Goal: Transaction & Acquisition: Book appointment/travel/reservation

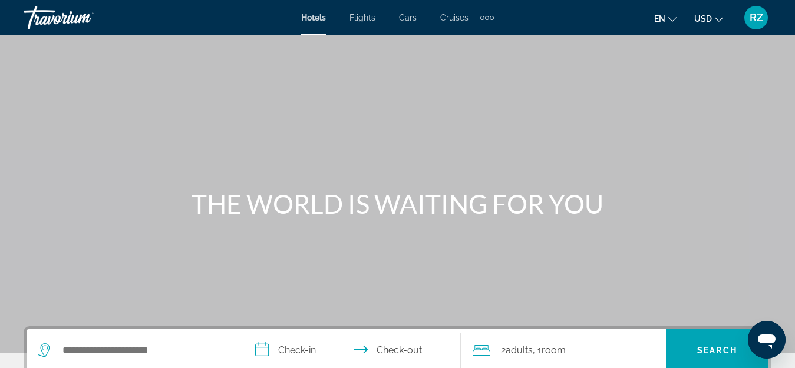
click at [750, 18] on span "RZ" at bounding box center [756, 18] width 14 height 12
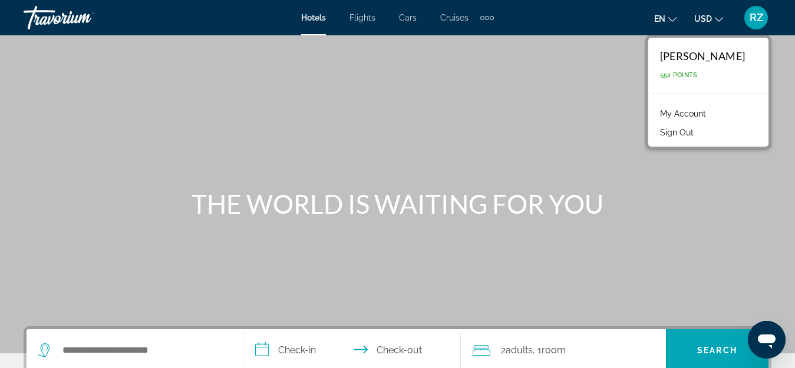
click at [515, 128] on div "Main content" at bounding box center [397, 176] width 795 height 353
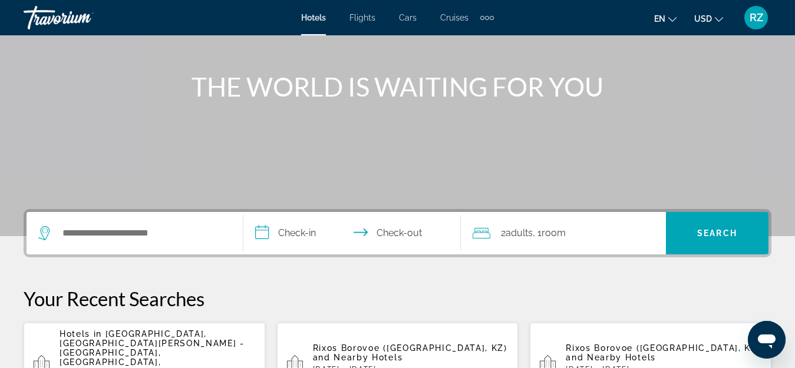
scroll to position [118, 0]
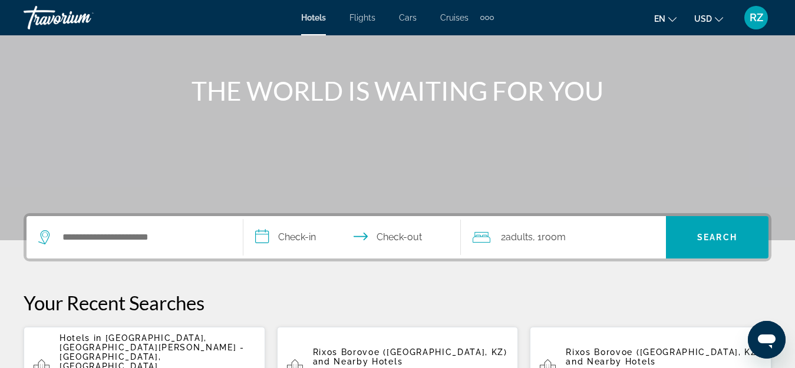
scroll to position [118, 0]
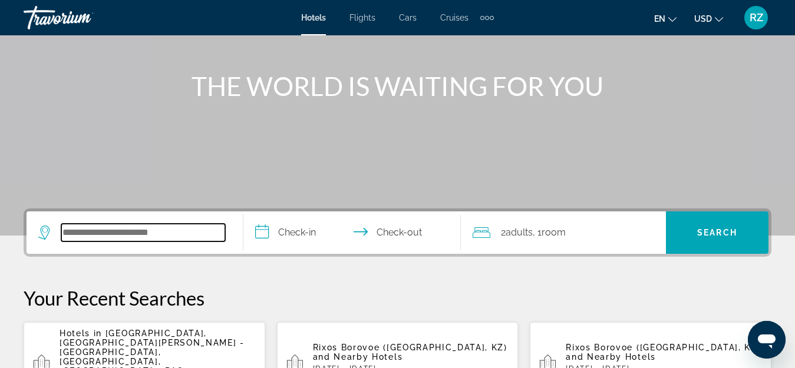
click at [171, 230] on input "Search widget" at bounding box center [143, 233] width 164 height 18
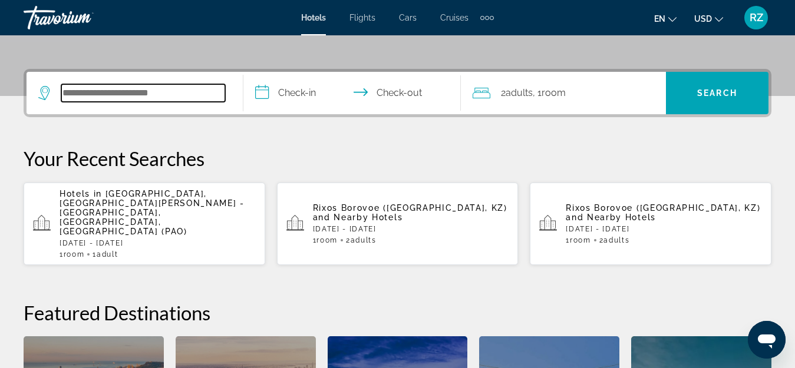
scroll to position [288, 0]
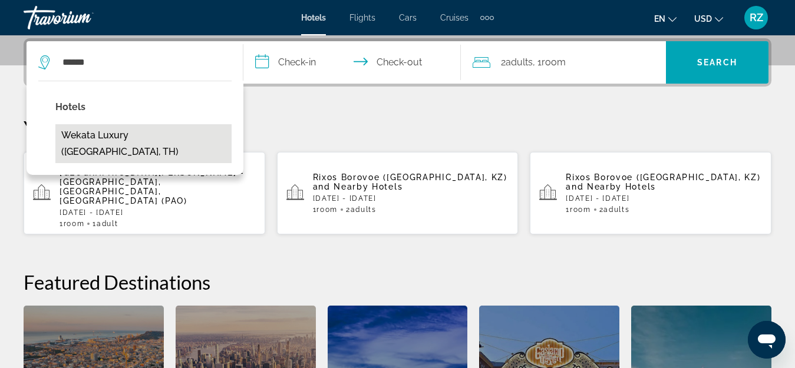
click at [152, 136] on button "Wekata Luxury (Phuket, TH)" at bounding box center [143, 143] width 176 height 39
type input "**********"
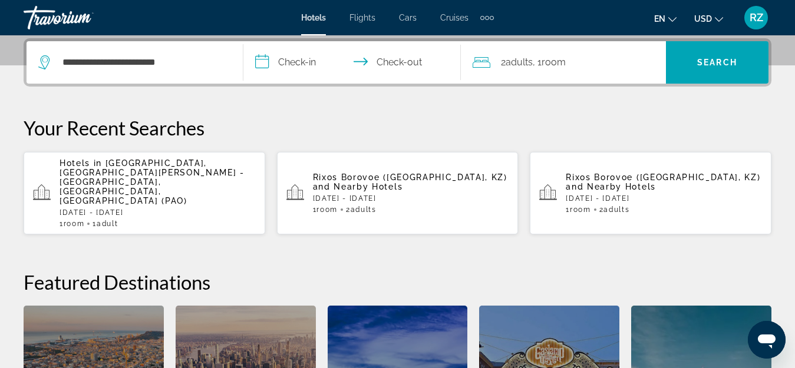
click at [263, 63] on input "**********" at bounding box center [353, 64] width 221 height 46
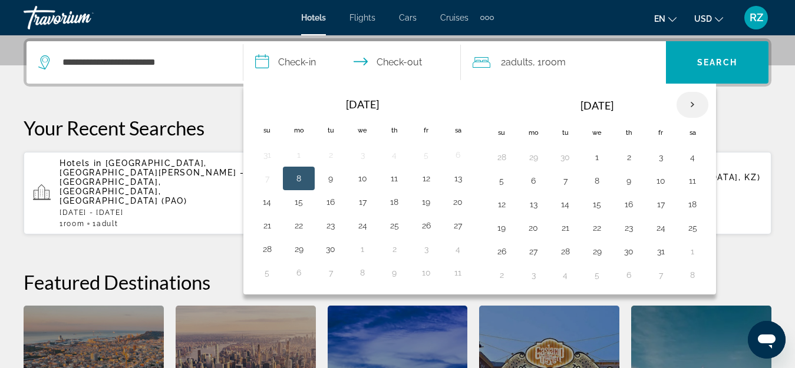
click at [687, 105] on th "Next month" at bounding box center [692, 105] width 32 height 26
click at [530, 153] on button "1" at bounding box center [533, 157] width 19 height 16
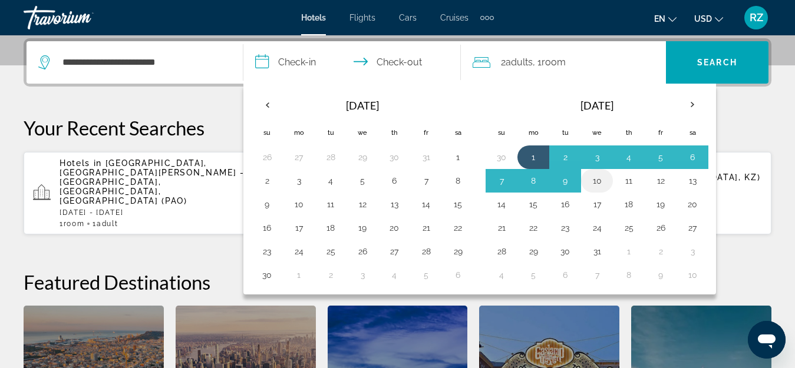
click at [597, 179] on button "10" at bounding box center [596, 181] width 19 height 16
type input "**********"
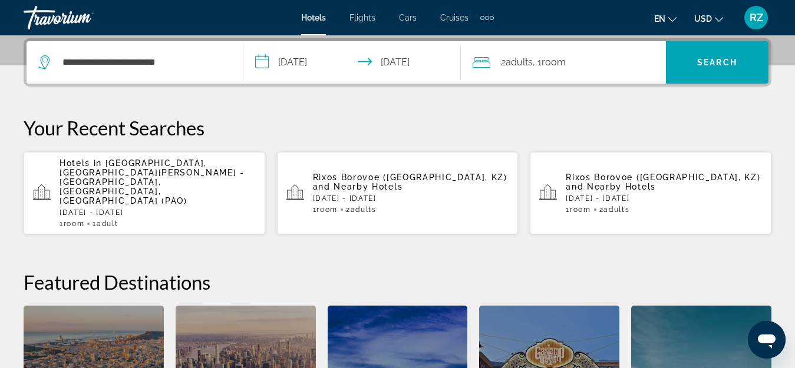
click at [556, 65] on span "Room" at bounding box center [553, 62] width 24 height 11
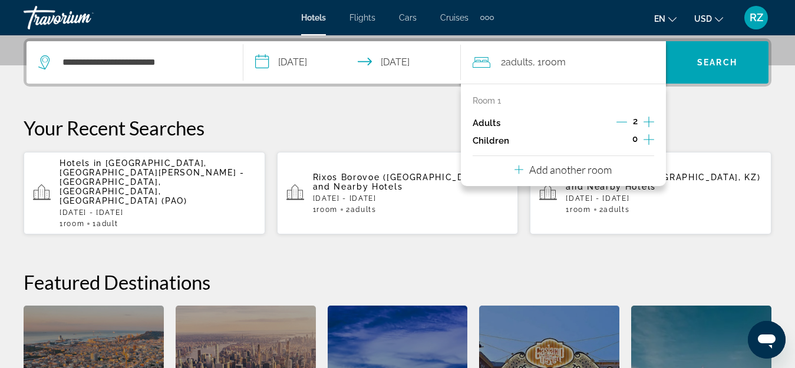
click at [651, 137] on icon "Increment children" at bounding box center [648, 140] width 11 height 14
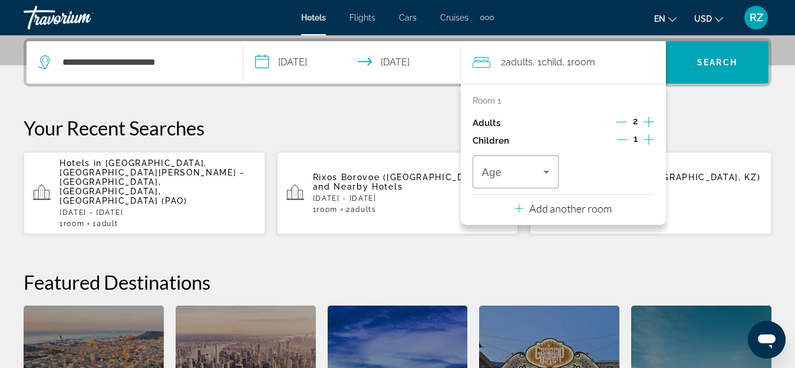
click at [651, 137] on icon "Increment children" at bounding box center [648, 140] width 11 height 14
click at [543, 172] on icon "Travelers: 2 adults, 2 children" at bounding box center [546, 172] width 14 height 14
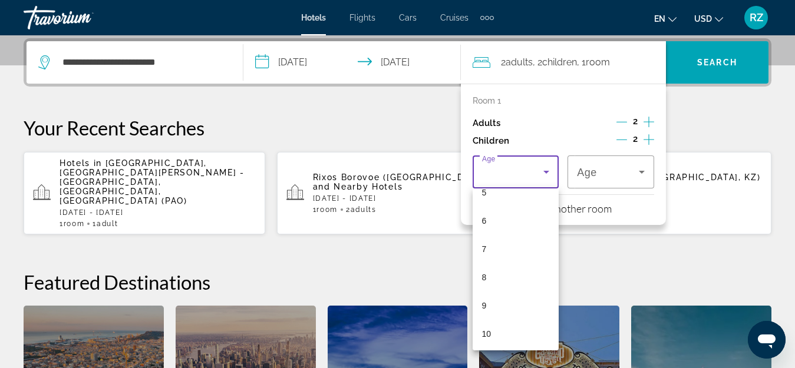
scroll to position [177, 0]
click at [512, 226] on mat-option "7" at bounding box center [515, 228] width 87 height 28
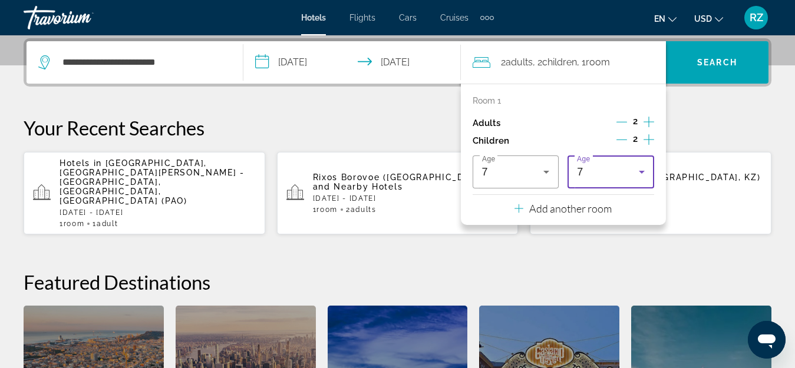
click at [594, 175] on div "7" at bounding box center [608, 172] width 62 height 14
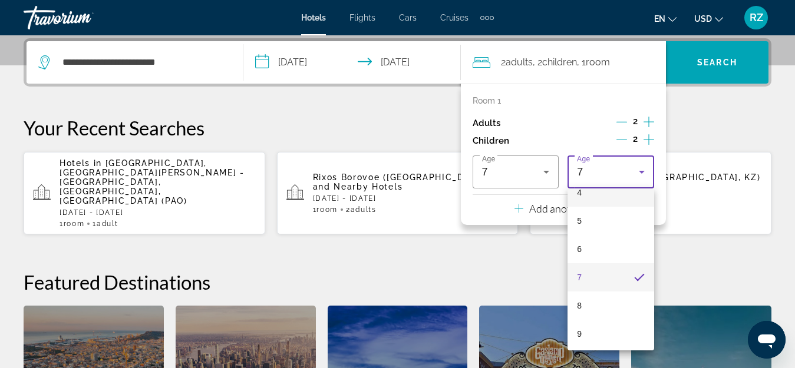
scroll to position [69, 0]
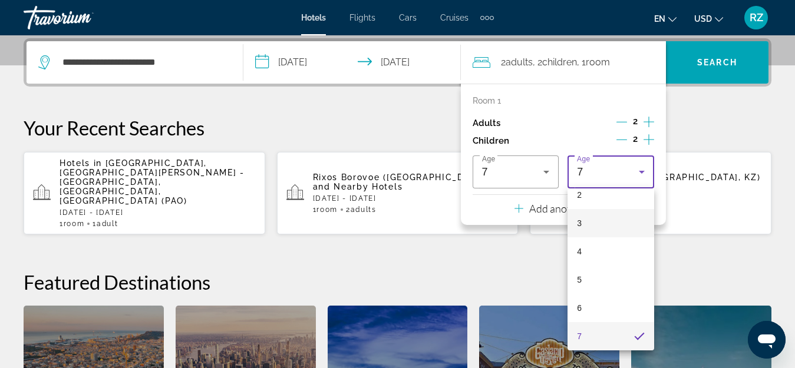
click at [597, 220] on mat-option "3" at bounding box center [610, 223] width 87 height 28
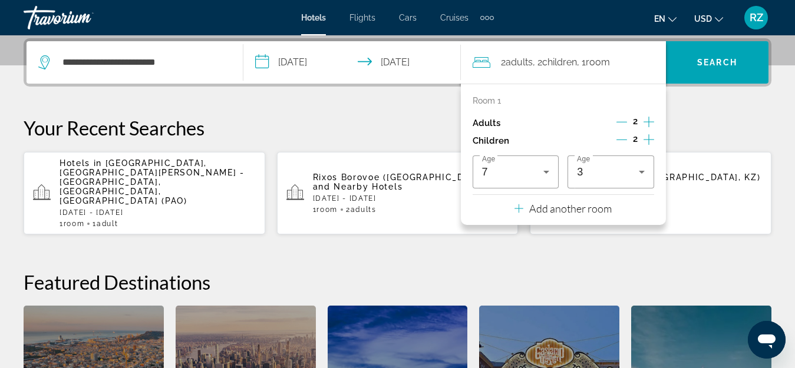
click at [557, 209] on p "Add another room" at bounding box center [570, 208] width 82 height 13
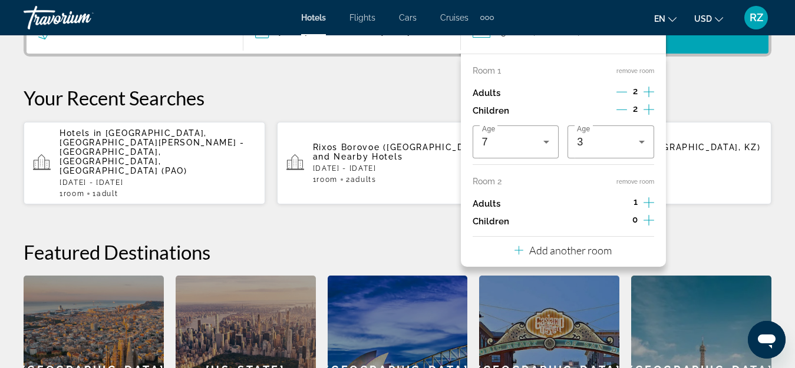
scroll to position [347, 0]
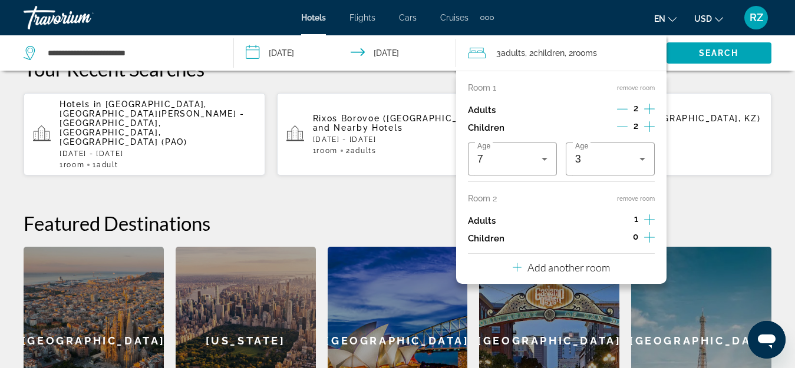
click at [647, 234] on icon "Increment children" at bounding box center [649, 237] width 11 height 14
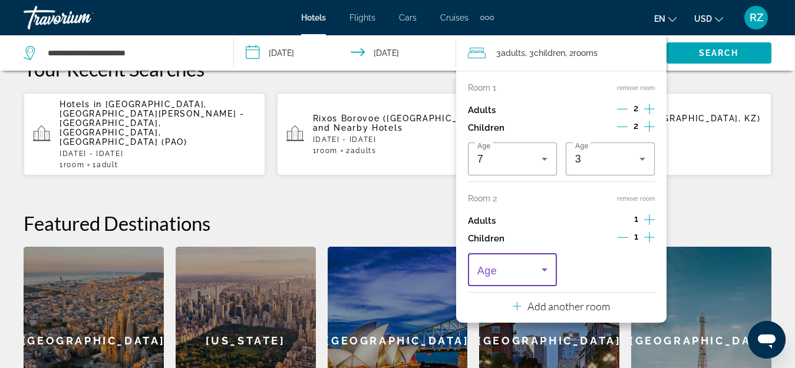
click at [537, 269] on icon "Travelers: 3 adults, 3 children" at bounding box center [544, 270] width 14 height 14
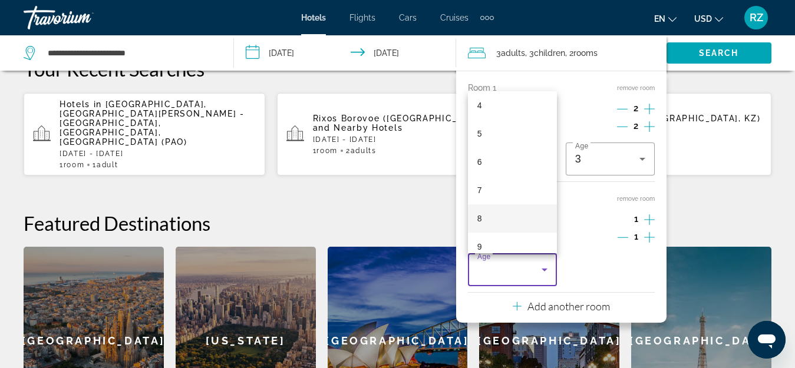
scroll to position [177, 0]
click at [506, 217] on mat-option "10" at bounding box center [512, 216] width 89 height 28
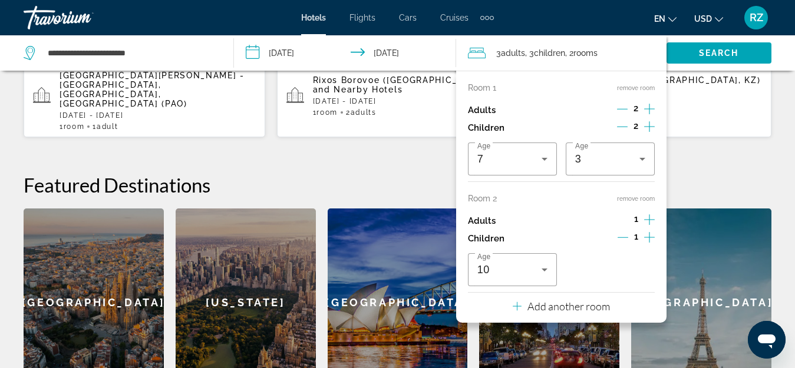
scroll to position [406, 0]
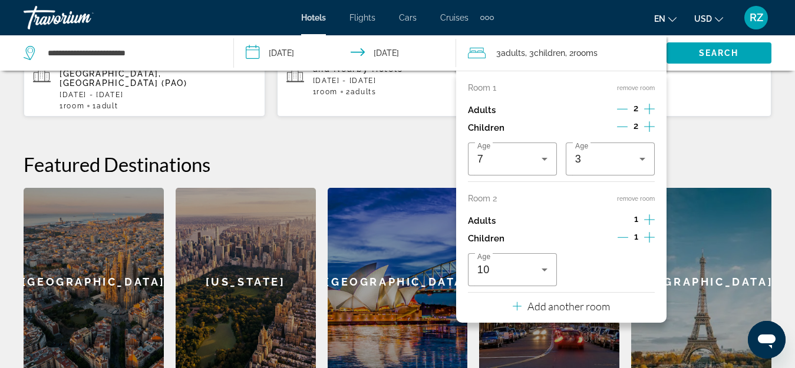
click at [584, 307] on p "Add another room" at bounding box center [568, 306] width 82 height 13
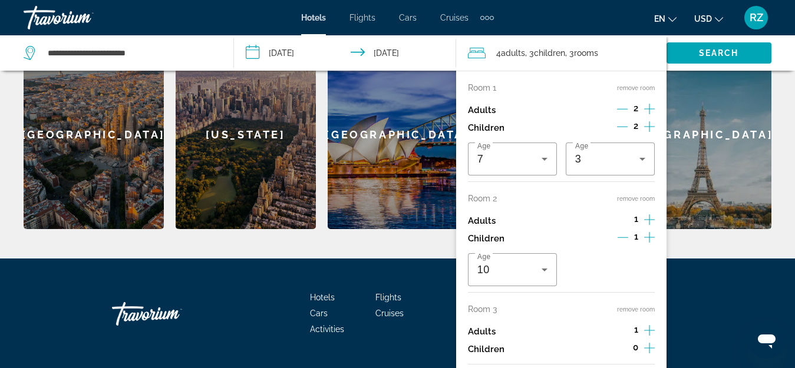
scroll to position [560, 0]
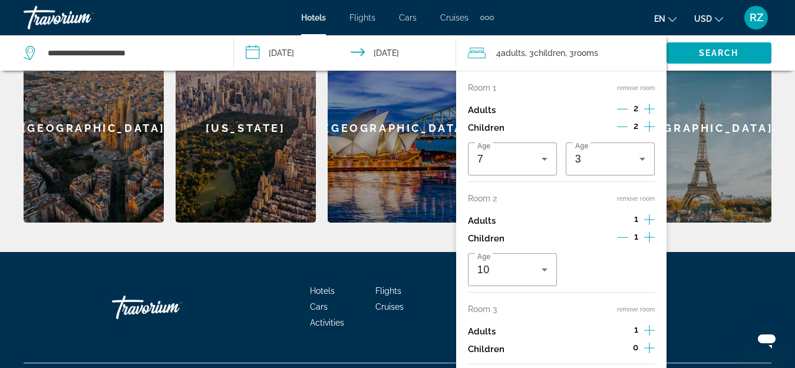
click at [617, 264] on div "Age 10" at bounding box center [561, 269] width 187 height 33
click at [589, 259] on div "Age 10" at bounding box center [561, 269] width 187 height 33
click at [590, 260] on div "Age 10" at bounding box center [561, 269] width 187 height 33
click at [569, 220] on div "Adults 1" at bounding box center [561, 221] width 187 height 18
click at [564, 121] on div "Children 2" at bounding box center [561, 128] width 187 height 18
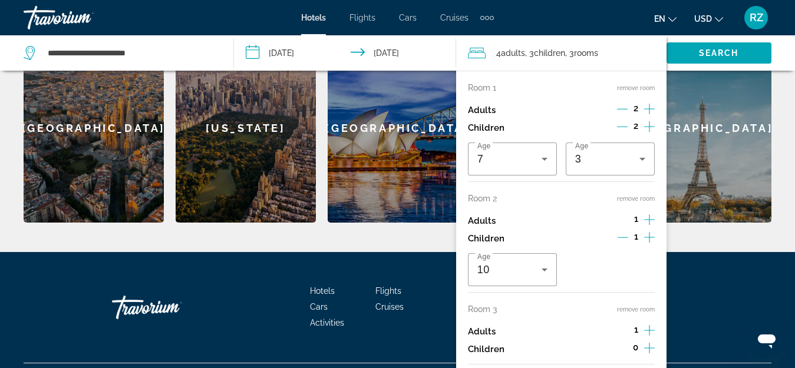
click at [536, 50] on span ", 3 Child Children" at bounding box center [545, 53] width 40 height 16
click at [478, 53] on icon "Travelers: 4 adults, 3 children" at bounding box center [477, 53] width 18 height 14
click at [551, 345] on div "Children 0" at bounding box center [561, 349] width 187 height 18
click at [481, 309] on p "Room 3" at bounding box center [482, 309] width 29 height 9
click at [544, 219] on div "Adults 1" at bounding box center [561, 221] width 187 height 18
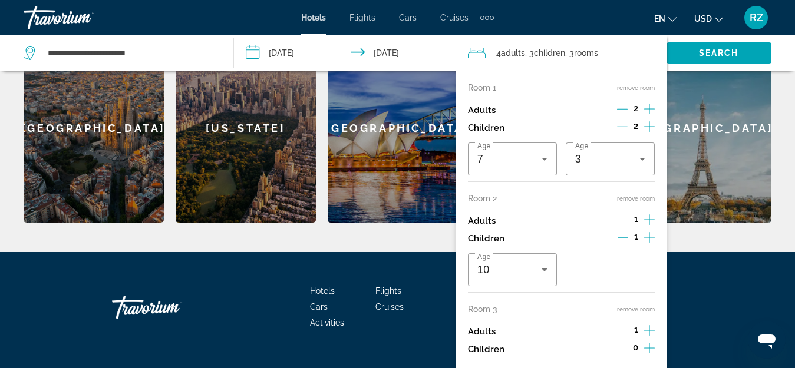
click at [645, 219] on icon "Increment adults" at bounding box center [649, 220] width 11 height 14
click at [624, 214] on icon "Decrement adults" at bounding box center [622, 219] width 11 height 11
click at [500, 51] on span "4 Adult Adults" at bounding box center [510, 53] width 29 height 16
click at [621, 108] on icon "Decrement adults" at bounding box center [622, 109] width 11 height 11
click at [689, 54] on span "Search widget" at bounding box center [718, 53] width 105 height 28
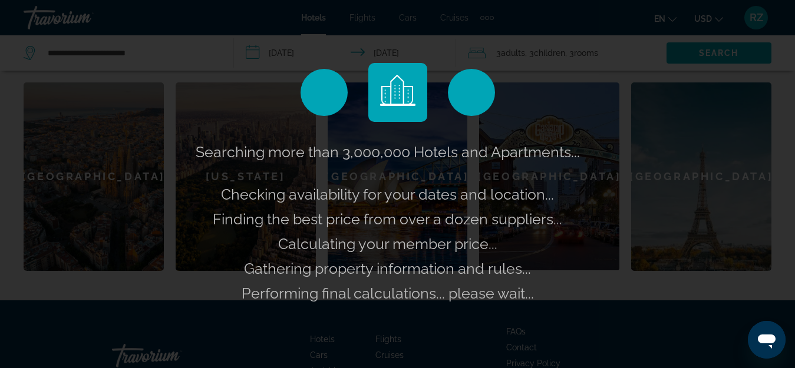
scroll to position [442, 0]
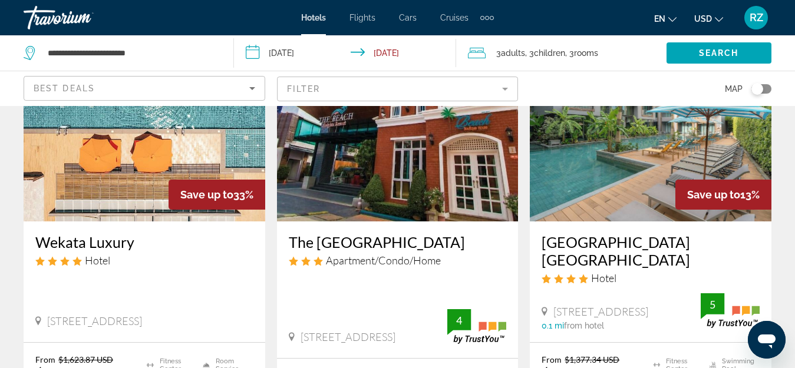
scroll to position [118, 0]
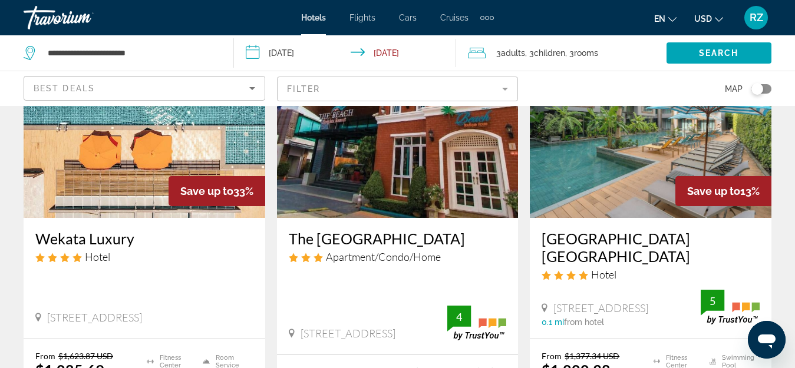
click at [544, 53] on span "Children" at bounding box center [549, 52] width 31 height 9
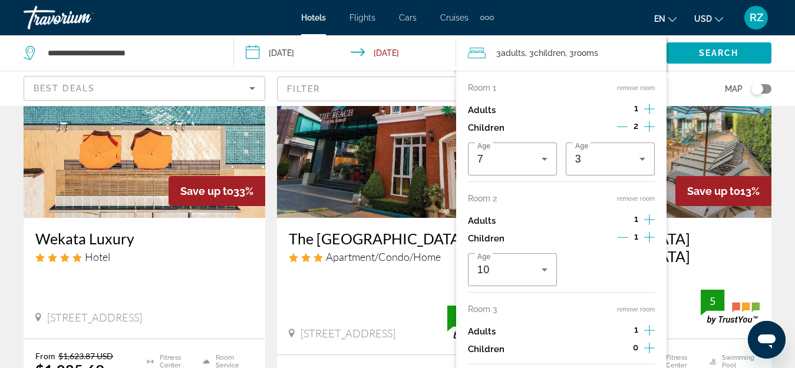
click at [646, 308] on button "remove room" at bounding box center [636, 310] width 38 height 8
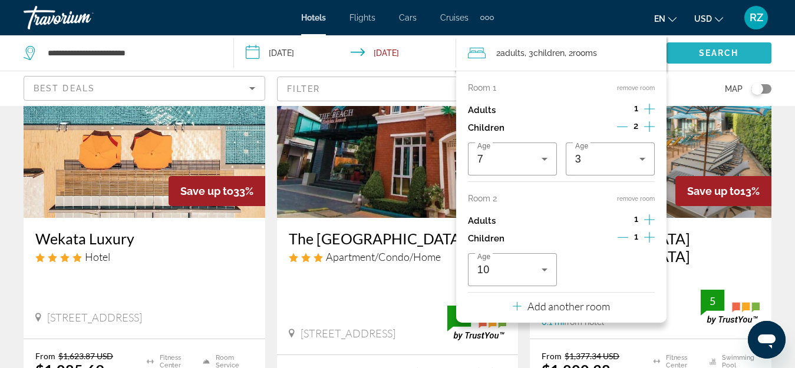
click at [702, 54] on span "Search" at bounding box center [719, 52] width 40 height 9
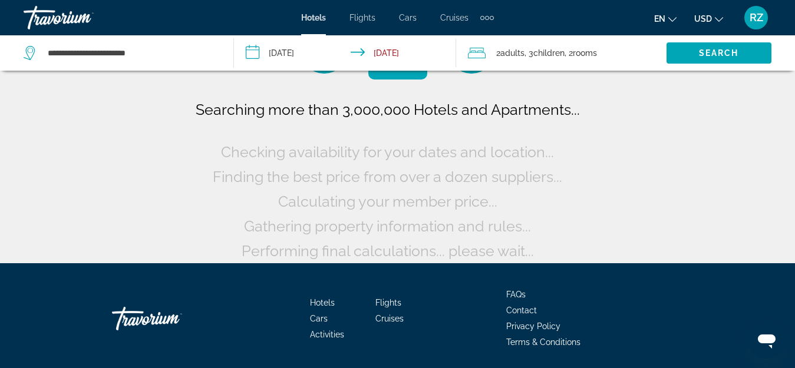
scroll to position [0, 0]
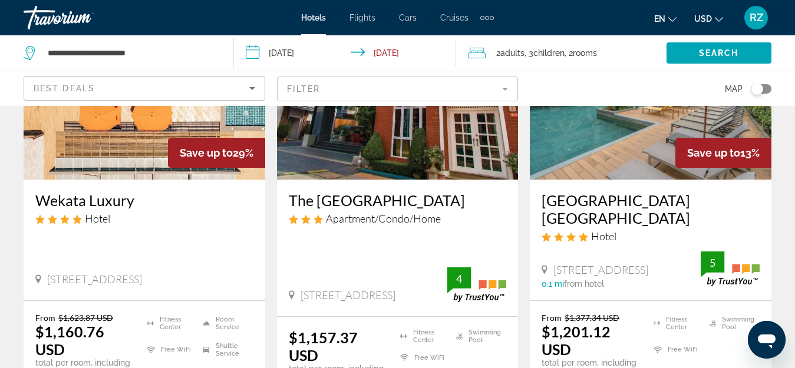
scroll to position [177, 0]
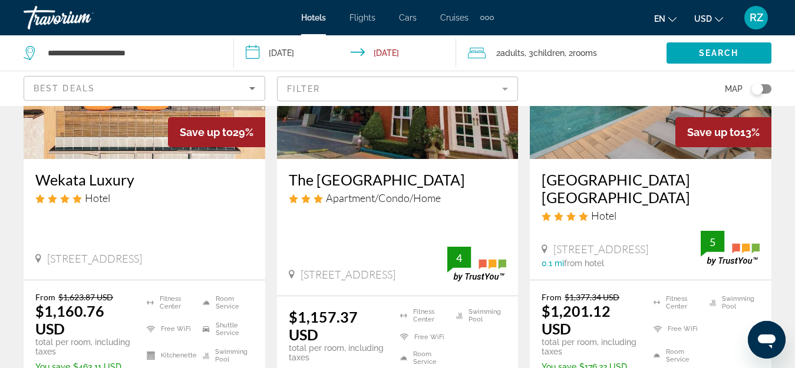
click at [144, 138] on img "Main content" at bounding box center [145, 65] width 242 height 188
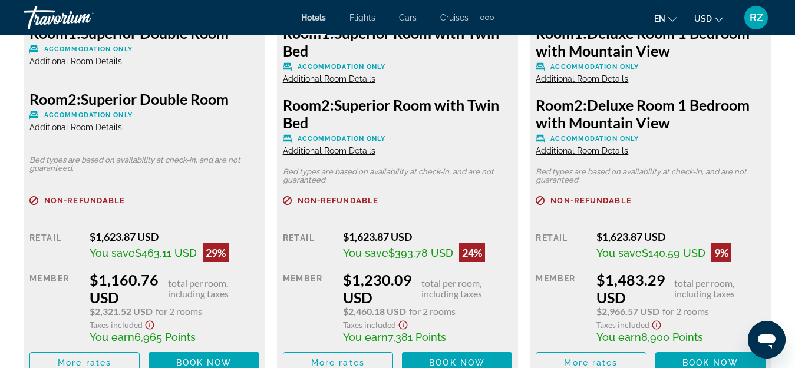
scroll to position [2062, 0]
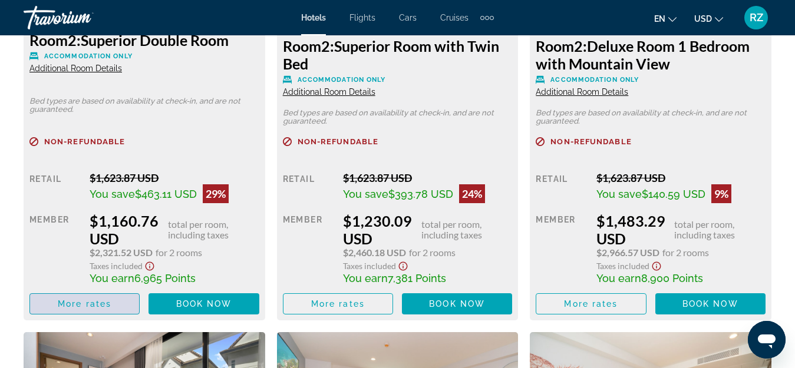
click at [94, 307] on span "More rates" at bounding box center [85, 303] width 54 height 9
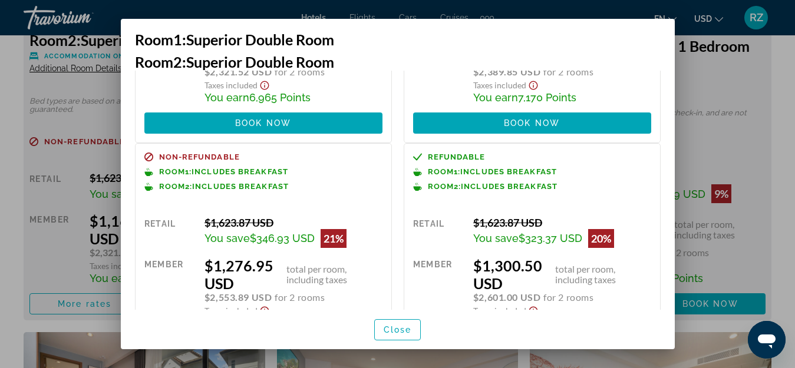
scroll to position [236, 0]
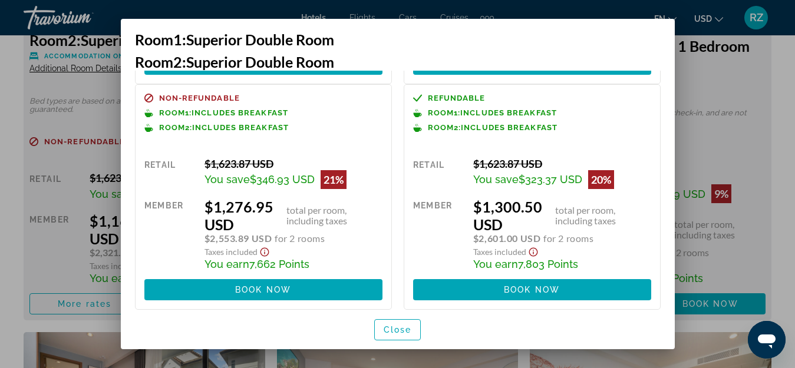
click at [754, 124] on div at bounding box center [397, 184] width 795 height 368
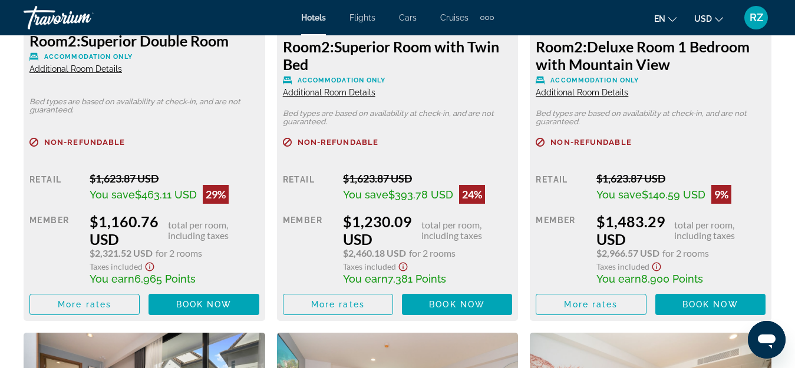
scroll to position [2062, 0]
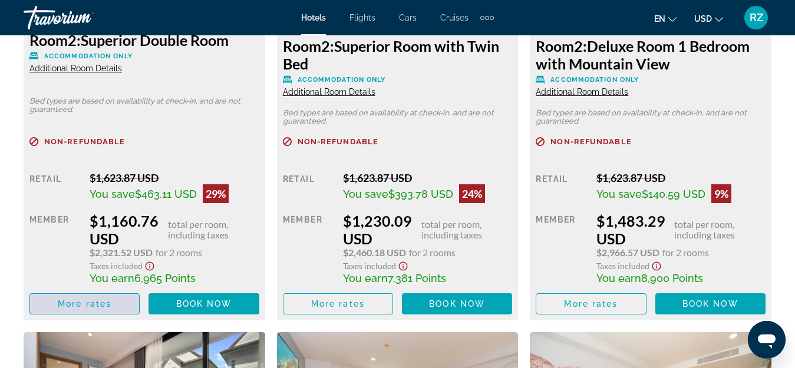
click at [84, 307] on span "More rates" at bounding box center [85, 303] width 54 height 9
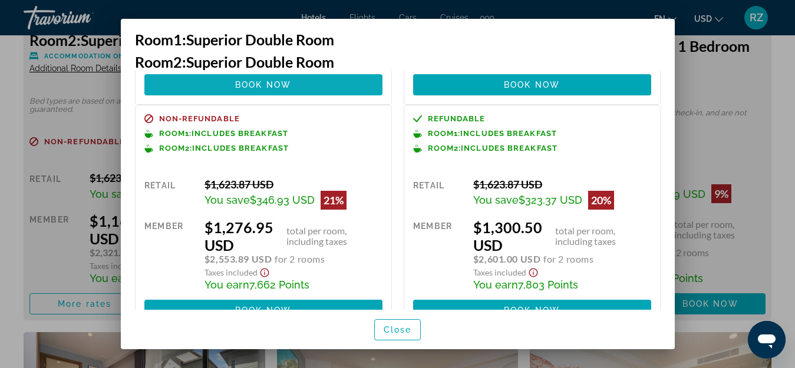
scroll to position [236, 0]
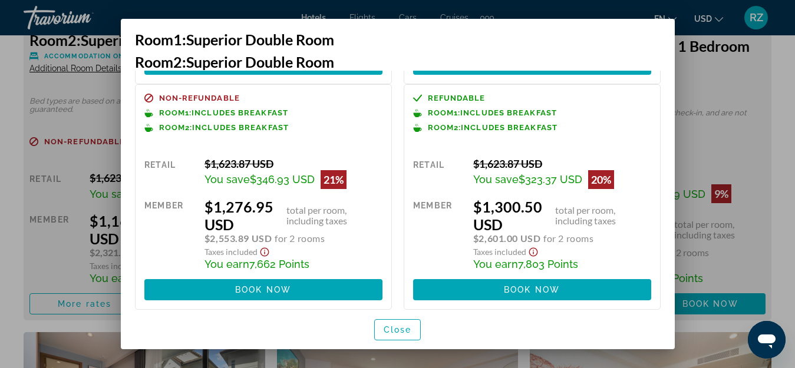
click at [737, 84] on div at bounding box center [397, 184] width 795 height 368
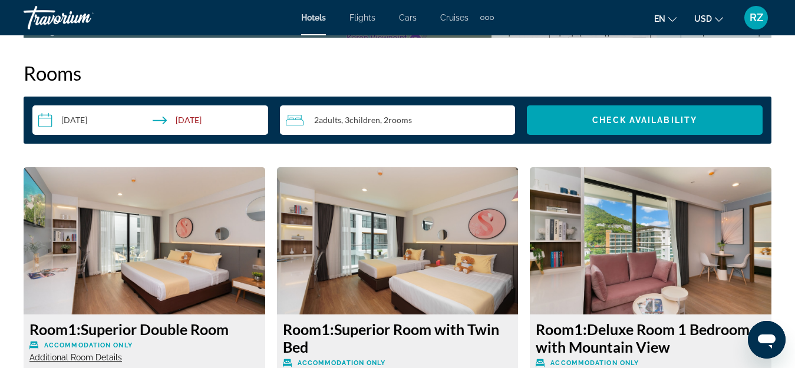
scroll to position [1708, 0]
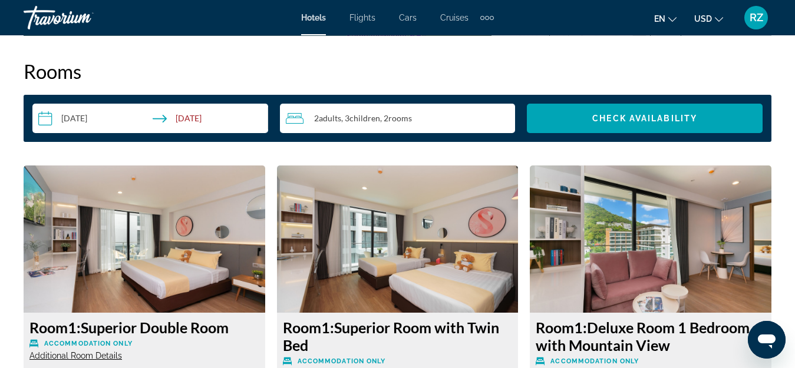
click at [330, 114] on span "Adults" at bounding box center [330, 118] width 22 height 10
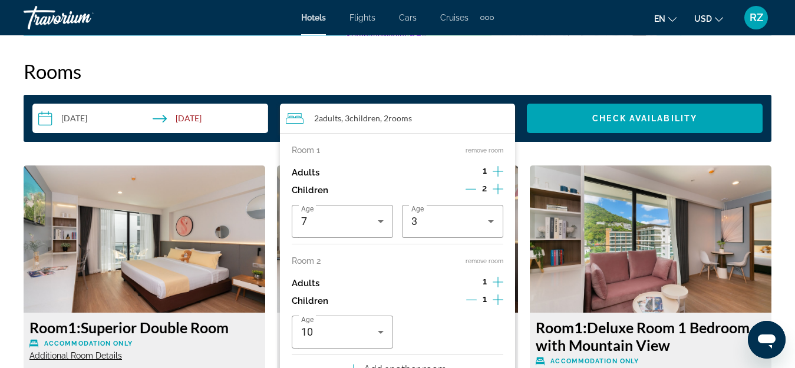
scroll to position [1767, 0]
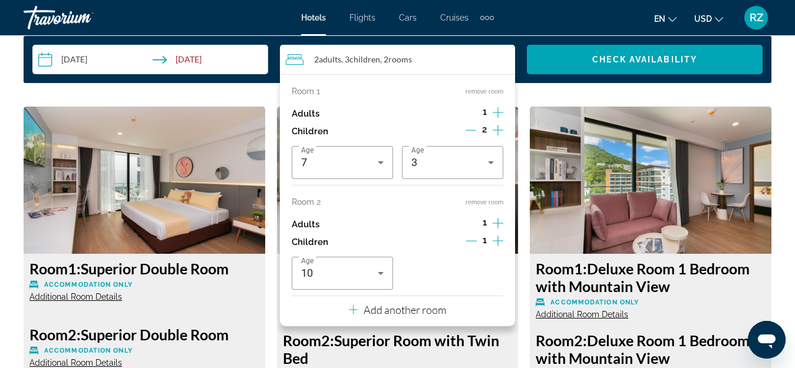
click at [491, 201] on button "remove room" at bounding box center [484, 203] width 38 height 8
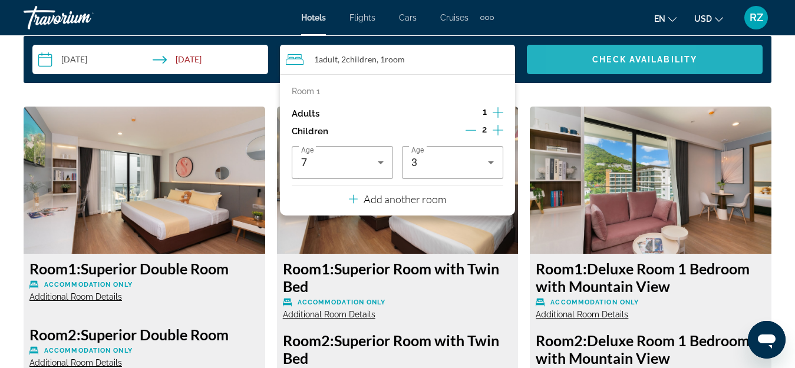
click at [580, 55] on span "Search widget" at bounding box center [645, 59] width 236 height 28
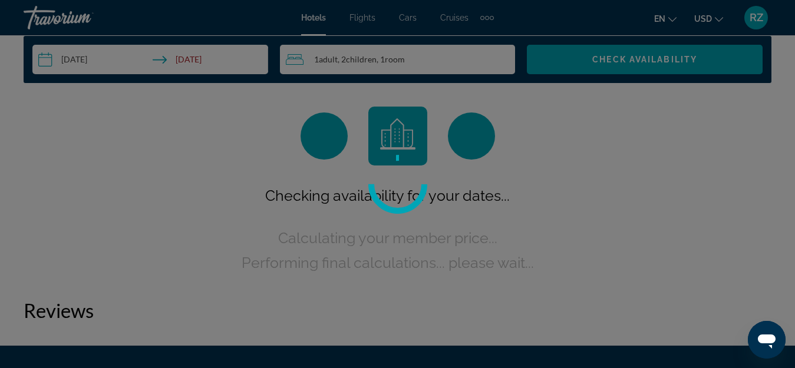
scroll to position [1697, 0]
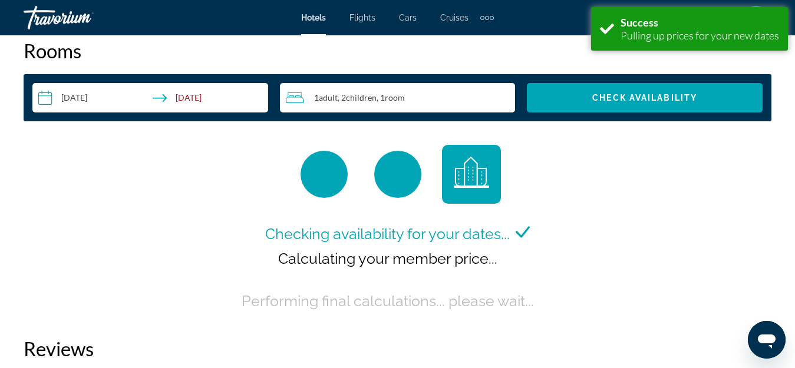
scroll to position [1708, 0]
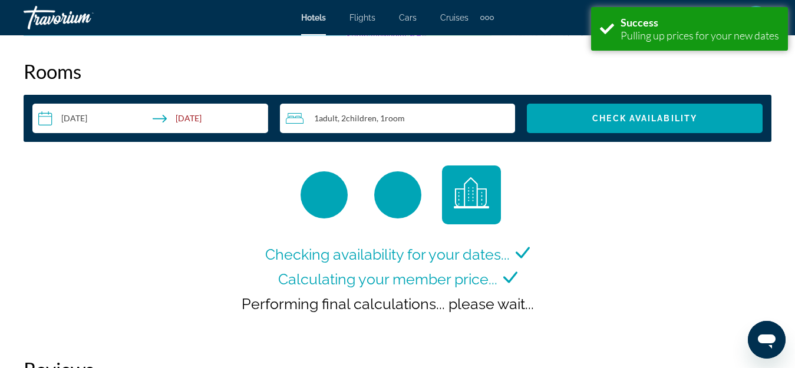
click at [341, 118] on span ", 2 Child Children" at bounding box center [357, 118] width 39 height 9
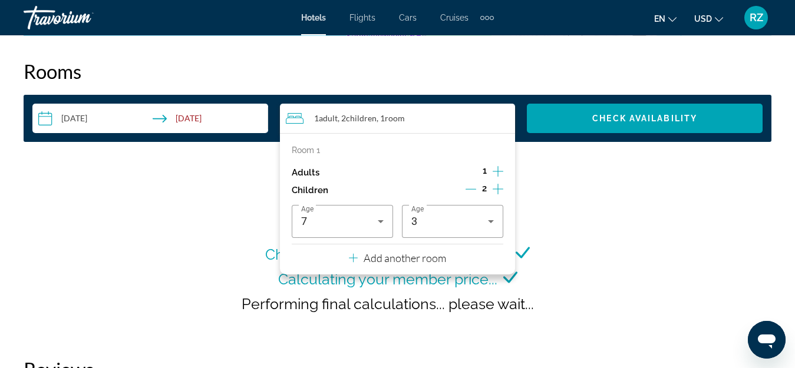
click at [576, 61] on h2 "Rooms" at bounding box center [398, 71] width 748 height 24
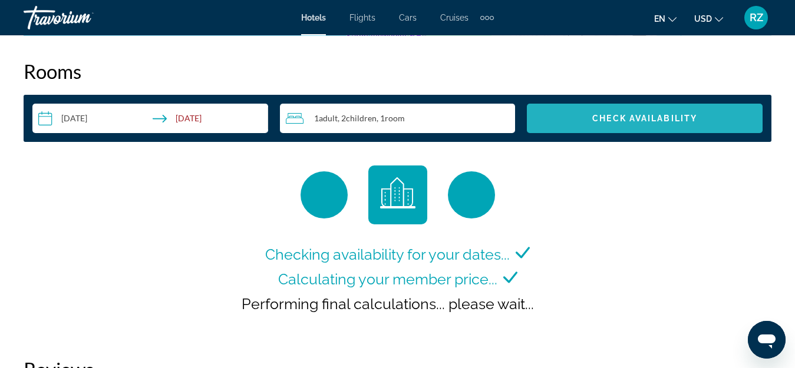
click at [627, 117] on span "Check Availability" at bounding box center [644, 118] width 105 height 9
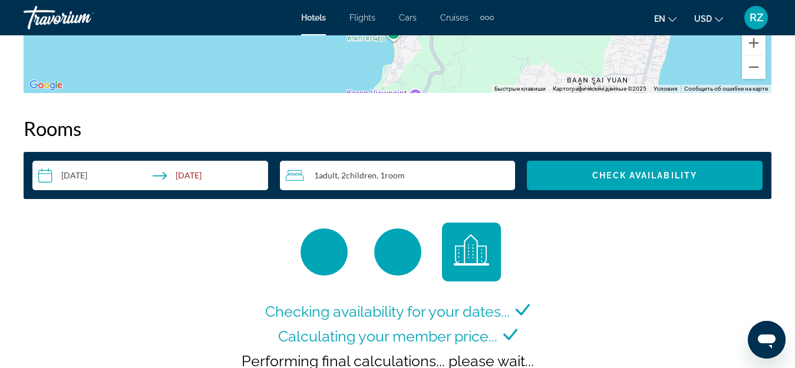
scroll to position [1697, 0]
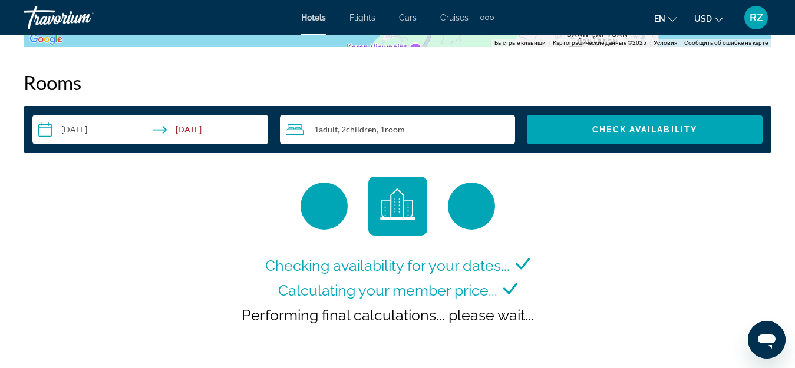
click at [428, 129] on div "1 Adult Adults , 2 Child Children , 1 Room rooms" at bounding box center [401, 130] width 230 height 14
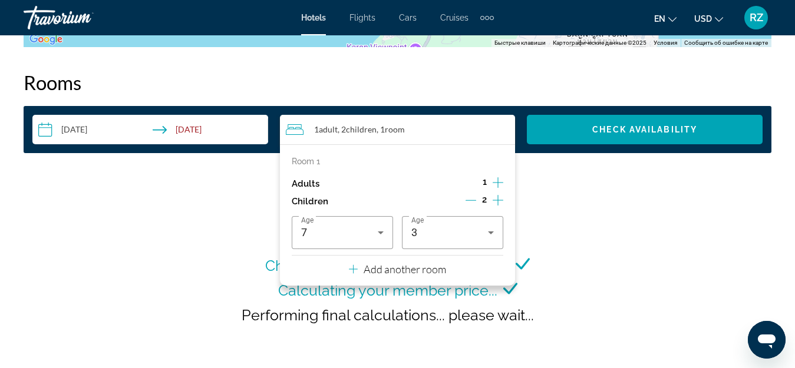
click at [497, 199] on icon "Increment children" at bounding box center [497, 200] width 11 height 14
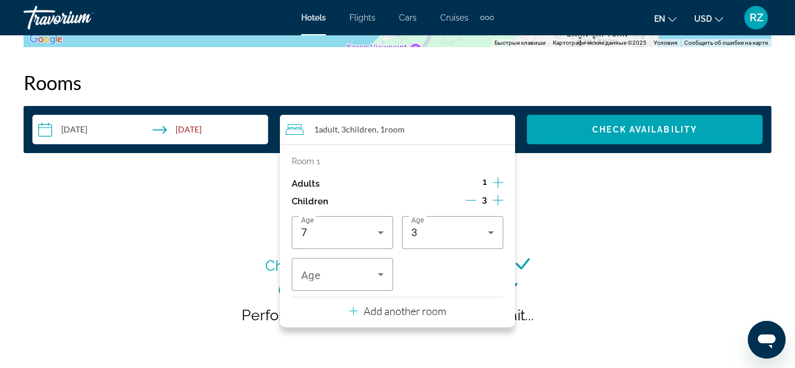
click at [497, 182] on icon "Increment adults" at bounding box center [497, 183] width 11 height 14
click at [470, 199] on icon "Decrement children" at bounding box center [470, 200] width 11 height 11
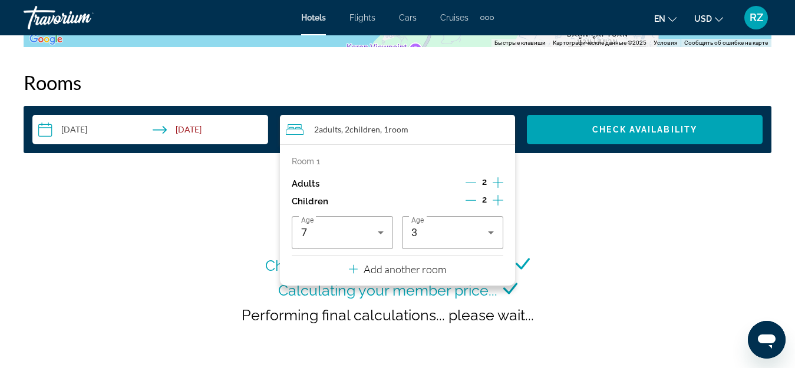
click at [471, 199] on icon "Decrement children" at bounding box center [470, 200] width 11 height 11
click at [496, 200] on icon "Increment children" at bounding box center [497, 200] width 11 height 11
click at [468, 233] on span "Travelers: 2 adults, 2 children" at bounding box center [449, 233] width 77 height 14
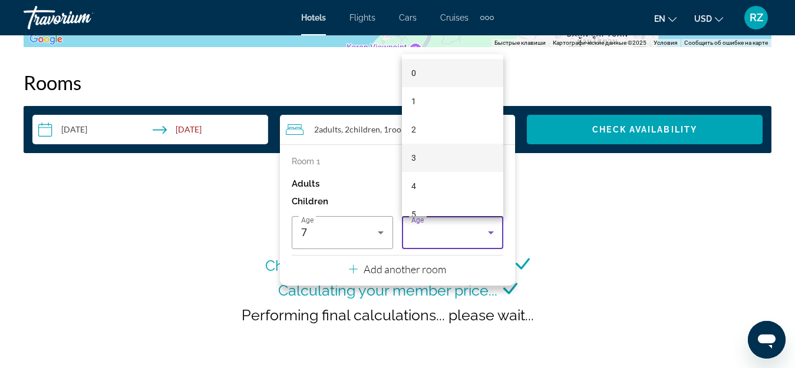
click at [463, 152] on mat-option "3" at bounding box center [452, 158] width 101 height 28
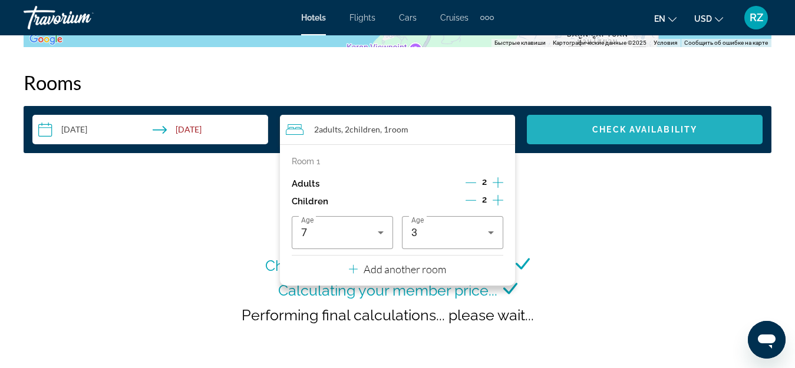
click at [607, 137] on span "Search widget" at bounding box center [645, 129] width 236 height 28
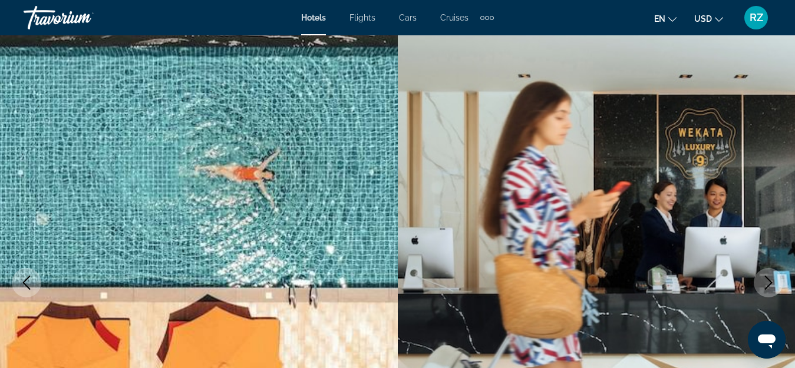
scroll to position [59, 0]
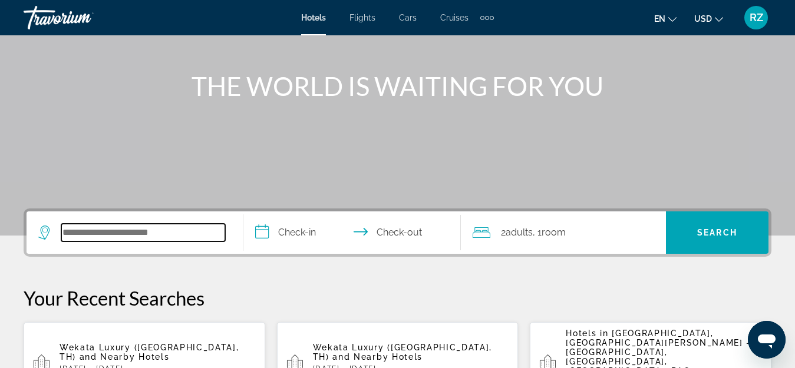
click at [168, 234] on input "Search widget" at bounding box center [143, 233] width 164 height 18
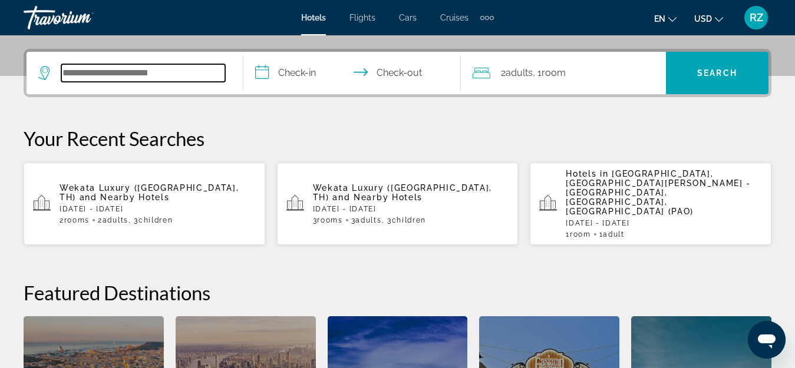
scroll to position [288, 0]
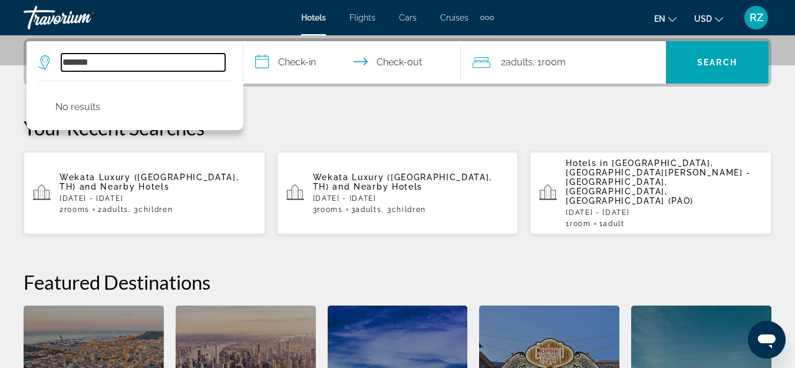
drag, startPoint x: 115, startPoint y: 61, endPoint x: 29, endPoint y: 60, distance: 85.4
click at [29, 60] on app-destination-search "******* No results" at bounding box center [135, 62] width 217 height 42
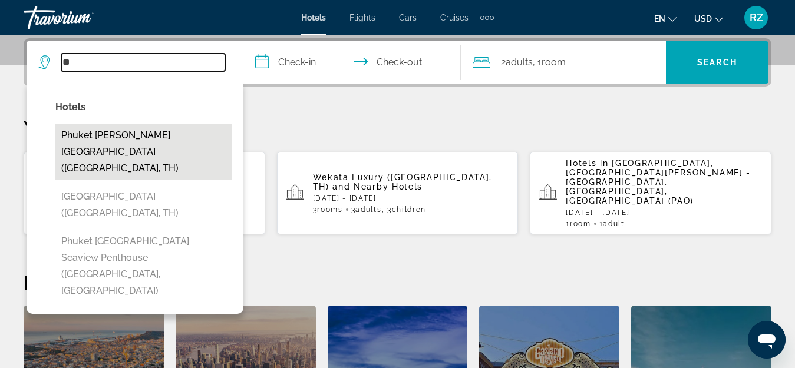
type input "*"
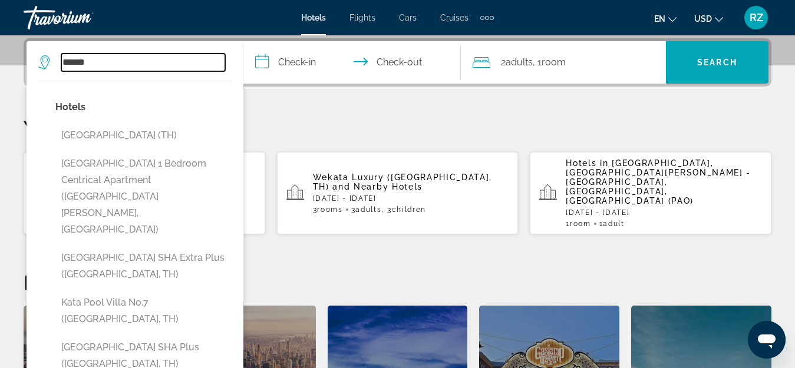
type input "******"
click at [328, 114] on div "**********" at bounding box center [397, 266] width 795 height 456
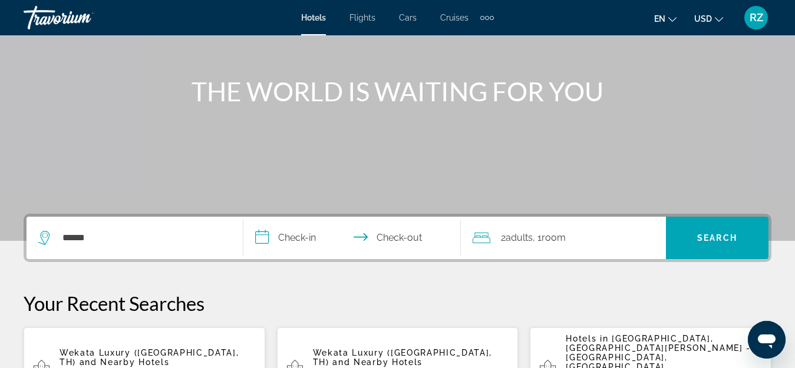
scroll to position [118, 0]
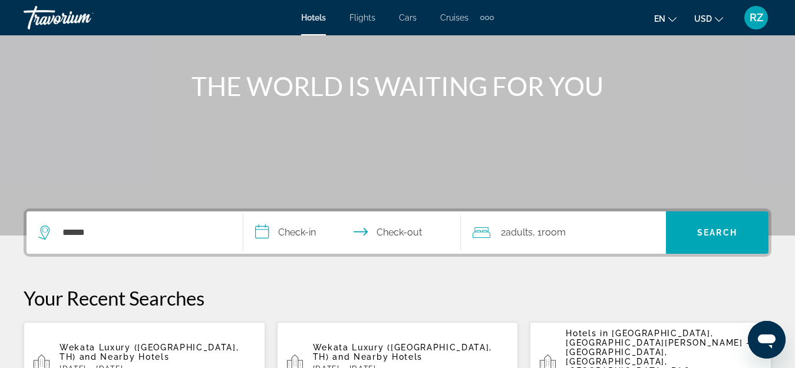
click at [46, 229] on icon "Search widget" at bounding box center [45, 233] width 14 height 14
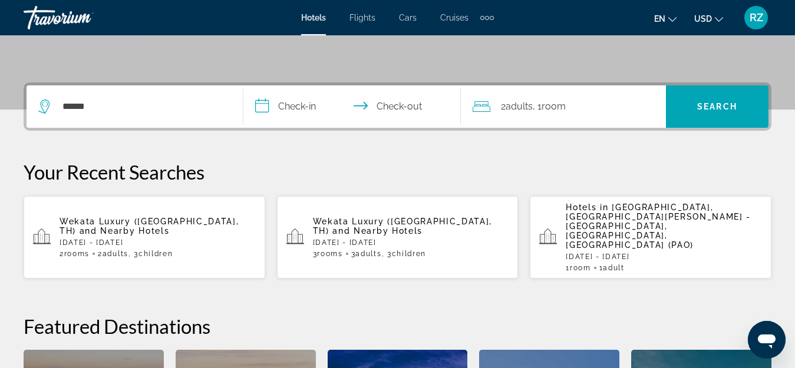
scroll to position [288, 0]
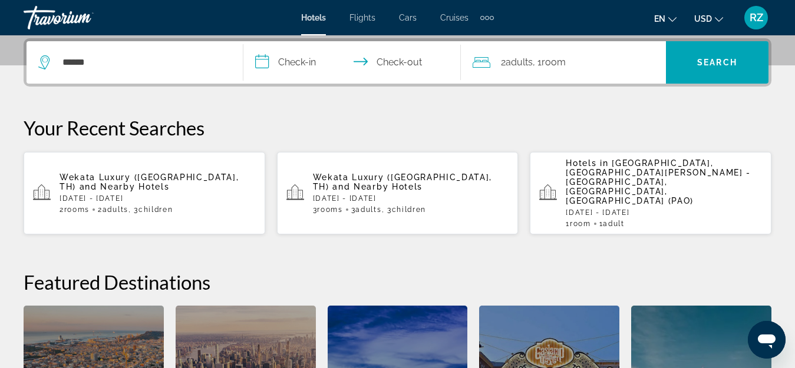
click at [88, 132] on p "Your Recent Searches" at bounding box center [398, 128] width 748 height 24
click at [754, 15] on span "RZ" at bounding box center [756, 18] width 14 height 12
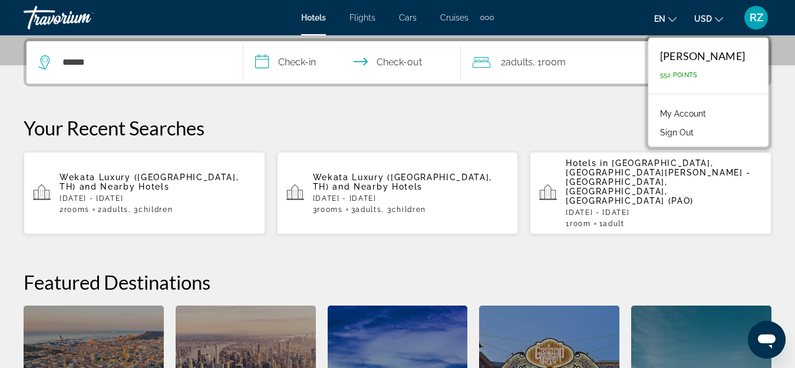
drag, startPoint x: 713, startPoint y: 114, endPoint x: 693, endPoint y: 117, distance: 19.7
click at [710, 115] on li "My Account" at bounding box center [708, 112] width 108 height 19
click at [674, 112] on link "My Account" at bounding box center [683, 113] width 58 height 15
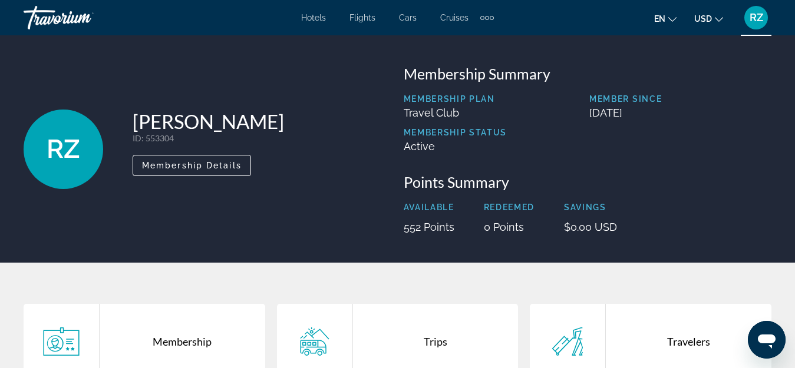
click at [314, 10] on div "Hotels Flights Cars Cruises Activities Hotels Flights Cars Cruises Activities" at bounding box center [397, 17] width 193 height 19
click at [312, 18] on span "Hotels" at bounding box center [313, 17] width 25 height 9
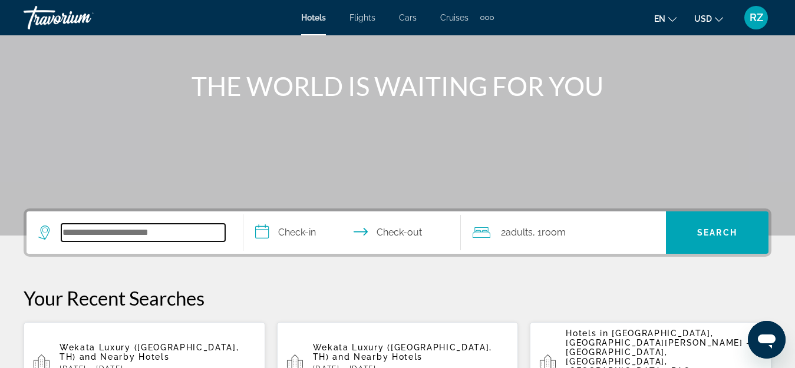
click at [177, 226] on input "Search widget" at bounding box center [143, 233] width 164 height 18
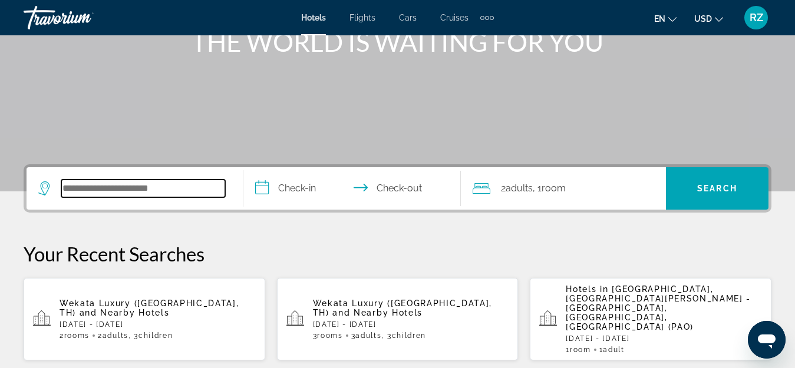
scroll to position [288, 0]
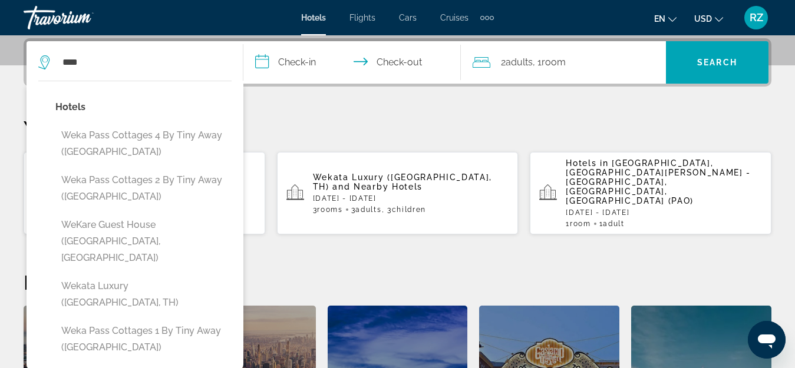
click at [174, 275] on button "Wekata Luxury ([GEOGRAPHIC_DATA], TH)" at bounding box center [143, 294] width 176 height 39
type input "**********"
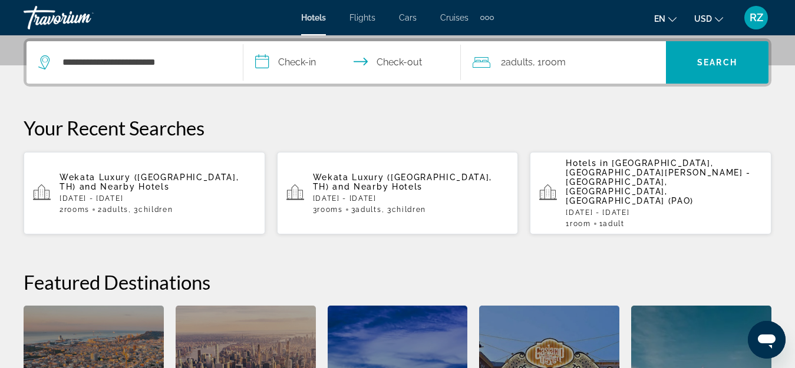
click at [294, 60] on input "**********" at bounding box center [353, 64] width 221 height 46
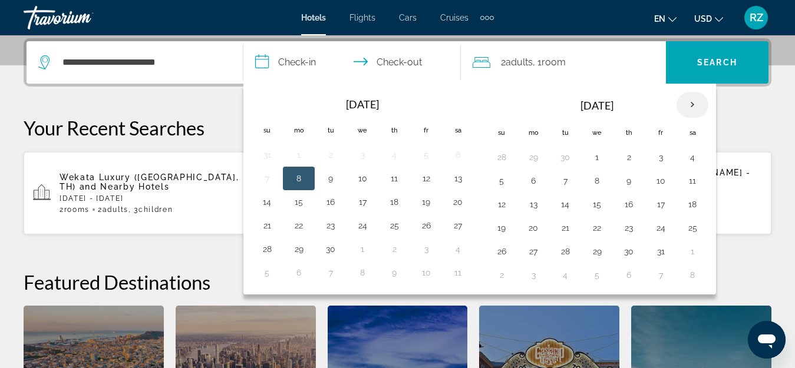
click at [691, 101] on th "Next month" at bounding box center [692, 105] width 32 height 26
click at [692, 158] on button "6" at bounding box center [692, 157] width 19 height 16
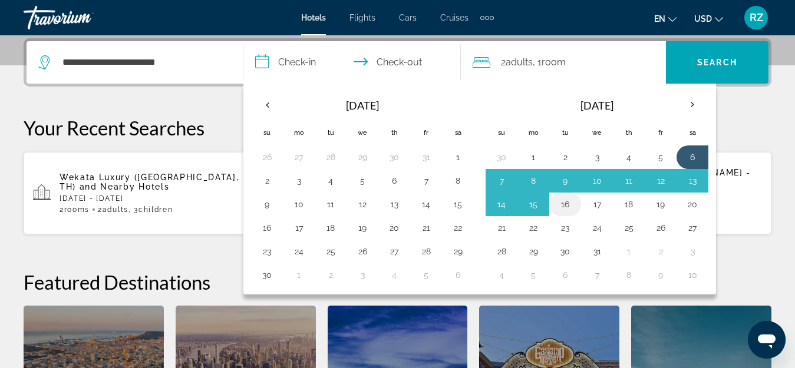
click at [566, 203] on button "16" at bounding box center [564, 204] width 19 height 16
type input "**********"
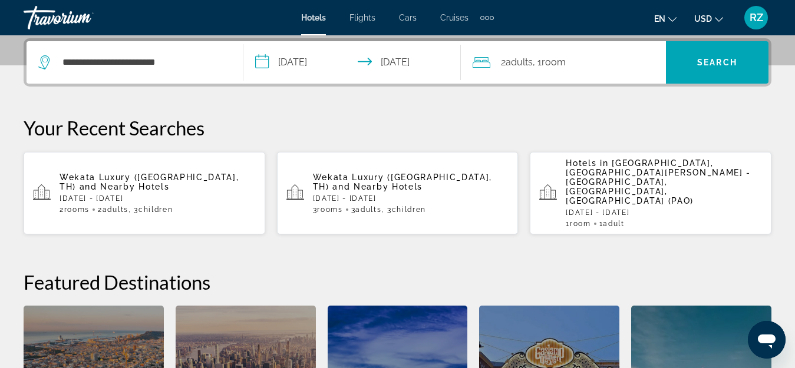
click at [544, 61] on span ", 1 Room rooms" at bounding box center [549, 62] width 33 height 16
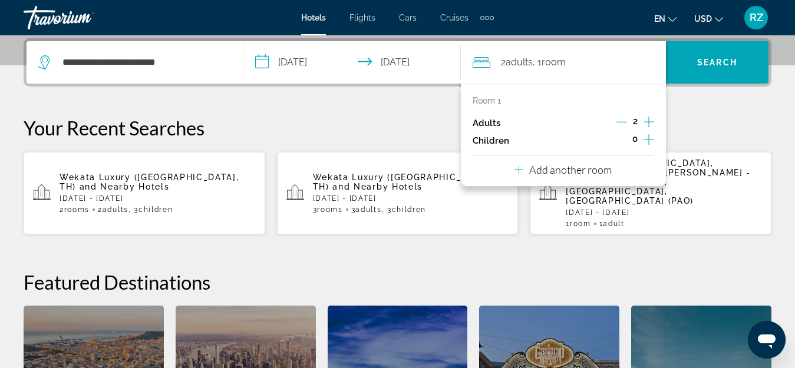
click at [650, 135] on icon "Increment children" at bounding box center [648, 140] width 11 height 14
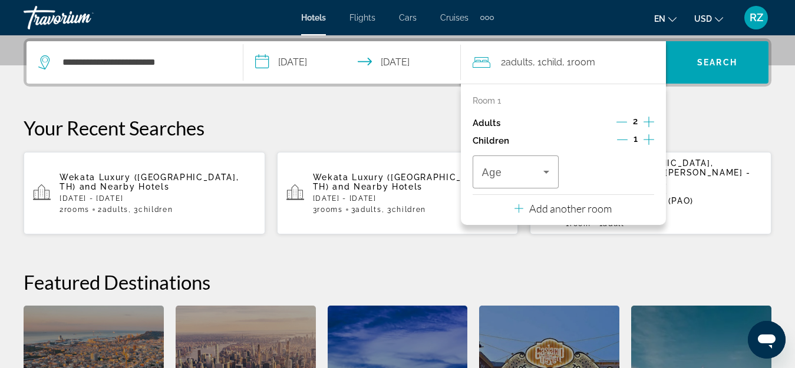
click at [650, 135] on icon "Increment children" at bounding box center [648, 140] width 11 height 14
click at [528, 170] on span "Travelers: 2 adults, 2 children" at bounding box center [513, 172] width 62 height 14
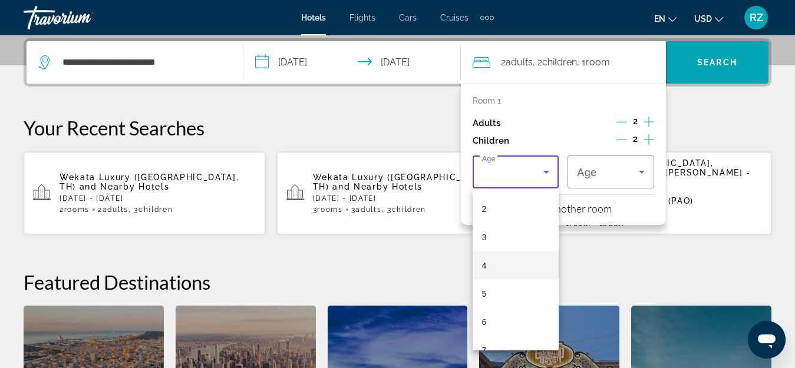
scroll to position [118, 0]
drag, startPoint x: 508, startPoint y: 282, endPoint x: 555, endPoint y: 238, distance: 65.0
click at [508, 282] on mat-option "7" at bounding box center [515, 287] width 87 height 28
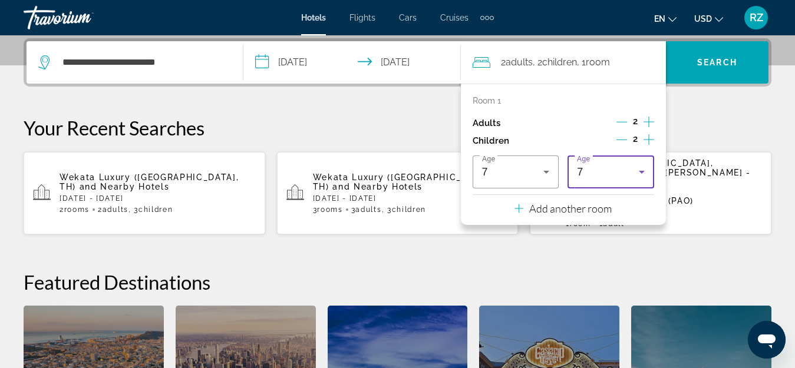
click at [617, 176] on div "7" at bounding box center [608, 172] width 62 height 14
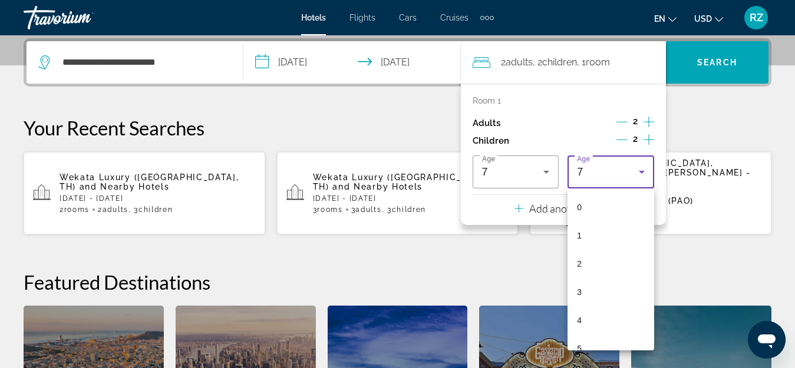
scroll to position [69, 0]
click at [614, 222] on mat-option "3" at bounding box center [610, 223] width 87 height 28
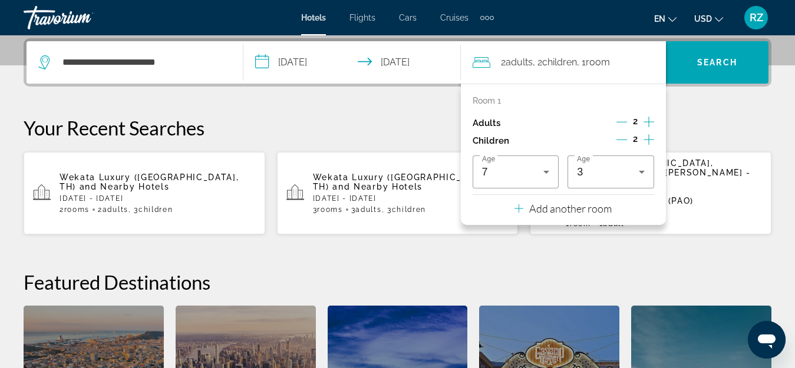
click at [553, 206] on p "Add another room" at bounding box center [570, 208] width 82 height 13
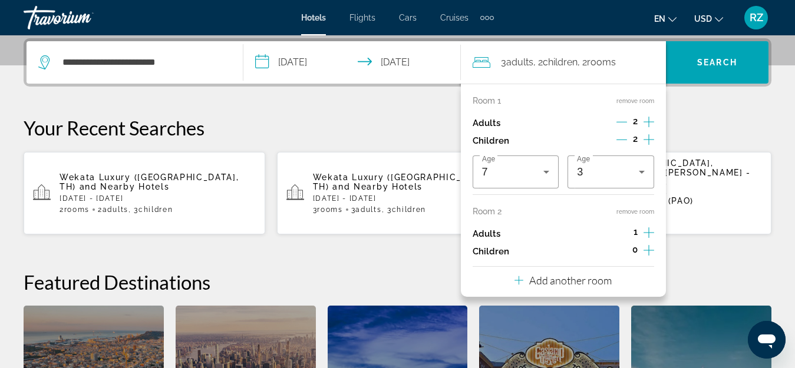
click at [647, 247] on icon "Increment children" at bounding box center [648, 250] width 11 height 14
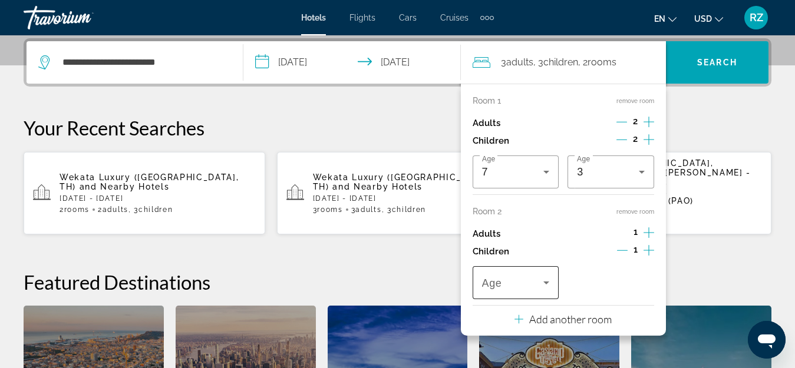
click at [521, 279] on span "Travelers: 3 adults, 3 children" at bounding box center [513, 283] width 62 height 14
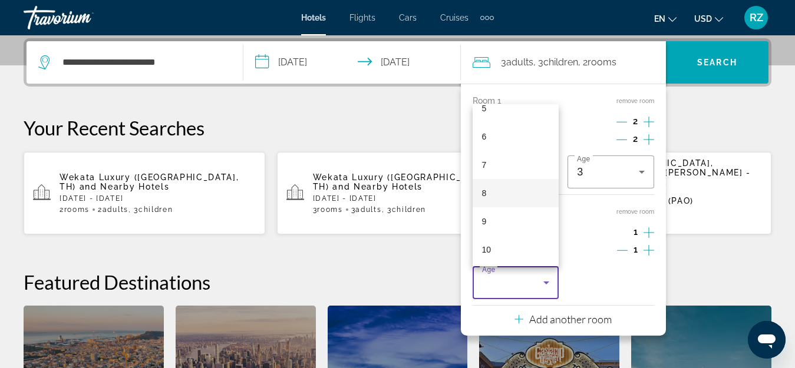
scroll to position [177, 0]
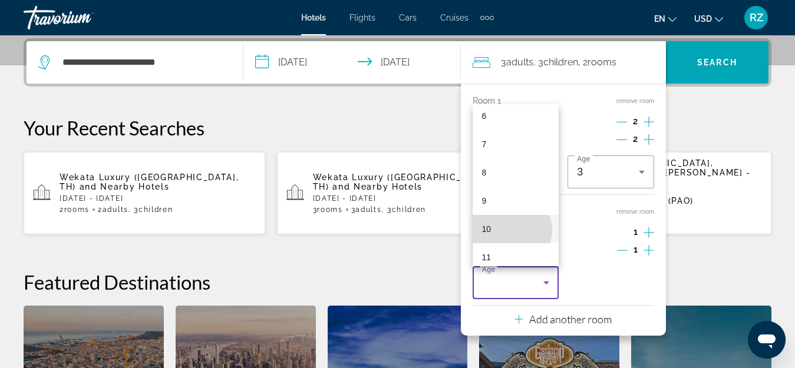
click at [511, 230] on mat-option "10" at bounding box center [515, 229] width 87 height 28
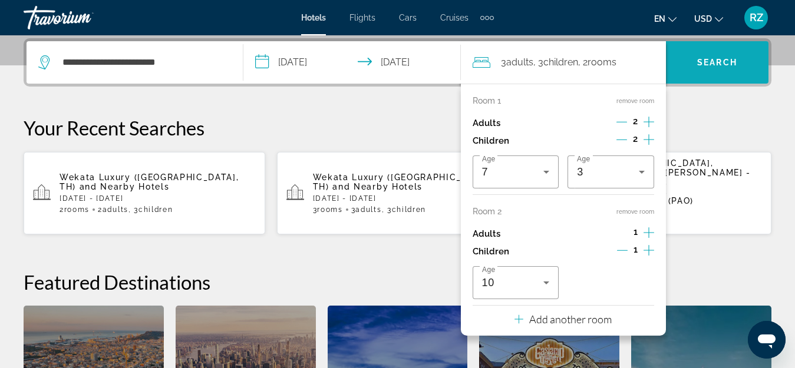
click at [706, 57] on span "Search widget" at bounding box center [717, 62] width 102 height 28
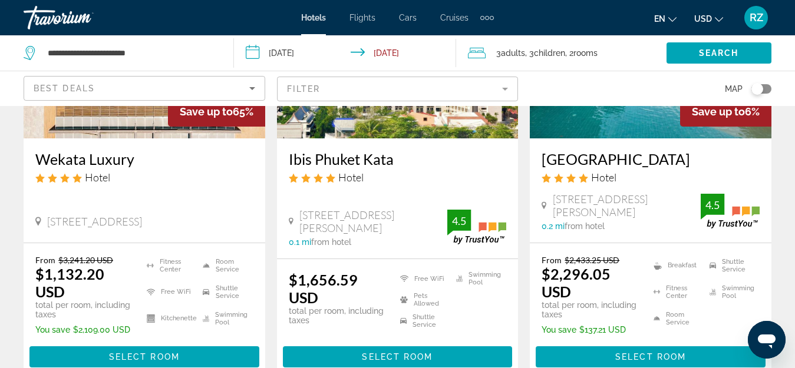
scroll to position [177, 0]
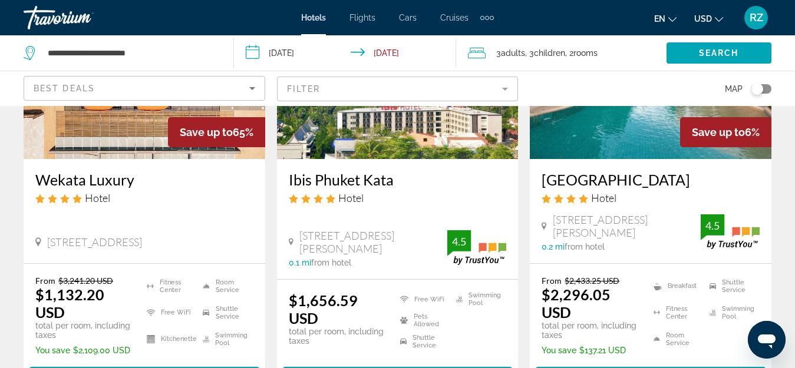
click at [140, 137] on img "Main content" at bounding box center [145, 65] width 242 height 188
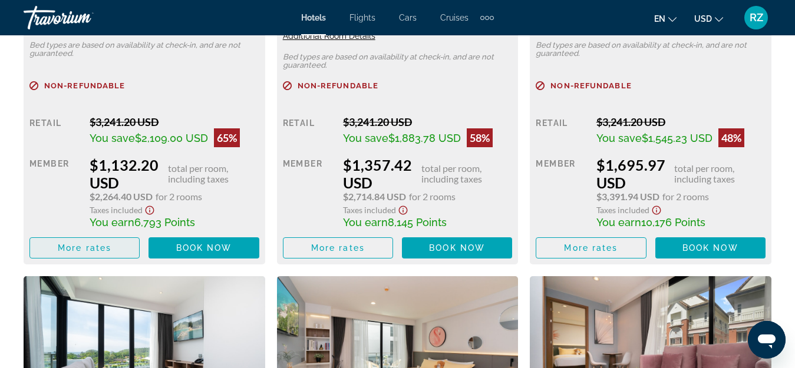
scroll to position [2121, 0]
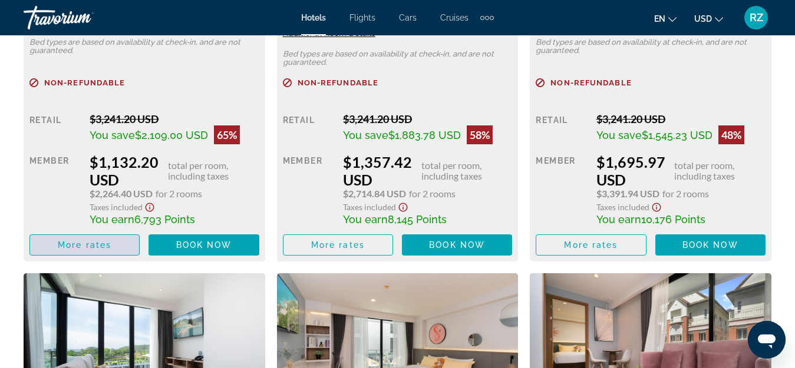
click at [112, 247] on span "Main content" at bounding box center [84, 245] width 109 height 28
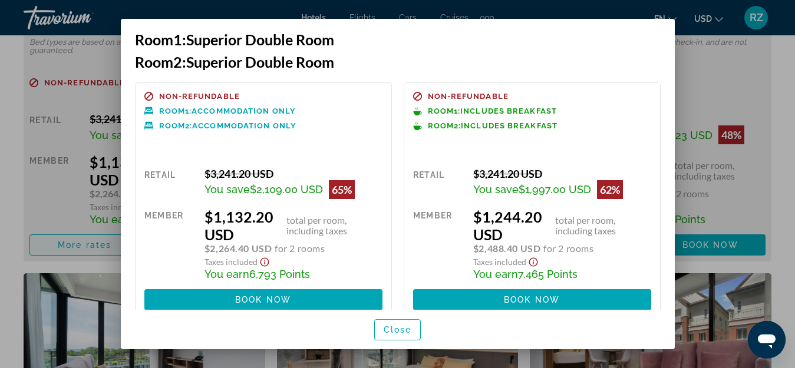
scroll to position [0, 0]
click at [743, 90] on div at bounding box center [397, 184] width 795 height 368
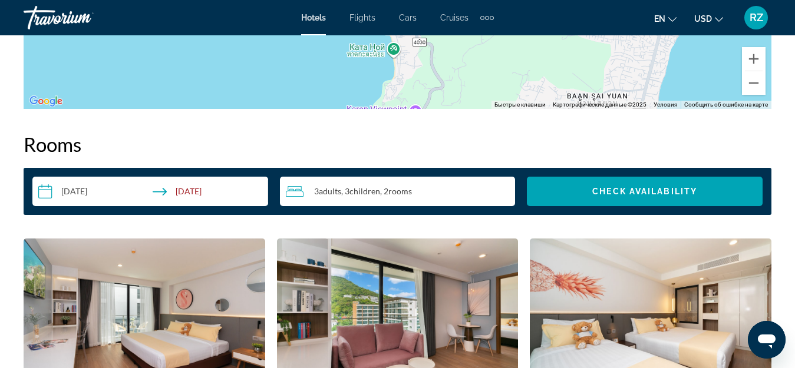
scroll to position [1649, 0]
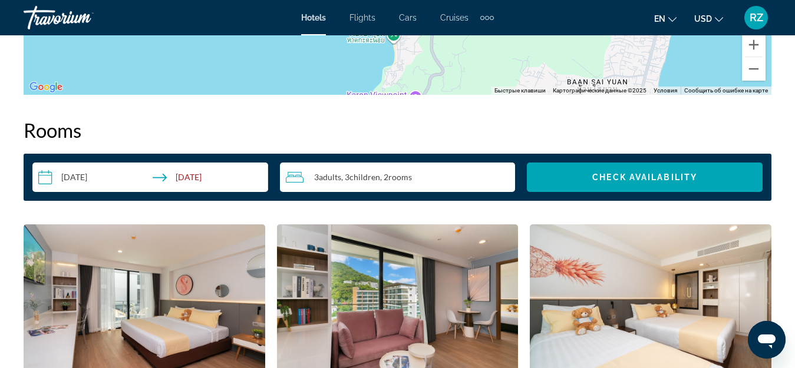
click at [376, 174] on span "Children" at bounding box center [364, 177] width 31 height 10
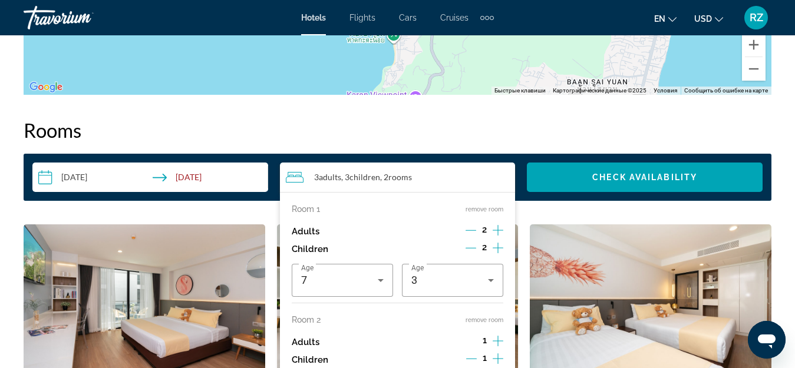
scroll to position [1767, 0]
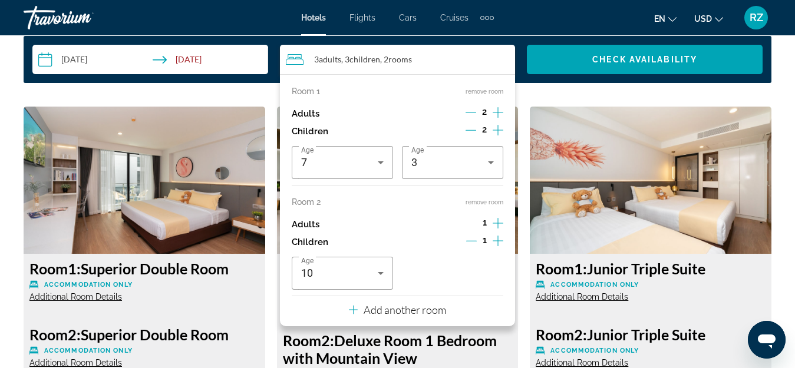
click at [489, 197] on div "Room 2 remove room" at bounding box center [398, 201] width 212 height 9
click at [481, 201] on button "remove room" at bounding box center [484, 203] width 38 height 8
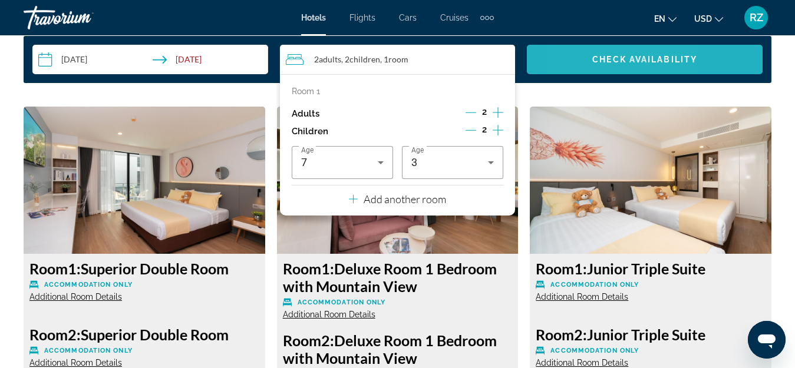
click at [581, 64] on span "Search widget" at bounding box center [645, 59] width 236 height 28
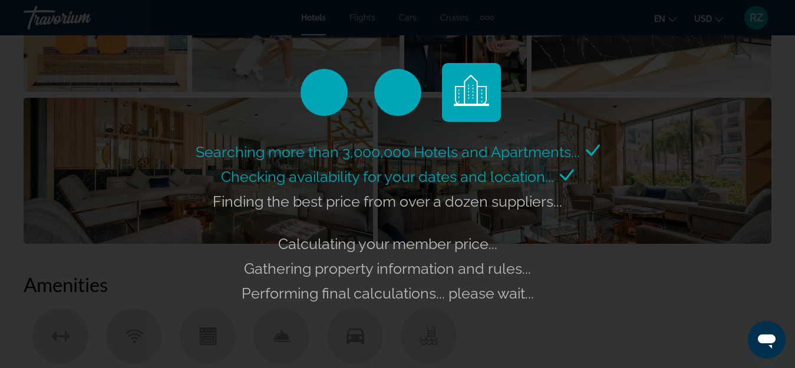
scroll to position [1001, 0]
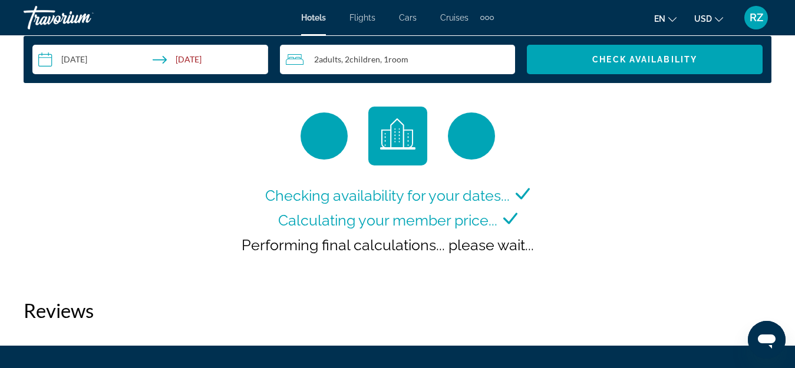
scroll to position [1708, 0]
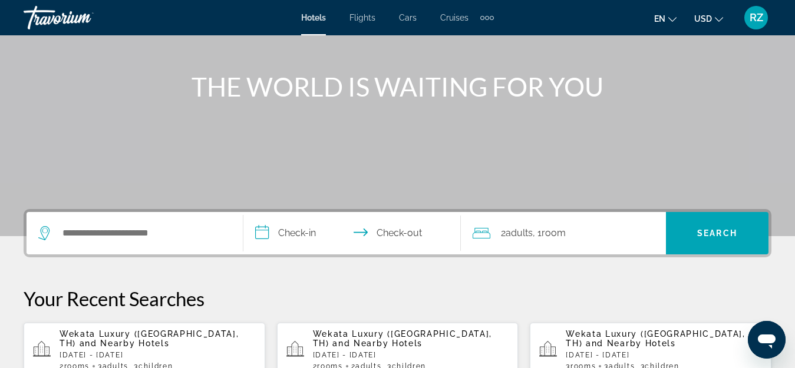
scroll to position [118, 0]
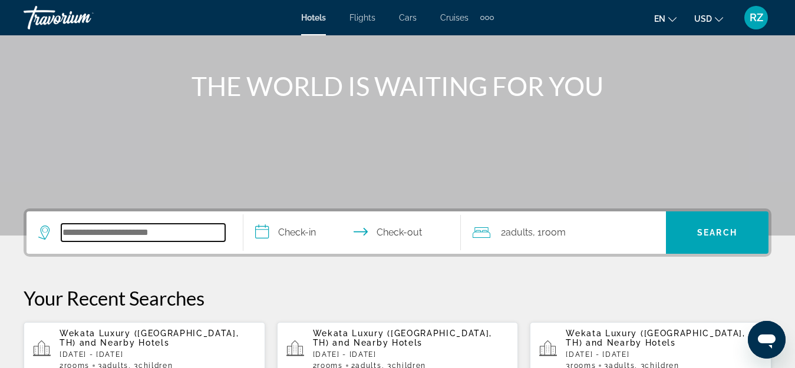
click at [137, 236] on input "Search widget" at bounding box center [143, 233] width 164 height 18
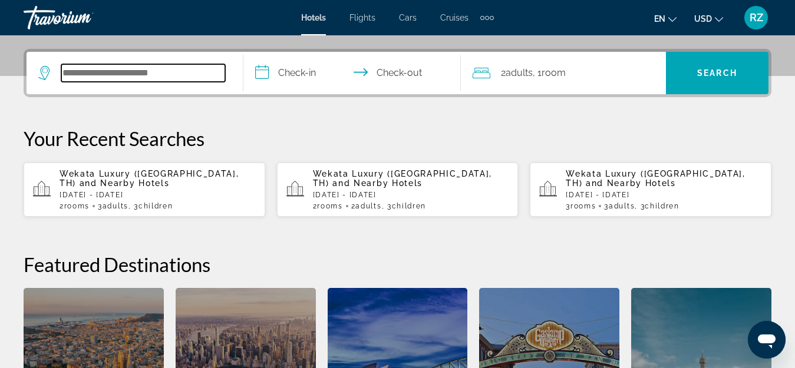
scroll to position [288, 0]
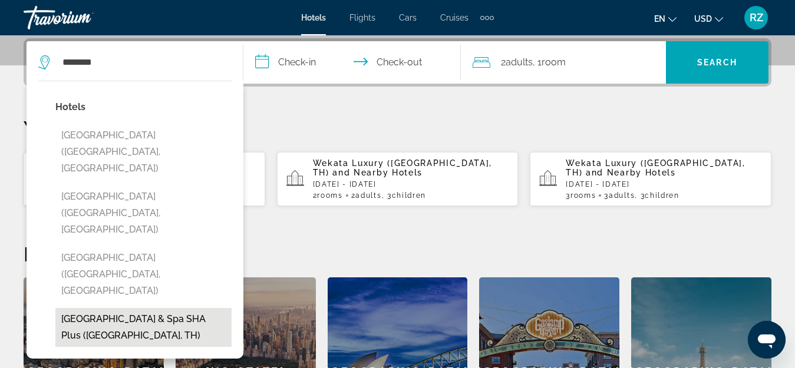
click at [179, 308] on button "[GEOGRAPHIC_DATA] & Spa SHA Plus ([GEOGRAPHIC_DATA], TH)" at bounding box center [143, 327] width 176 height 39
type input "**********"
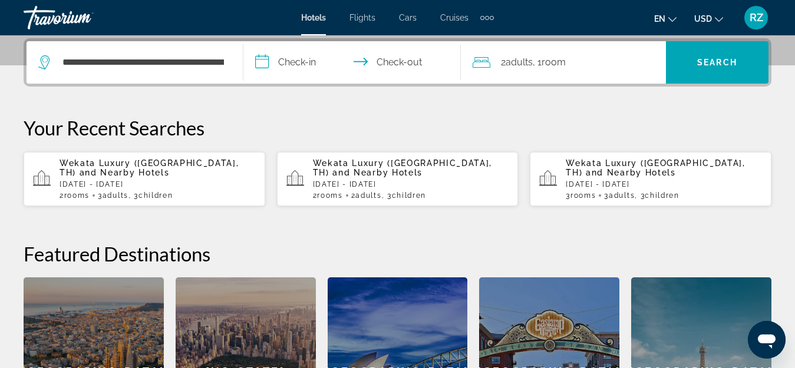
click at [309, 59] on input "**********" at bounding box center [353, 64] width 221 height 46
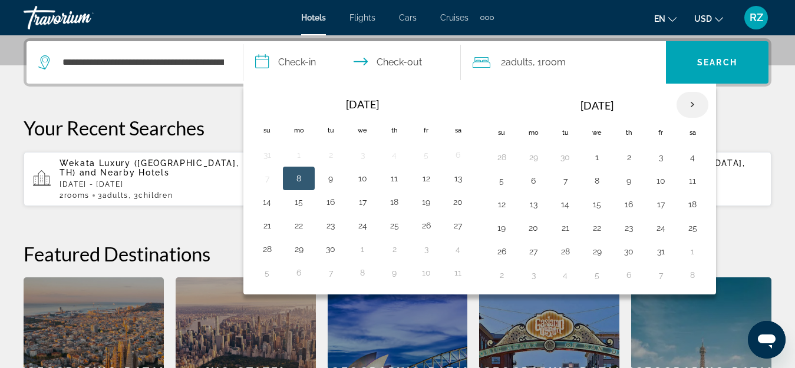
click at [693, 102] on th "Next month" at bounding box center [692, 105] width 32 height 26
drag, startPoint x: 535, startPoint y: 157, endPoint x: 570, endPoint y: 175, distance: 39.3
click at [537, 157] on button "1" at bounding box center [533, 157] width 19 height 16
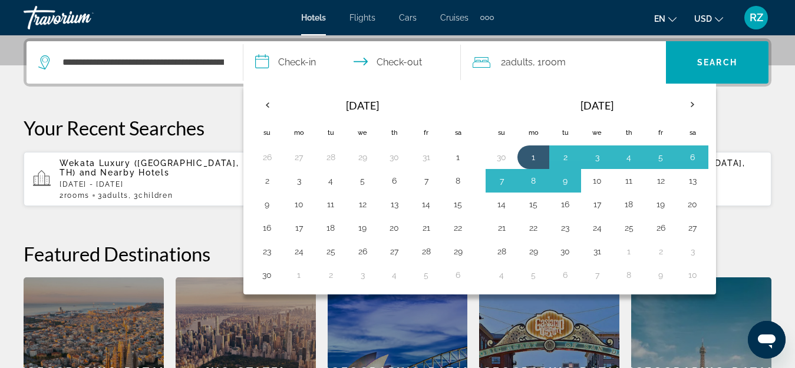
click at [601, 181] on button "10" at bounding box center [596, 181] width 19 height 16
type input "**********"
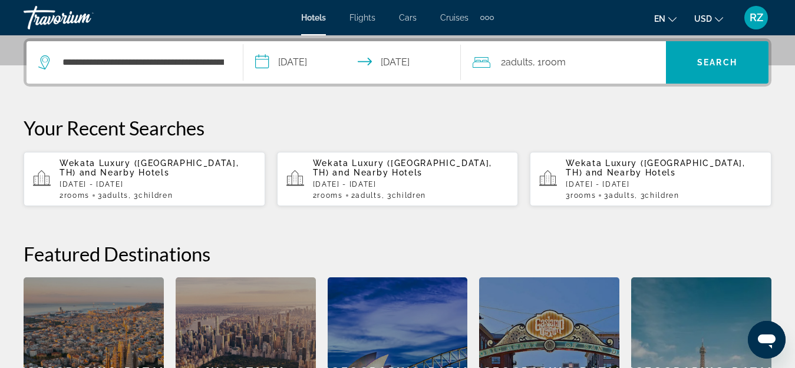
click at [557, 59] on span "Room" at bounding box center [553, 62] width 24 height 11
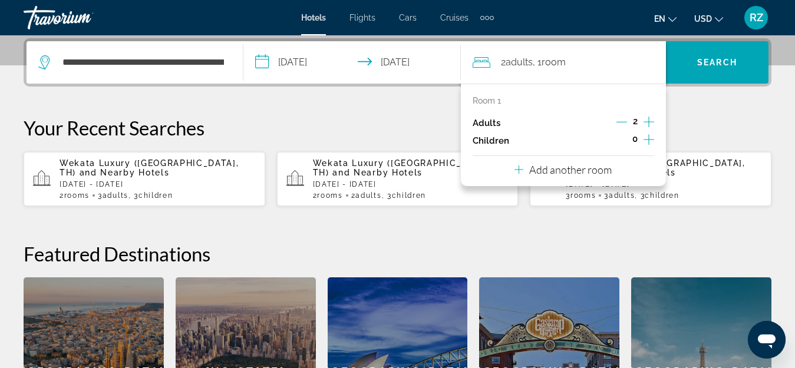
click at [647, 135] on icon "Increment children" at bounding box center [648, 140] width 11 height 14
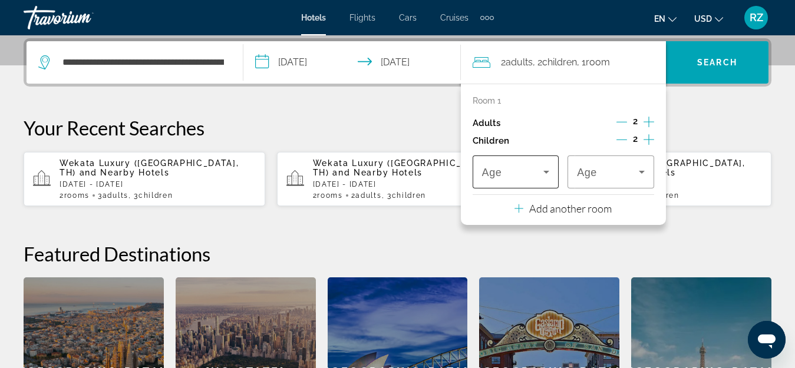
click at [517, 178] on div "Travelers: 2 adults, 2 children" at bounding box center [516, 172] width 68 height 33
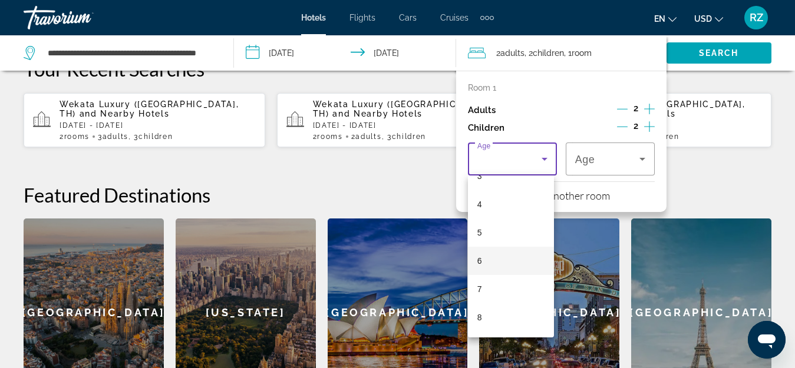
scroll to position [118, 0]
click at [498, 271] on mat-option "7" at bounding box center [511, 274] width 87 height 28
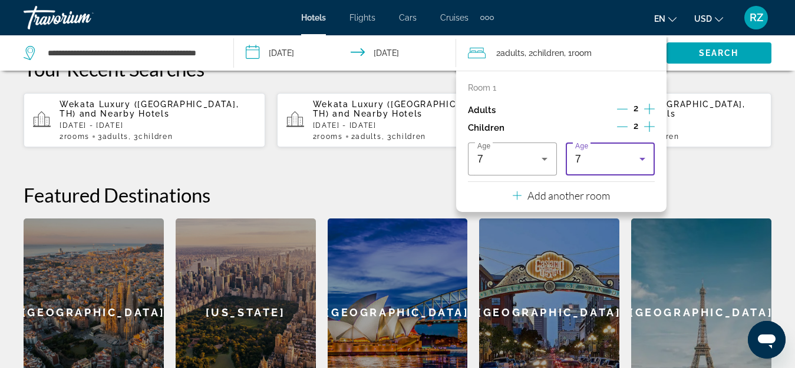
click at [601, 160] on div "7" at bounding box center [607, 159] width 64 height 14
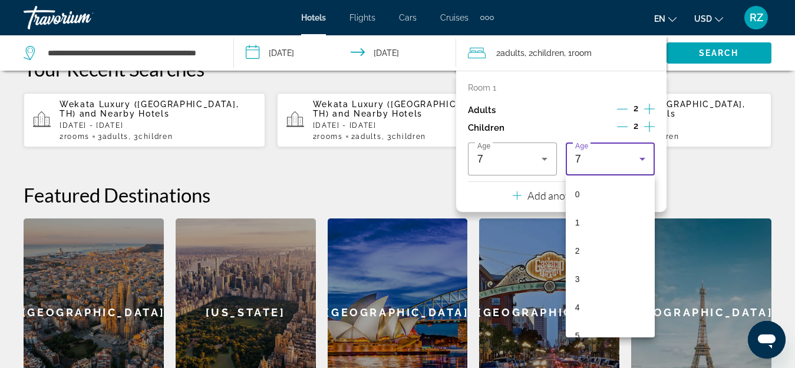
scroll to position [69, 0]
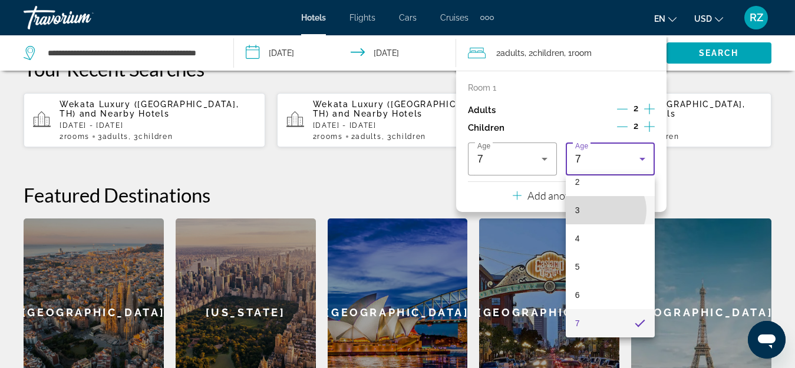
click at [601, 210] on mat-option "3" at bounding box center [609, 210] width 89 height 28
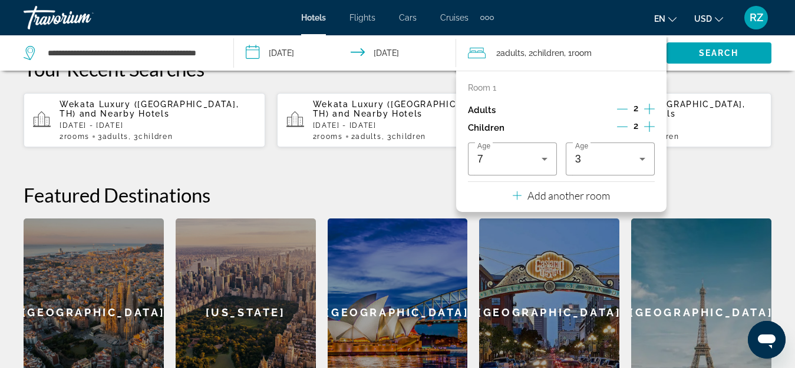
click at [555, 197] on p "Add another room" at bounding box center [568, 195] width 82 height 13
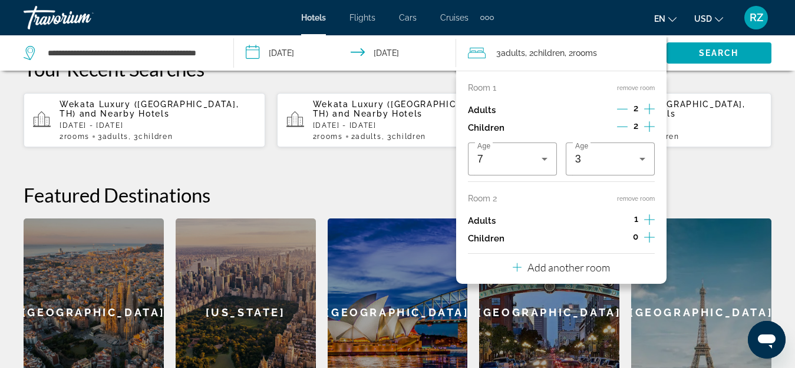
click at [647, 237] on icon "Increment children" at bounding box center [649, 237] width 11 height 14
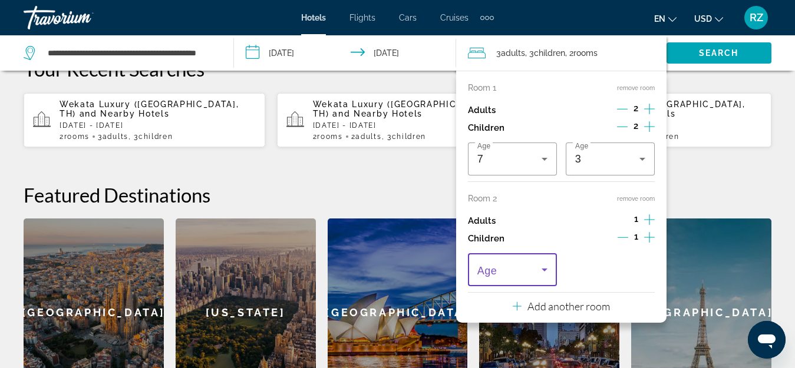
click at [511, 268] on span "Travelers: 3 adults, 3 children" at bounding box center [509, 270] width 64 height 14
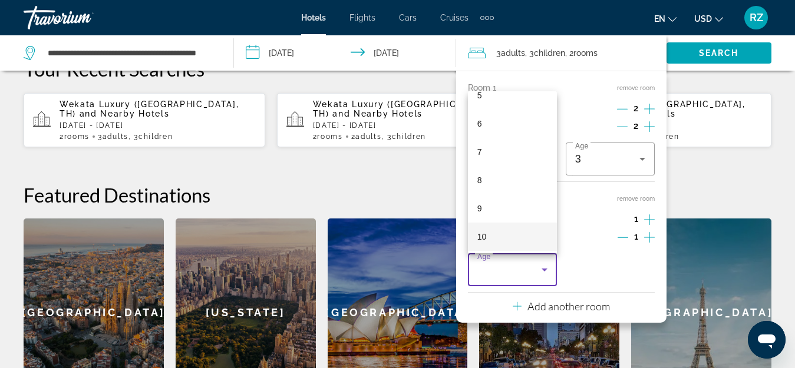
scroll to position [177, 0]
click at [504, 217] on mat-option "10" at bounding box center [512, 216] width 89 height 28
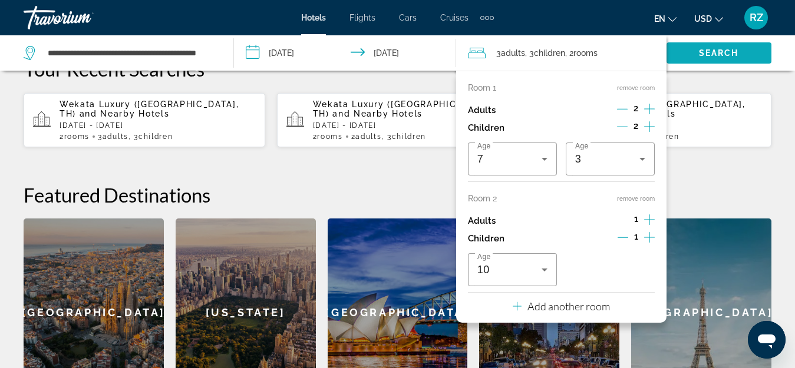
click at [725, 52] on span "Search" at bounding box center [719, 52] width 40 height 9
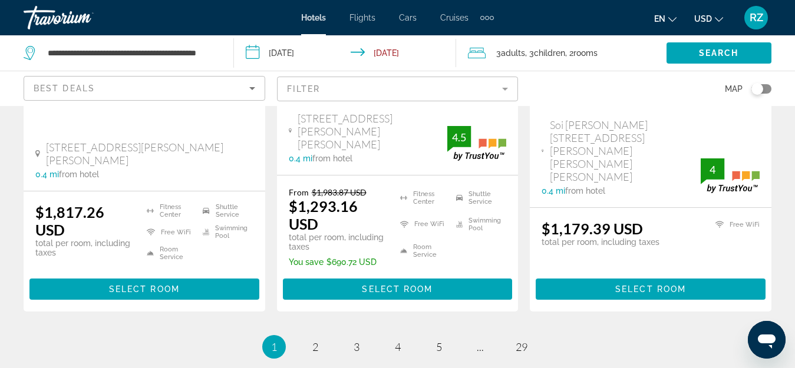
scroll to position [1767, 0]
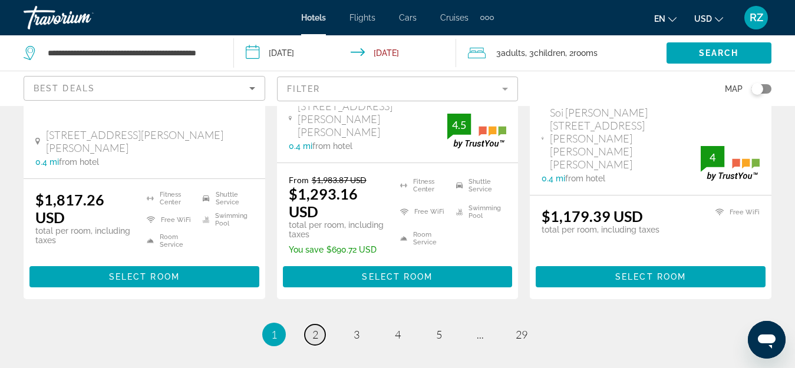
click at [316, 328] on span "2" at bounding box center [315, 334] width 6 height 13
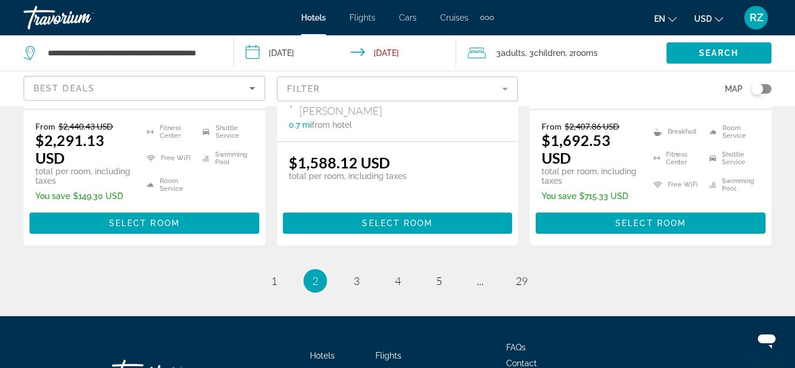
scroll to position [1823, 0]
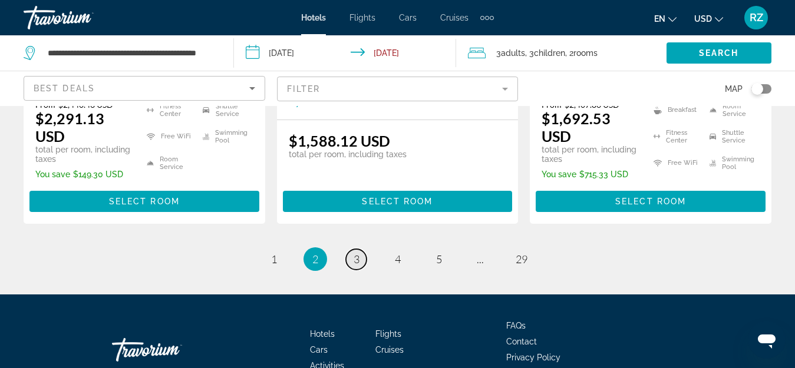
click at [359, 253] on span "3" at bounding box center [356, 259] width 6 height 13
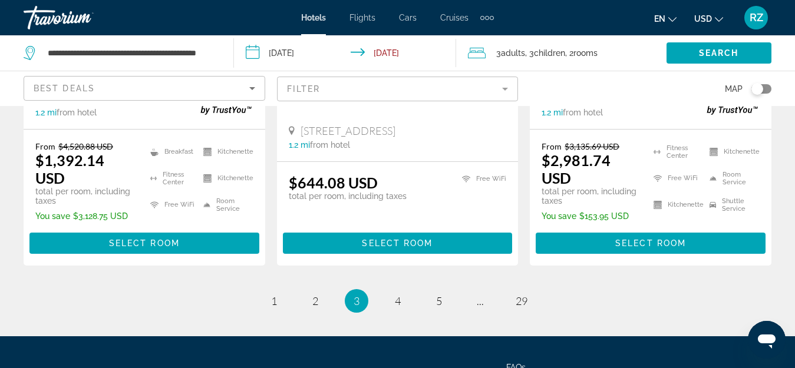
scroll to position [1708, 0]
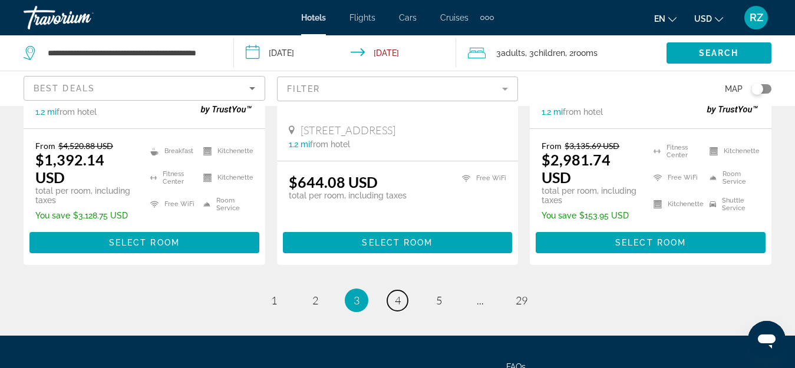
drag, startPoint x: 405, startPoint y: 269, endPoint x: 414, endPoint y: 263, distance: 11.1
click at [404, 290] on link "page 4" at bounding box center [397, 300] width 21 height 21
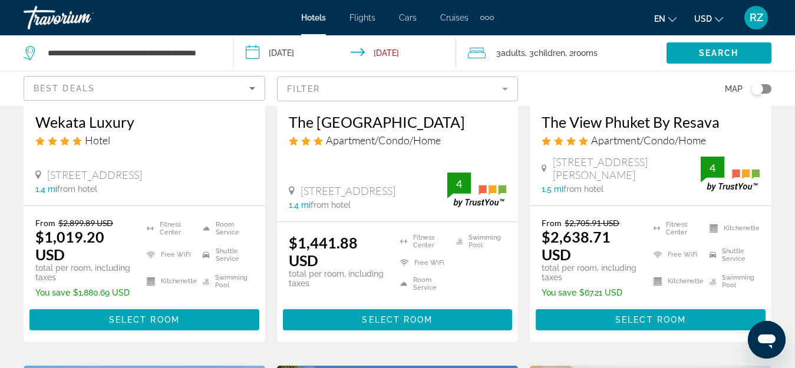
scroll to position [707, 0]
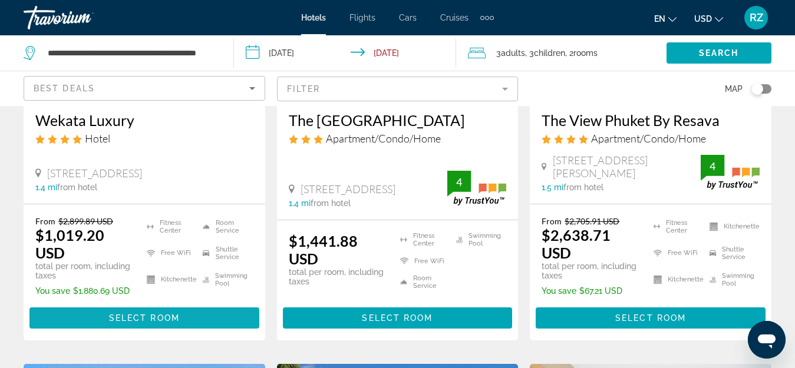
click at [132, 305] on span "Main content" at bounding box center [144, 318] width 230 height 28
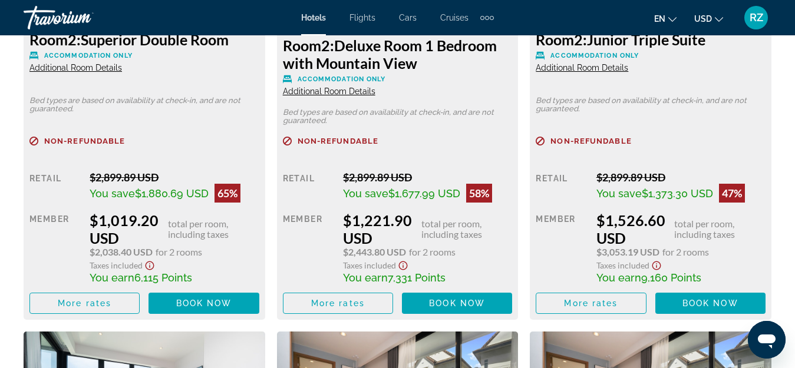
scroll to position [2121, 0]
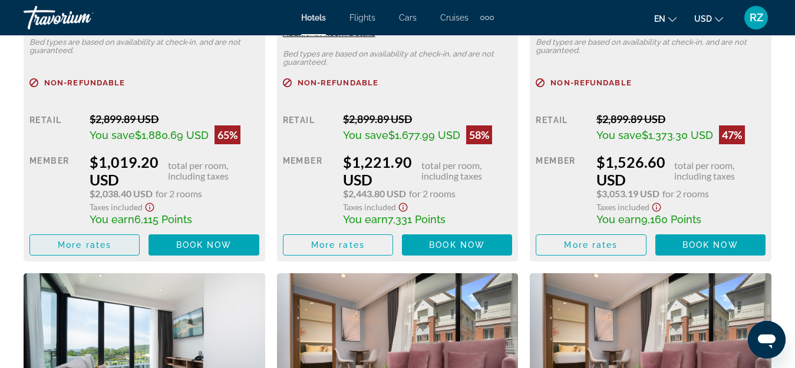
click at [77, 242] on span "More rates" at bounding box center [85, 244] width 54 height 9
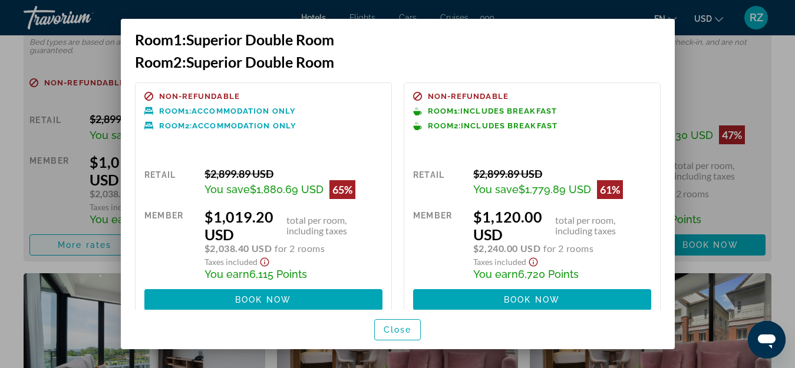
scroll to position [0, 0]
click at [763, 76] on div at bounding box center [397, 184] width 795 height 368
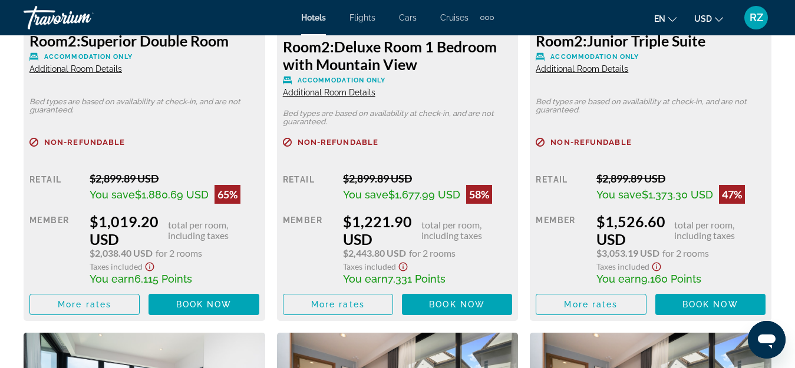
scroll to position [2062, 0]
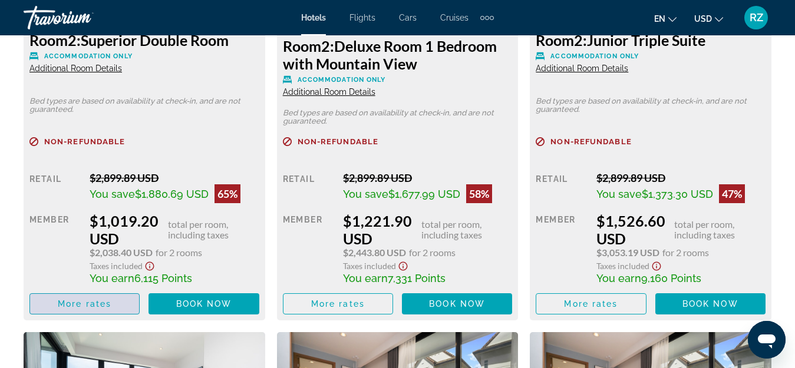
click at [101, 304] on span "More rates" at bounding box center [85, 303] width 54 height 9
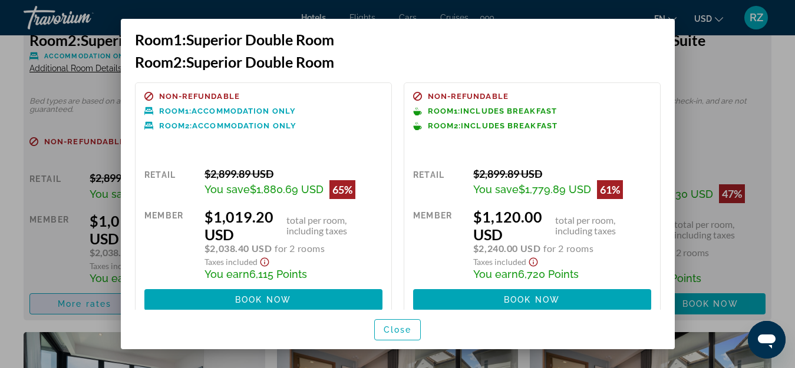
scroll to position [0, 0]
click at [763, 145] on div at bounding box center [397, 184] width 795 height 368
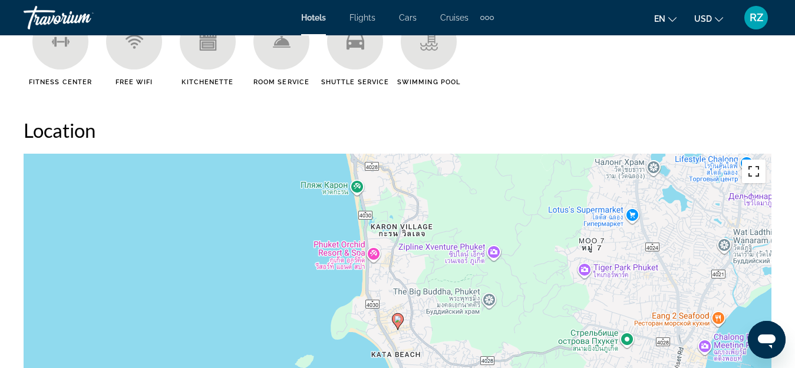
scroll to position [825, 0]
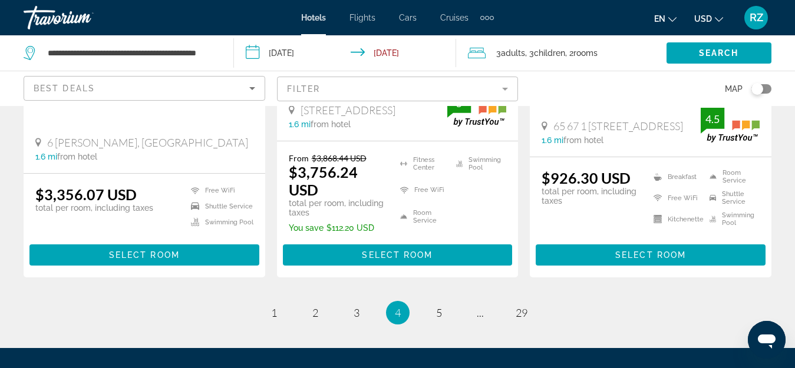
scroll to position [1708, 0]
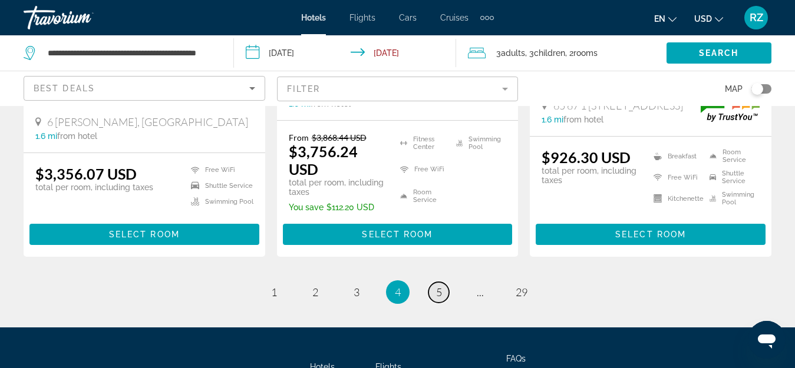
click at [442, 282] on link "page 5" at bounding box center [438, 292] width 21 height 21
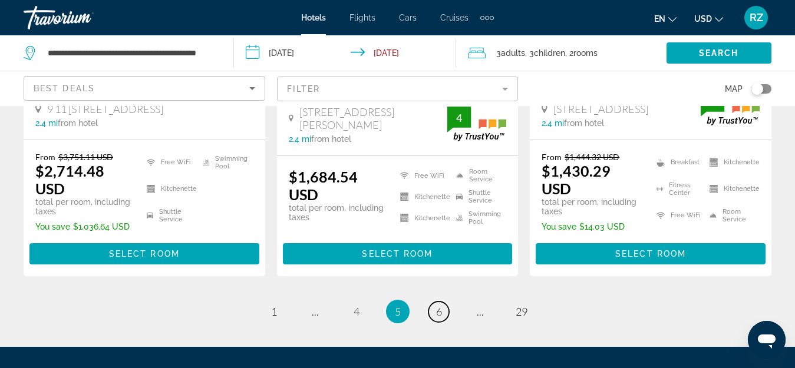
scroll to position [1767, 0]
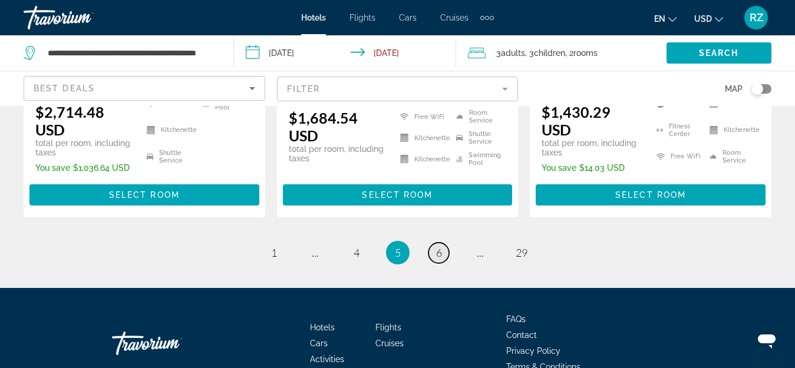
click at [440, 246] on span "6" at bounding box center [439, 252] width 6 height 13
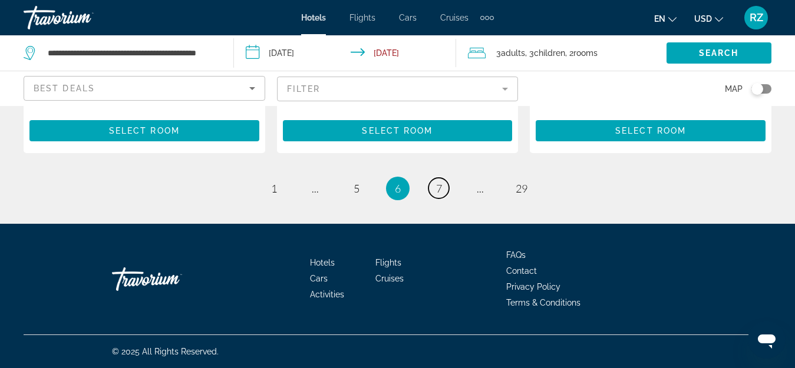
scroll to position [1801, 0]
click at [435, 189] on link "page 7" at bounding box center [438, 188] width 21 height 21
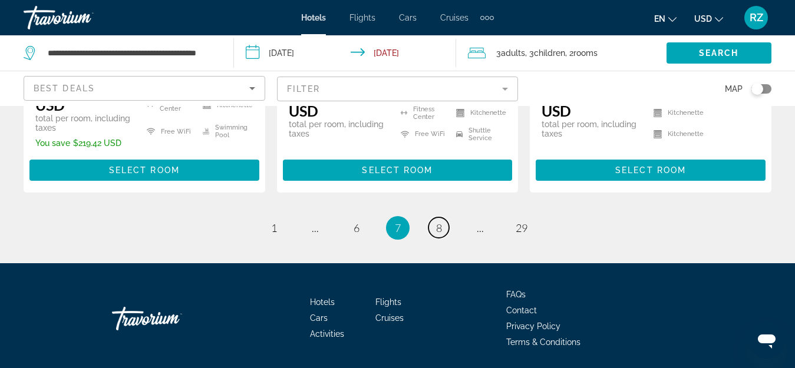
scroll to position [1800, 0]
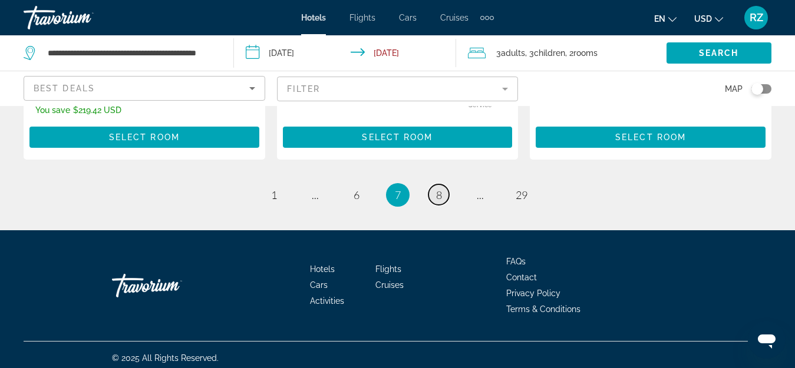
click at [434, 187] on link "page 8" at bounding box center [438, 194] width 21 height 21
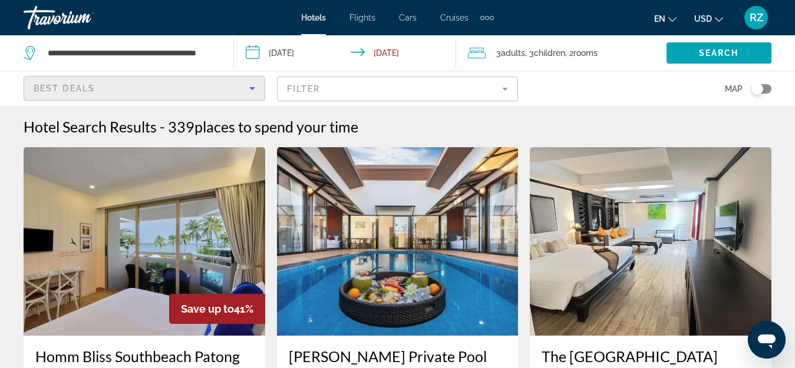
click at [180, 91] on div "Best Deals" at bounding box center [142, 88] width 216 height 14
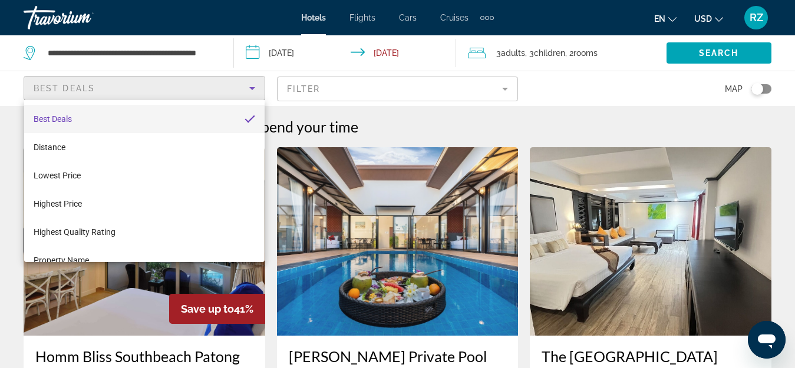
click at [333, 90] on div at bounding box center [397, 184] width 795 height 368
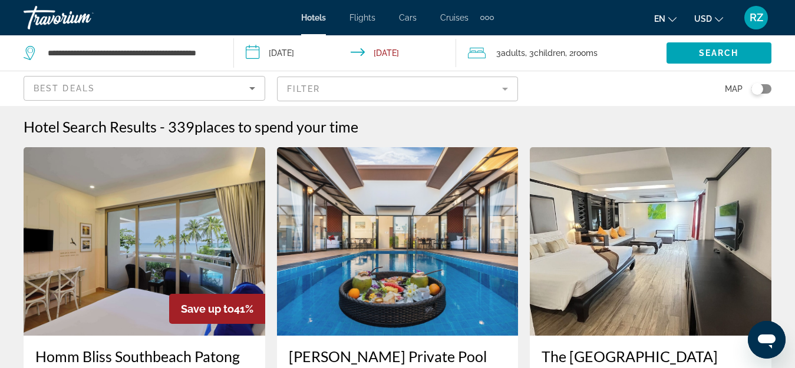
click at [333, 90] on mat-form-field "Filter" at bounding box center [398, 89] width 242 height 25
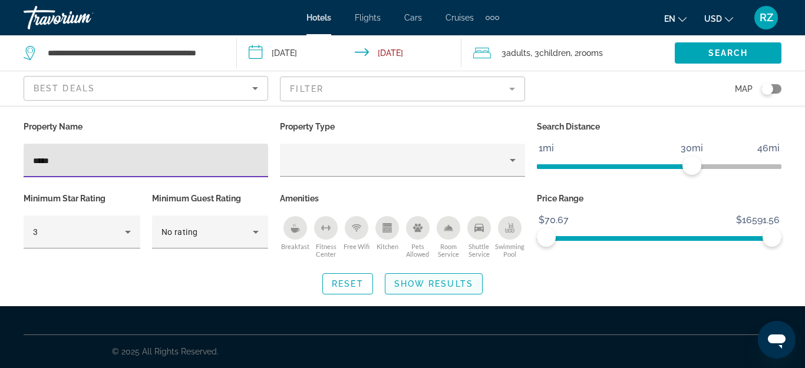
type input "*****"
click at [411, 280] on span "Show Results" at bounding box center [433, 283] width 79 height 9
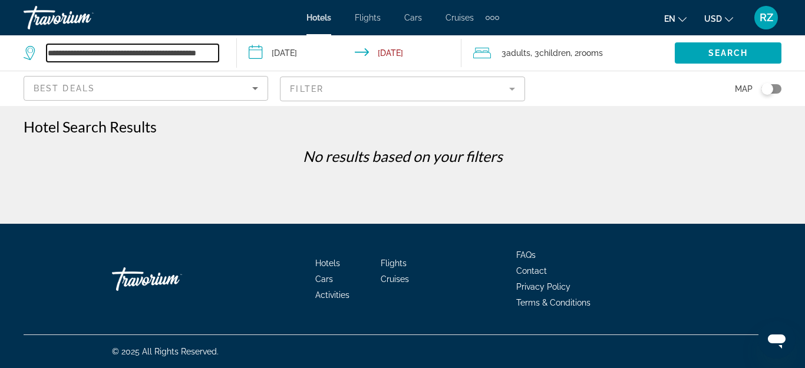
scroll to position [0, 34]
drag, startPoint x: 48, startPoint y: 53, endPoint x: 401, endPoint y: 77, distance: 353.1
click at [401, 71] on div "**********" at bounding box center [402, 52] width 805 height 35
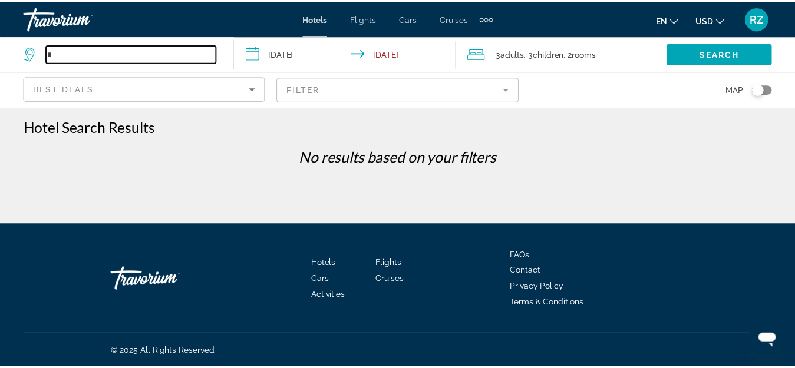
scroll to position [0, 0]
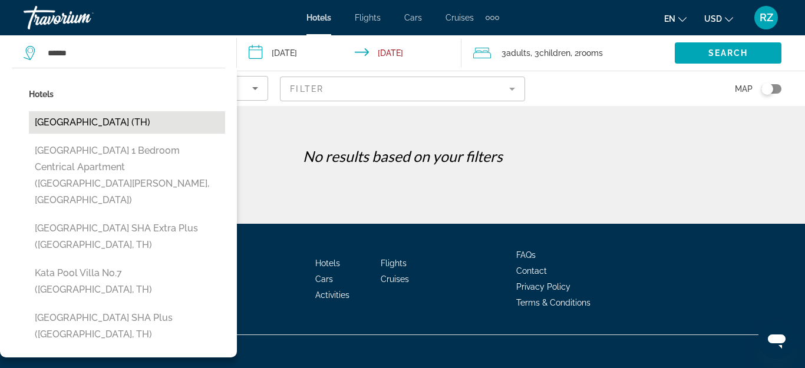
click at [155, 121] on button "Kata Palace Phuket Hotel (TH)" at bounding box center [127, 122] width 196 height 22
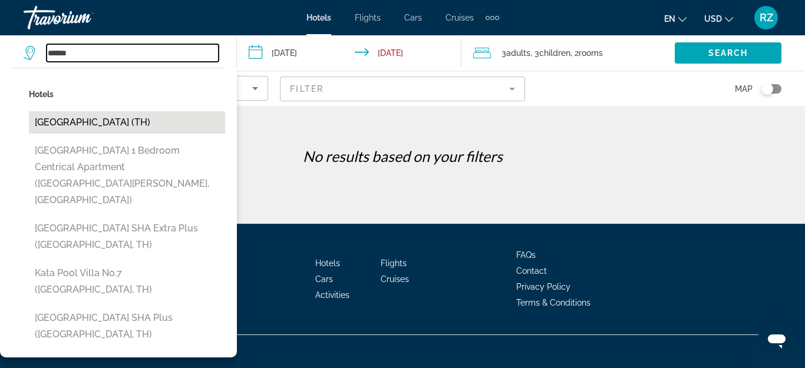
type input "**********"
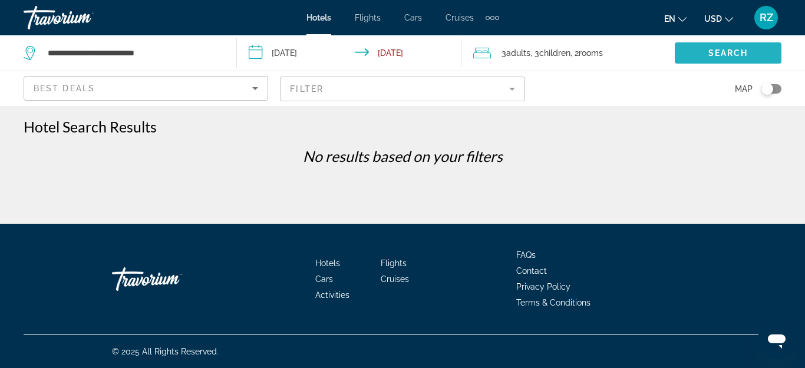
click at [752, 49] on span "Search widget" at bounding box center [727, 53] width 107 height 28
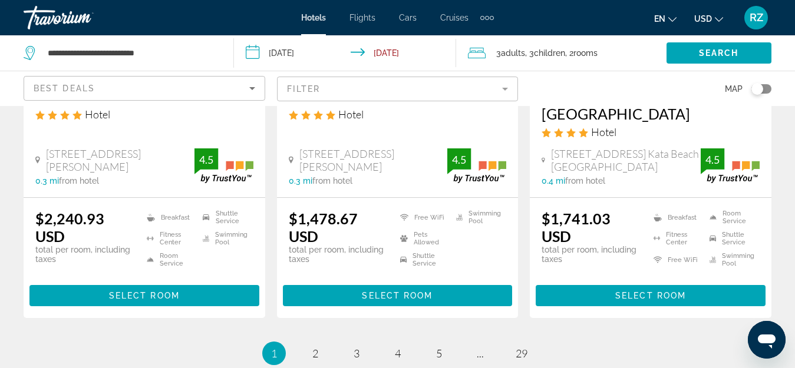
scroll to position [1649, 0]
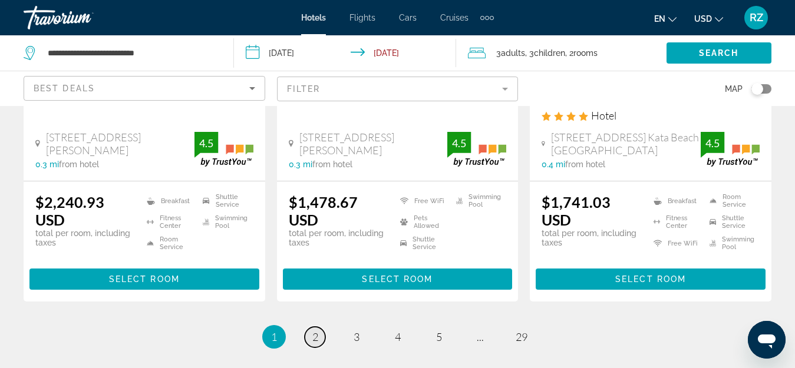
click at [317, 330] on span "2" at bounding box center [315, 336] width 6 height 13
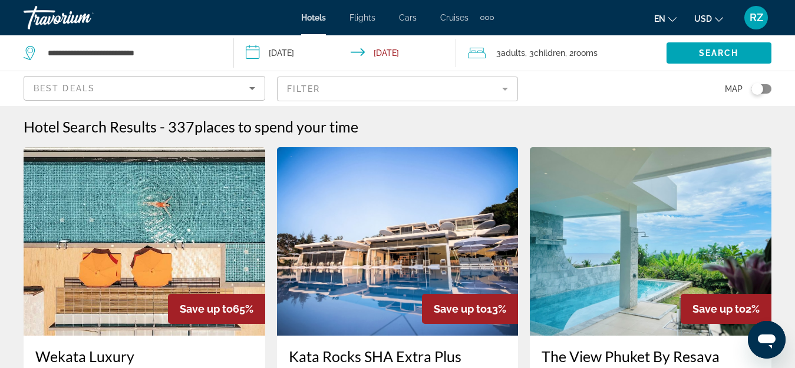
click at [89, 87] on span "Best Deals" at bounding box center [64, 88] width 61 height 9
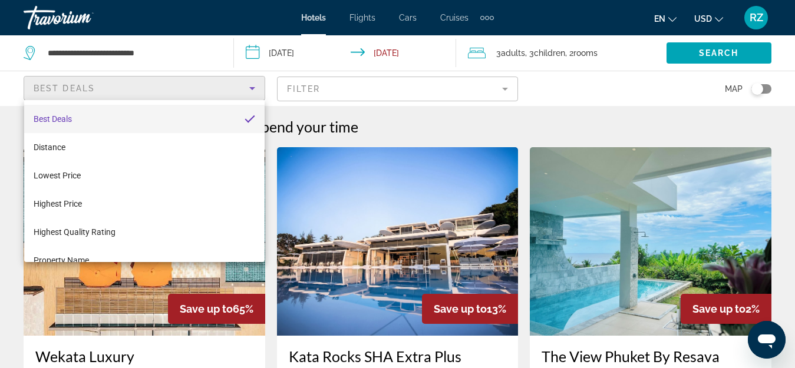
click at [586, 94] on div at bounding box center [397, 184] width 795 height 368
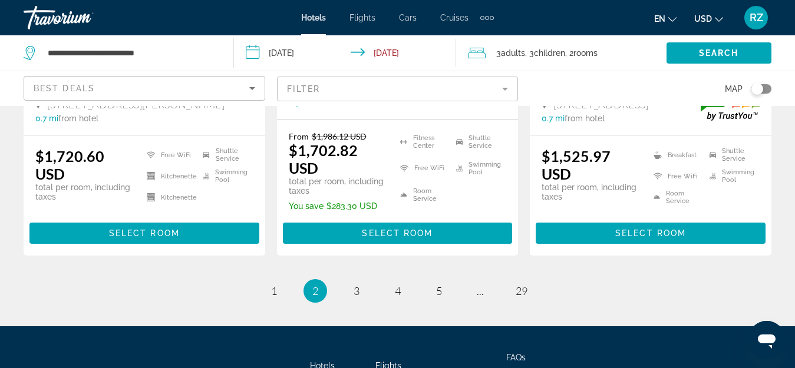
scroll to position [1767, 0]
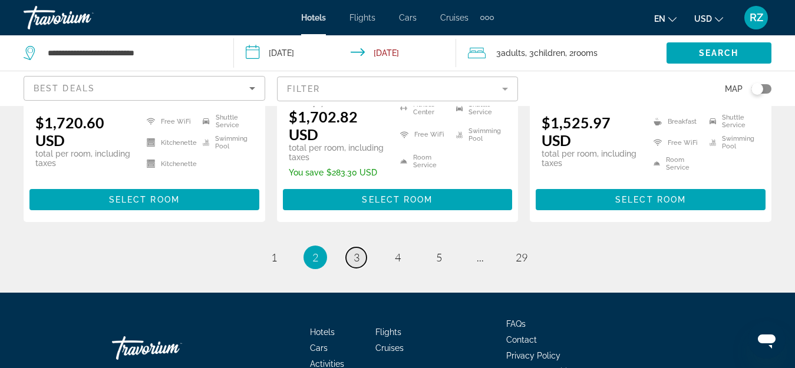
click at [356, 251] on span "3" at bounding box center [356, 257] width 6 height 13
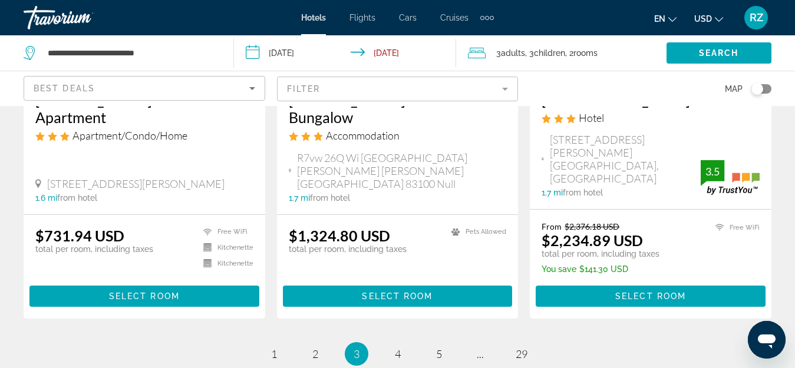
scroll to position [1708, 0]
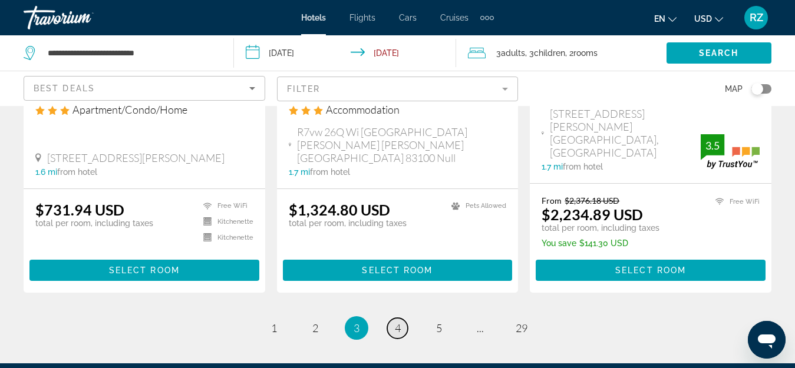
click at [398, 322] on span "4" at bounding box center [398, 328] width 6 height 13
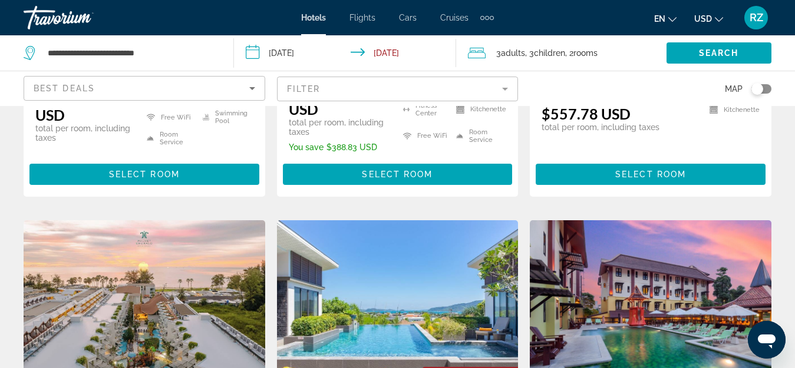
scroll to position [59, 0]
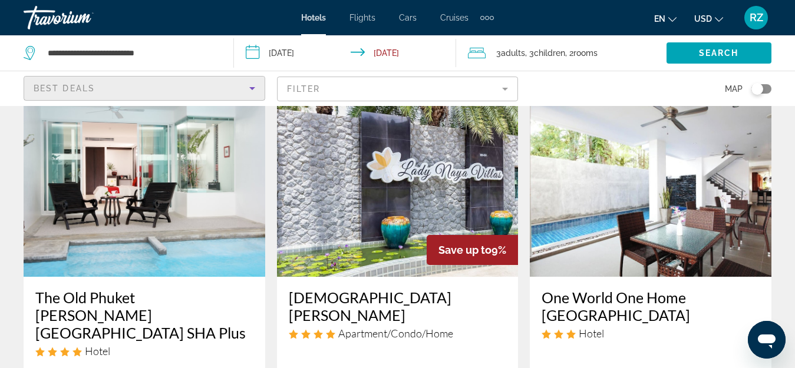
click at [221, 86] on div "Best Deals" at bounding box center [142, 88] width 216 height 14
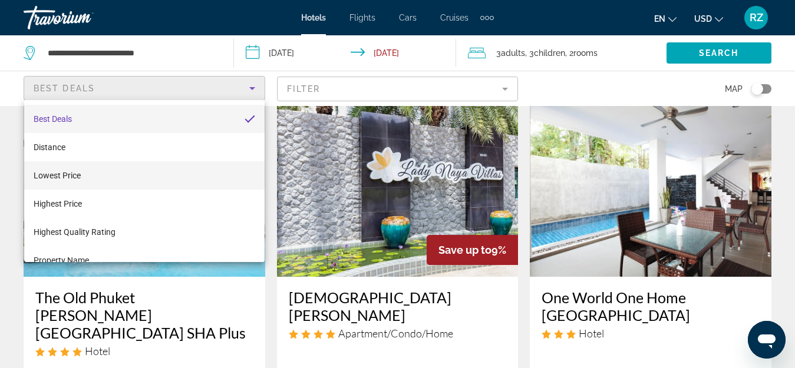
click at [180, 183] on mat-option "Lowest Price" at bounding box center [144, 175] width 240 height 28
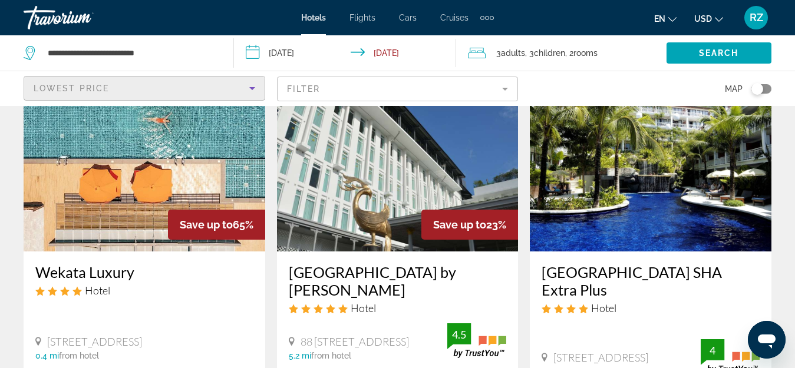
scroll to position [530, 0]
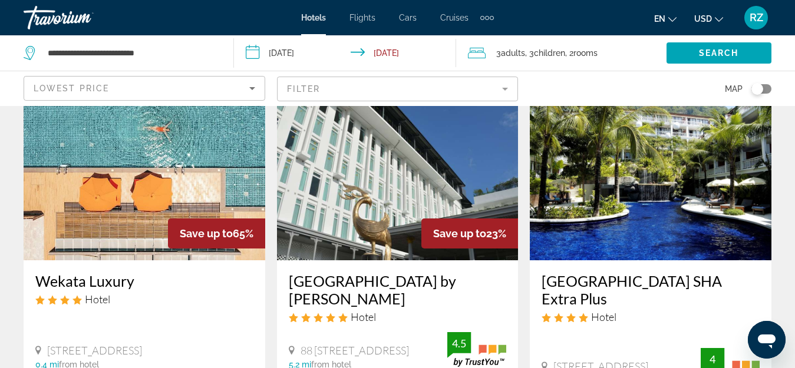
click at [353, 226] on img "Main content" at bounding box center [398, 166] width 242 height 188
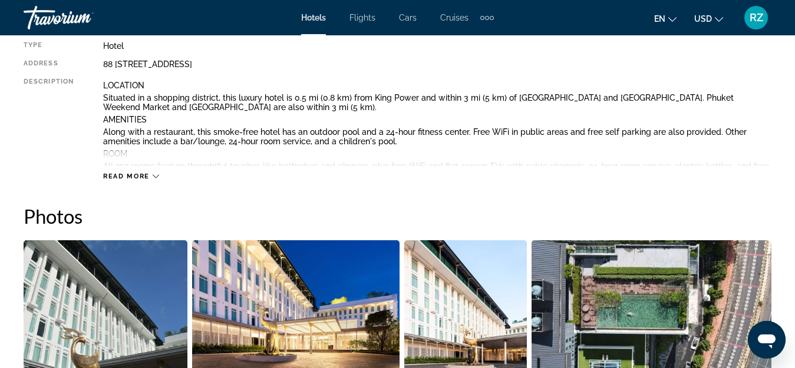
scroll to position [825, 0]
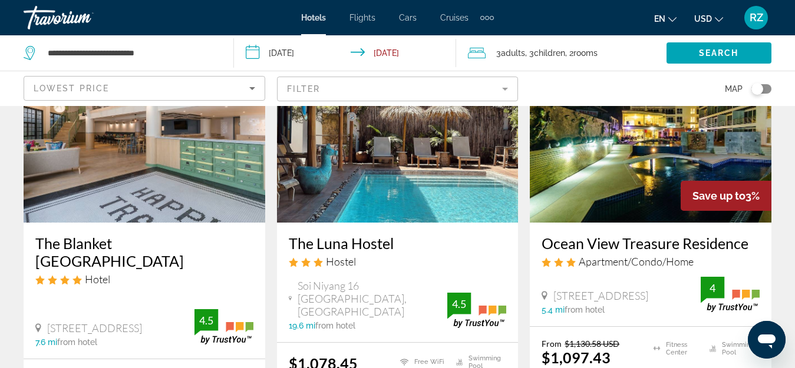
scroll to position [1060, 0]
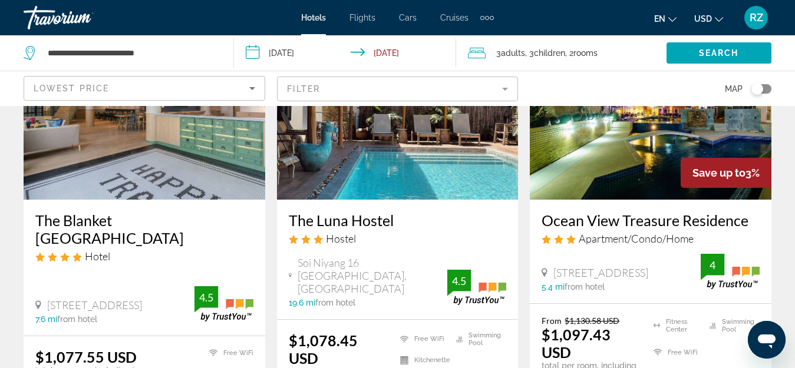
click at [361, 84] on mat-form-field "Filter" at bounding box center [398, 89] width 242 height 25
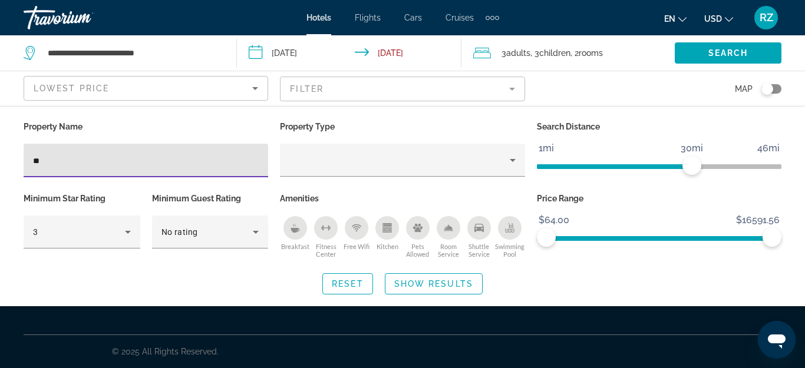
type input "*"
type input "****"
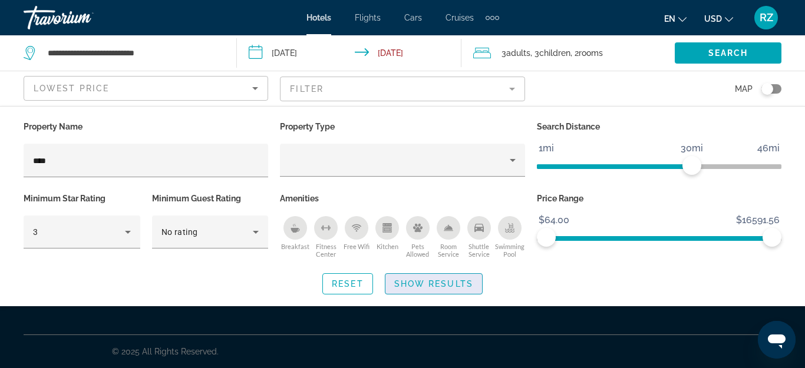
click at [411, 283] on span "Show Results" at bounding box center [433, 283] width 79 height 9
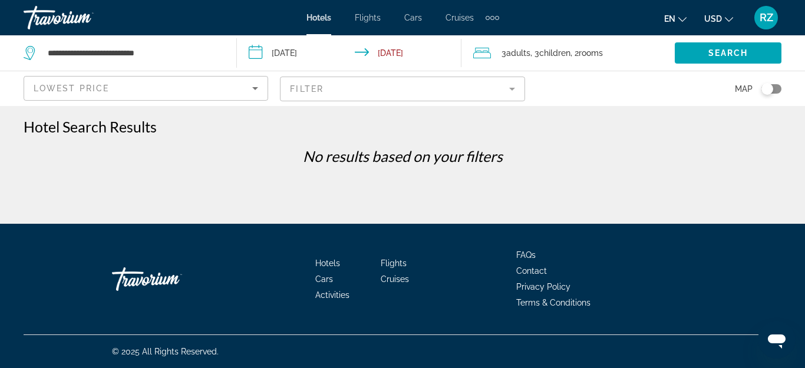
click at [101, 90] on span "Lowest Price" at bounding box center [71, 88] width 75 height 9
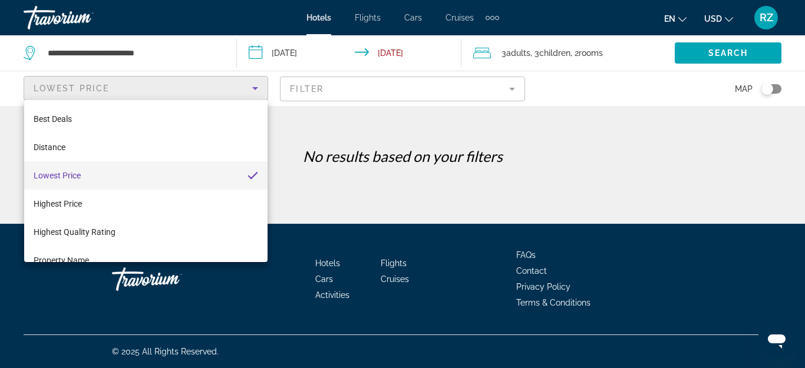
click at [101, 90] on div at bounding box center [402, 184] width 805 height 368
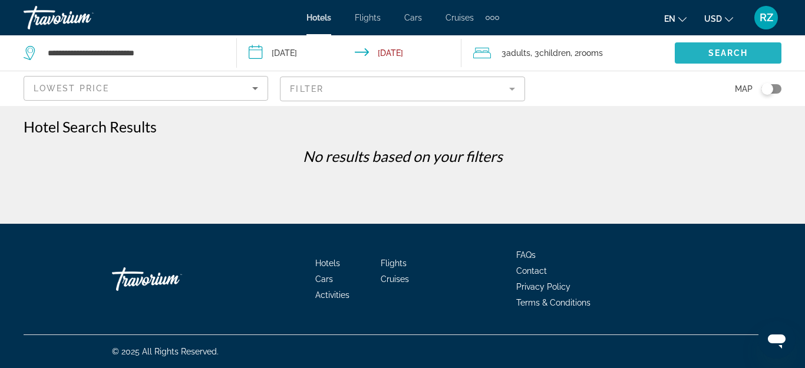
click at [755, 47] on span "Search widget" at bounding box center [727, 53] width 107 height 28
click at [368, 97] on mat-form-field "Filter" at bounding box center [402, 89] width 244 height 25
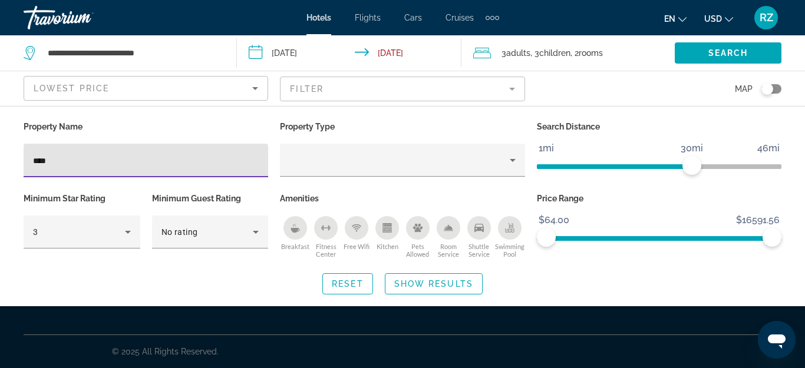
drag, startPoint x: 76, startPoint y: 165, endPoint x: 0, endPoint y: 157, distance: 76.4
click at [0, 157] on div "Property Name **** Property Type Search Distance 1mi 46mi 30mi Minimum Star Rat…" at bounding box center [402, 206] width 805 height 176
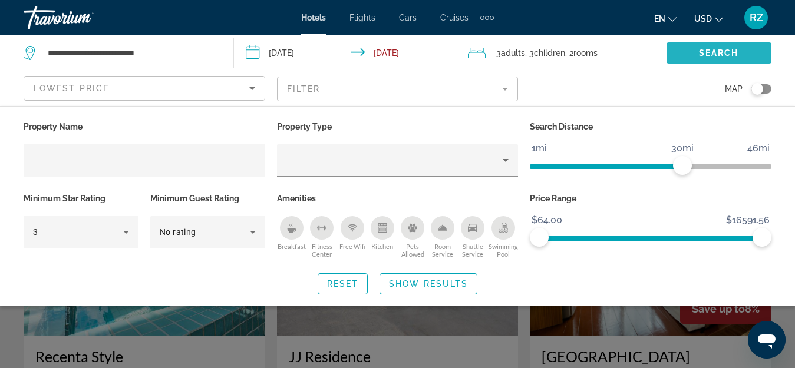
click at [697, 48] on span "Search widget" at bounding box center [718, 53] width 105 height 28
click at [789, 319] on div "Search widget" at bounding box center [397, 272] width 795 height 191
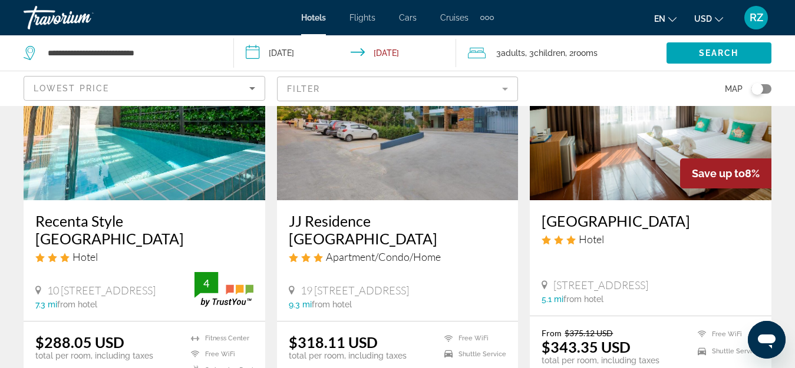
scroll to position [177, 0]
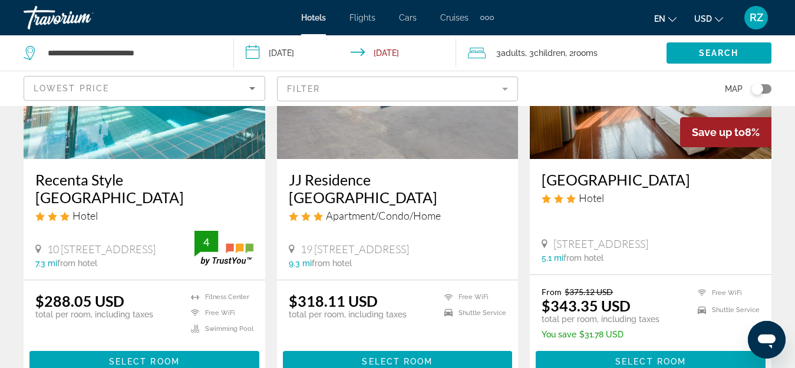
click at [392, 88] on mat-form-field "Filter" at bounding box center [398, 89] width 242 height 25
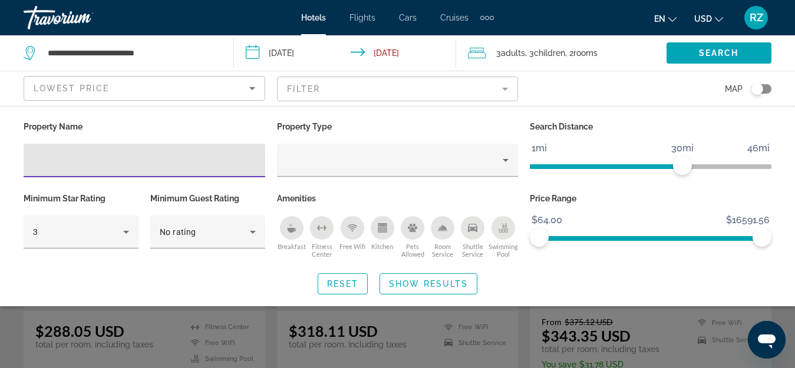
scroll to position [118, 0]
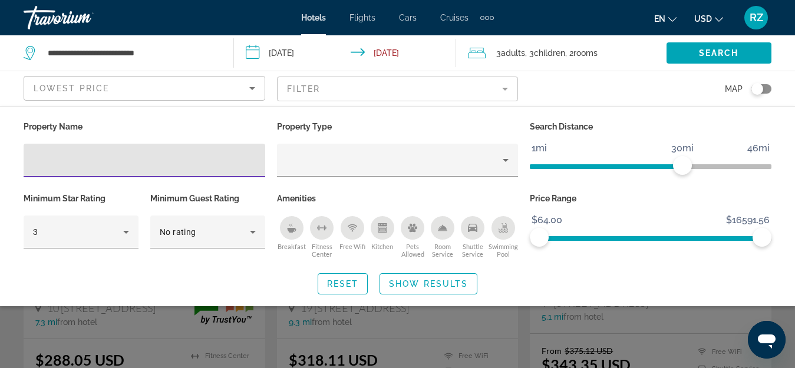
click at [630, 91] on div "Map" at bounding box center [651, 88] width 242 height 35
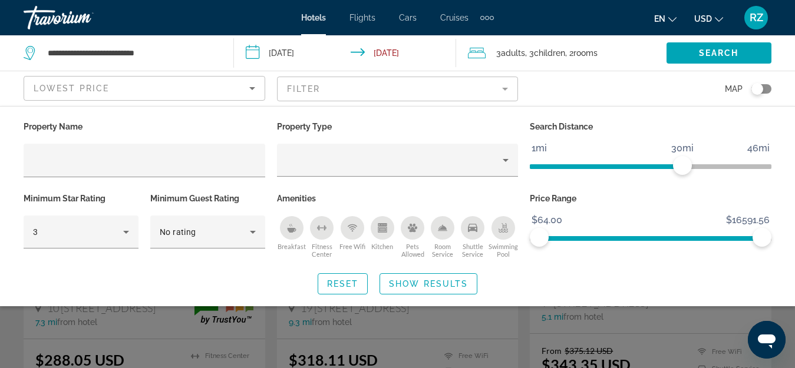
scroll to position [440, 0]
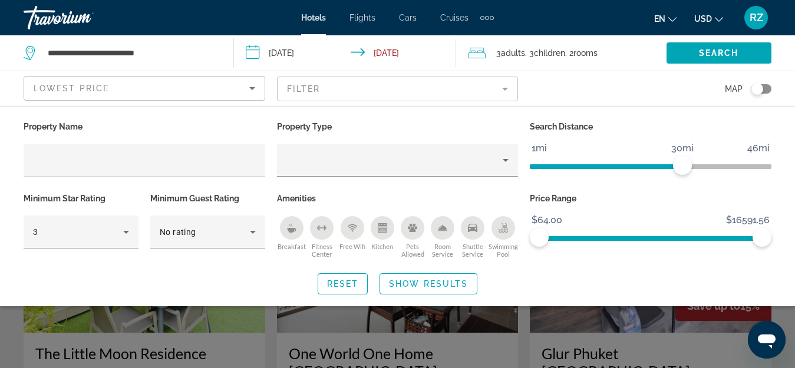
click at [725, 328] on div "Search widget" at bounding box center [397, 272] width 795 height 191
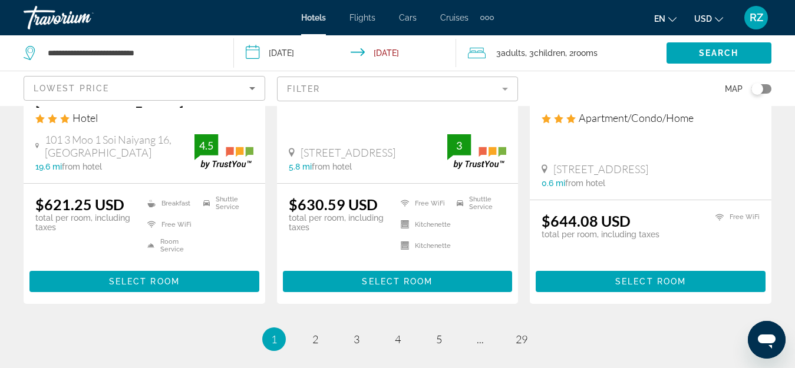
scroll to position [1618, 0]
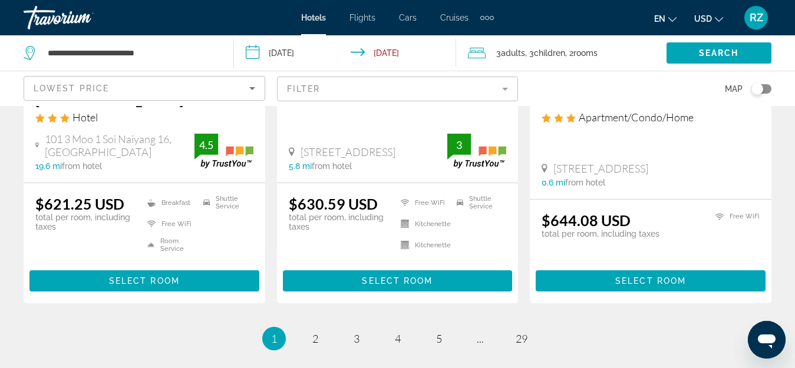
click at [335, 84] on mat-form-field "Filter" at bounding box center [398, 89] width 242 height 25
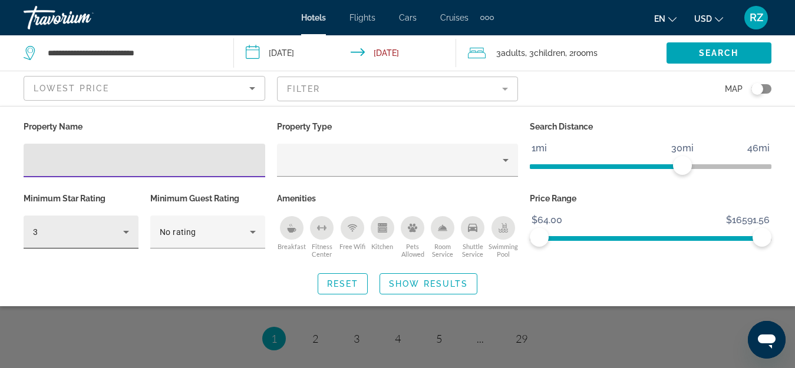
click at [39, 233] on div "3" at bounding box center [78, 232] width 90 height 14
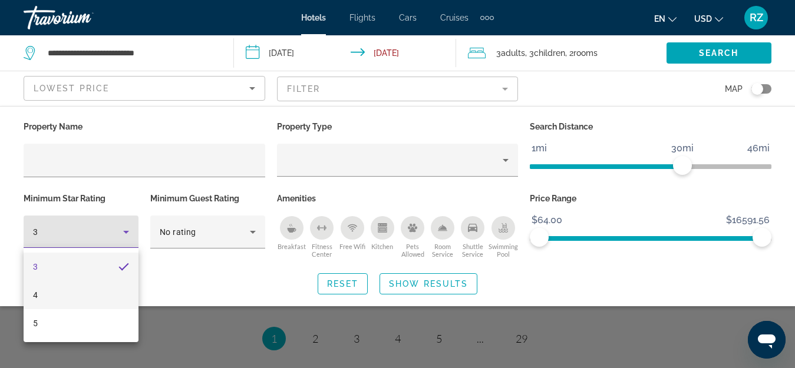
click at [79, 297] on mat-option "4" at bounding box center [81, 295] width 115 height 28
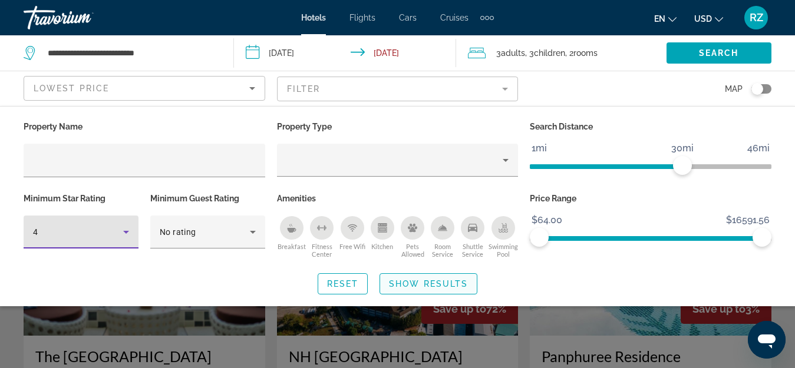
click at [433, 283] on span "Show Results" at bounding box center [428, 283] width 79 height 9
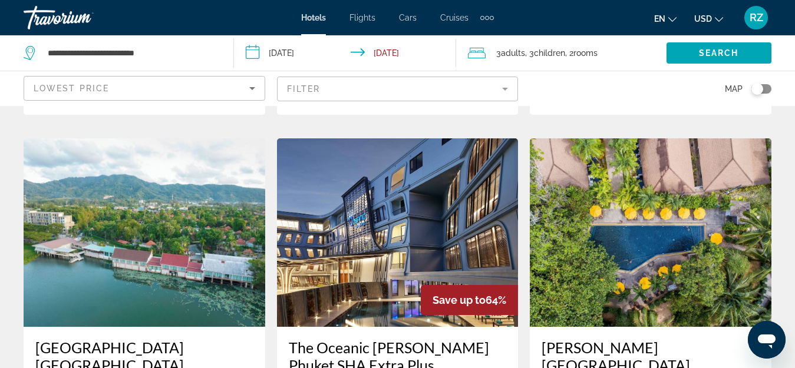
scroll to position [942, 0]
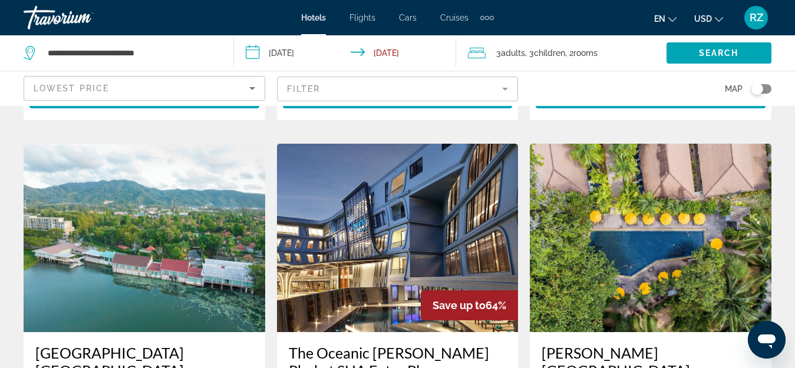
click at [383, 247] on img "Main content" at bounding box center [398, 238] width 242 height 188
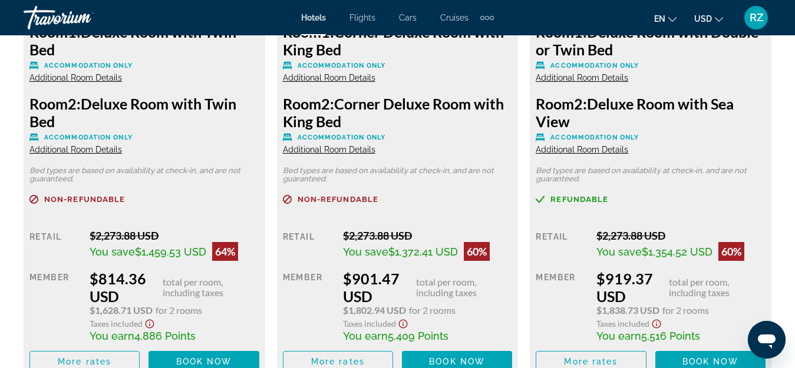
scroll to position [2062, 0]
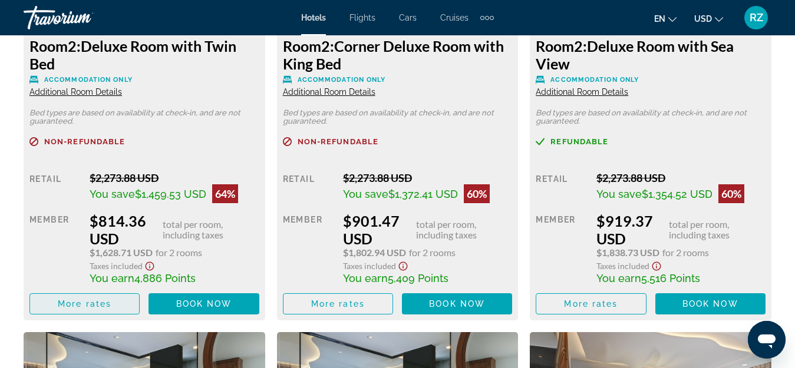
click at [107, 300] on span "More rates" at bounding box center [85, 303] width 54 height 9
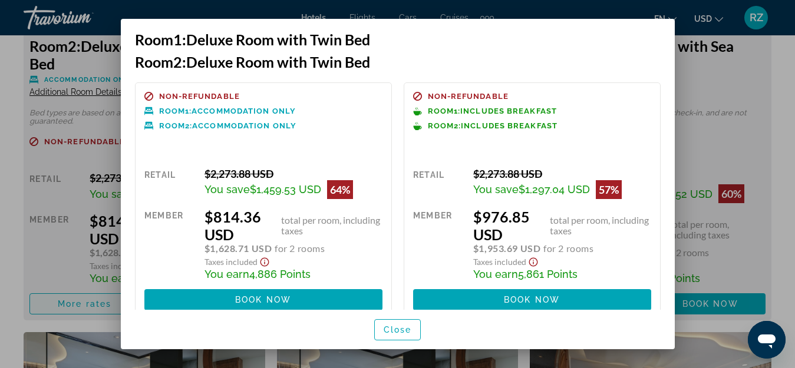
scroll to position [0, 0]
click at [773, 137] on div at bounding box center [397, 184] width 795 height 368
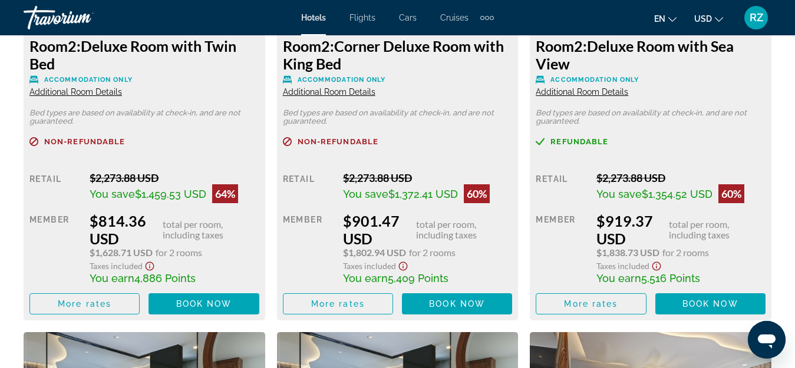
scroll to position [2062, 0]
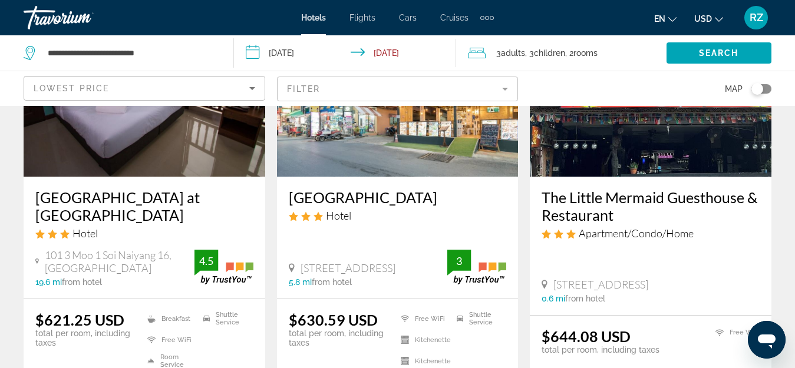
scroll to position [1702, 0]
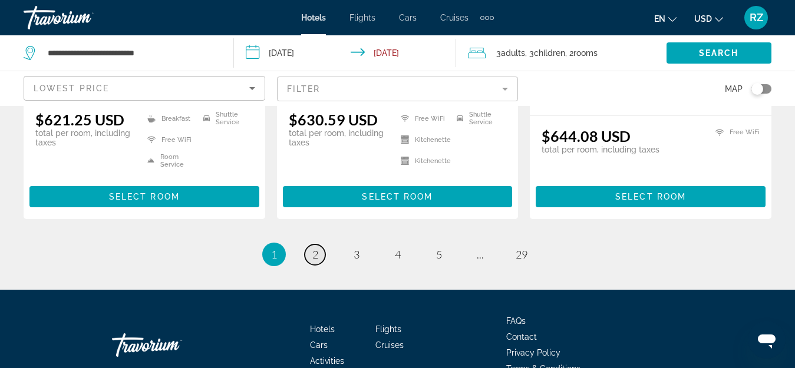
click at [318, 244] on link "page 2" at bounding box center [315, 254] width 21 height 21
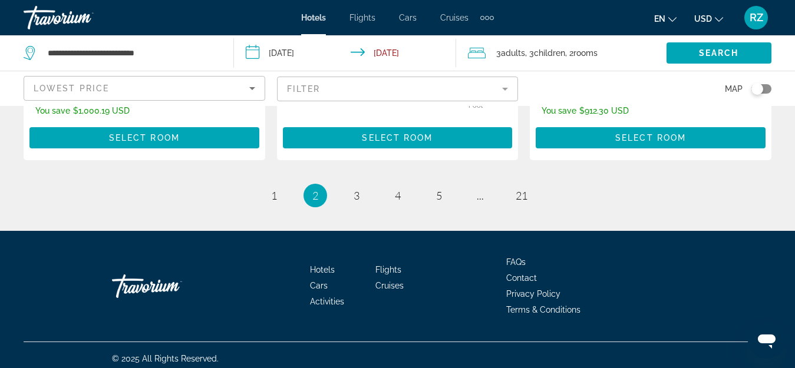
scroll to position [1838, 0]
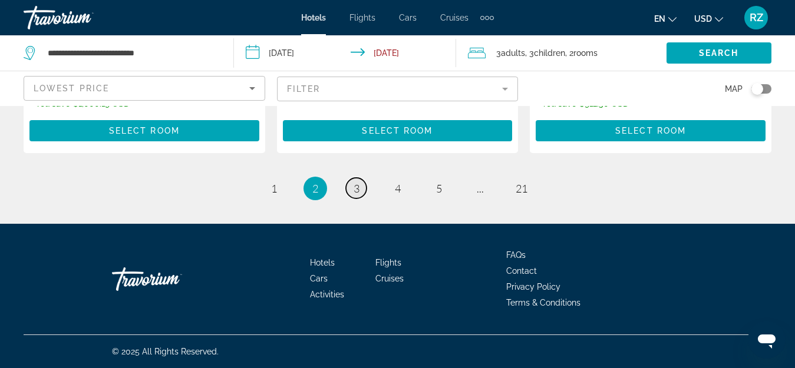
click at [350, 189] on link "page 3" at bounding box center [356, 188] width 21 height 21
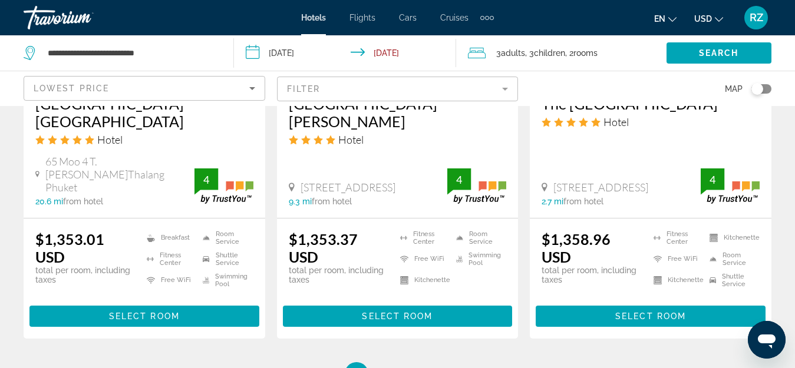
scroll to position [1820, 0]
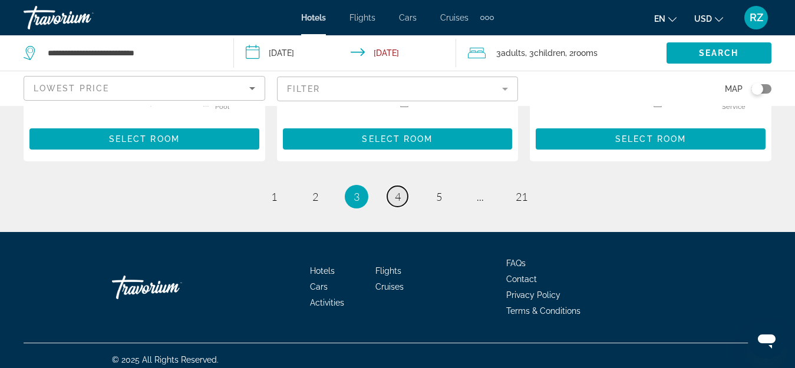
click at [400, 190] on span "4" at bounding box center [398, 196] width 6 height 13
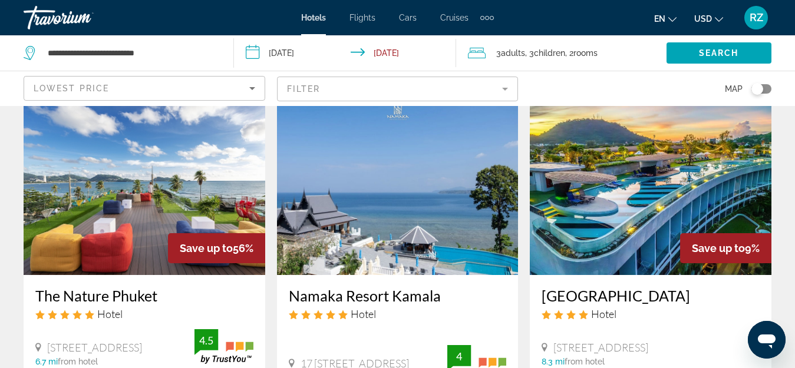
scroll to position [530, 0]
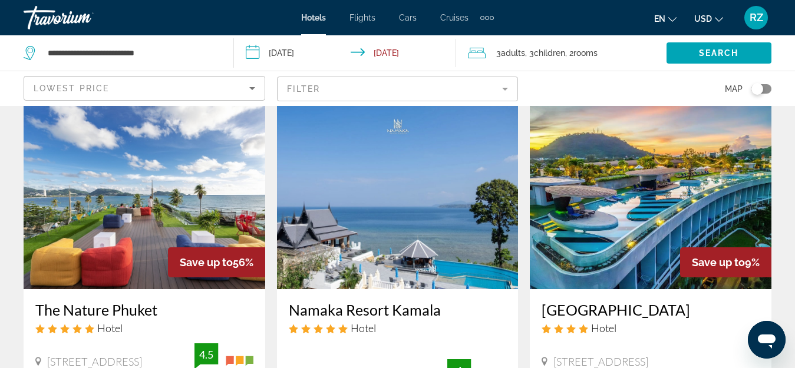
click at [110, 88] on div "Lowest Price" at bounding box center [142, 88] width 216 height 14
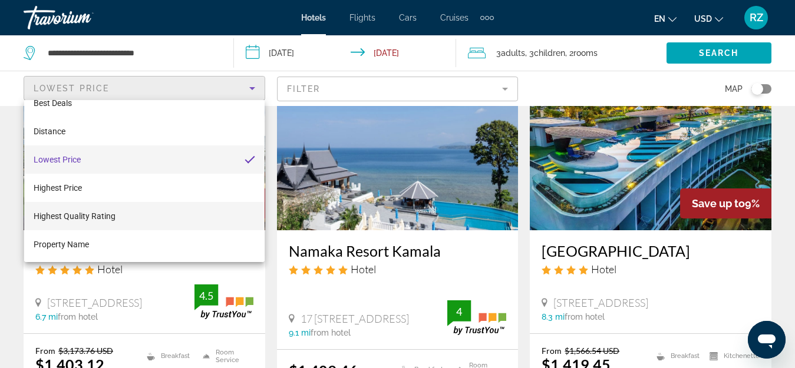
scroll to position [0, 0]
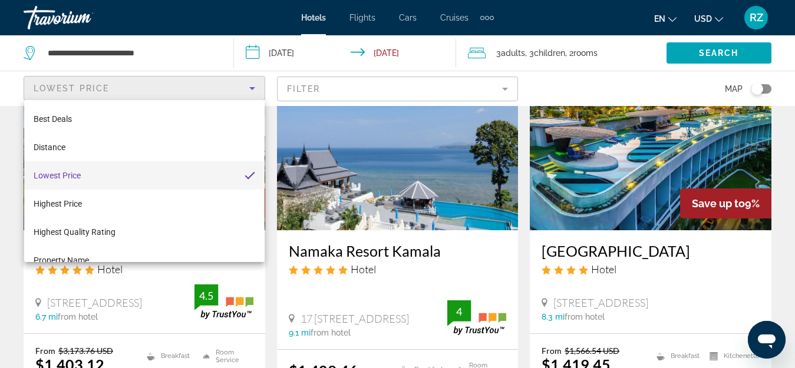
click at [784, 186] on div at bounding box center [397, 184] width 795 height 368
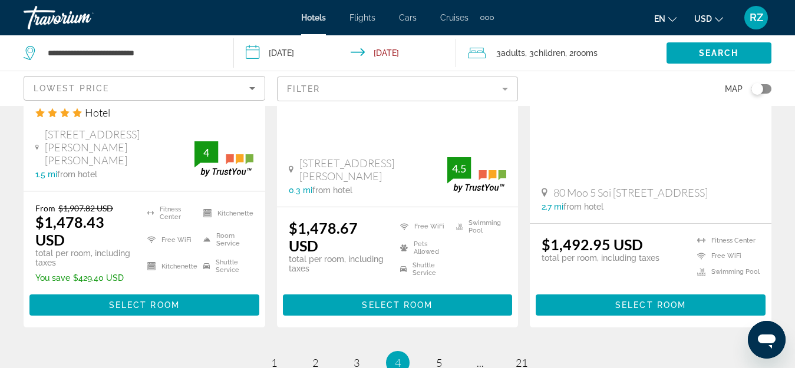
scroll to position [1826, 0]
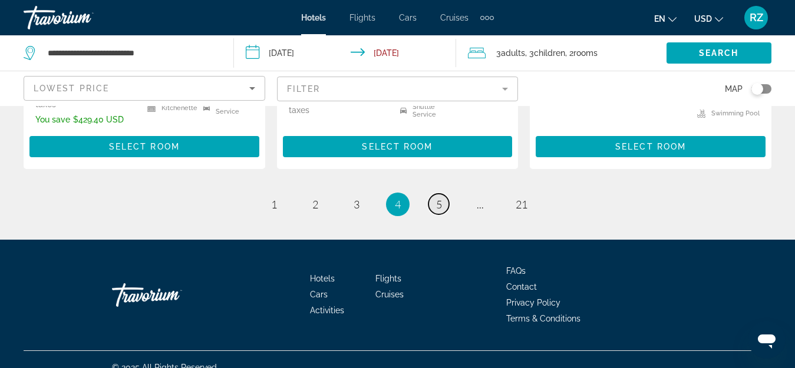
click at [436, 198] on span "5" at bounding box center [439, 204] width 6 height 13
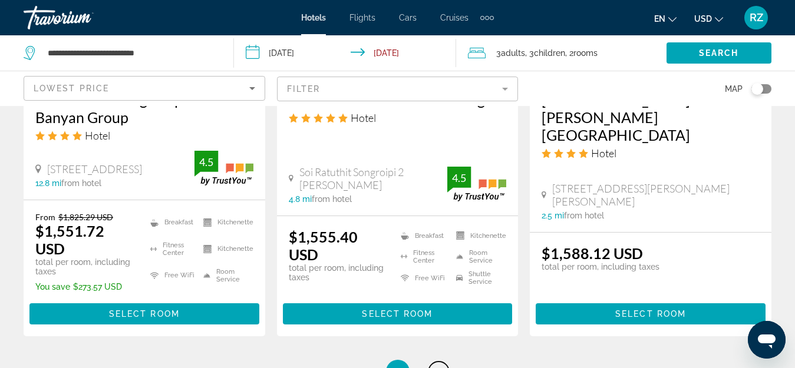
scroll to position [1767, 0]
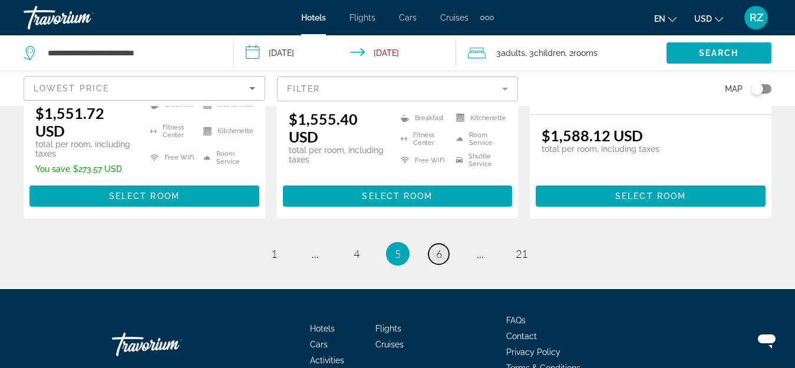
click at [442, 252] on link "page 6" at bounding box center [438, 254] width 21 height 21
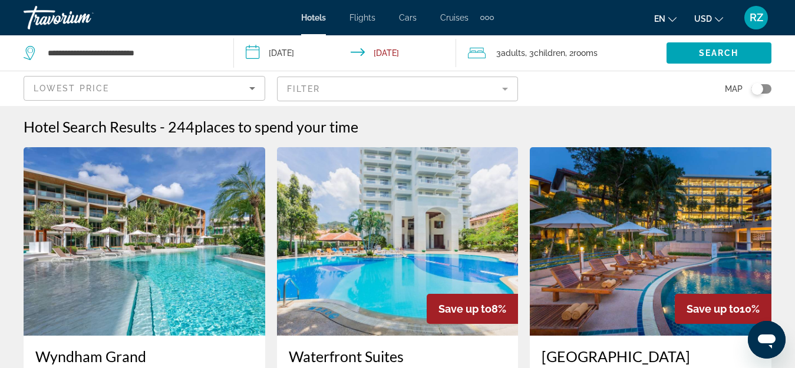
click at [63, 15] on div "Travorium" at bounding box center [83, 17] width 118 height 31
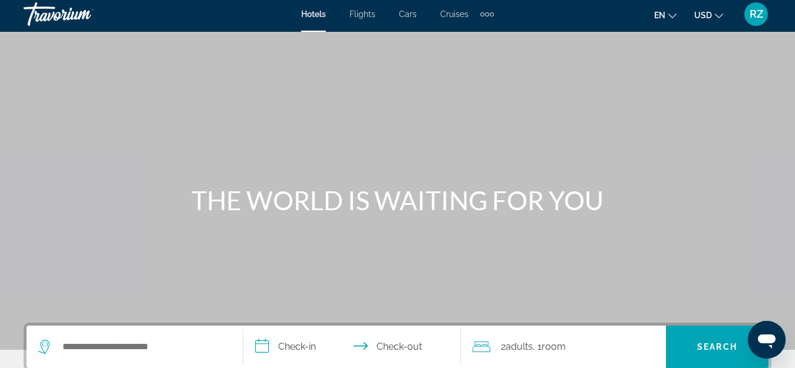
scroll to position [118, 0]
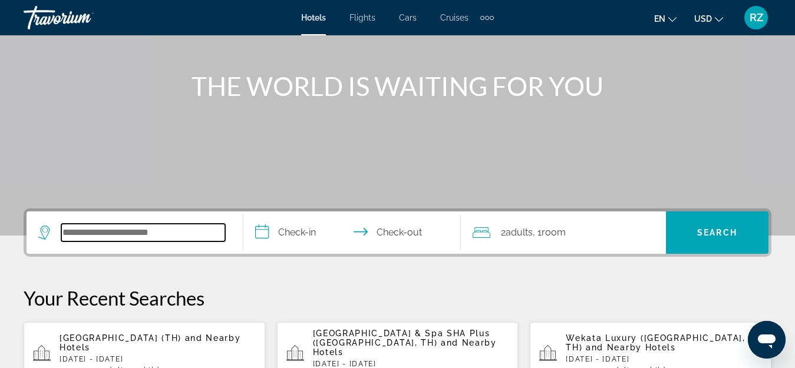
click at [143, 228] on input "Search widget" at bounding box center [143, 233] width 164 height 18
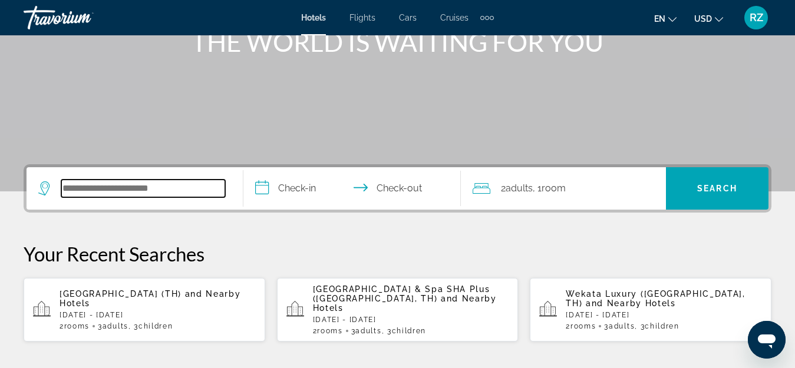
scroll to position [288, 0]
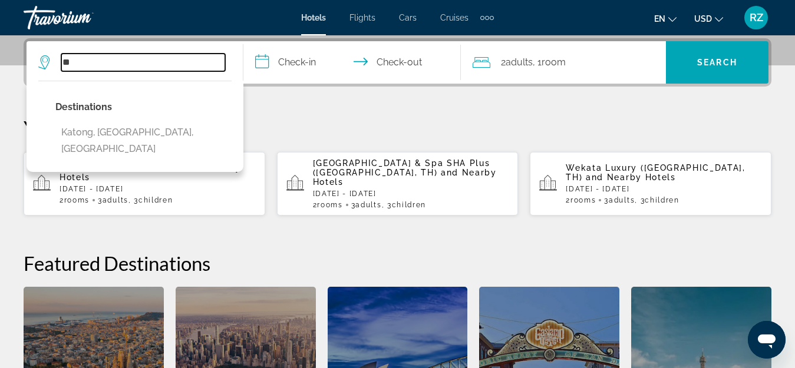
type input "*"
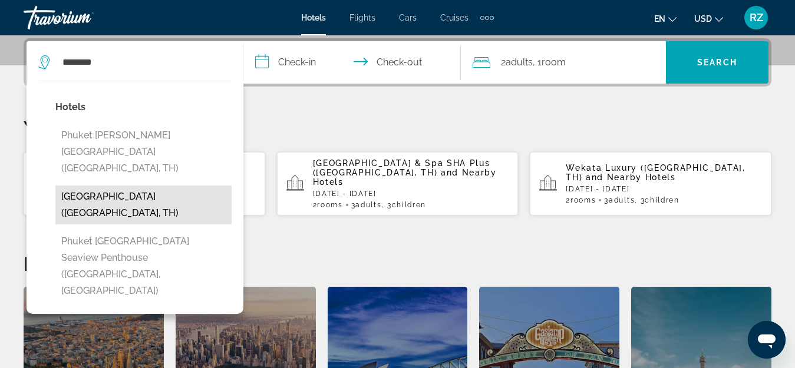
click at [137, 186] on button "[GEOGRAPHIC_DATA] ([GEOGRAPHIC_DATA], TH)" at bounding box center [143, 205] width 176 height 39
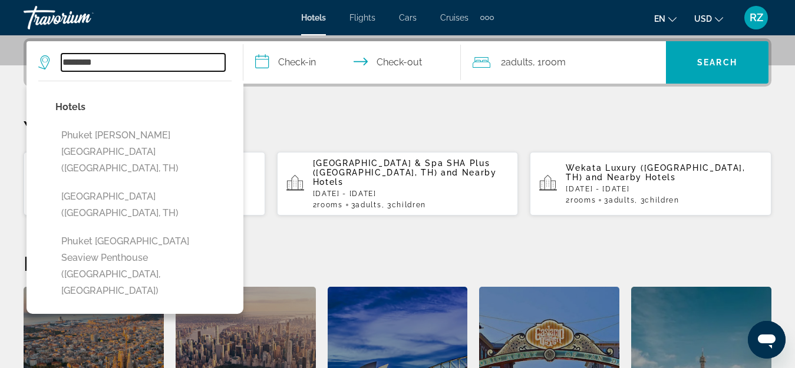
type input "**********"
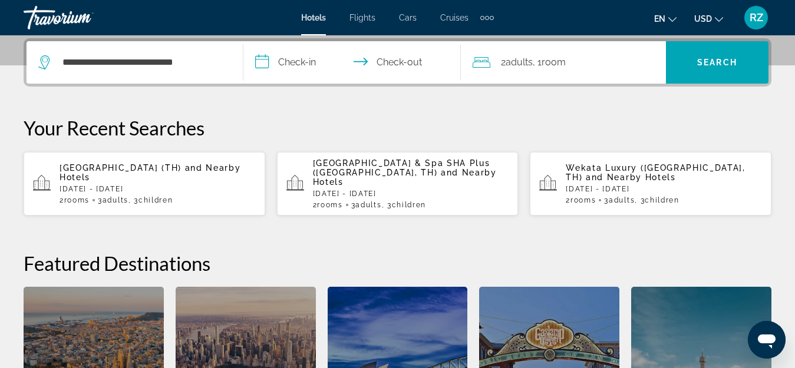
click at [290, 61] on input "**********" at bounding box center [353, 64] width 221 height 46
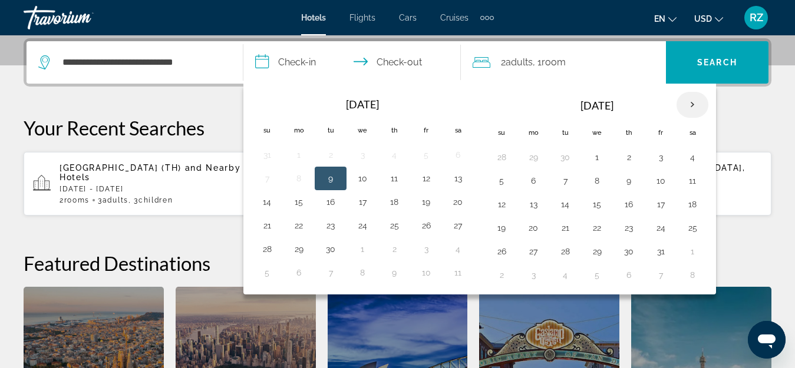
click at [690, 107] on th "Next month" at bounding box center [692, 105] width 32 height 26
drag, startPoint x: 543, startPoint y: 158, endPoint x: 578, endPoint y: 175, distance: 39.3
click at [543, 158] on td "1" at bounding box center [533, 157] width 32 height 24
click at [596, 178] on button "10" at bounding box center [596, 181] width 19 height 16
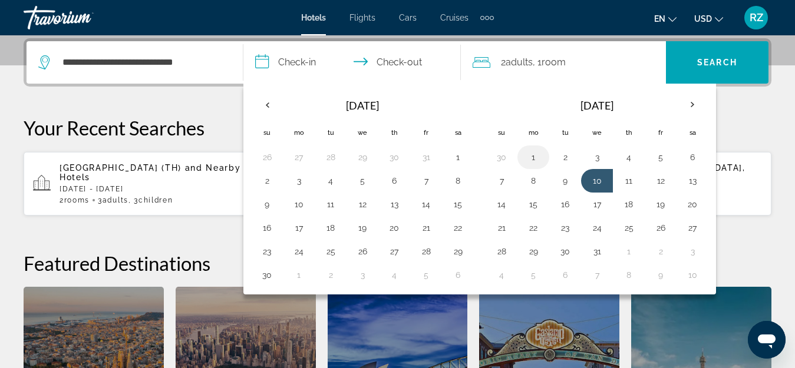
click at [537, 156] on button "1" at bounding box center [533, 157] width 19 height 16
type input "**********"
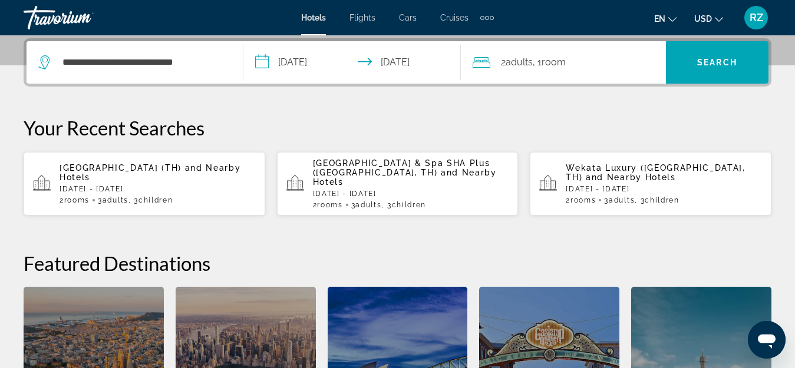
click at [548, 65] on span "Room" at bounding box center [553, 62] width 24 height 11
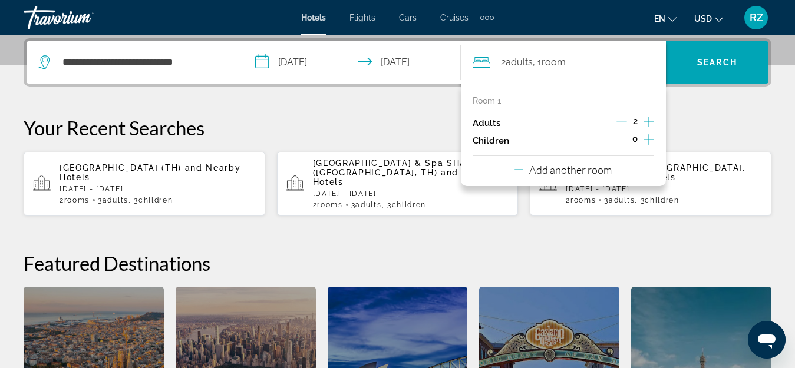
click at [650, 137] on icon "Increment children" at bounding box center [648, 140] width 11 height 14
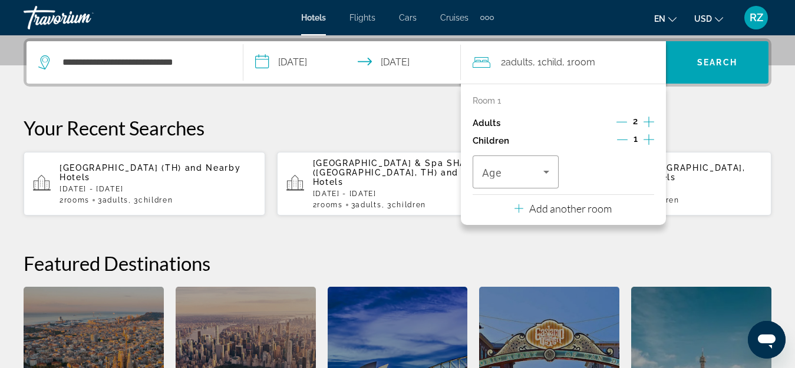
click at [650, 137] on icon "Increment children" at bounding box center [648, 140] width 11 height 14
click at [533, 178] on div "Travelers: 2 adults, 2 children" at bounding box center [516, 172] width 68 height 33
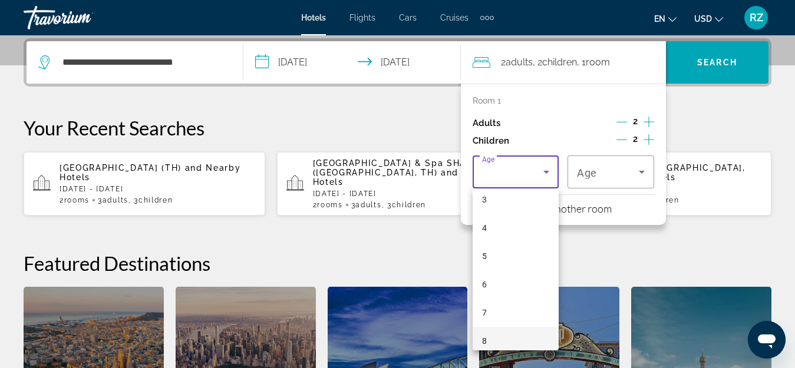
scroll to position [118, 0]
click at [505, 288] on mat-option "7" at bounding box center [515, 287] width 87 height 28
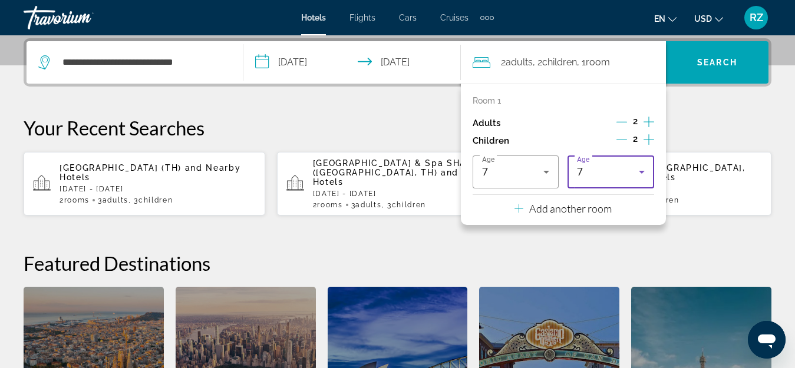
click at [609, 167] on div "7" at bounding box center [608, 172] width 62 height 14
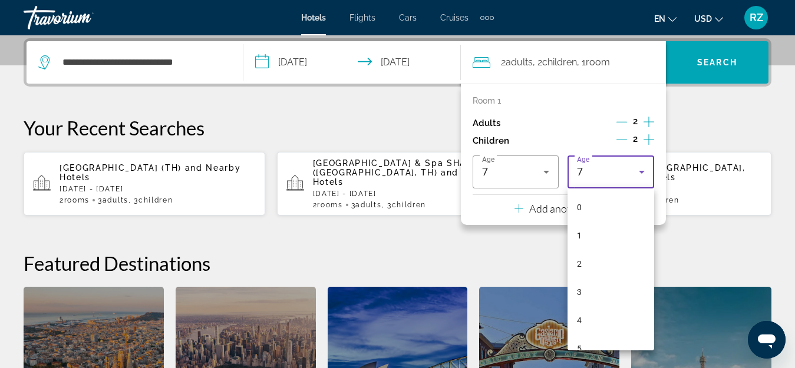
scroll to position [69, 0]
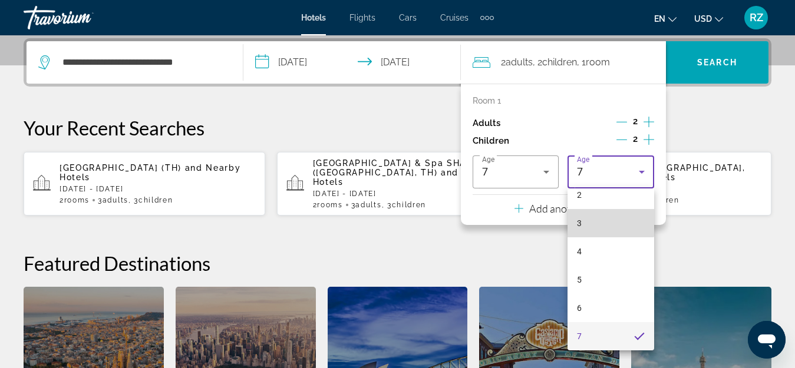
click at [610, 217] on mat-option "3" at bounding box center [610, 223] width 87 height 28
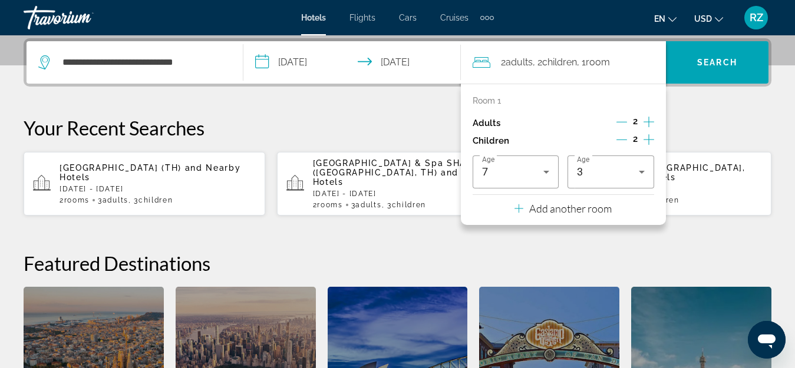
click at [591, 210] on p "Add another room" at bounding box center [570, 208] width 82 height 13
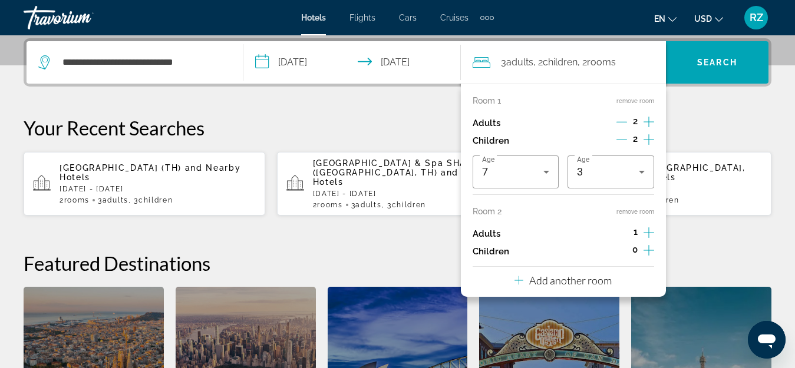
click at [650, 247] on icon "Increment children" at bounding box center [648, 250] width 11 height 14
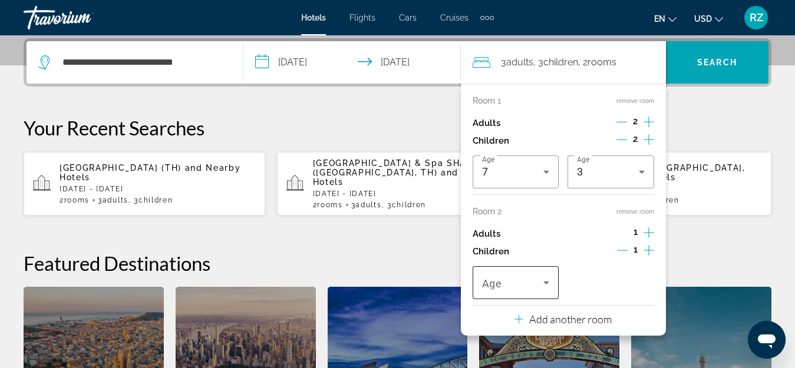
click at [514, 295] on div "Travelers: 3 adults, 3 children" at bounding box center [516, 282] width 68 height 33
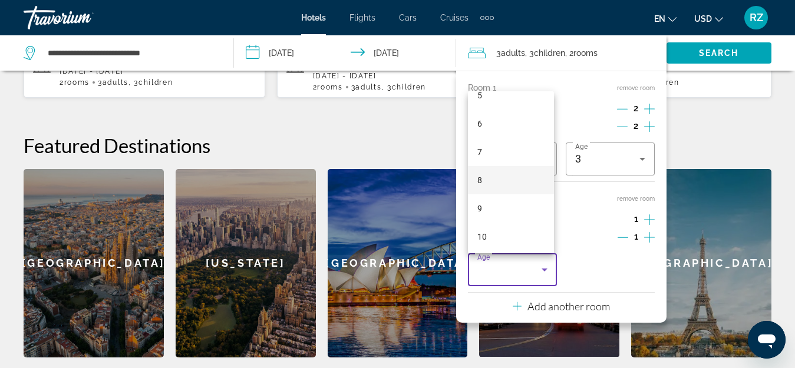
scroll to position [177, 0]
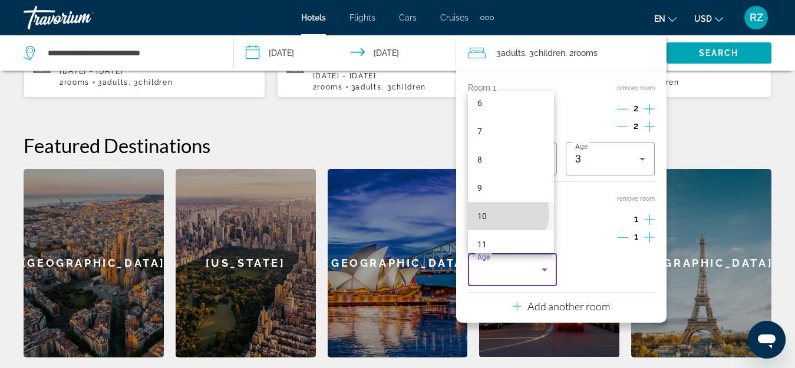
click at [507, 213] on mat-option "10" at bounding box center [511, 216] width 87 height 28
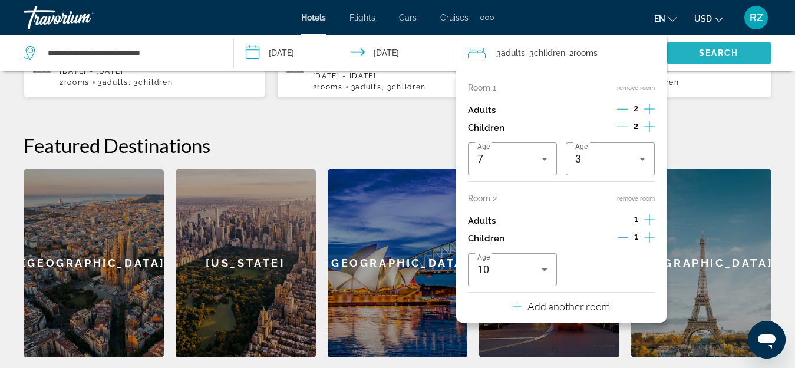
click at [708, 57] on span "Search" at bounding box center [719, 52] width 40 height 9
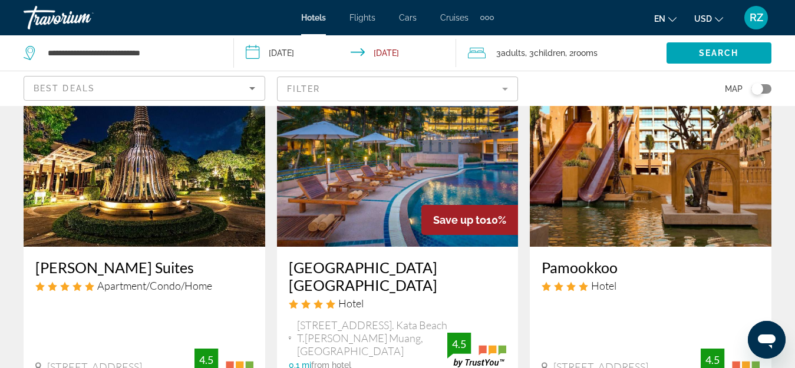
scroll to position [118, 0]
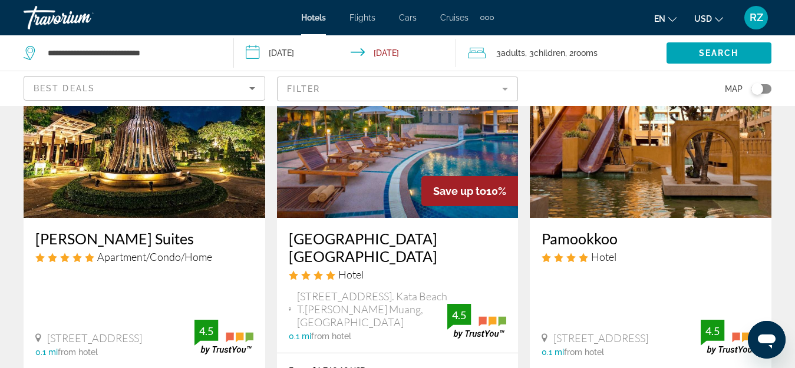
click at [161, 85] on div "Best Deals" at bounding box center [142, 88] width 216 height 14
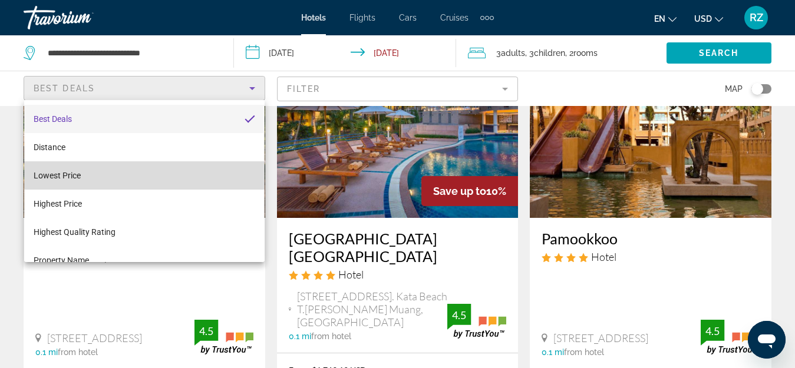
click at [163, 170] on mat-option "Lowest Price" at bounding box center [144, 175] width 240 height 28
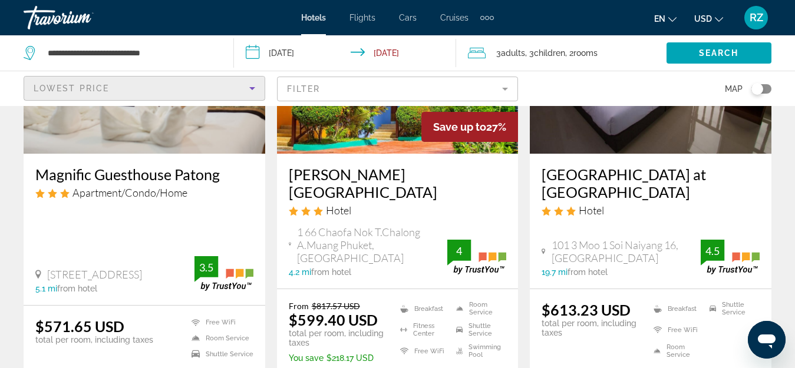
scroll to position [1060, 0]
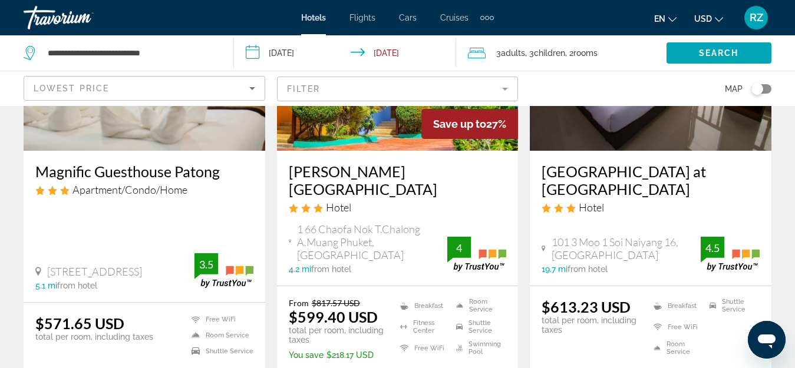
click at [335, 82] on mat-form-field "Filter" at bounding box center [398, 89] width 242 height 25
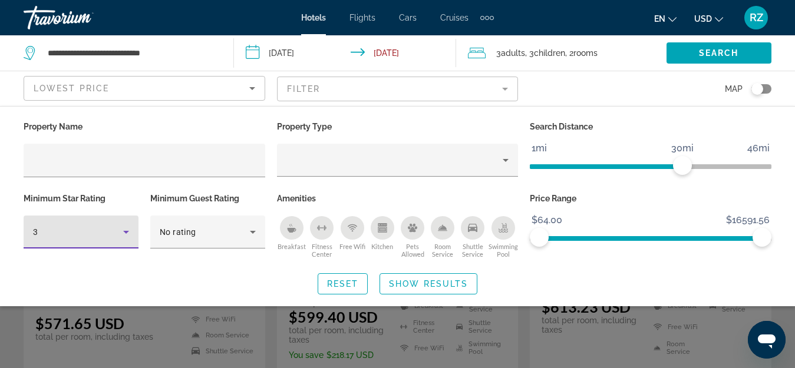
click at [106, 230] on div "3" at bounding box center [78, 232] width 90 height 14
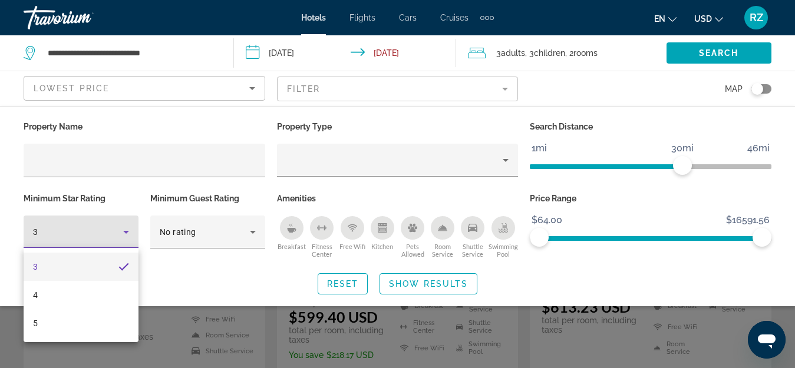
click at [554, 312] on div at bounding box center [397, 184] width 795 height 368
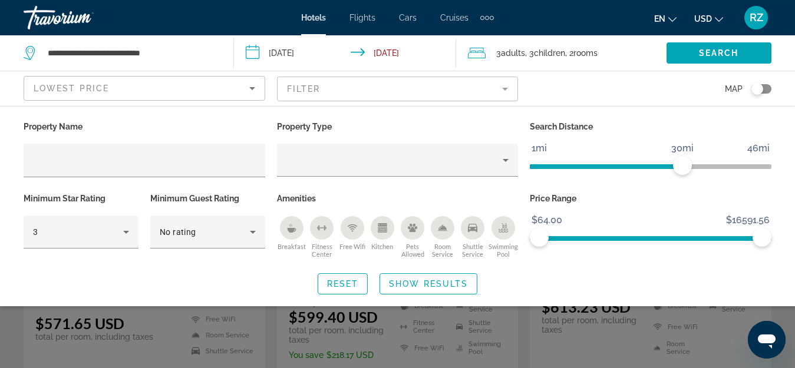
click at [528, 318] on div "Search widget" at bounding box center [397, 272] width 795 height 191
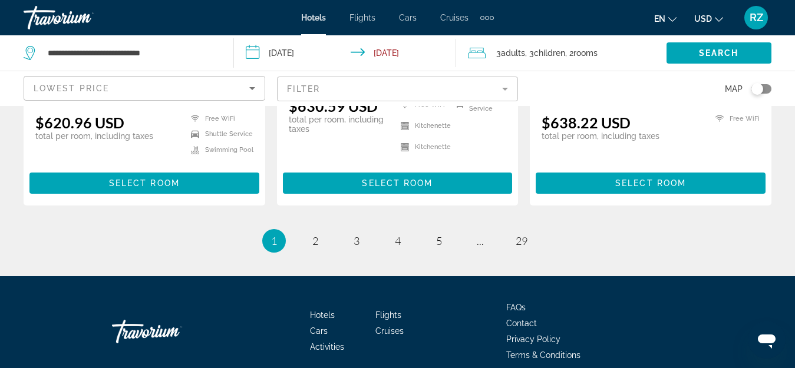
scroll to position [1702, 0]
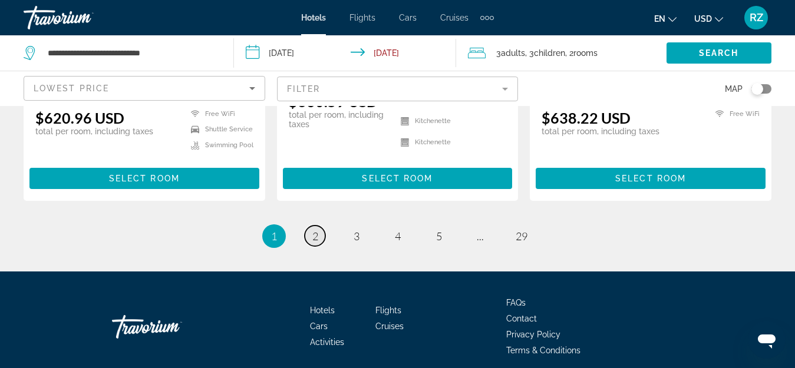
click at [319, 226] on link "page 2" at bounding box center [315, 236] width 21 height 21
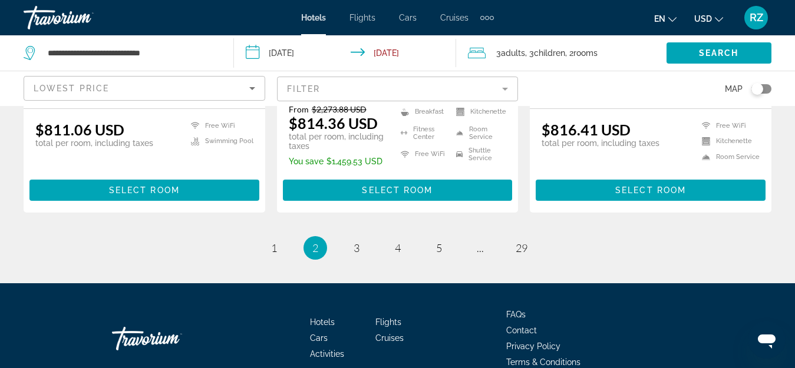
scroll to position [1754, 0]
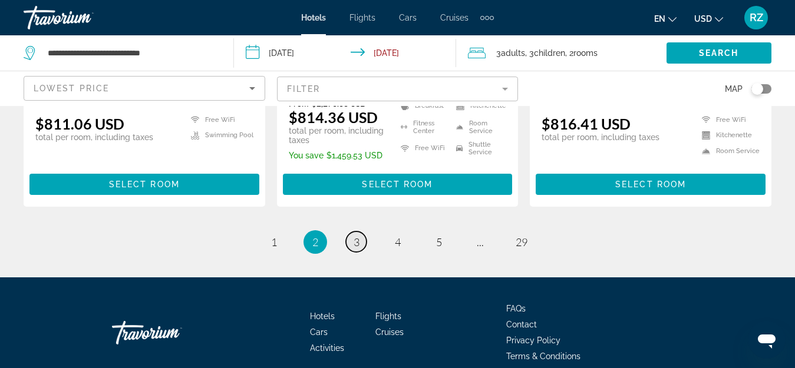
click at [361, 231] on link "page 3" at bounding box center [356, 241] width 21 height 21
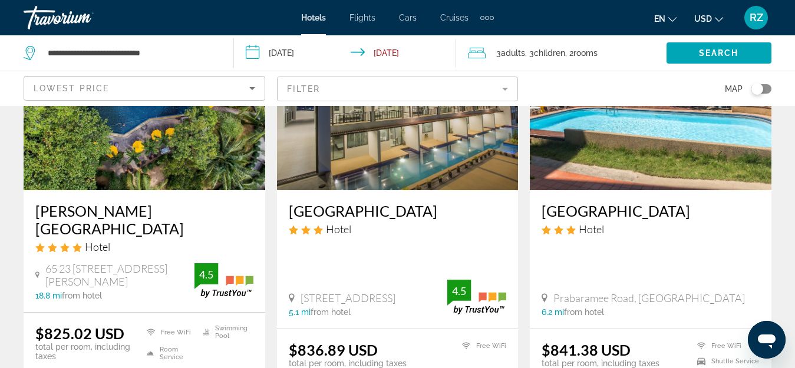
scroll to position [59, 0]
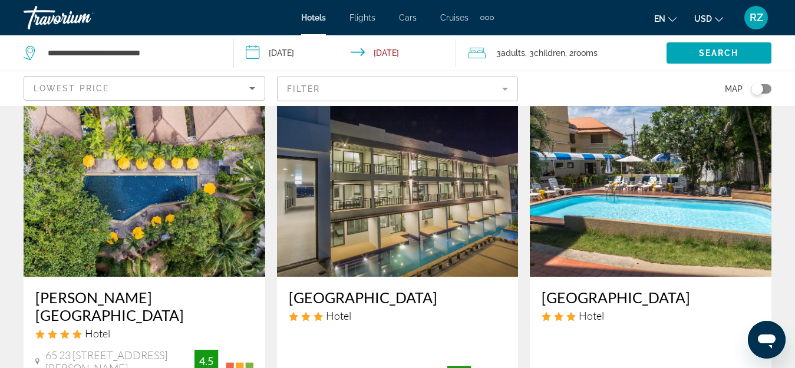
click at [183, 220] on img "Main content" at bounding box center [145, 182] width 242 height 188
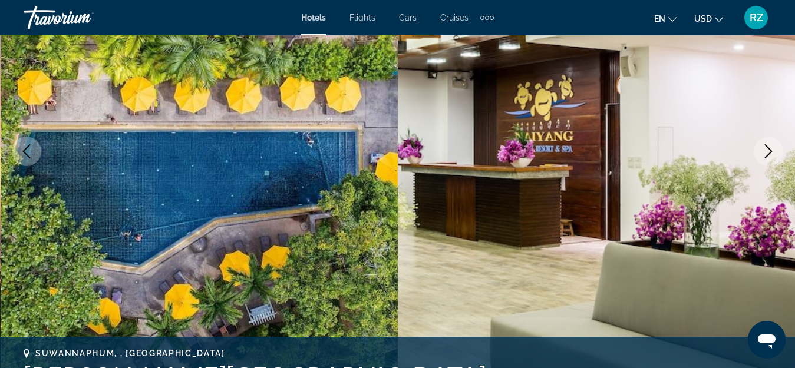
scroll to position [177, 0]
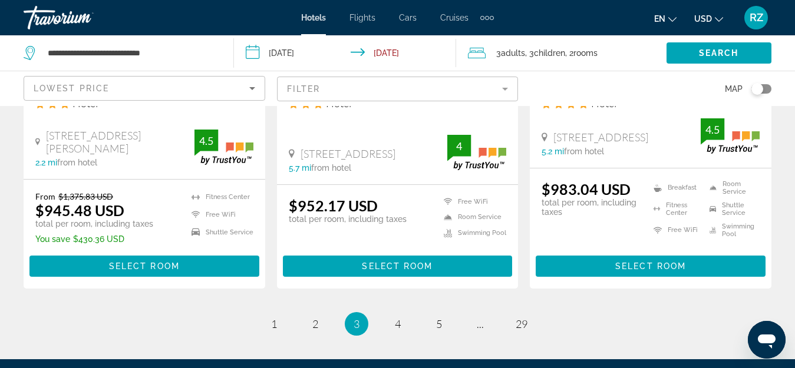
scroll to position [1649, 0]
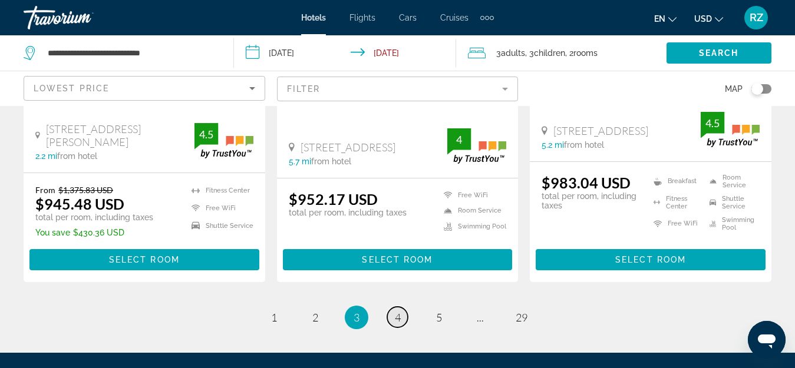
click at [401, 307] on link "page 4" at bounding box center [397, 317] width 21 height 21
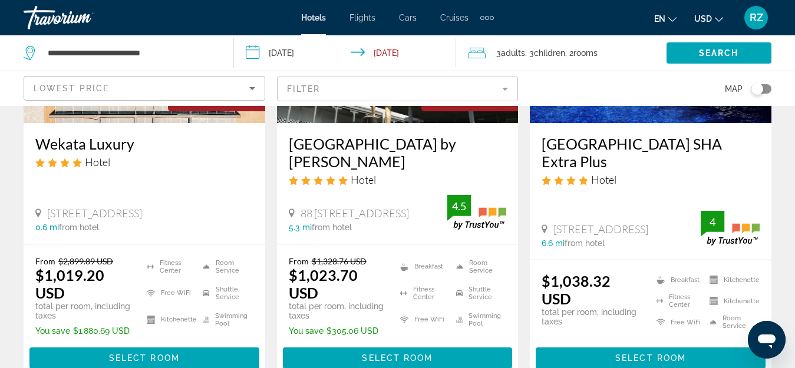
scroll to position [707, 0]
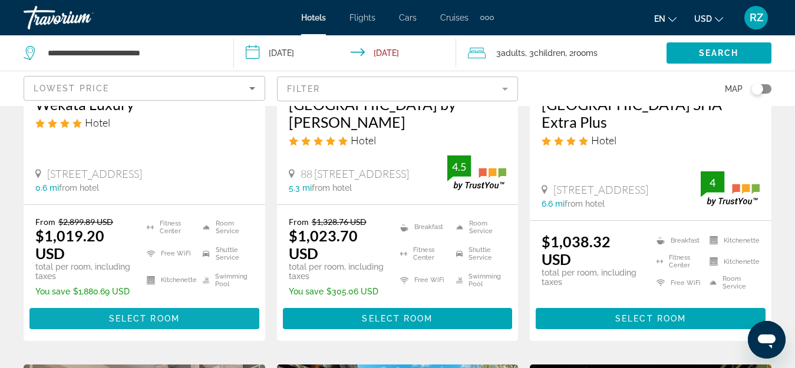
click at [216, 323] on span "Main content" at bounding box center [144, 319] width 230 height 28
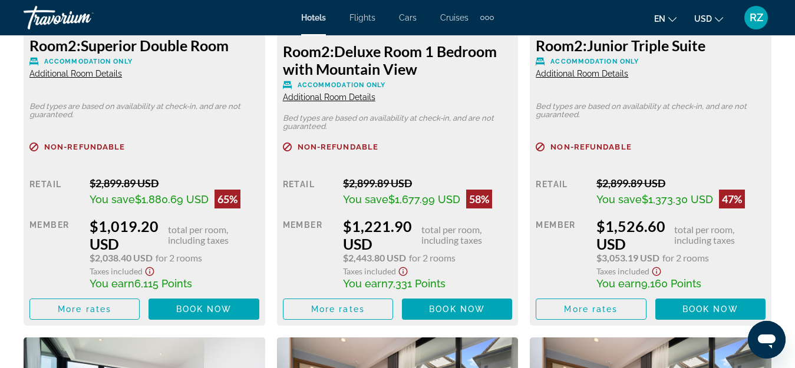
scroll to position [2062, 0]
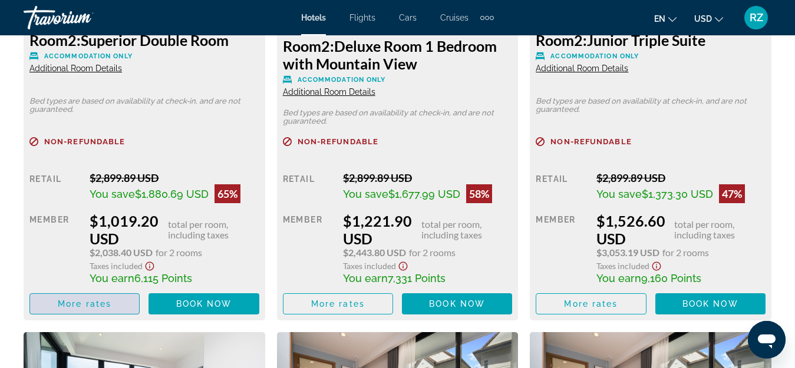
click at [111, 302] on span "Main content" at bounding box center [84, 304] width 109 height 28
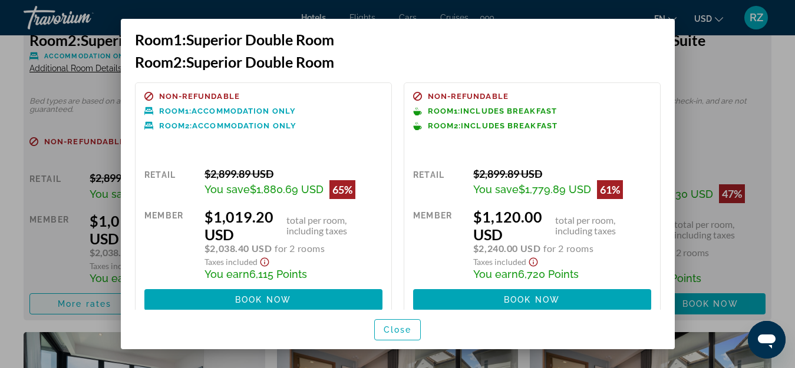
scroll to position [0, 0]
click at [755, 108] on div at bounding box center [397, 184] width 795 height 368
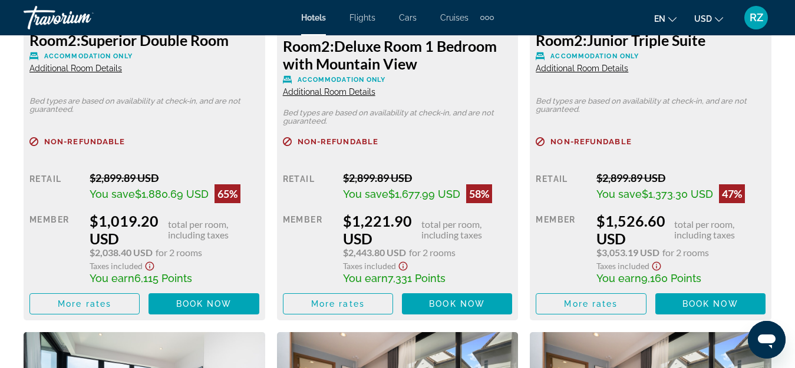
scroll to position [2062, 0]
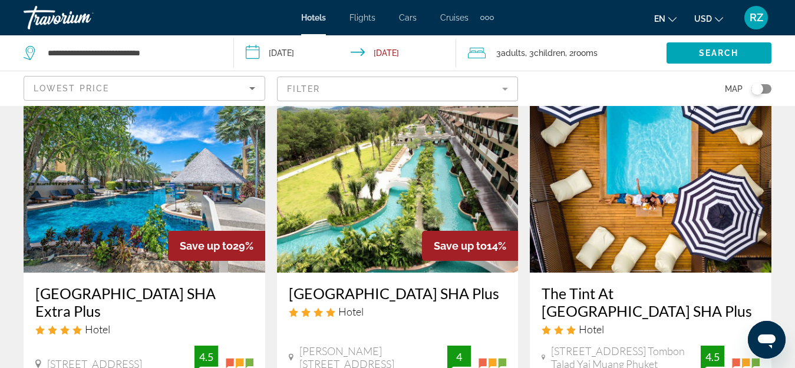
scroll to position [59, 0]
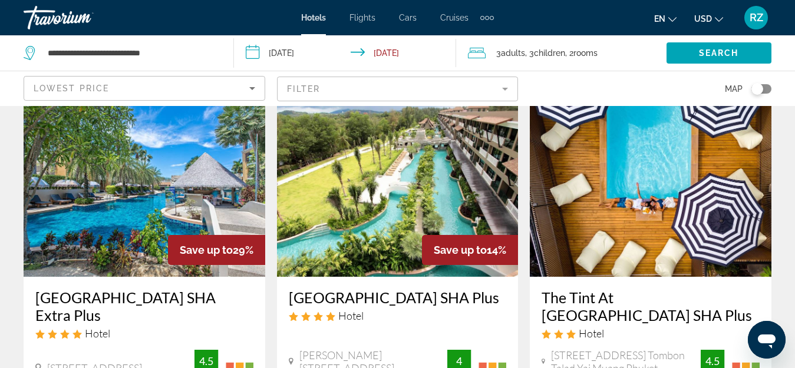
click at [154, 200] on img "Main content" at bounding box center [145, 182] width 242 height 188
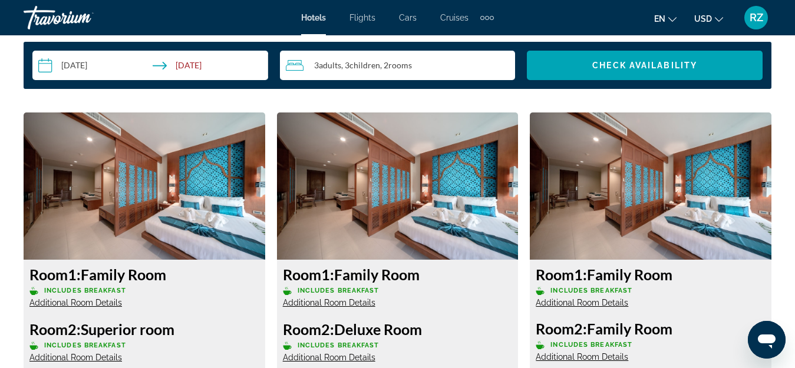
scroll to position [1826, 0]
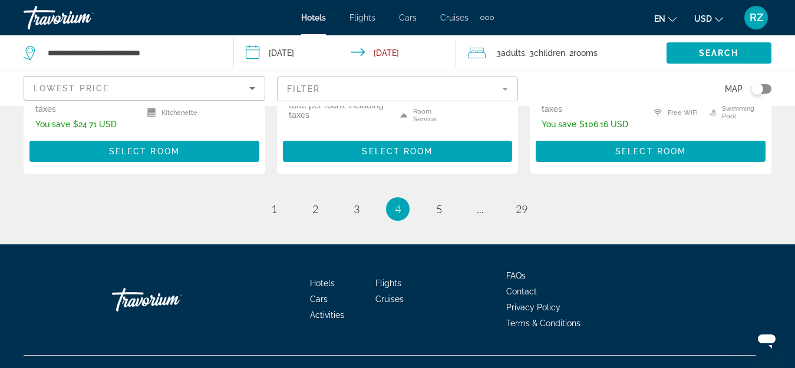
scroll to position [1815, 0]
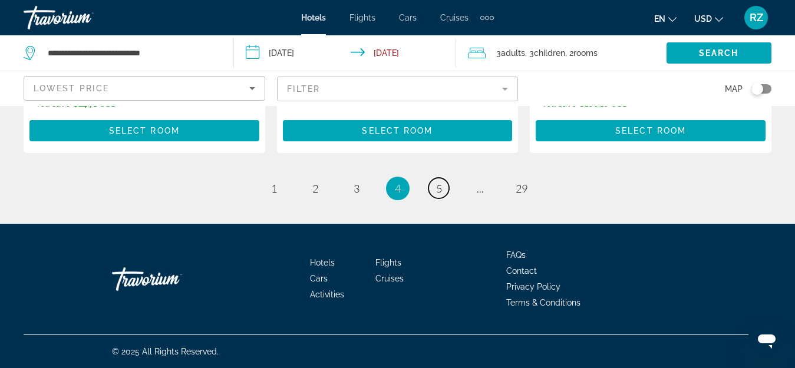
drag, startPoint x: 439, startPoint y: 186, endPoint x: 447, endPoint y: 199, distance: 15.4
click at [439, 187] on span "5" at bounding box center [439, 188] width 6 height 13
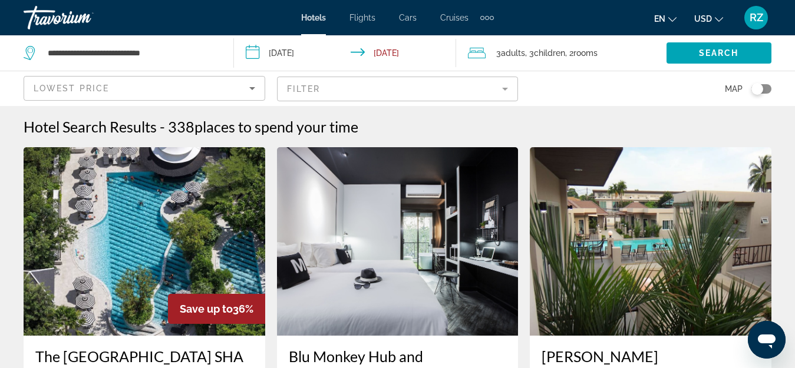
click at [190, 235] on img "Main content" at bounding box center [145, 241] width 242 height 188
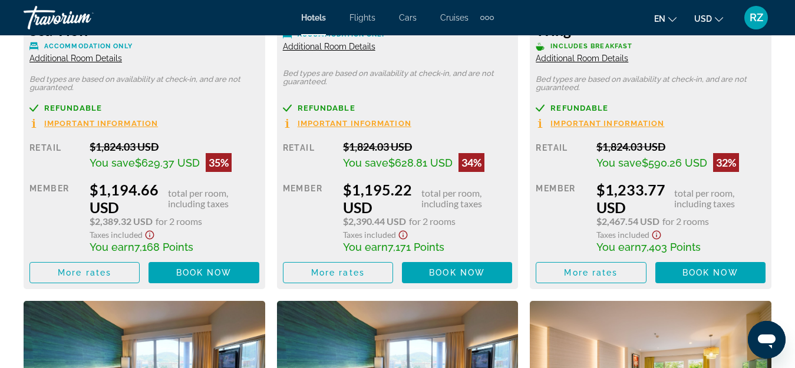
scroll to position [2121, 0]
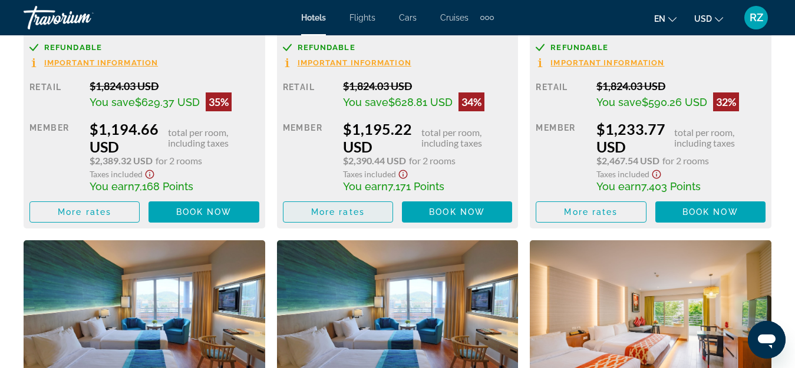
click at [352, 214] on span "More rates" at bounding box center [338, 211] width 54 height 9
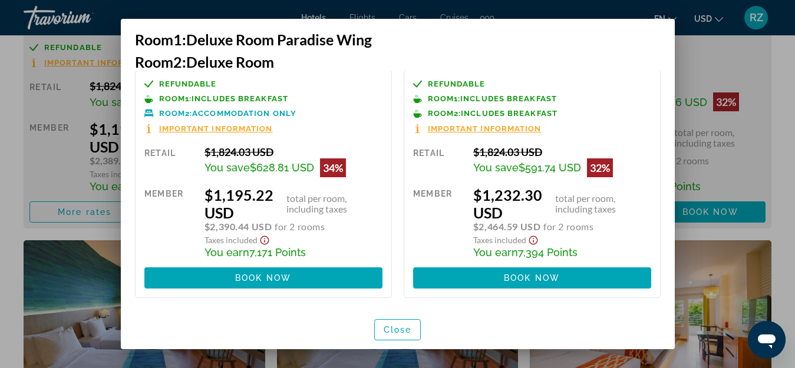
scroll to position [0, 0]
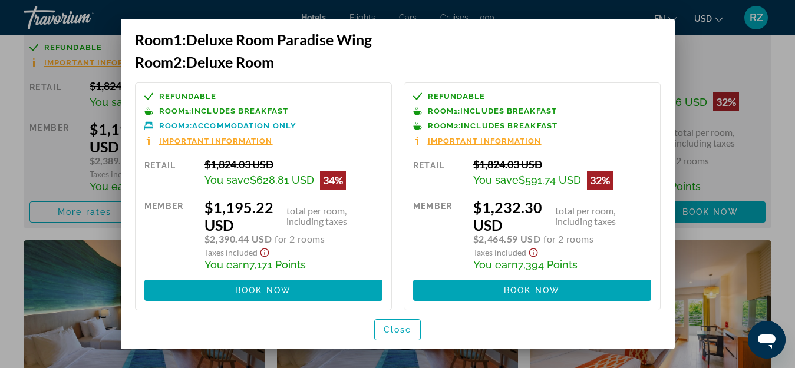
click at [709, 54] on div at bounding box center [397, 184] width 795 height 368
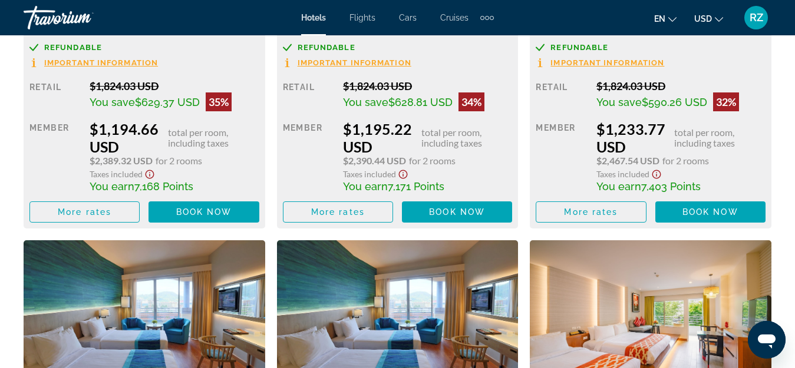
scroll to position [2121, 0]
click at [100, 211] on span "More rates" at bounding box center [85, 211] width 54 height 9
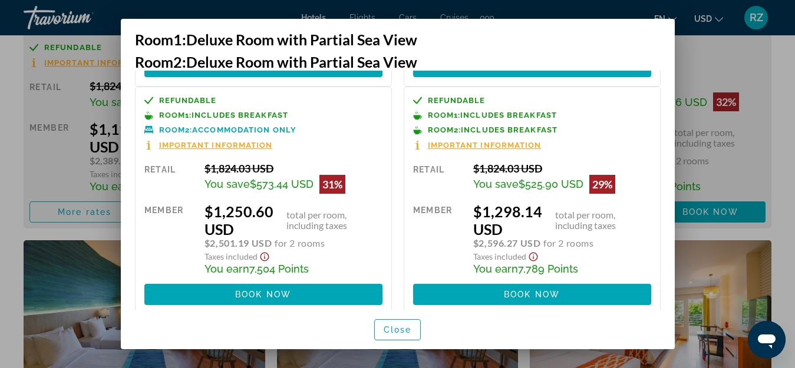
scroll to position [252, 0]
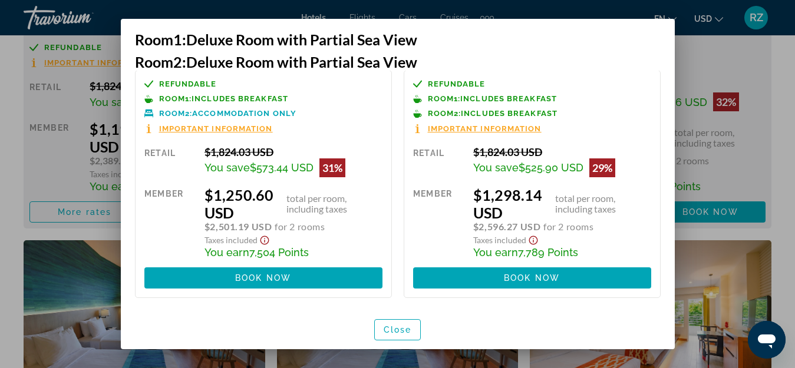
click at [760, 170] on div at bounding box center [397, 184] width 795 height 368
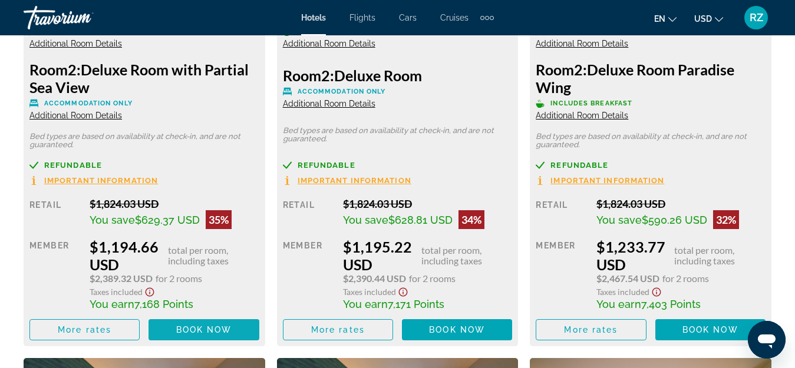
scroll to position [2062, 0]
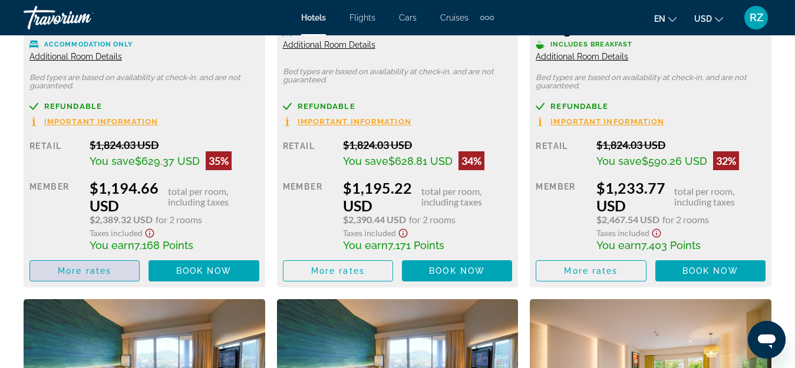
click at [98, 271] on span "More rates" at bounding box center [85, 270] width 54 height 9
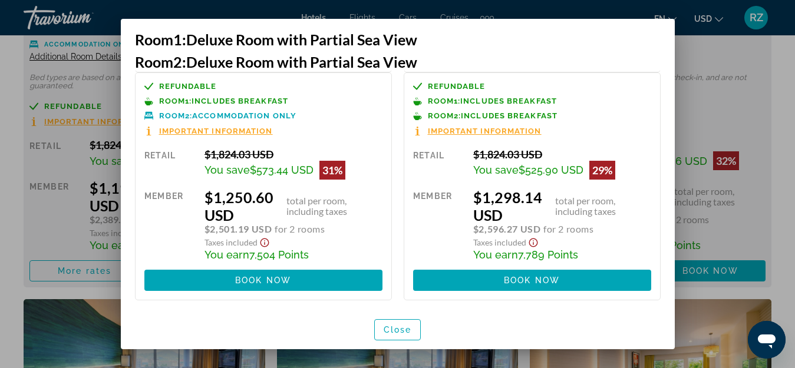
scroll to position [252, 0]
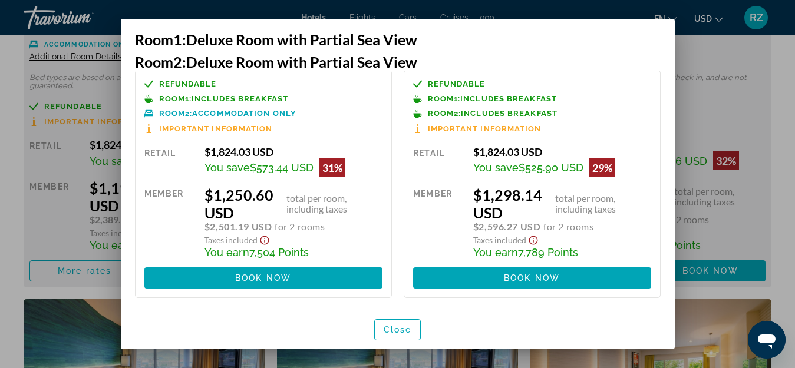
click at [733, 112] on div at bounding box center [397, 184] width 795 height 368
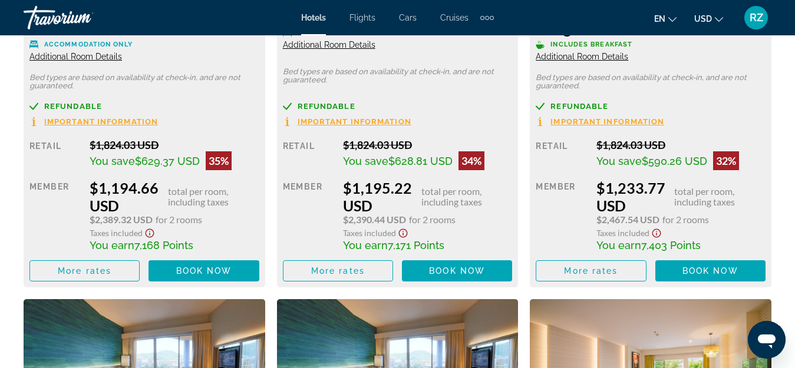
scroll to position [2062, 0]
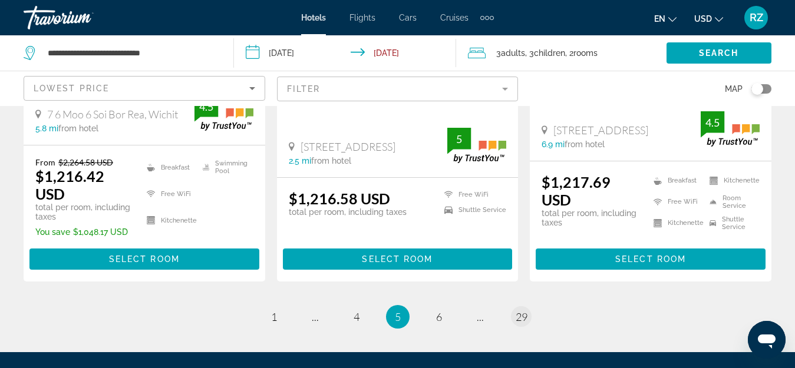
scroll to position [1708, 0]
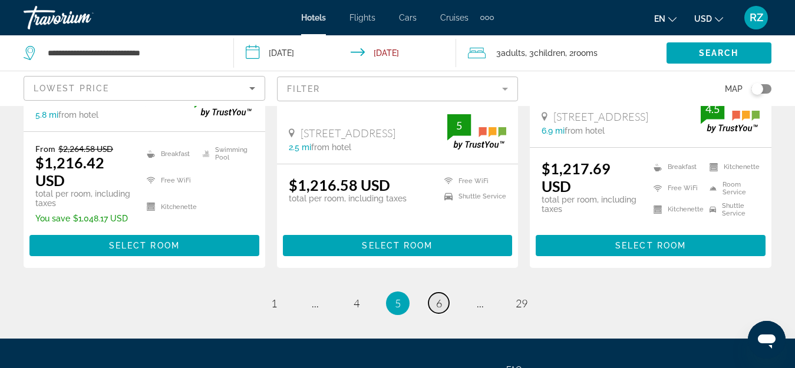
click at [438, 297] on span "6" at bounding box center [439, 303] width 6 height 13
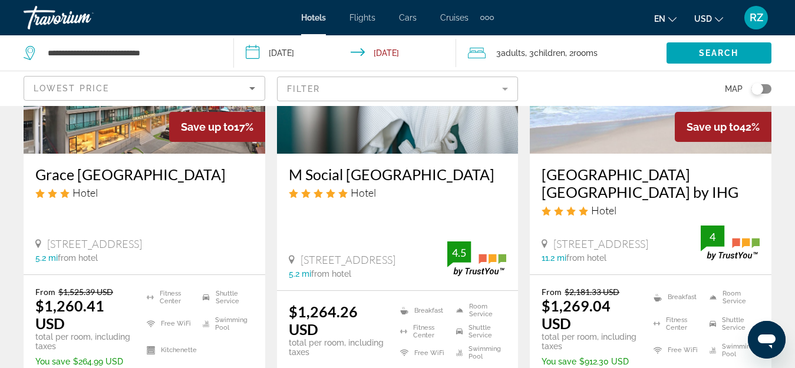
scroll to position [1119, 0]
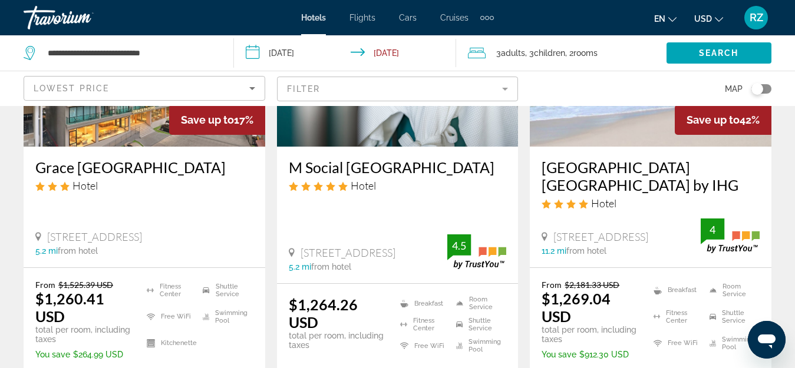
click at [621, 107] on img "Main content" at bounding box center [651, 52] width 242 height 188
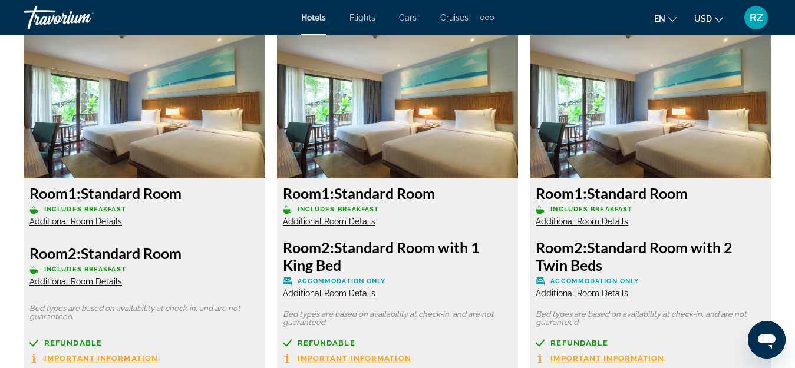
scroll to position [1590, 0]
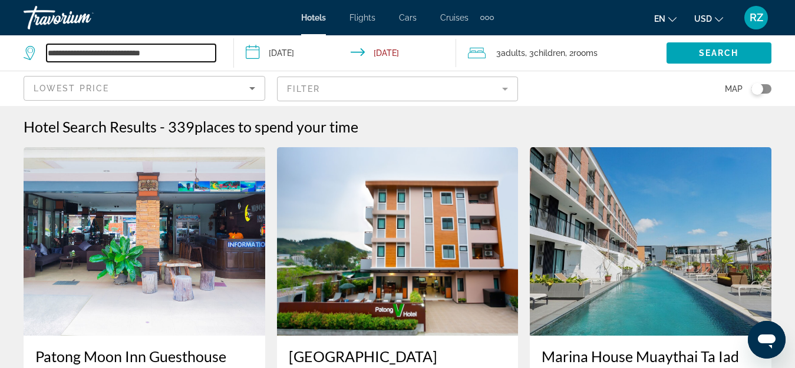
click at [180, 51] on input "**********" at bounding box center [131, 53] width 169 height 18
drag, startPoint x: 187, startPoint y: 51, endPoint x: 0, endPoint y: 43, distance: 186.9
click at [0, 43] on app-destination-search "**********" at bounding box center [117, 52] width 234 height 35
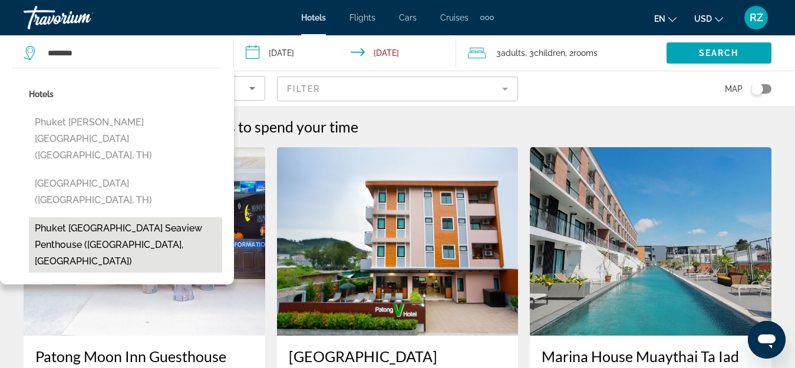
click at [171, 217] on button "Phuket Kata Beach Seaview Penthouse (Phuket, TH)" at bounding box center [125, 244] width 193 height 55
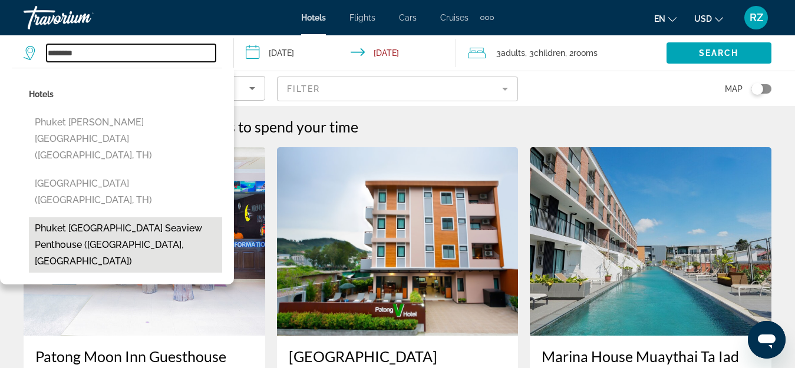
type input "**********"
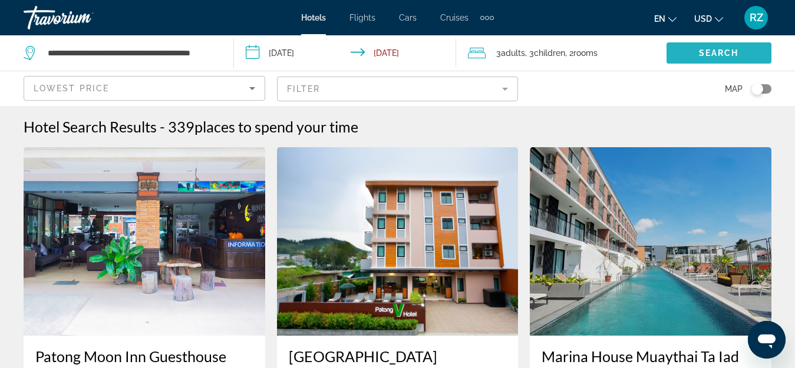
click at [733, 50] on span "Search" at bounding box center [719, 52] width 40 height 9
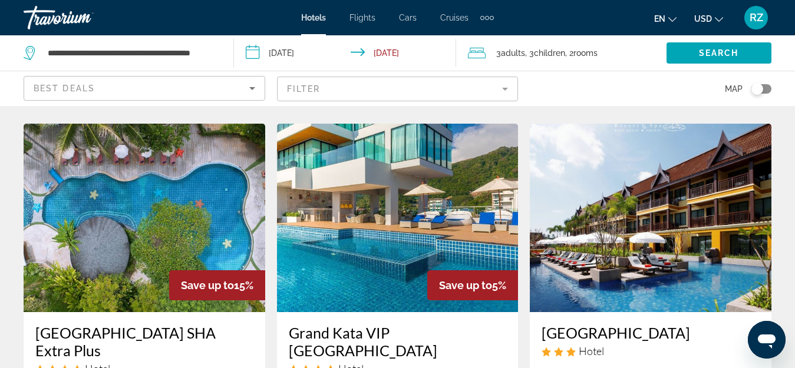
scroll to position [236, 0]
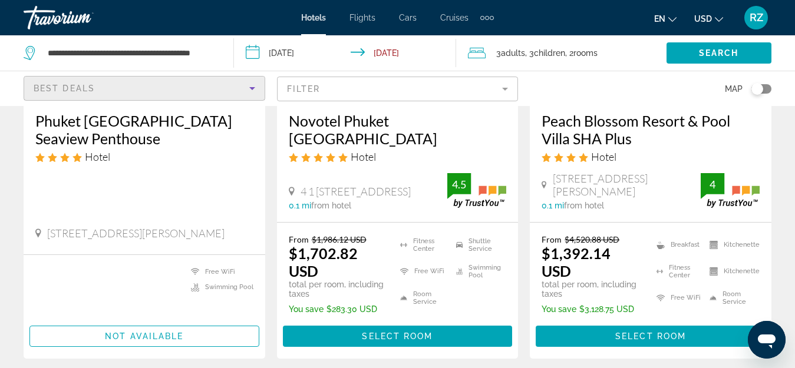
click at [118, 84] on div "Best Deals" at bounding box center [142, 88] width 216 height 14
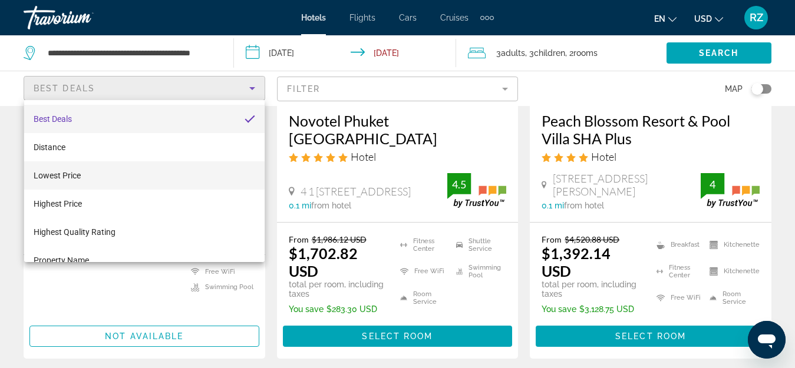
click at [118, 175] on mat-option "Lowest Price" at bounding box center [144, 175] width 240 height 28
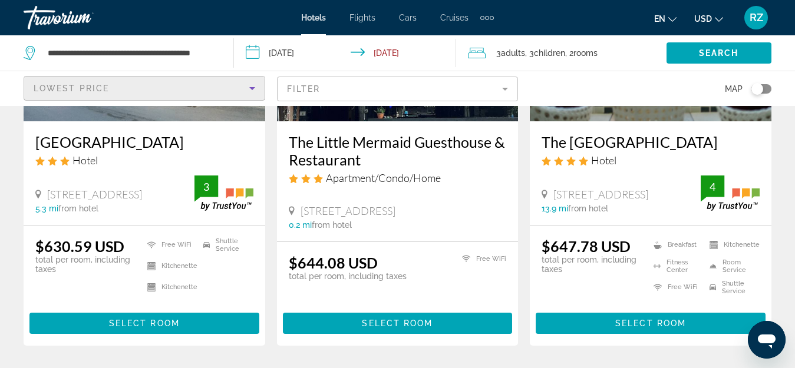
scroll to position [1590, 0]
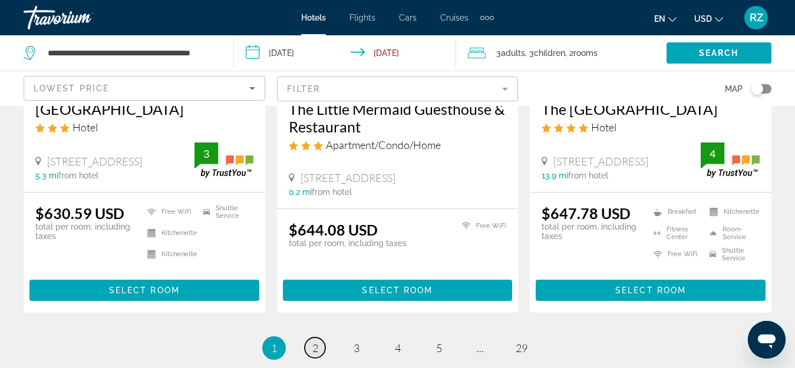
click at [318, 338] on link "page 2" at bounding box center [315, 348] width 21 height 21
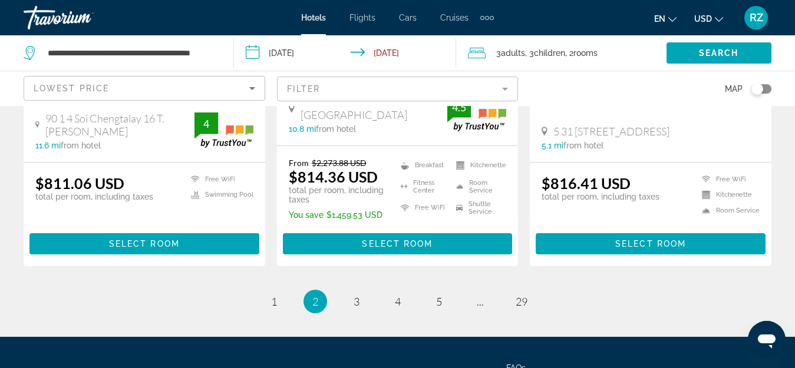
scroll to position [1708, 0]
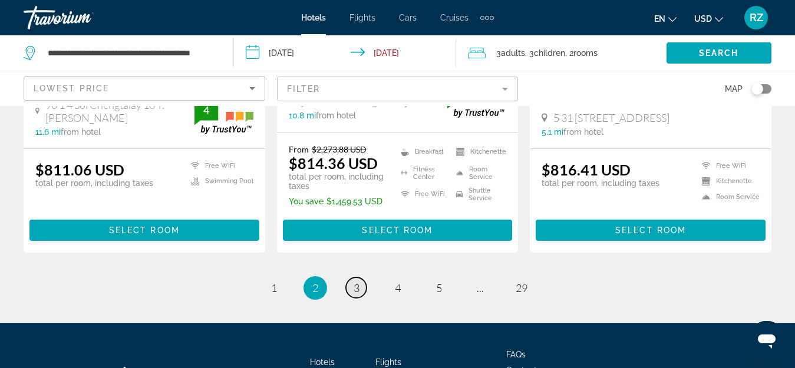
click at [355, 282] on span "3" at bounding box center [356, 288] width 6 height 13
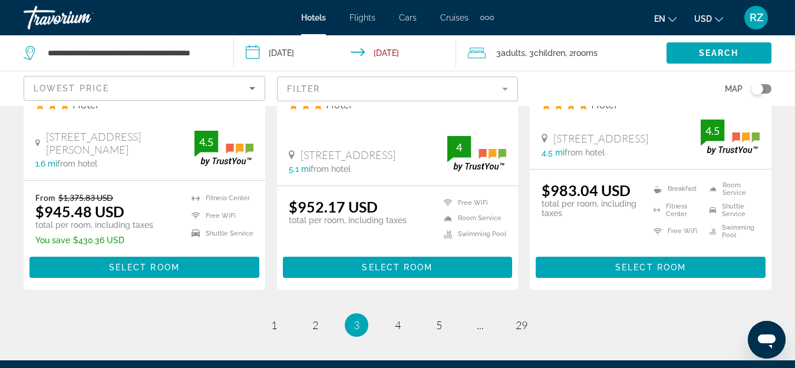
scroll to position [1649, 0]
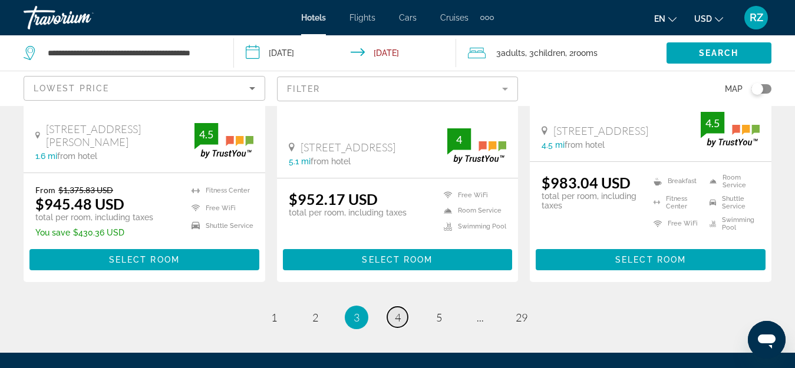
click at [399, 311] on span "4" at bounding box center [398, 317] width 6 height 13
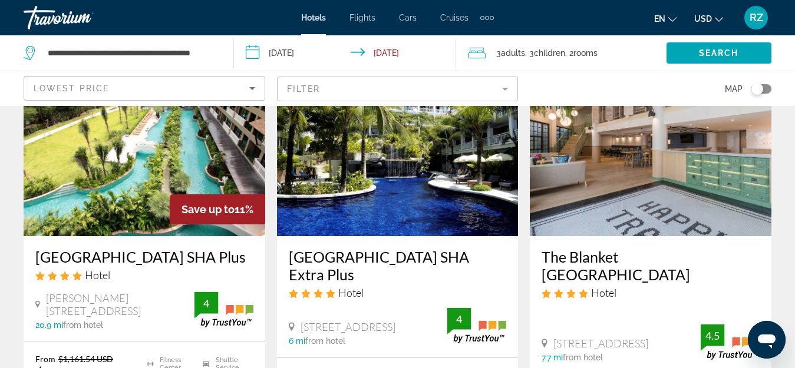
scroll to position [589, 0]
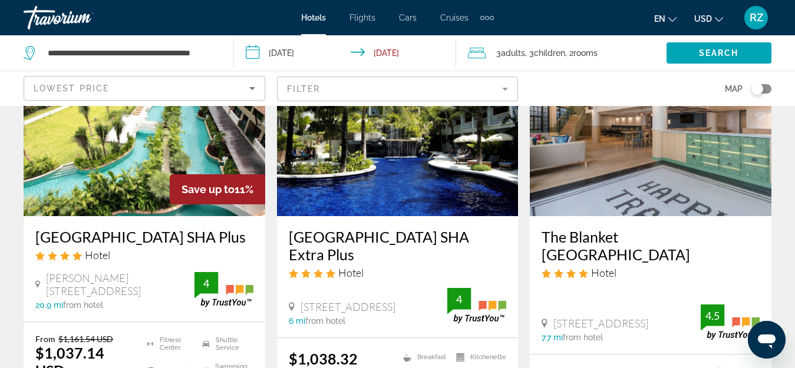
click at [335, 186] on img "Main content" at bounding box center [398, 122] width 242 height 188
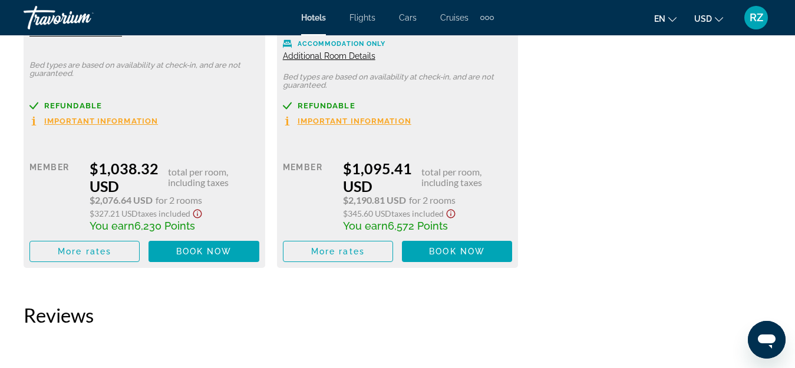
scroll to position [2121, 0]
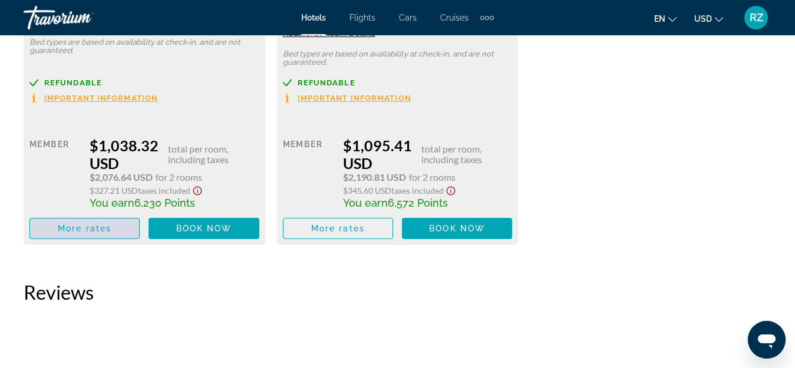
click at [92, 224] on span "More rates" at bounding box center [85, 228] width 54 height 9
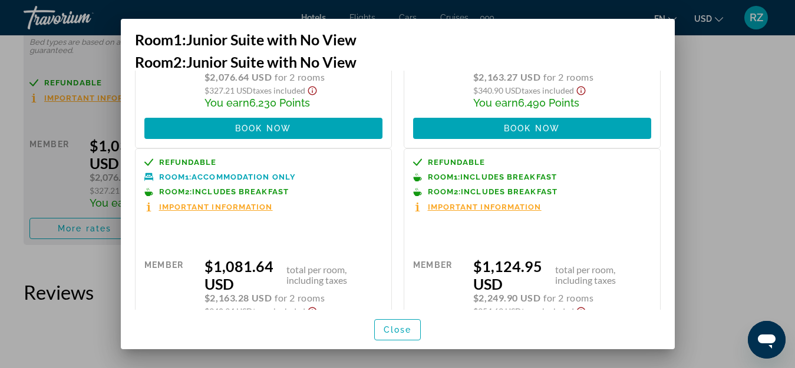
scroll to position [138, 0]
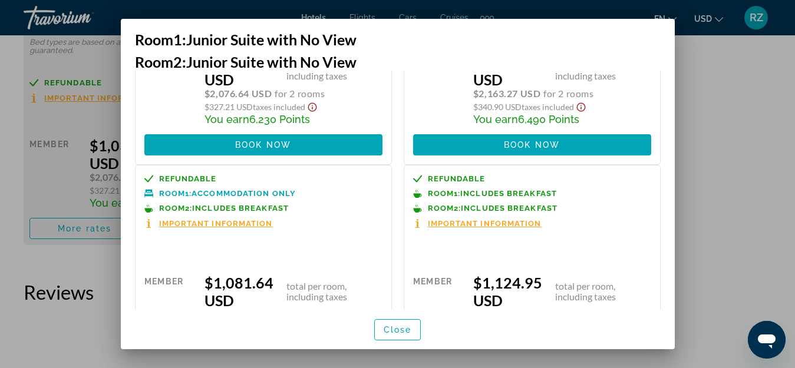
click at [763, 238] on div at bounding box center [397, 184] width 795 height 368
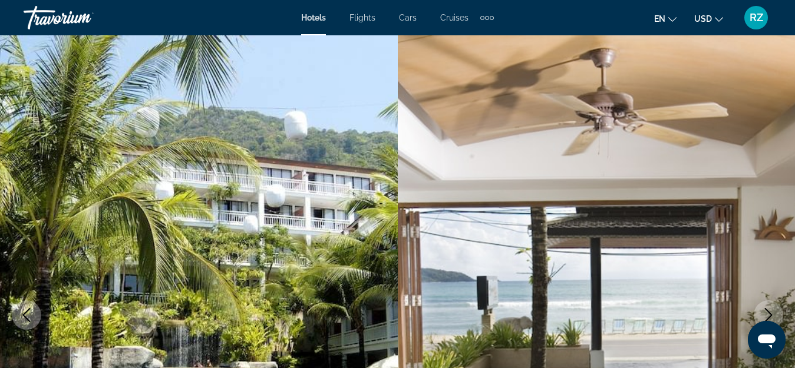
scroll to position [2121, 0]
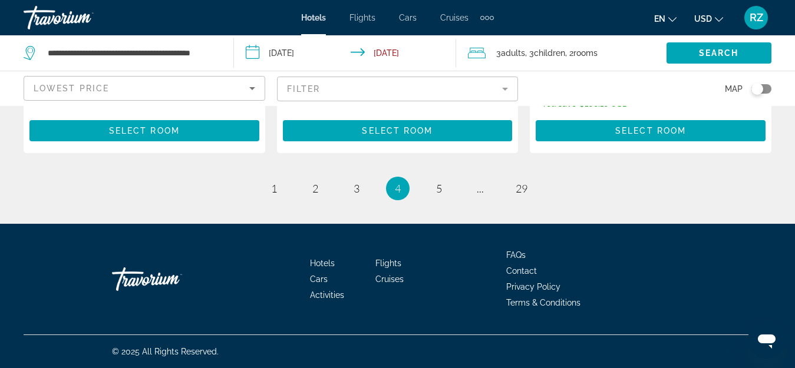
scroll to position [1831, 0]
click at [441, 188] on span "5" at bounding box center [439, 188] width 6 height 13
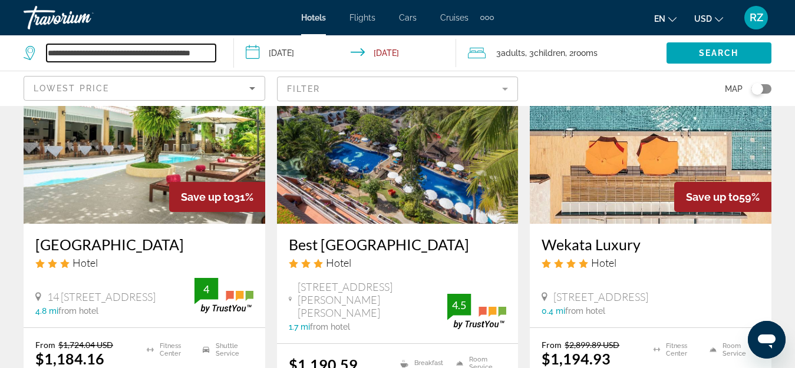
scroll to position [0, 34]
drag, startPoint x: 47, startPoint y: 52, endPoint x: 497, endPoint y: 70, distance: 451.0
click at [497, 70] on div "**********" at bounding box center [397, 52] width 795 height 35
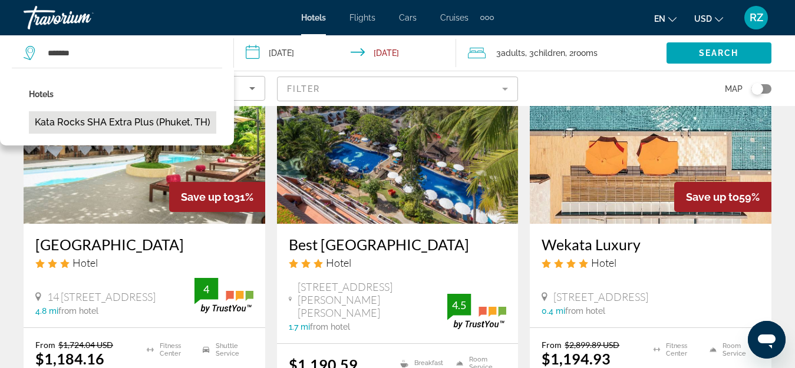
click at [109, 122] on button "Kata Rocks SHA Extra Plus (Phuket, TH)" at bounding box center [122, 122] width 187 height 22
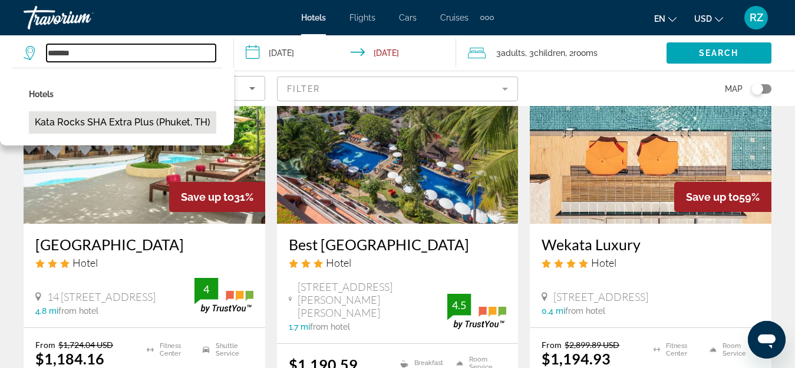
type input "**********"
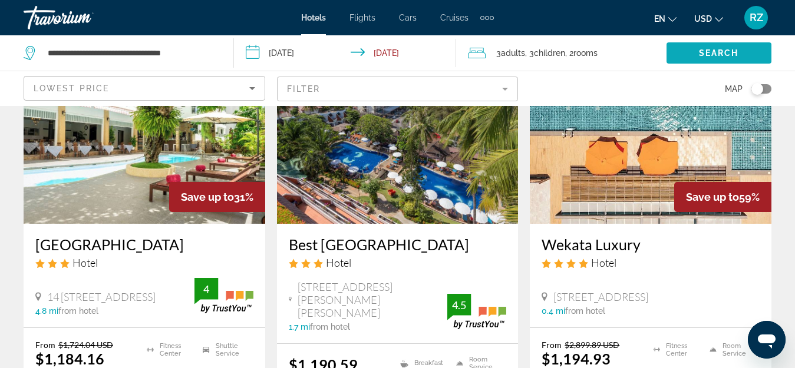
click at [698, 54] on span "Search widget" at bounding box center [718, 53] width 105 height 28
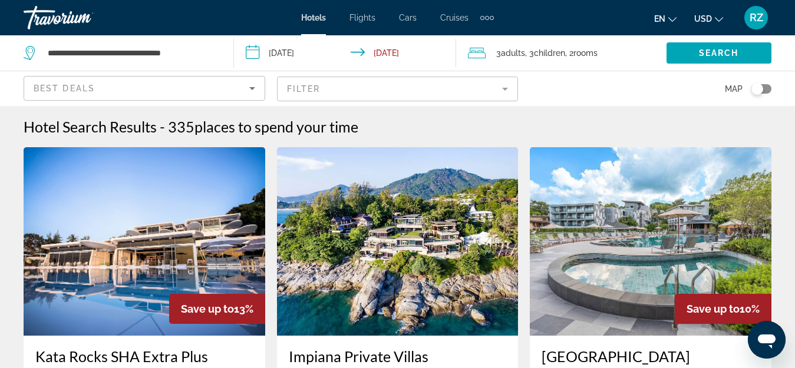
click at [137, 74] on div "Best Deals" at bounding box center [145, 88] width 242 height 35
click at [143, 97] on div "Best Deals" at bounding box center [144, 93] width 221 height 33
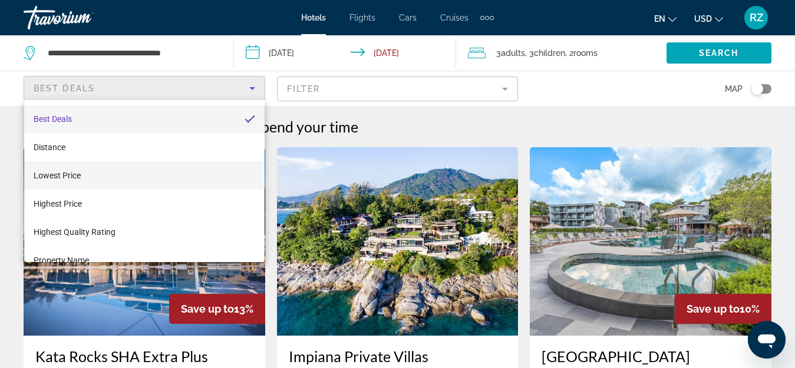
click at [134, 183] on mat-option "Lowest Price" at bounding box center [144, 175] width 240 height 28
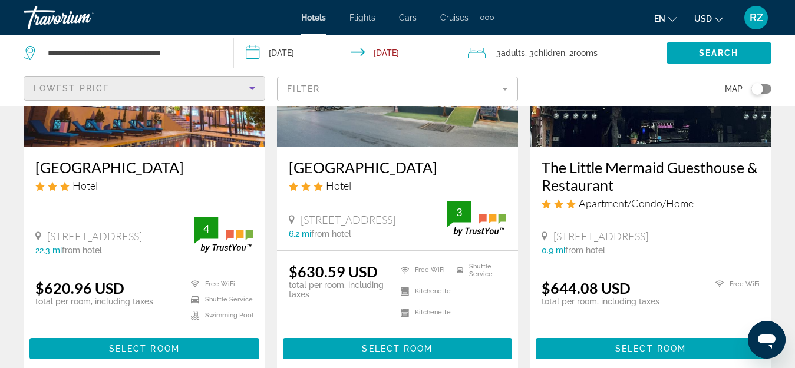
scroll to position [1590, 0]
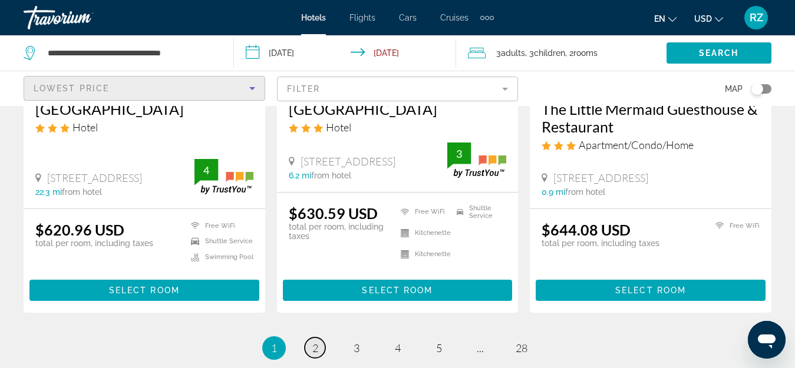
click at [312, 342] on span "2" at bounding box center [315, 348] width 6 height 13
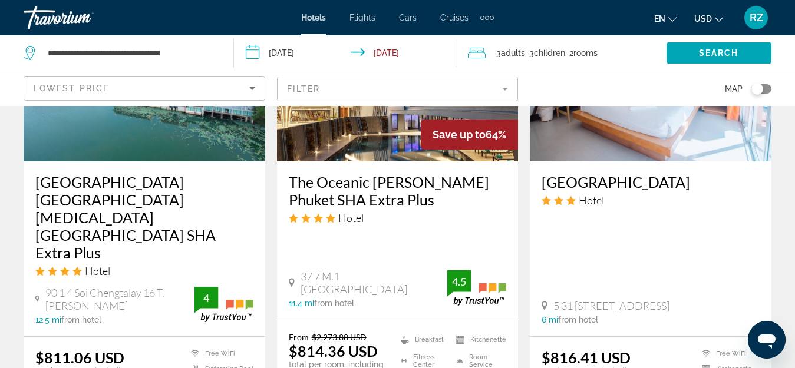
scroll to position [1590, 0]
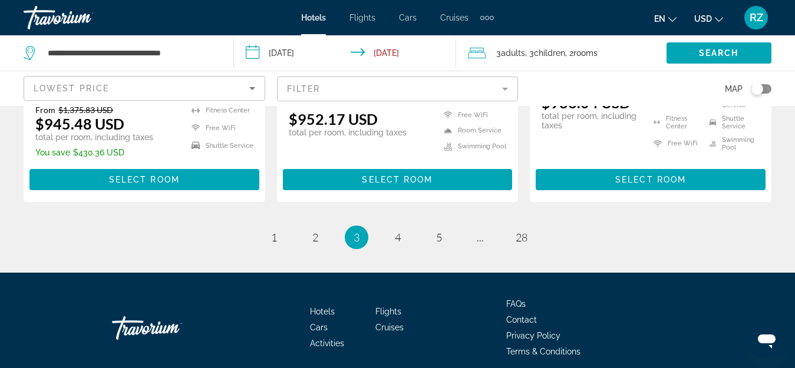
scroll to position [1737, 0]
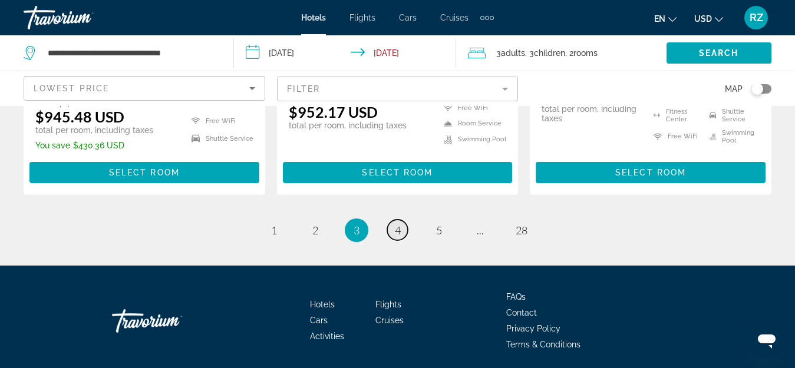
click at [398, 224] on span "4" at bounding box center [398, 230] width 6 height 13
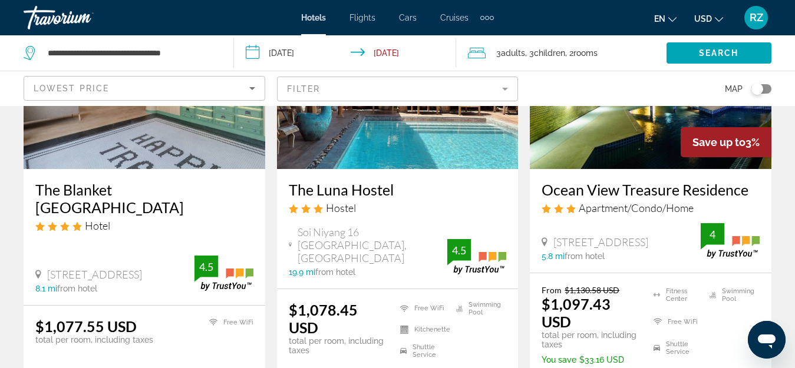
scroll to position [1119, 0]
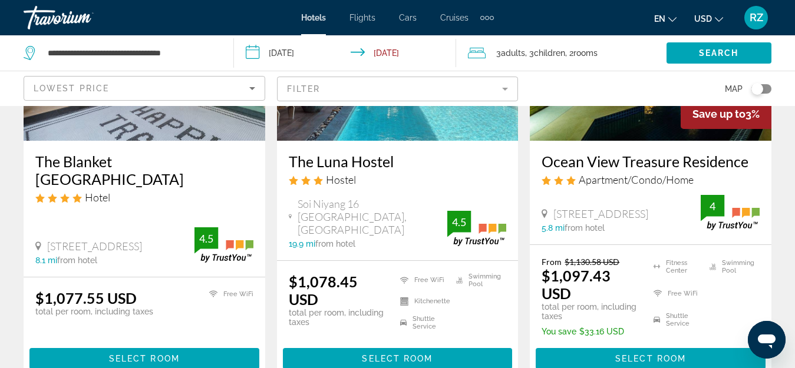
click at [203, 141] on img "Main content" at bounding box center [145, 46] width 242 height 188
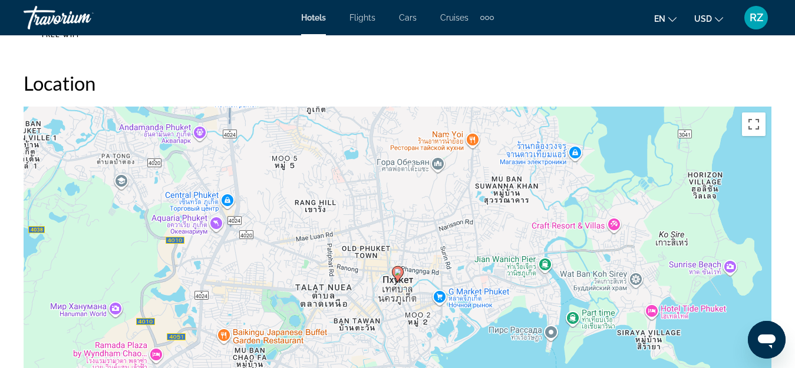
scroll to position [1296, 0]
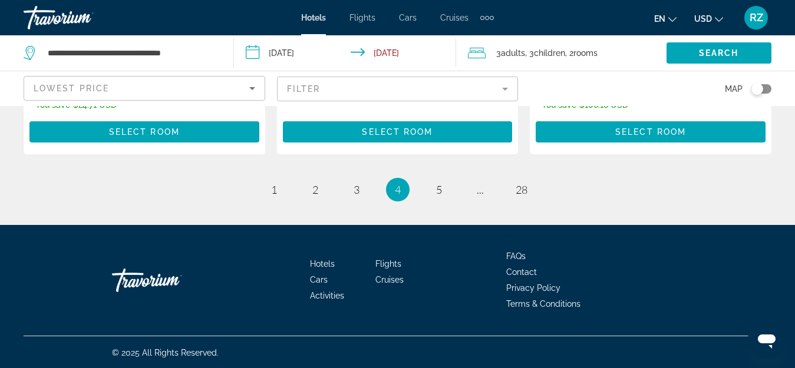
scroll to position [1815, 0]
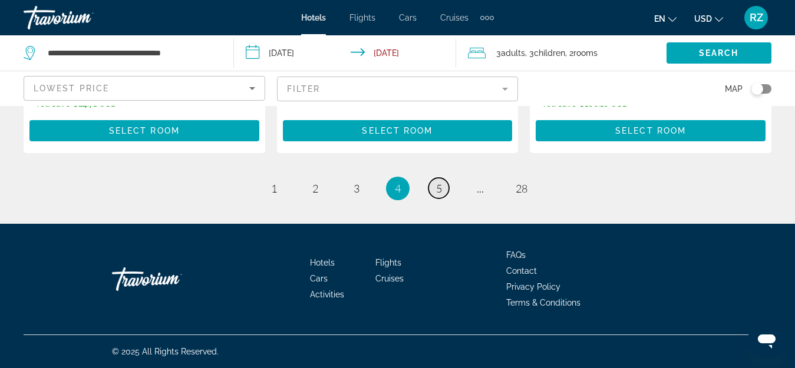
click at [439, 189] on span "5" at bounding box center [439, 188] width 6 height 13
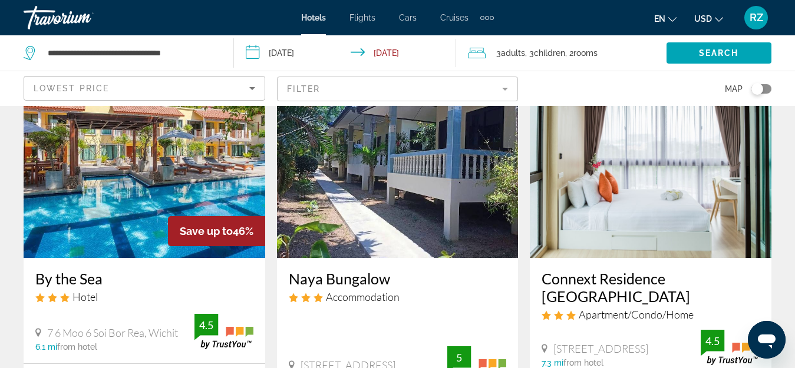
scroll to position [1414, 0]
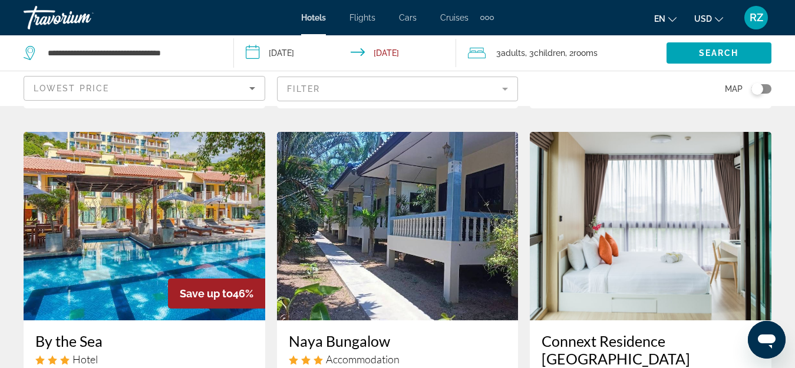
click at [170, 210] on img "Main content" at bounding box center [145, 226] width 242 height 188
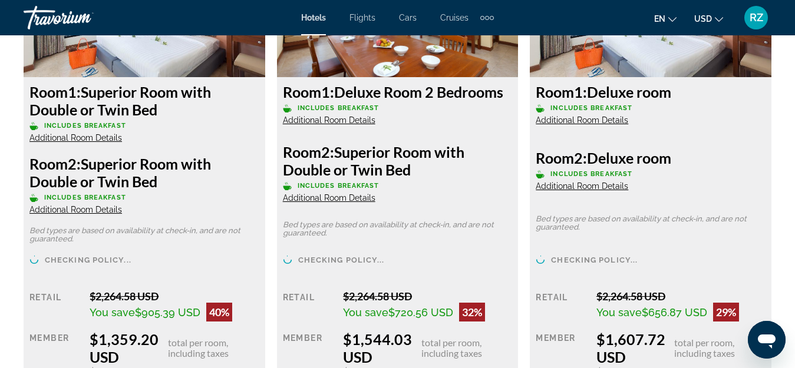
scroll to position [2003, 0]
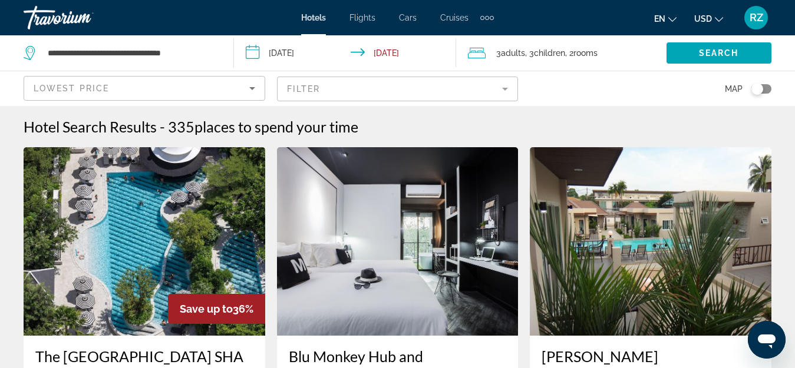
click at [63, 16] on div "Travorium" at bounding box center [83, 17] width 118 height 31
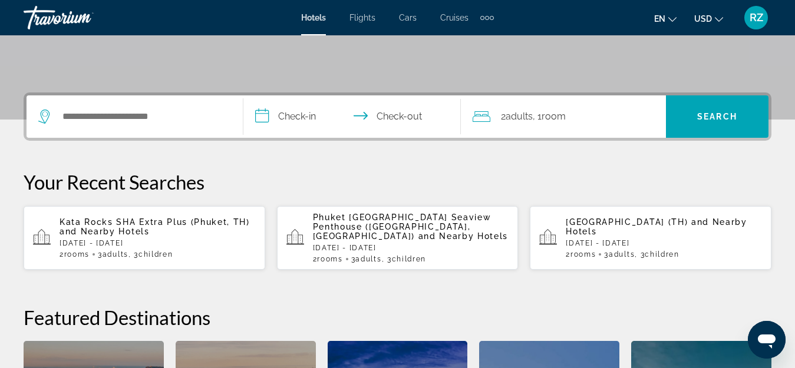
scroll to position [236, 0]
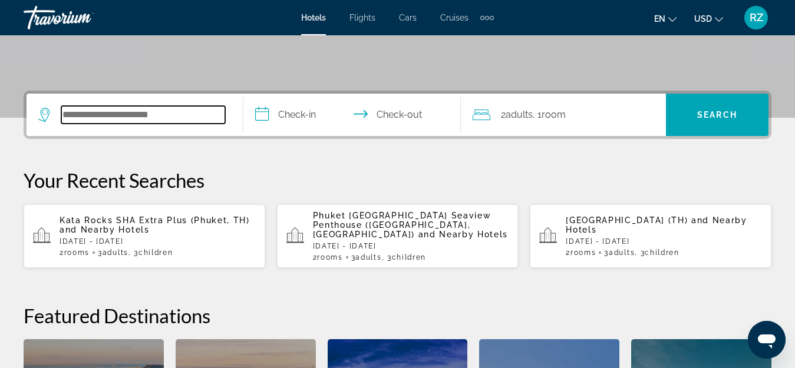
click at [149, 115] on input "Search widget" at bounding box center [143, 115] width 164 height 18
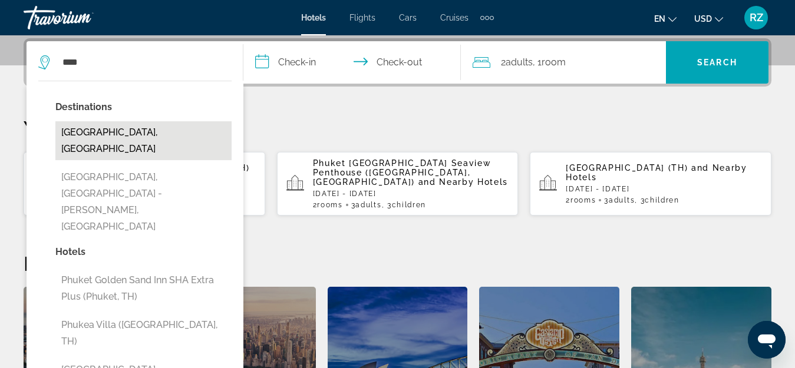
click at [175, 134] on button "[GEOGRAPHIC_DATA], [GEOGRAPHIC_DATA]" at bounding box center [143, 140] width 176 height 39
type input "**********"
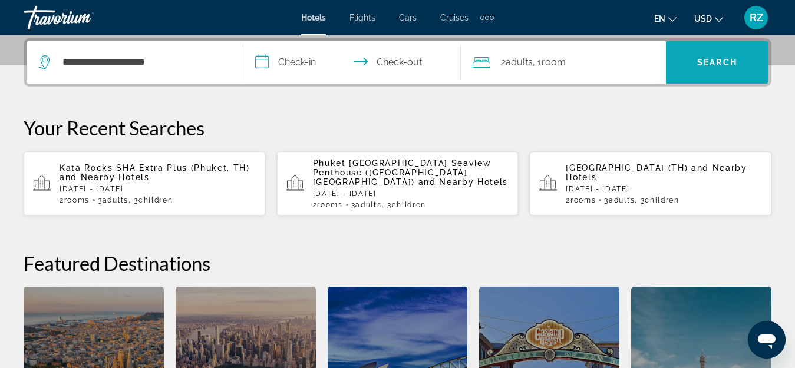
click at [714, 62] on span "Search" at bounding box center [717, 62] width 40 height 9
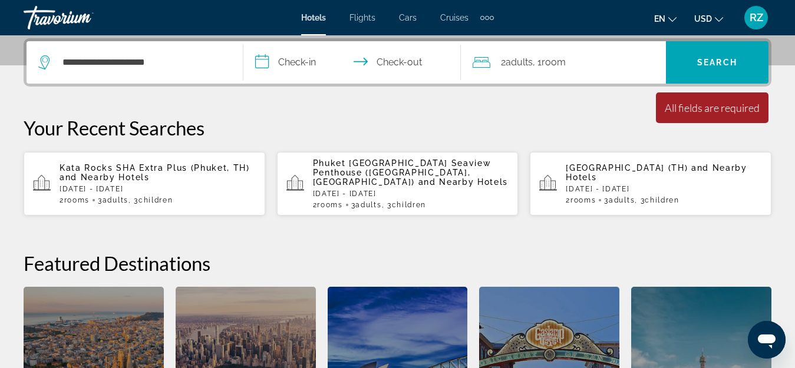
click at [278, 61] on input "**********" at bounding box center [353, 64] width 221 height 46
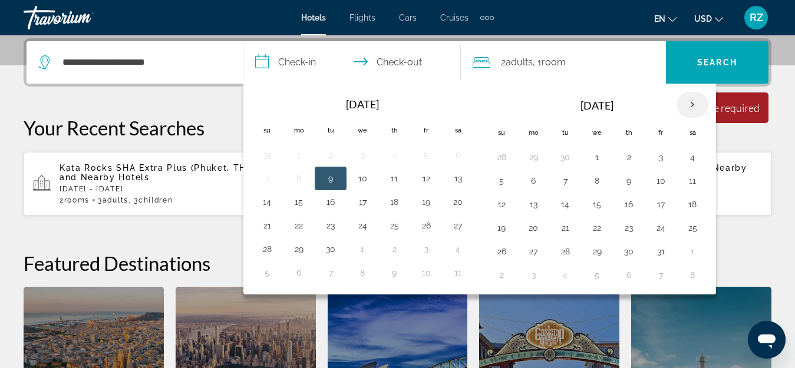
click at [696, 103] on th "Next month" at bounding box center [692, 105] width 32 height 26
click at [537, 153] on button "1" at bounding box center [533, 157] width 19 height 16
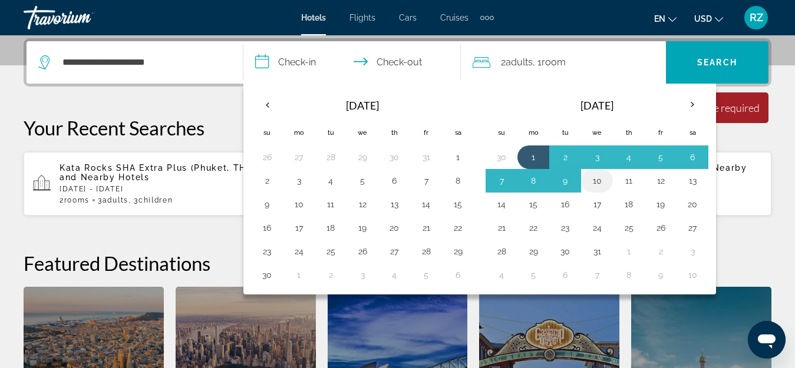
click at [601, 178] on button "10" at bounding box center [596, 181] width 19 height 16
type input "**********"
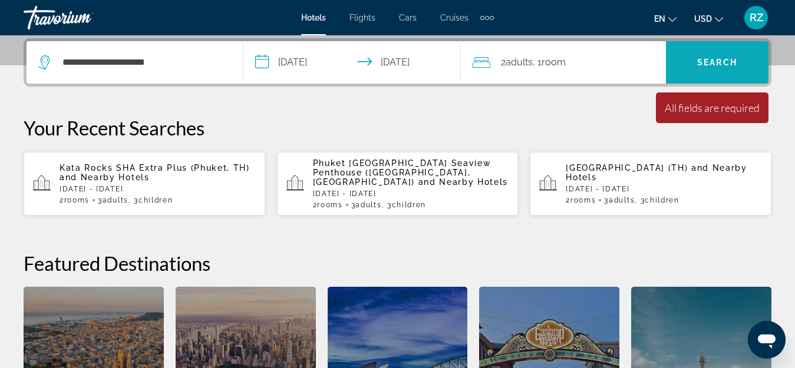
click at [726, 62] on span "Search" at bounding box center [717, 62] width 40 height 9
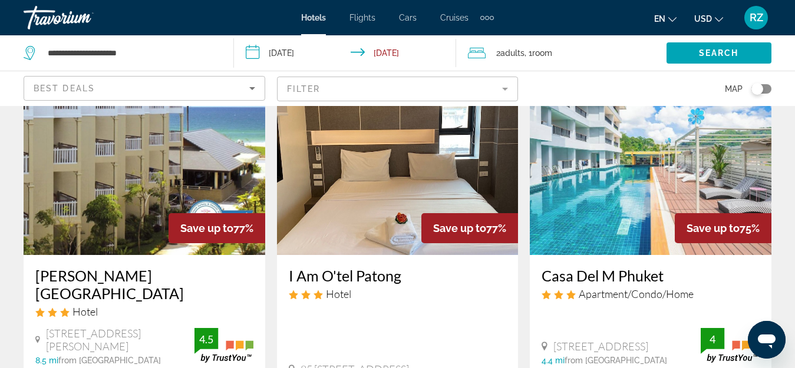
scroll to position [59, 0]
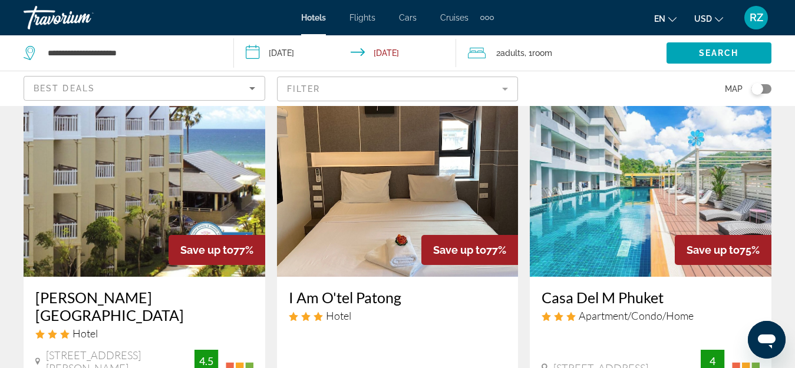
click at [187, 170] on img "Main content" at bounding box center [145, 182] width 242 height 188
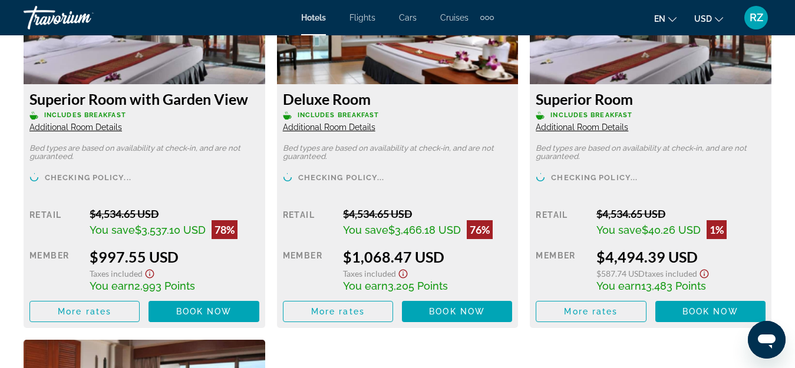
scroll to position [1944, 0]
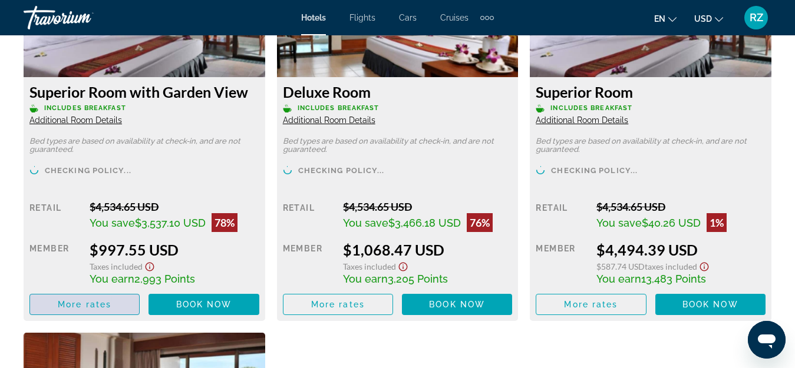
click at [105, 302] on span "More rates" at bounding box center [85, 304] width 54 height 9
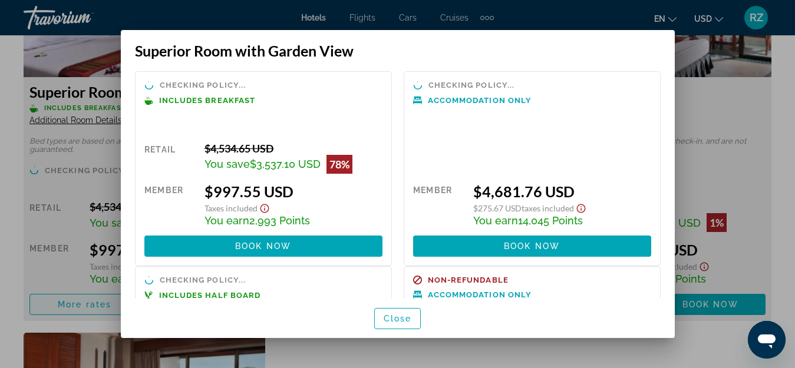
scroll to position [0, 0]
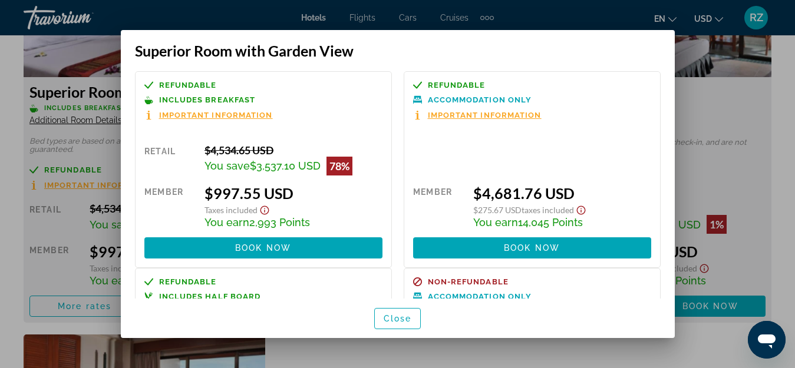
click at [773, 120] on div at bounding box center [397, 184] width 795 height 368
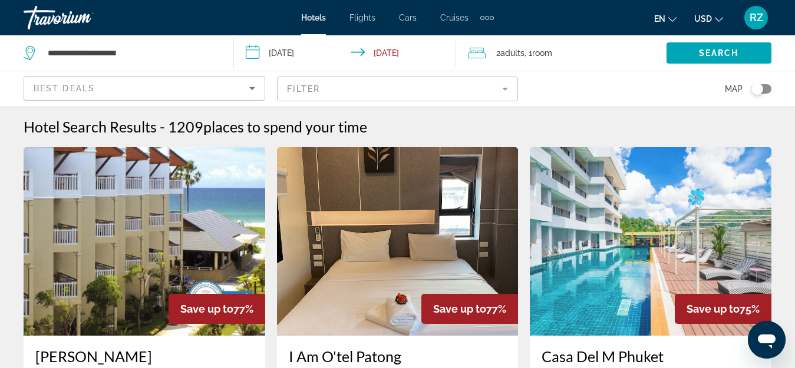
click at [518, 53] on span "Adults" at bounding box center [512, 52] width 24 height 9
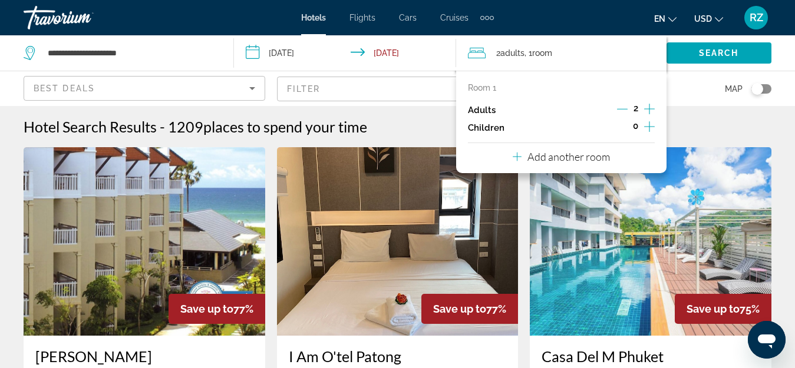
click at [650, 127] on icon "Increment children" at bounding box center [649, 127] width 11 height 14
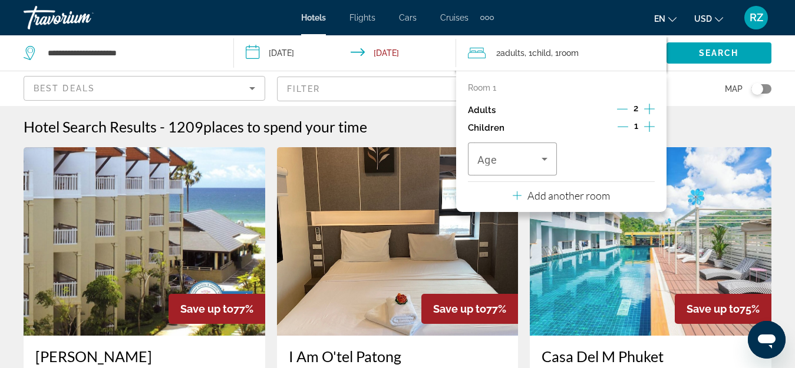
click at [650, 127] on icon "Increment children" at bounding box center [649, 126] width 11 height 11
click at [509, 164] on span "Travelers: 2 adults, 2 children" at bounding box center [509, 159] width 64 height 14
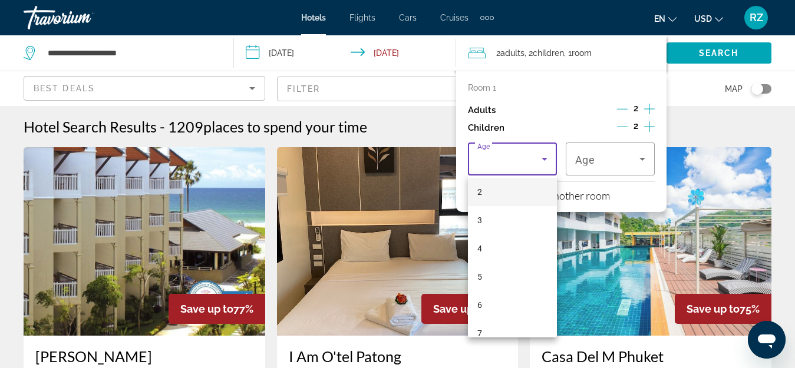
scroll to position [118, 0]
drag, startPoint x: 498, startPoint y: 274, endPoint x: 507, endPoint y: 247, distance: 29.1
click at [498, 272] on mat-option "7" at bounding box center [512, 274] width 89 height 28
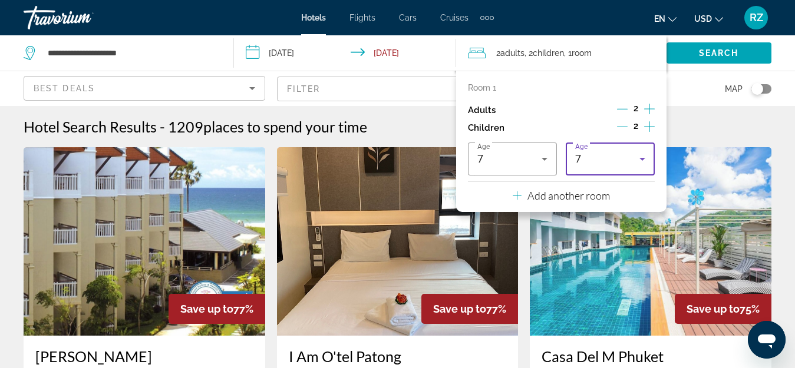
click at [600, 158] on div "7" at bounding box center [607, 159] width 64 height 14
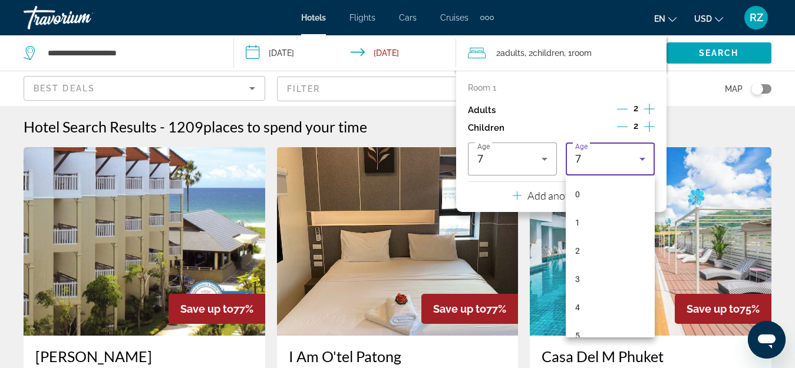
scroll to position [69, 0]
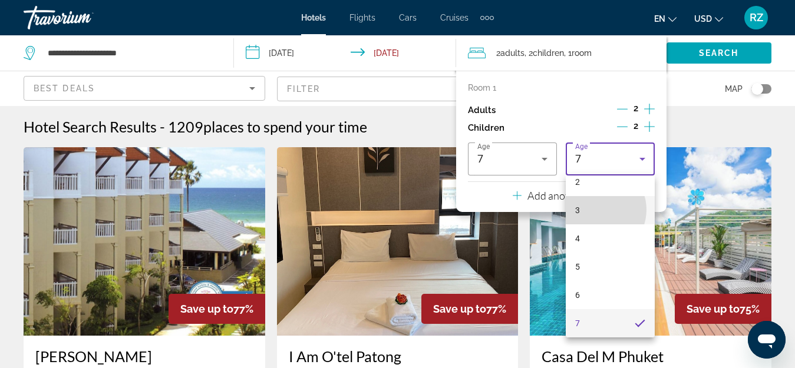
click at [596, 210] on mat-option "3" at bounding box center [609, 210] width 89 height 28
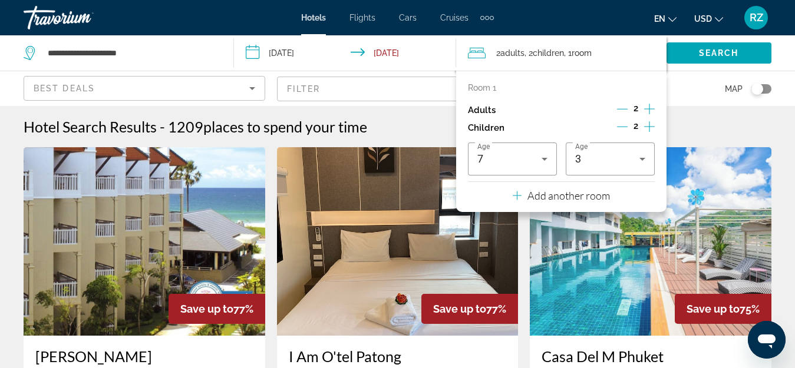
click at [548, 198] on p "Add another room" at bounding box center [568, 195] width 82 height 13
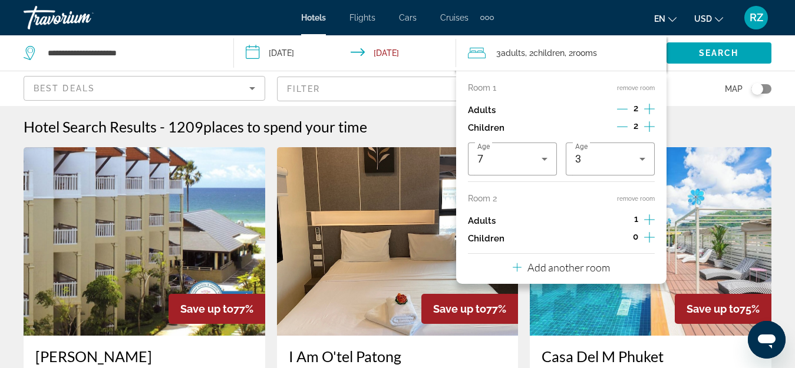
click at [650, 234] on icon "Increment children" at bounding box center [649, 237] width 11 height 14
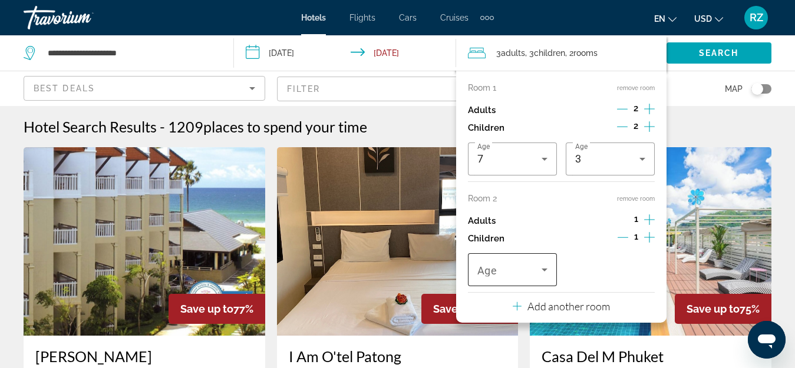
click at [517, 276] on span "Travelers: 3 adults, 3 children" at bounding box center [509, 270] width 64 height 14
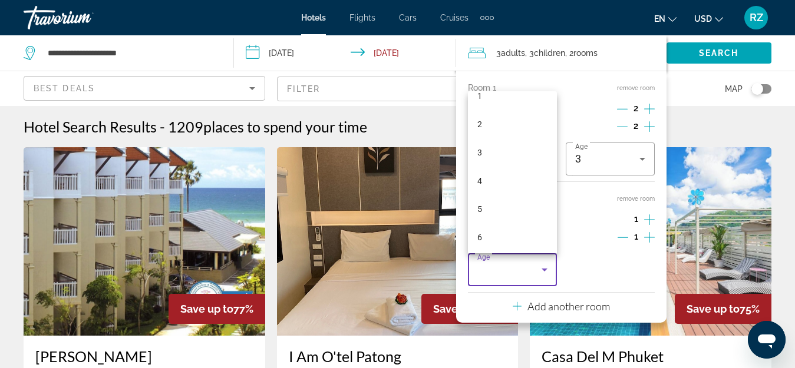
scroll to position [177, 0]
click at [511, 203] on mat-option "10" at bounding box center [512, 216] width 89 height 28
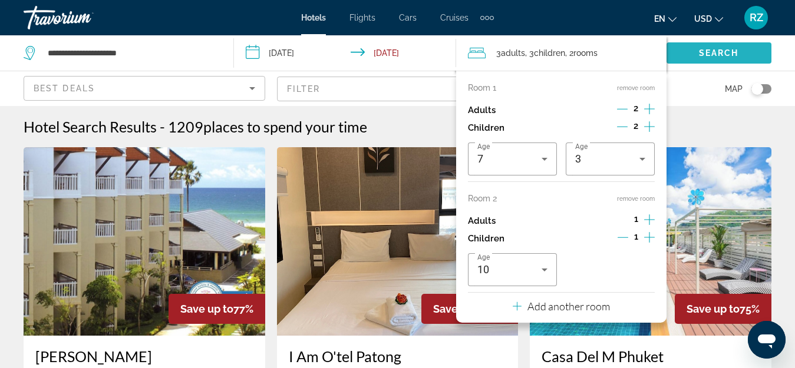
click at [740, 52] on span "Search widget" at bounding box center [718, 53] width 105 height 28
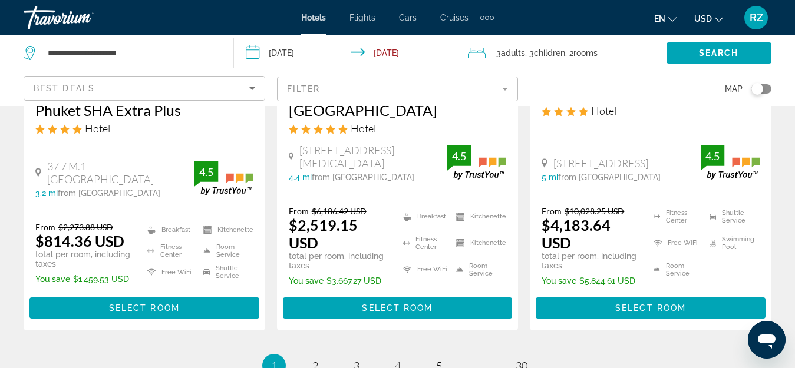
scroll to position [1708, 0]
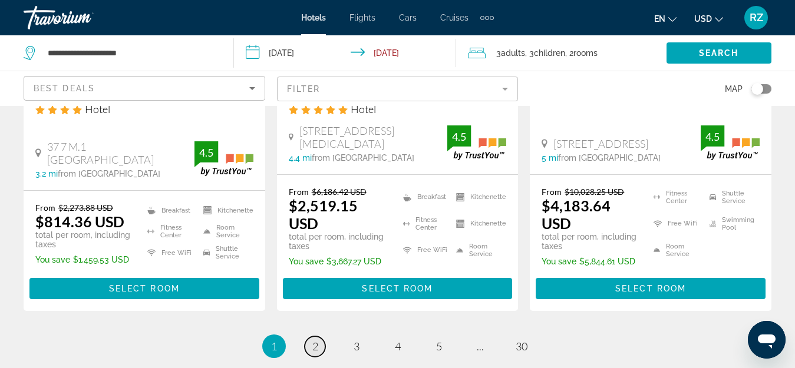
click at [318, 336] on link "page 2" at bounding box center [315, 346] width 21 height 21
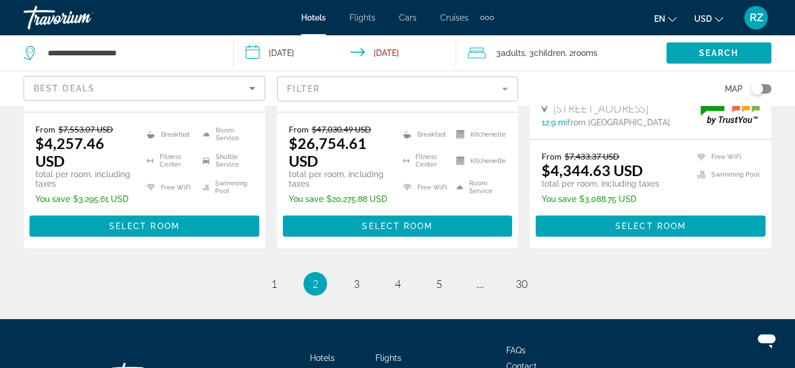
scroll to position [1826, 0]
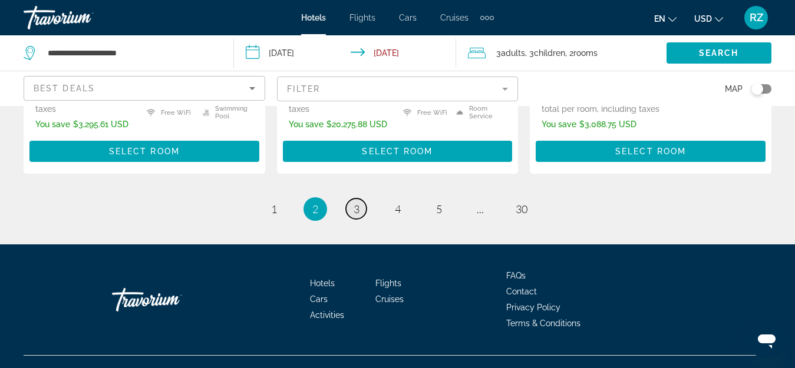
click at [356, 203] on span "3" at bounding box center [356, 209] width 6 height 13
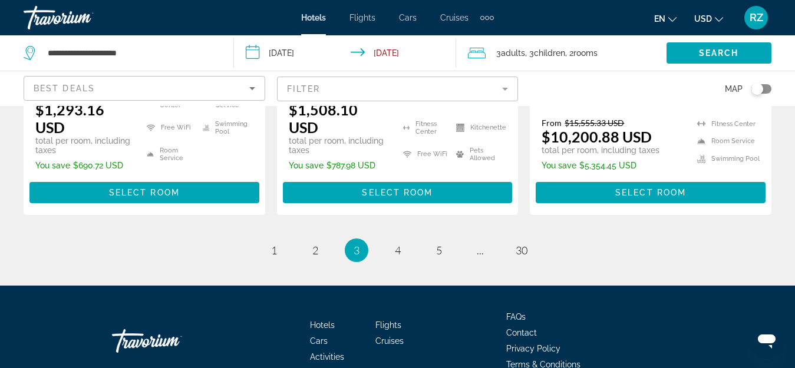
scroll to position [1849, 0]
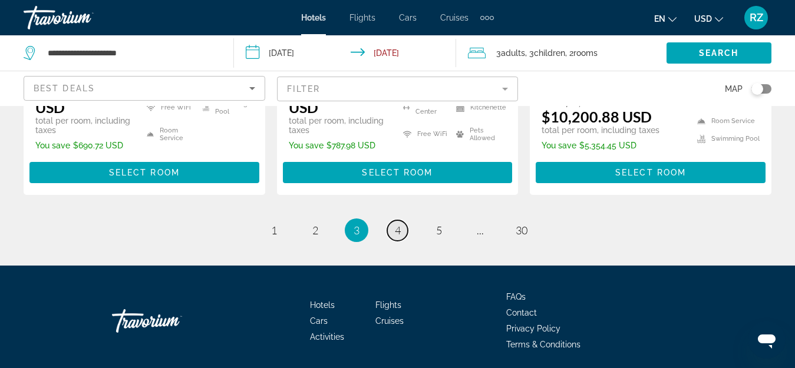
click at [396, 224] on span "4" at bounding box center [398, 230] width 6 height 13
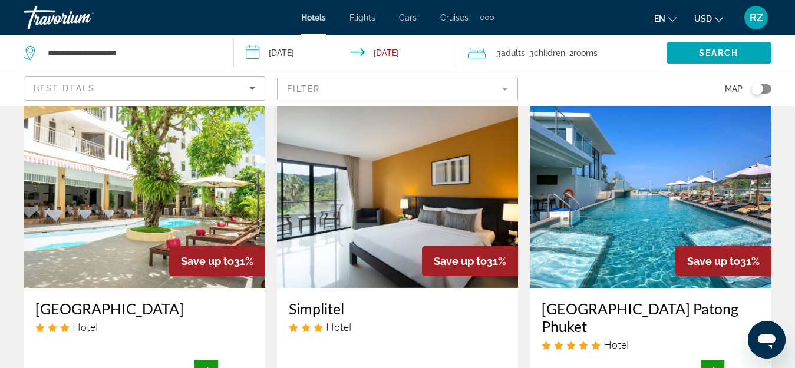
scroll to position [471, 0]
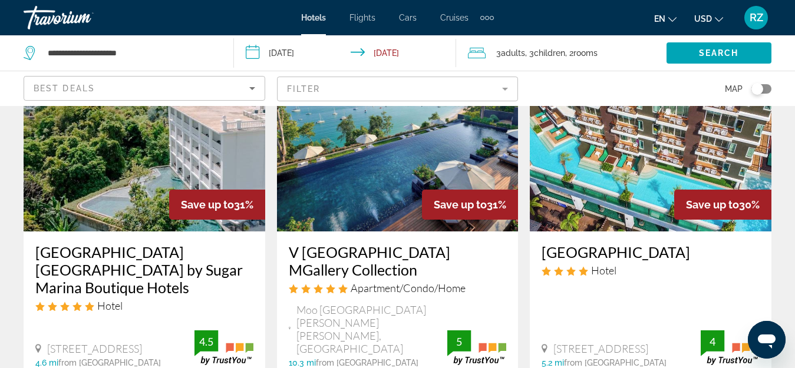
click at [435, 220] on div "Save up to 31% V Villas Phuket MGallery Collection Apartment/Condo/Home Moo 8 A…" at bounding box center [398, 211] width 242 height 336
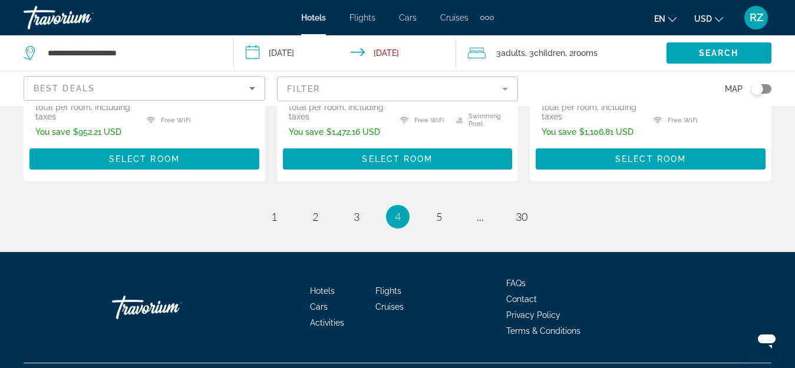
scroll to position [1852, 0]
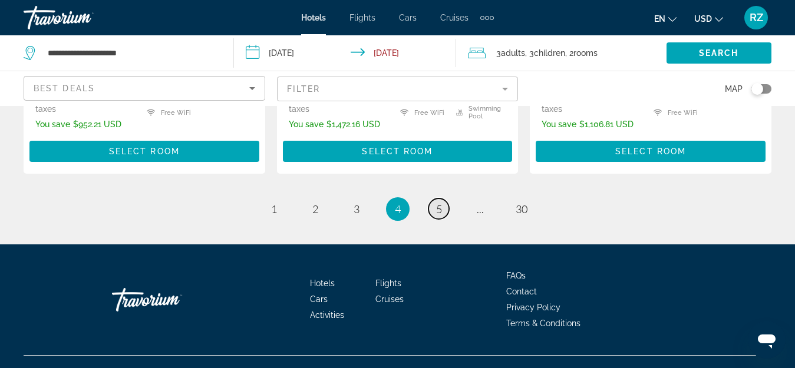
click at [437, 203] on span "5" at bounding box center [439, 209] width 6 height 13
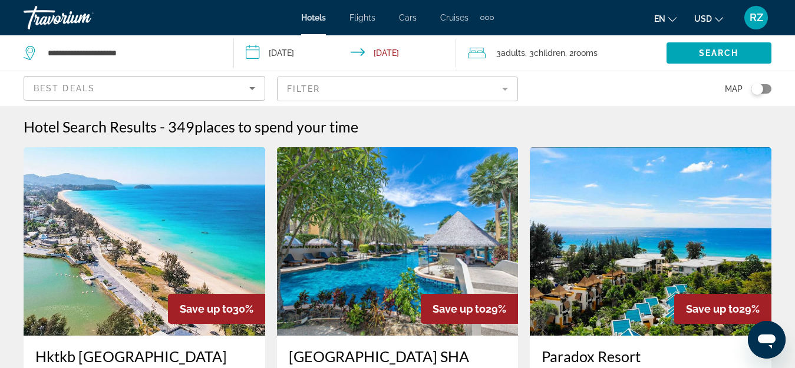
click at [533, 276] on img "Main content" at bounding box center [651, 241] width 242 height 188
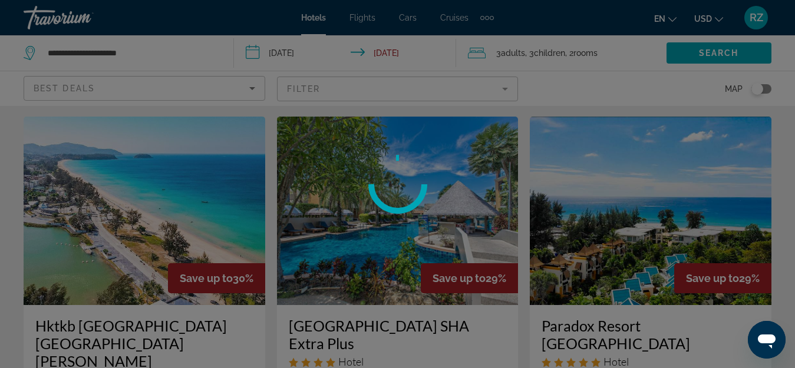
scroll to position [59, 0]
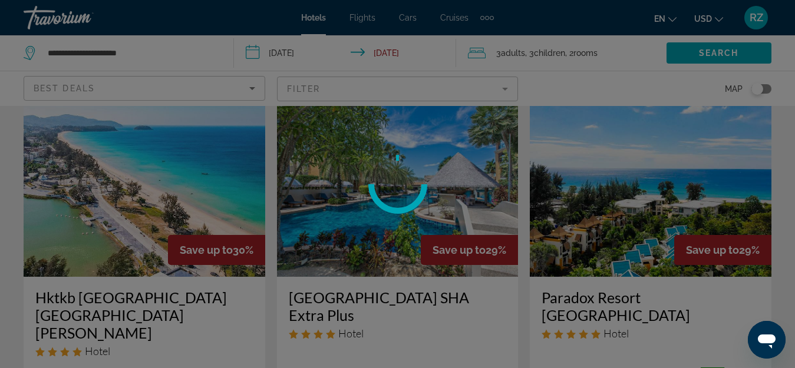
drag, startPoint x: 425, startPoint y: 238, endPoint x: 423, endPoint y: 196, distance: 41.9
click at [422, 200] on div at bounding box center [397, 184] width 795 height 368
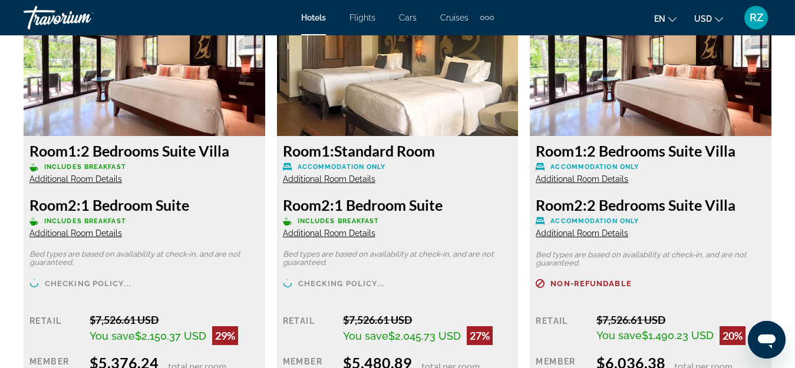
scroll to position [1944, 0]
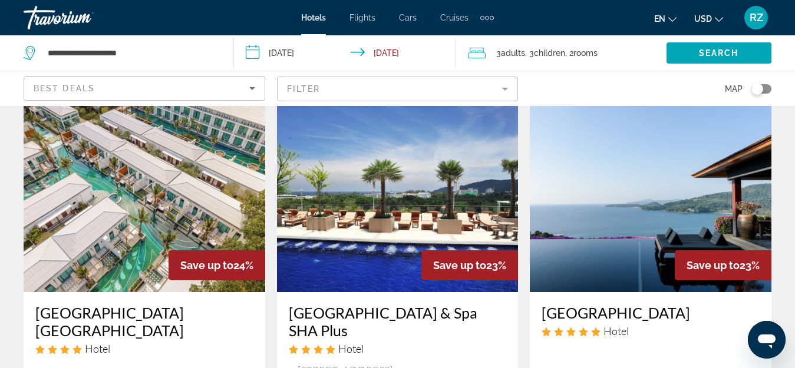
scroll to position [1001, 0]
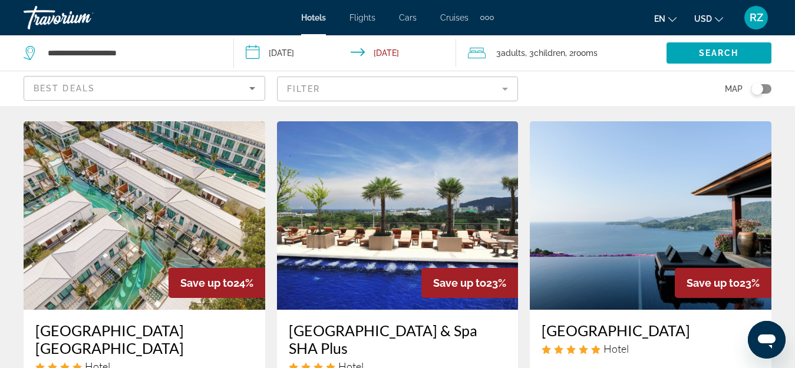
click at [181, 194] on img "Main content" at bounding box center [145, 215] width 242 height 188
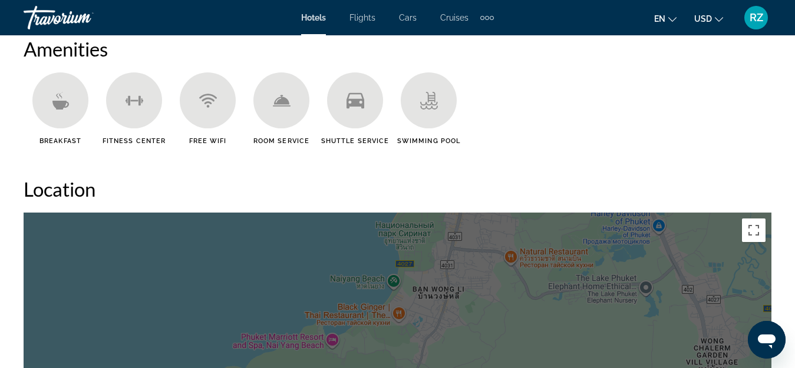
scroll to position [1237, 0]
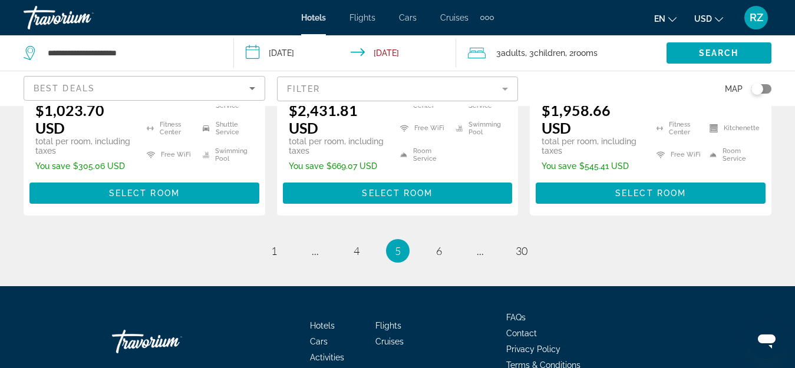
scroll to position [1852, 0]
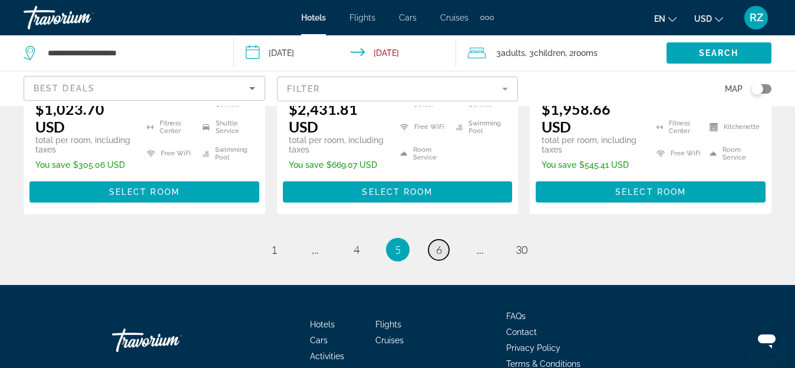
click at [436, 243] on span "6" at bounding box center [439, 249] width 6 height 13
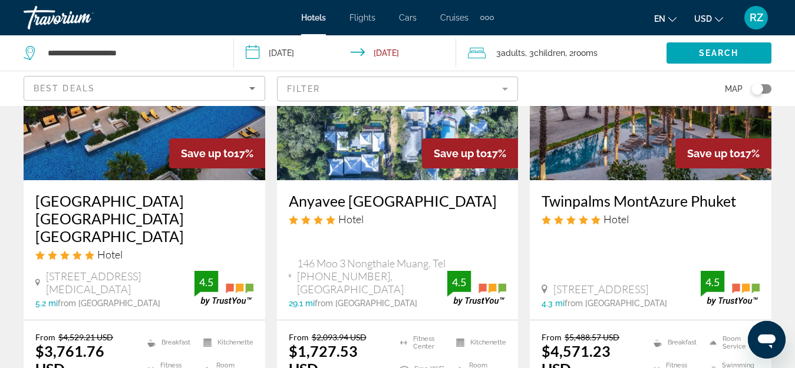
scroll to position [1178, 0]
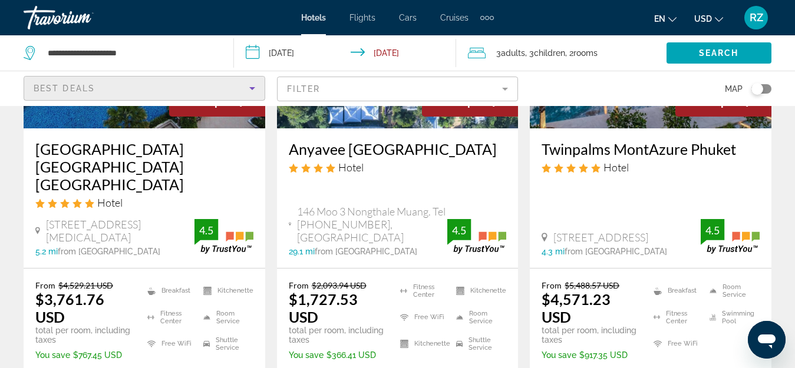
click at [92, 84] on span "Best Deals" at bounding box center [64, 88] width 61 height 9
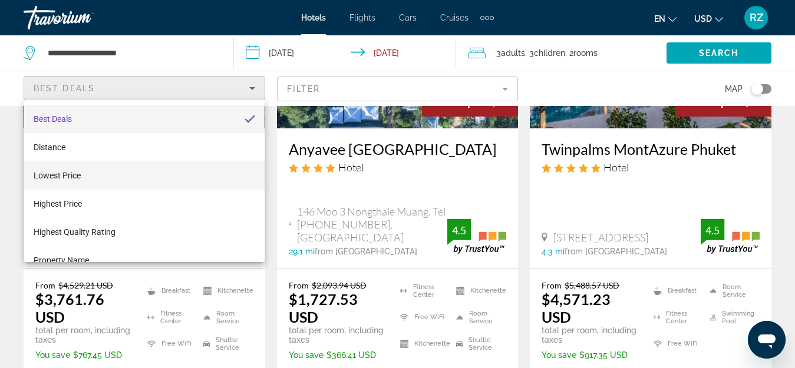
click at [115, 185] on mat-option "Lowest Price" at bounding box center [144, 175] width 240 height 28
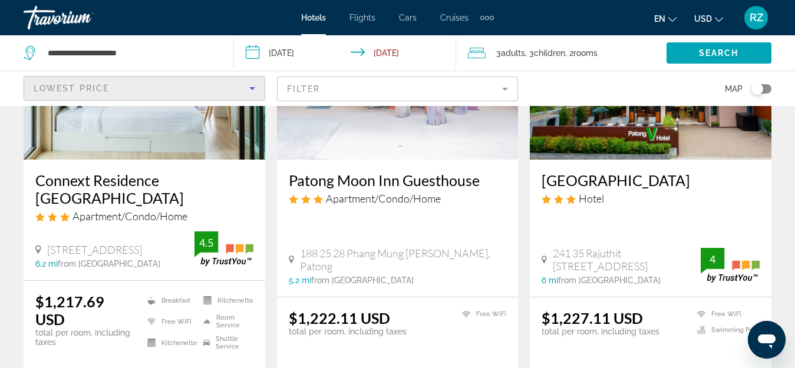
scroll to position [177, 0]
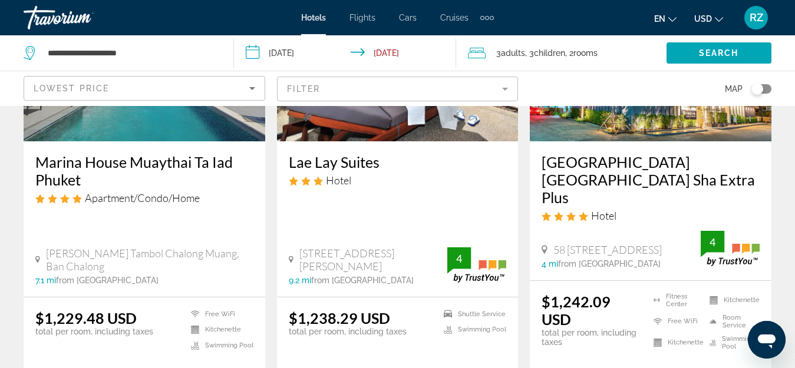
click at [674, 238] on div "Ratana Hotel Rassada Phuket Town Sha Extra Plus Hotel 58 888 Moo.6 Thapkrasattr…" at bounding box center [651, 210] width 242 height 138
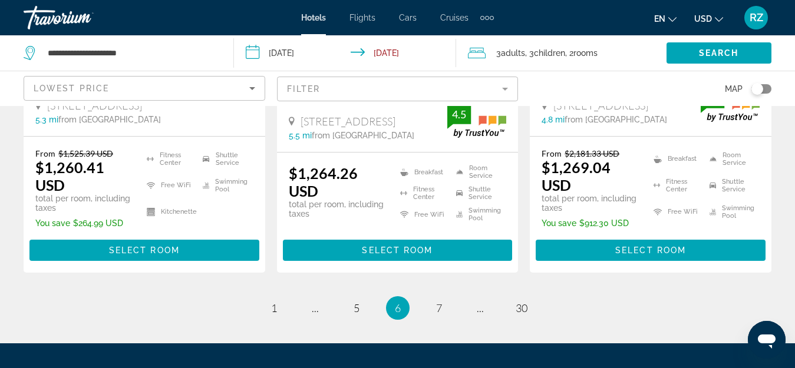
scroll to position [1799, 0]
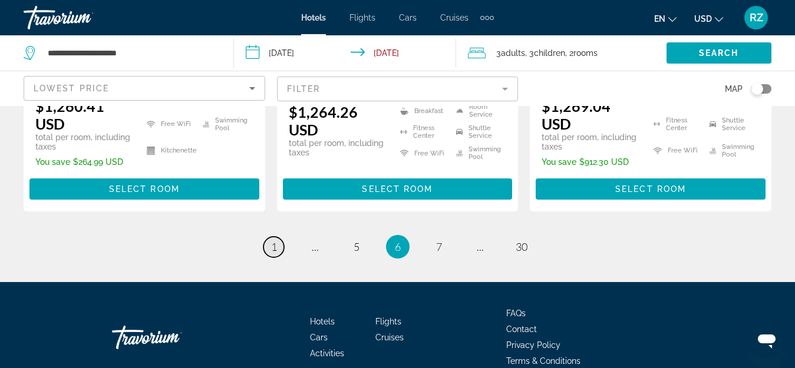
click at [272, 240] on span "1" at bounding box center [274, 246] width 6 height 13
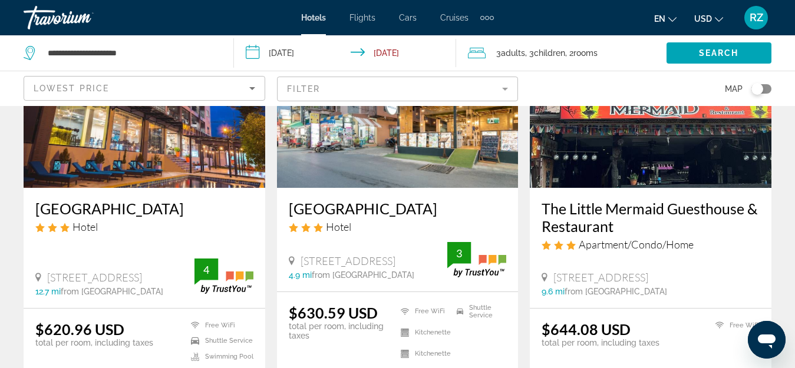
scroll to position [1590, 0]
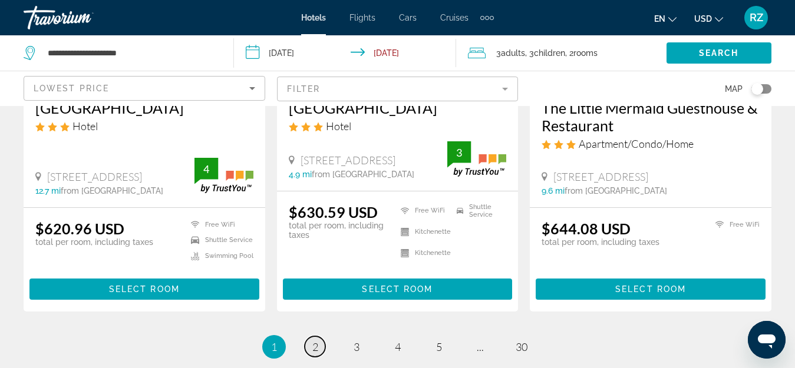
click at [318, 336] on link "page 2" at bounding box center [315, 346] width 21 height 21
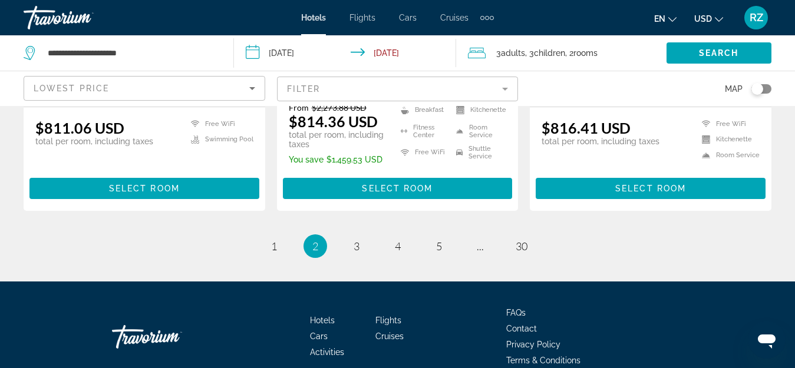
scroll to position [1754, 0]
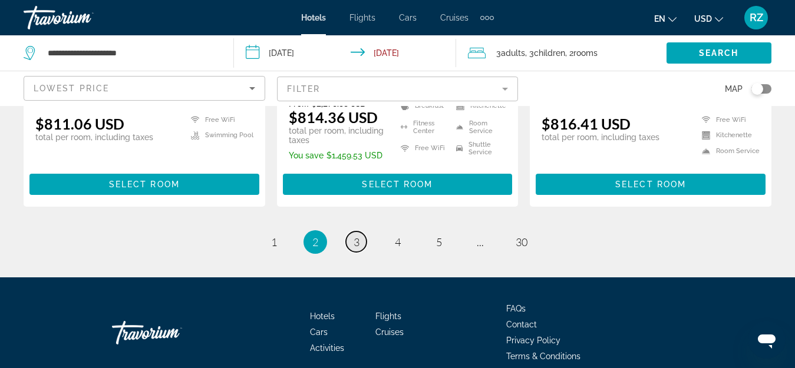
click at [358, 236] on span "3" at bounding box center [356, 242] width 6 height 13
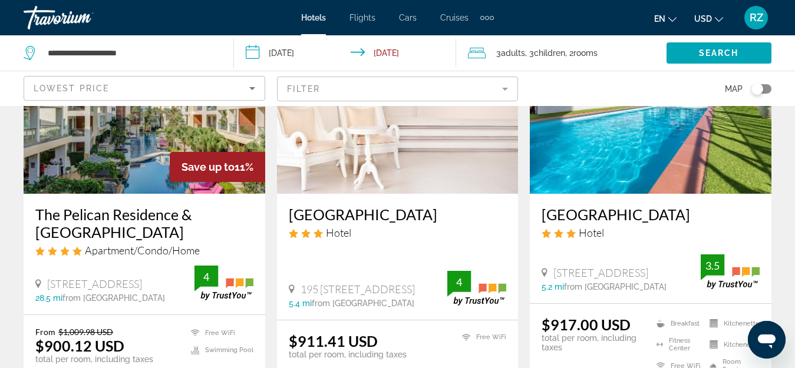
scroll to position [1001, 0]
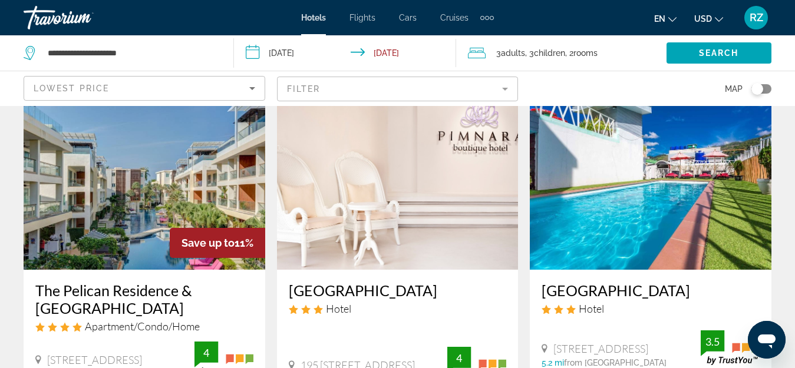
click at [151, 166] on img "Main content" at bounding box center [145, 175] width 242 height 188
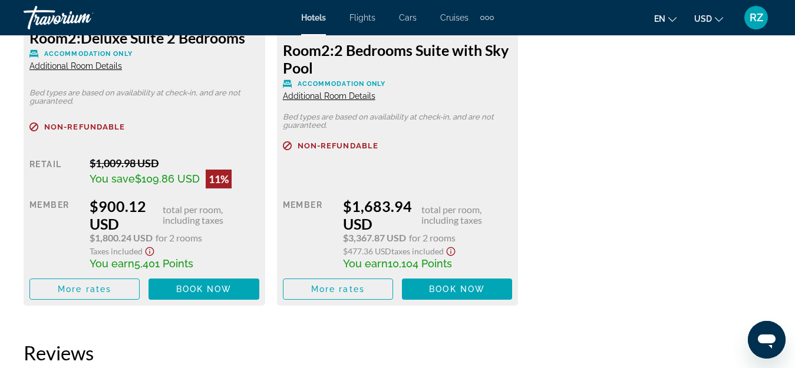
scroll to position [2062, 0]
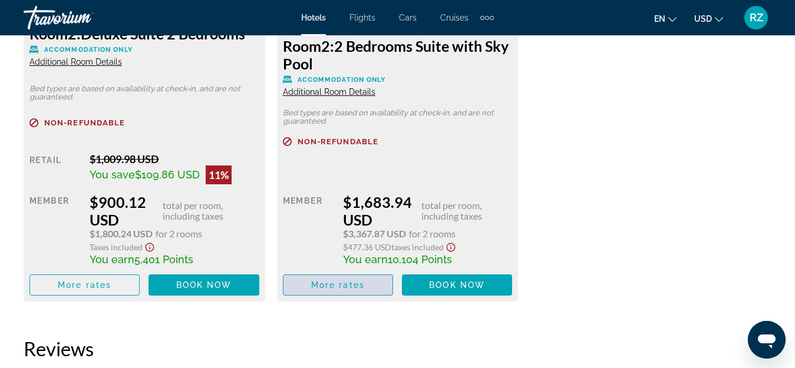
click at [315, 280] on span "More rates" at bounding box center [338, 284] width 54 height 9
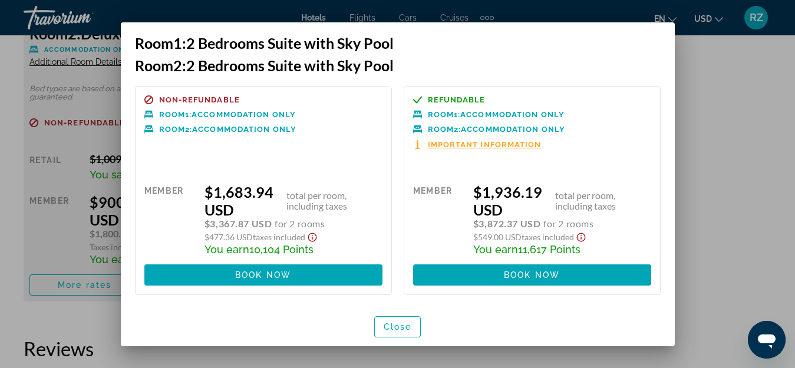
click at [693, 203] on div at bounding box center [397, 184] width 795 height 368
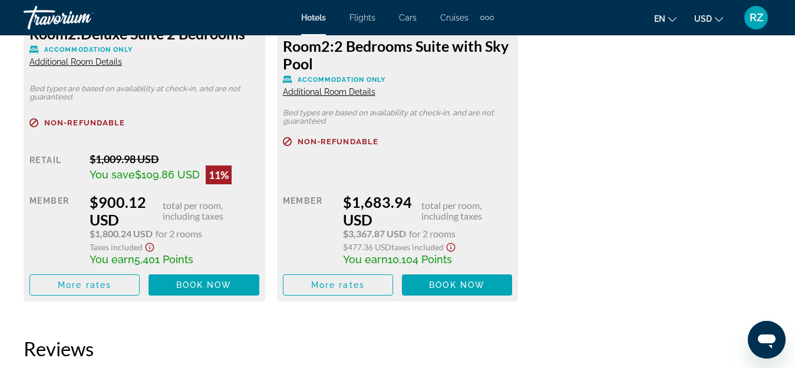
scroll to position [2062, 0]
click at [111, 286] on span "Main content" at bounding box center [84, 285] width 109 height 28
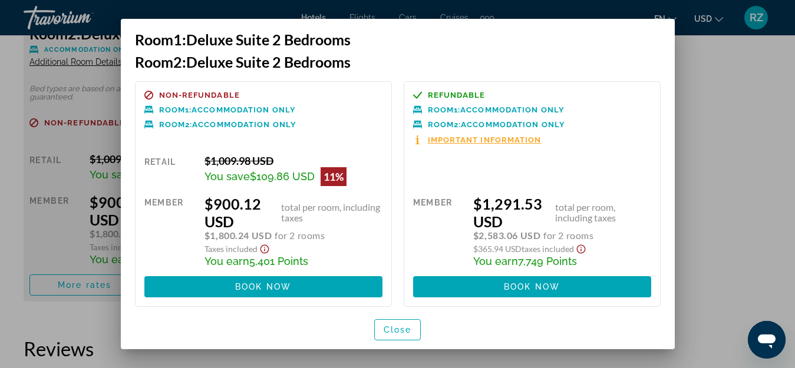
scroll to position [0, 0]
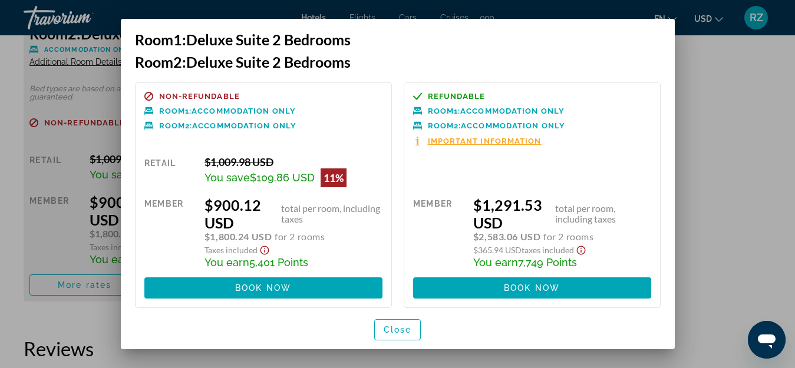
click at [699, 200] on div at bounding box center [397, 184] width 795 height 368
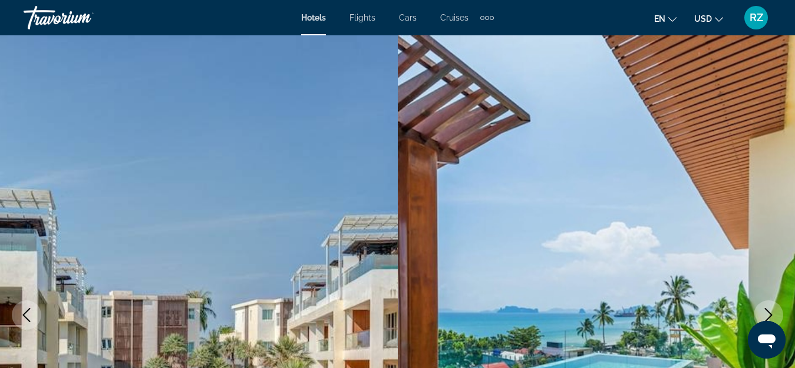
scroll to position [2062, 0]
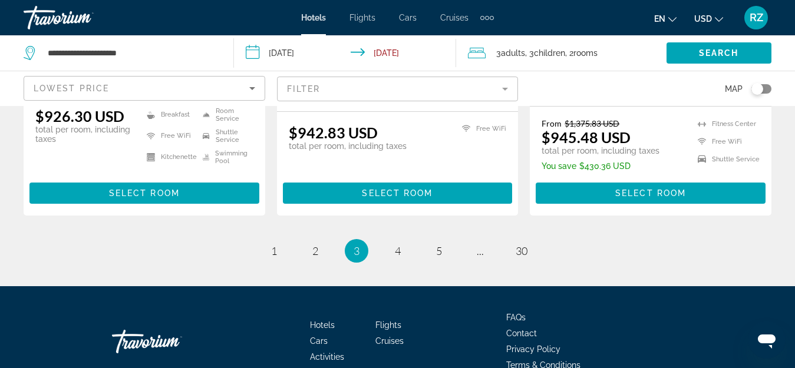
scroll to position [1743, 0]
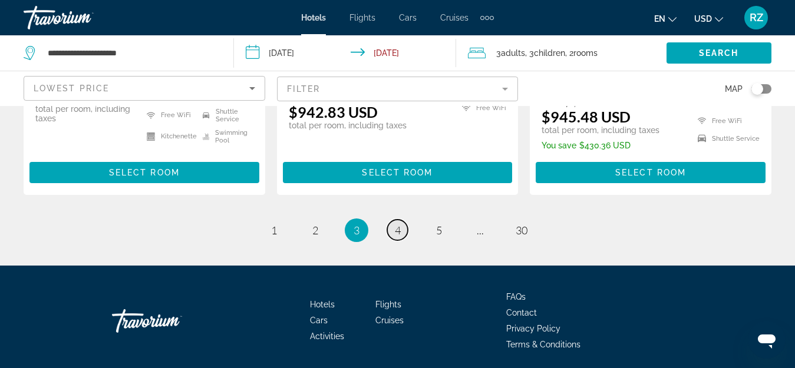
click at [402, 220] on link "page 4" at bounding box center [397, 230] width 21 height 21
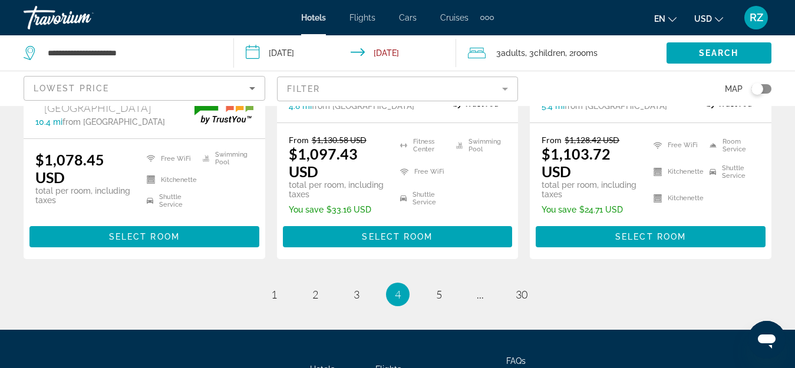
scroll to position [1708, 0]
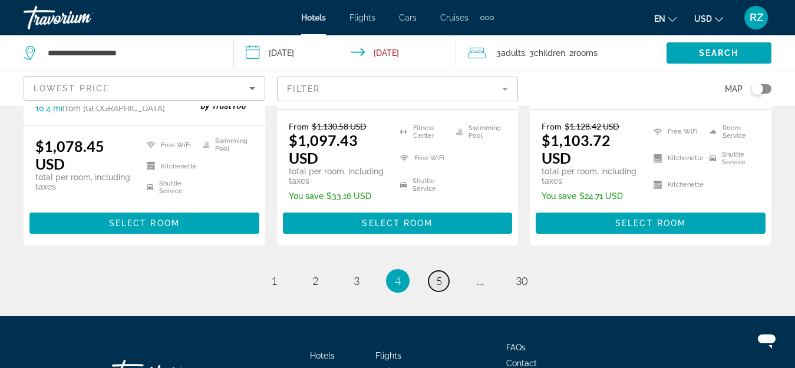
click at [438, 287] on span "5" at bounding box center [439, 280] width 6 height 13
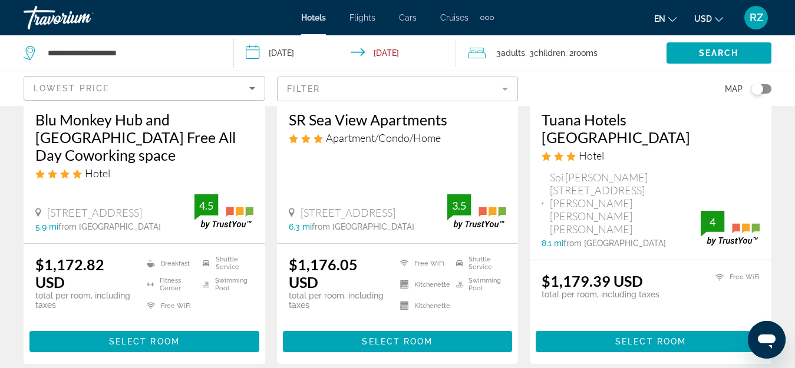
scroll to position [707, 0]
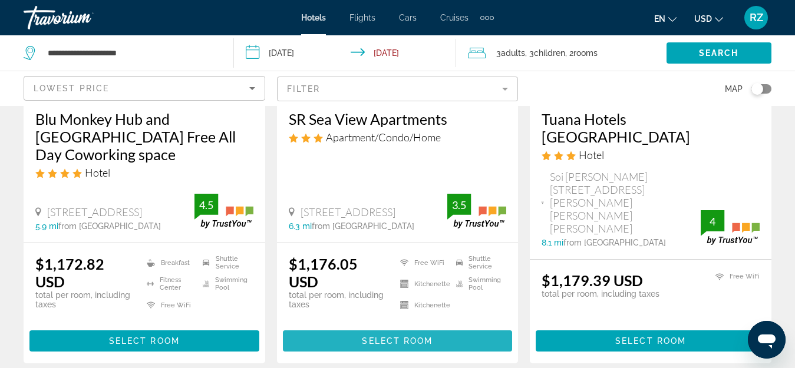
click at [365, 336] on span "Select Room" at bounding box center [397, 340] width 71 height 9
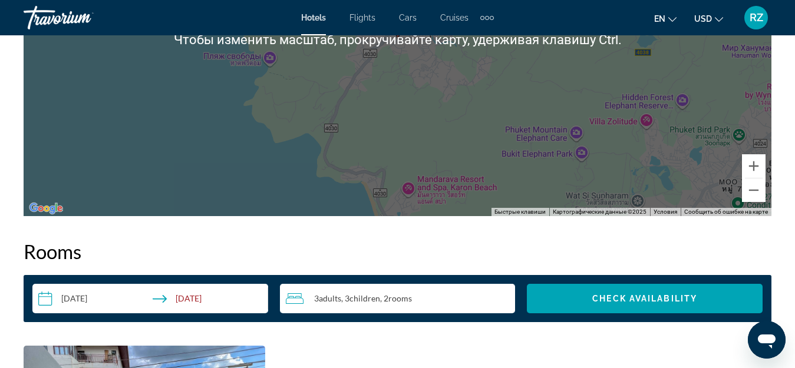
scroll to position [1532, 0]
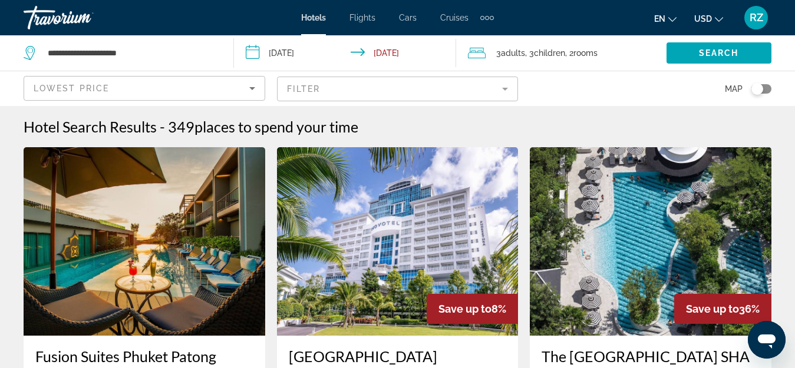
click at [292, 54] on input "**********" at bounding box center [347, 54] width 227 height 39
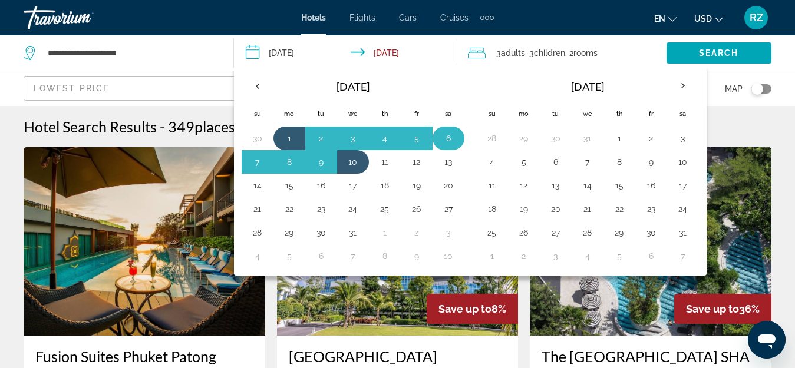
click at [445, 137] on button "6" at bounding box center [448, 138] width 19 height 16
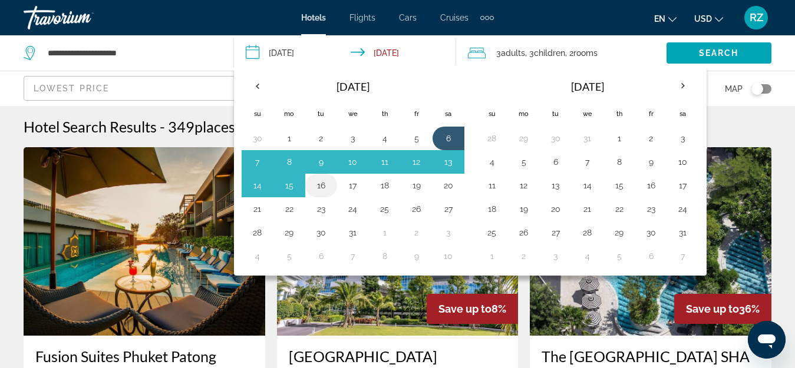
click at [328, 187] on button "16" at bounding box center [321, 185] width 19 height 16
type input "**********"
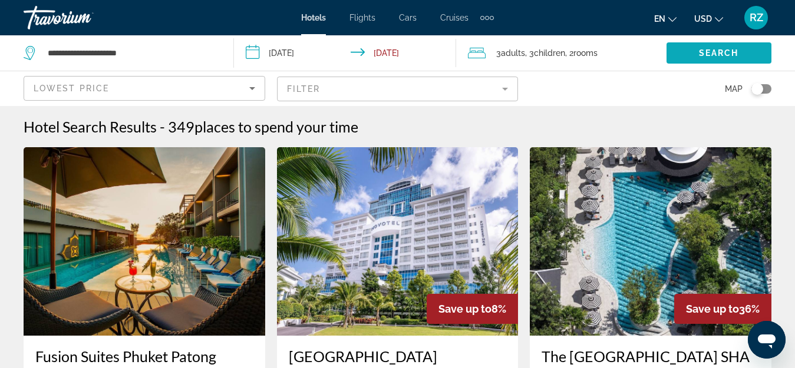
click at [740, 52] on span "Search widget" at bounding box center [718, 53] width 105 height 28
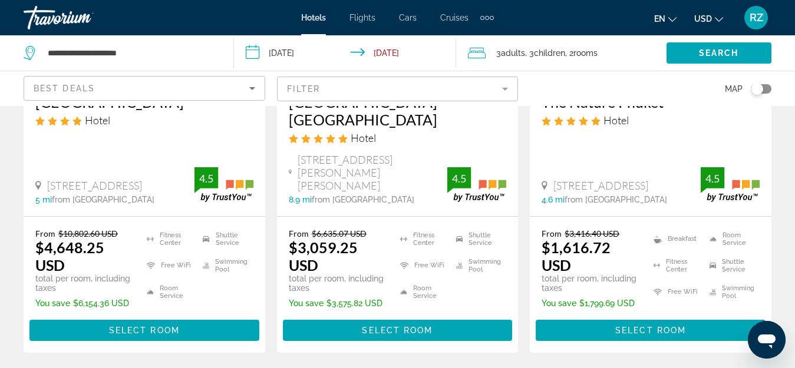
scroll to position [1708, 0]
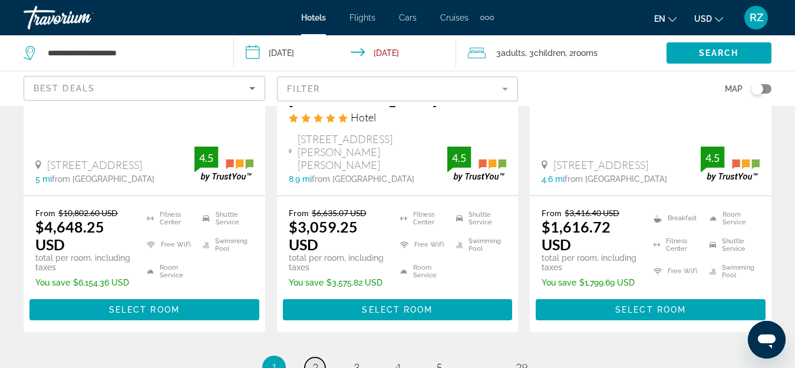
click at [313, 361] on span "2" at bounding box center [315, 367] width 6 height 13
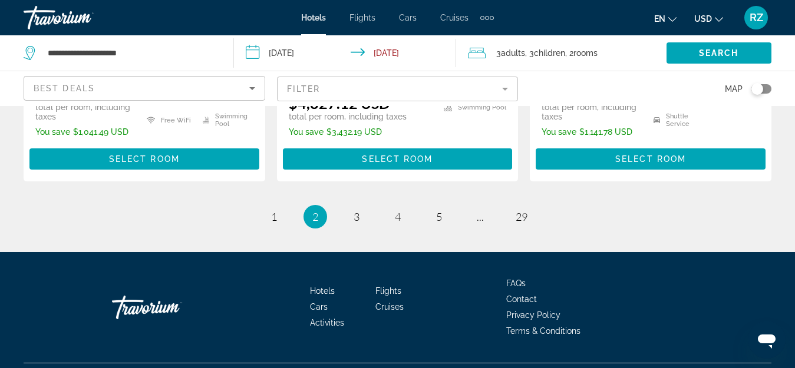
scroll to position [1826, 0]
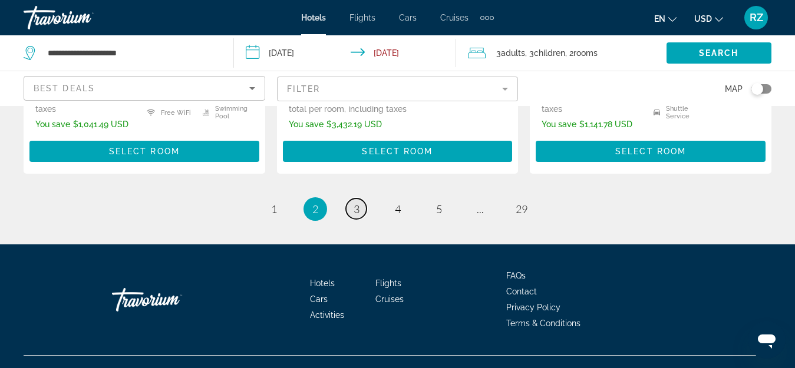
click at [355, 203] on span "3" at bounding box center [356, 209] width 6 height 13
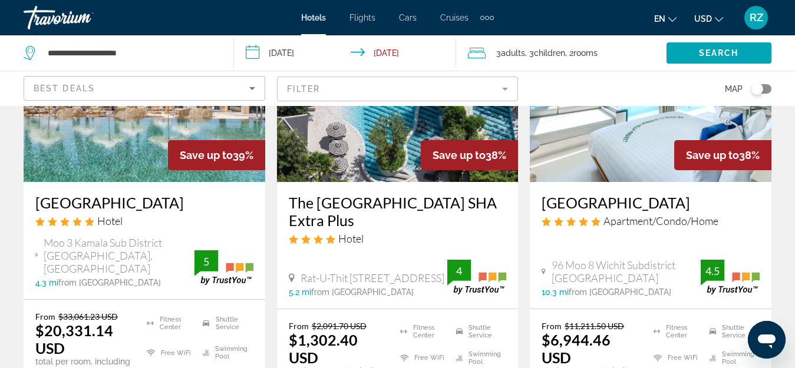
scroll to position [177, 0]
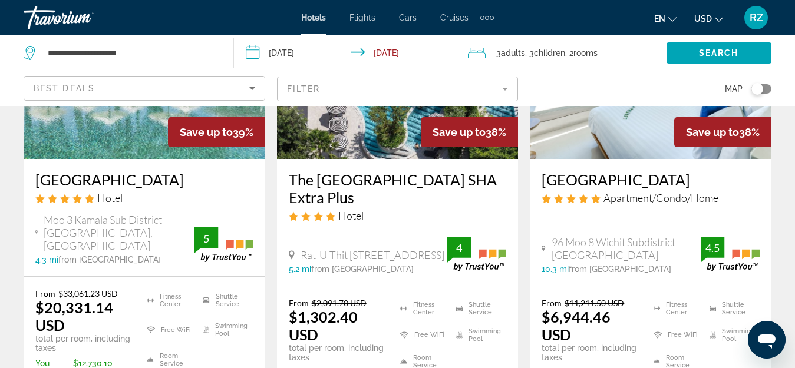
click at [671, 256] on span "96 Moo 8 Wichit Subdistrict Muang Phuket" at bounding box center [625, 249] width 149 height 26
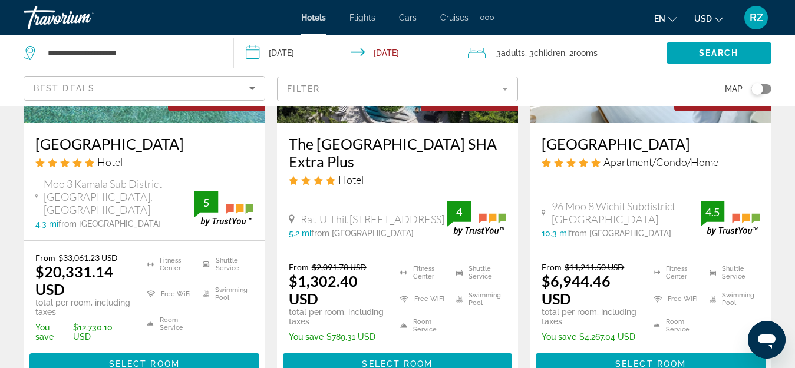
scroll to position [295, 0]
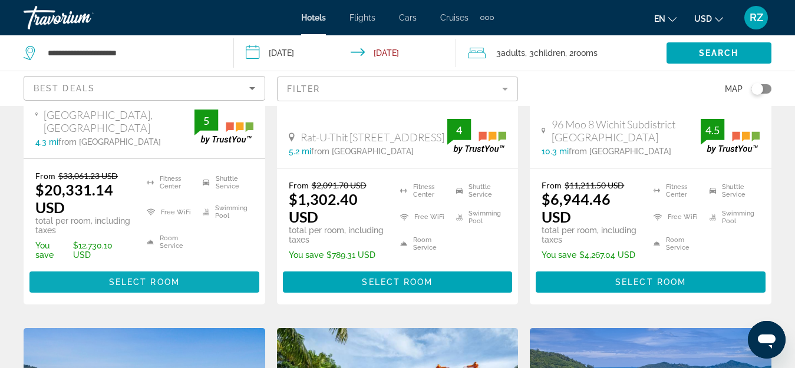
click at [148, 278] on span "Select Room" at bounding box center [144, 281] width 71 height 9
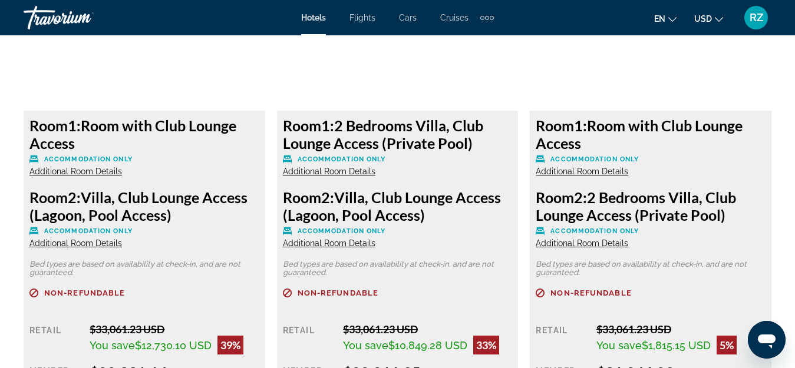
scroll to position [1767, 0]
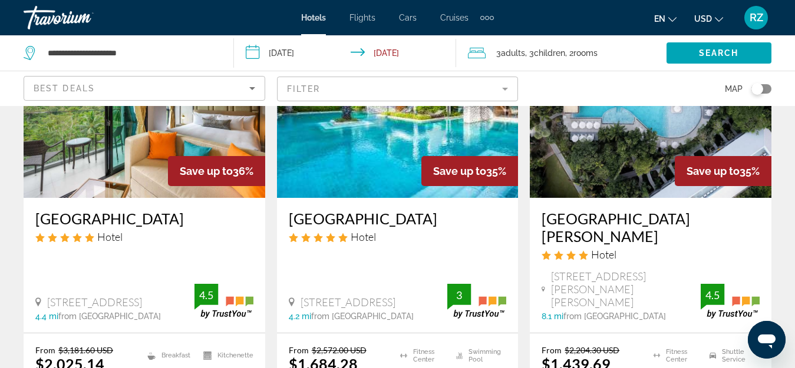
scroll to position [1060, 0]
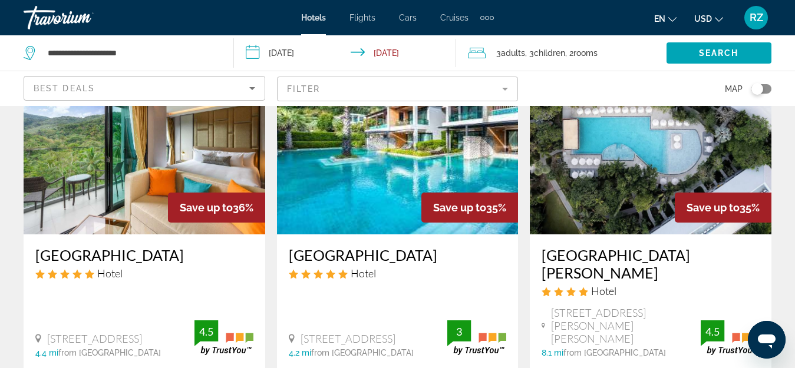
click at [363, 163] on img "Main content" at bounding box center [398, 140] width 242 height 188
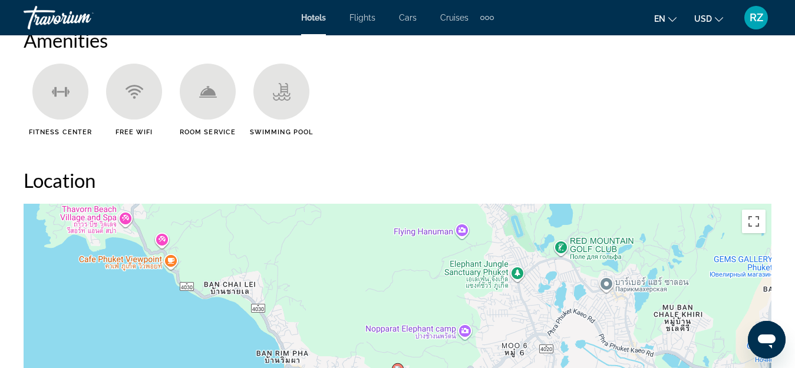
scroll to position [1296, 0]
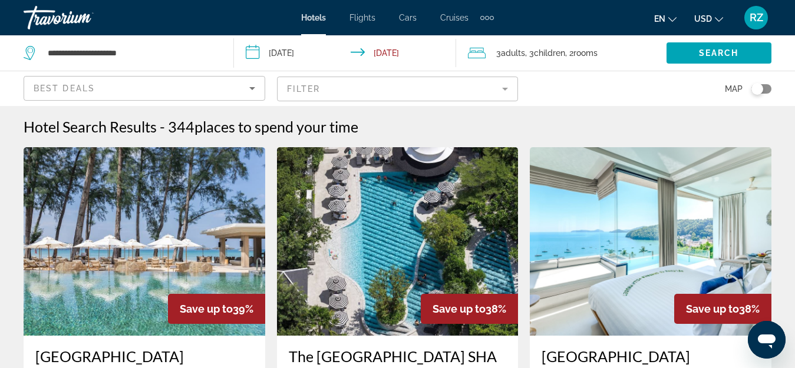
click at [88, 89] on span "Best Deals" at bounding box center [64, 88] width 61 height 9
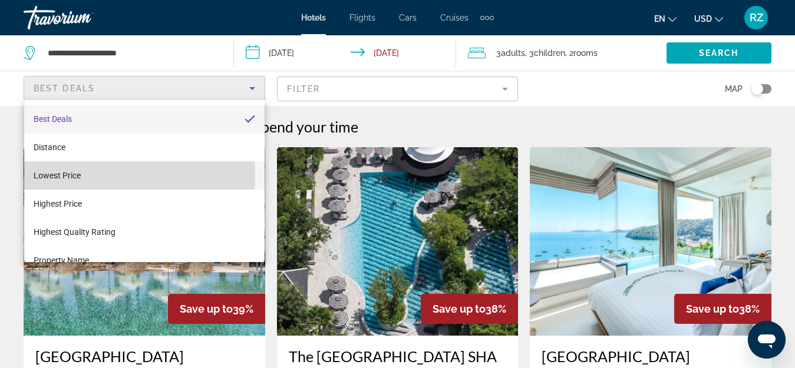
click at [82, 177] on mat-option "Lowest Price" at bounding box center [144, 175] width 240 height 28
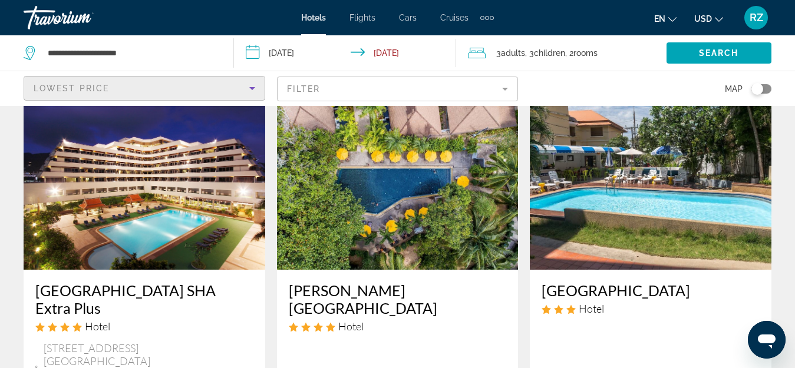
scroll to position [59, 0]
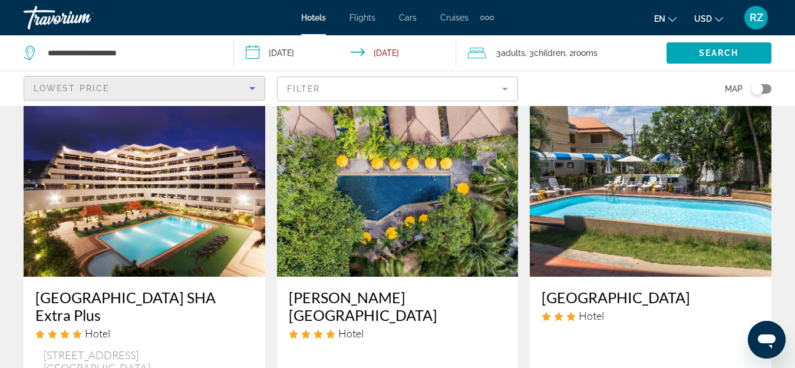
click at [181, 210] on img "Main content" at bounding box center [145, 182] width 242 height 188
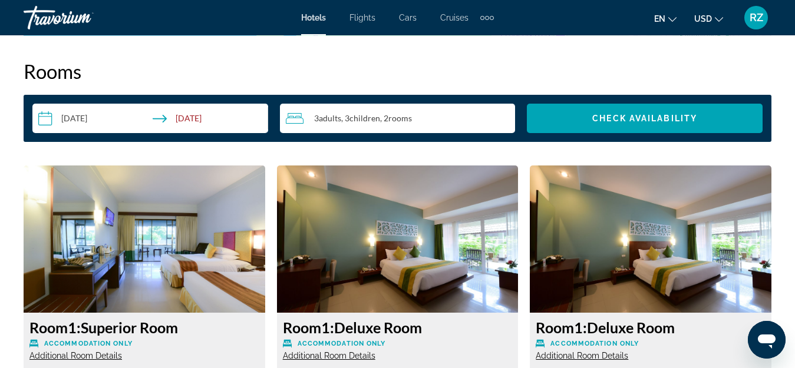
scroll to position [2121, 0]
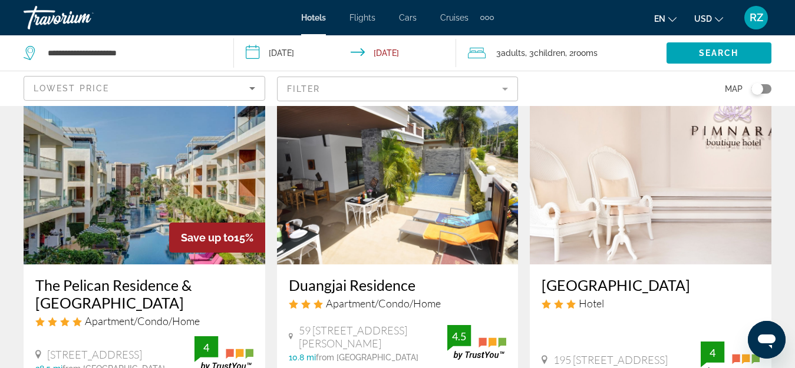
scroll to position [1001, 0]
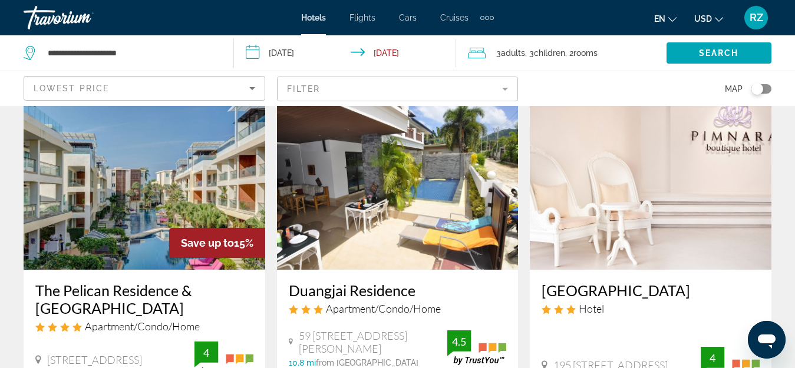
click at [122, 173] on img "Main content" at bounding box center [145, 175] width 242 height 188
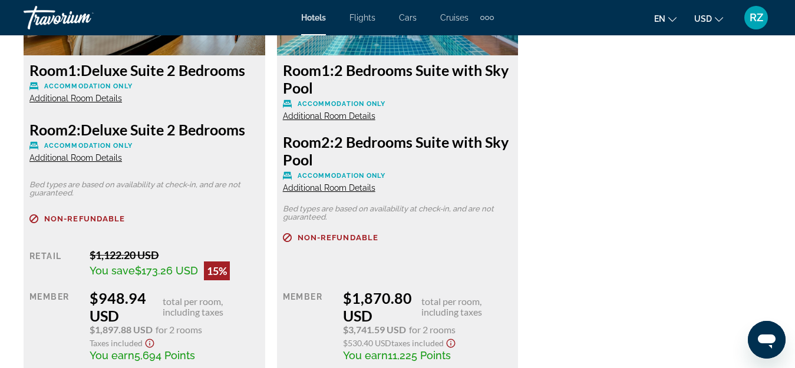
scroll to position [2003, 0]
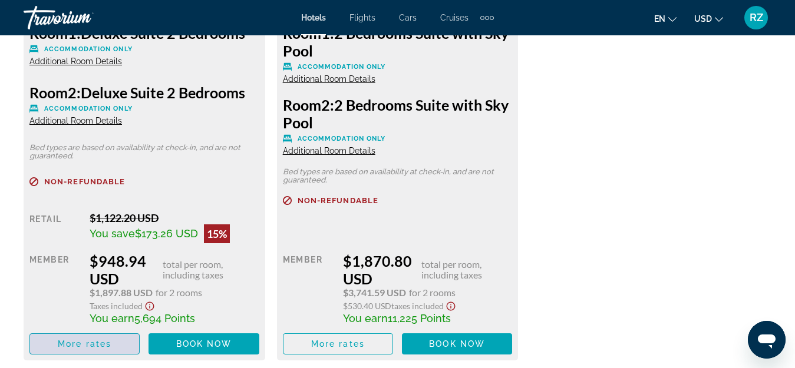
click at [102, 342] on span "More rates" at bounding box center [85, 343] width 54 height 9
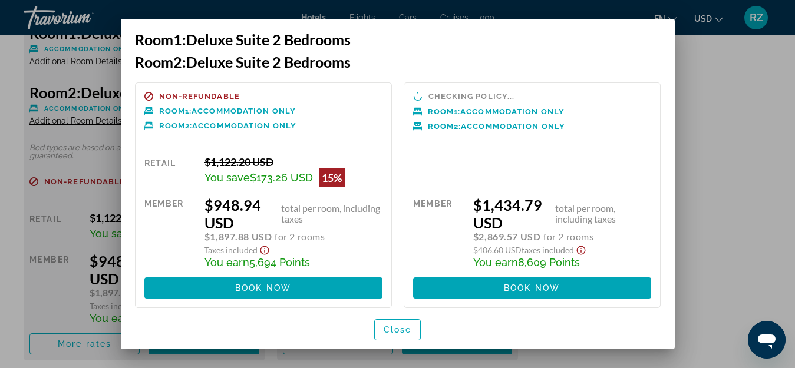
scroll to position [10, 0]
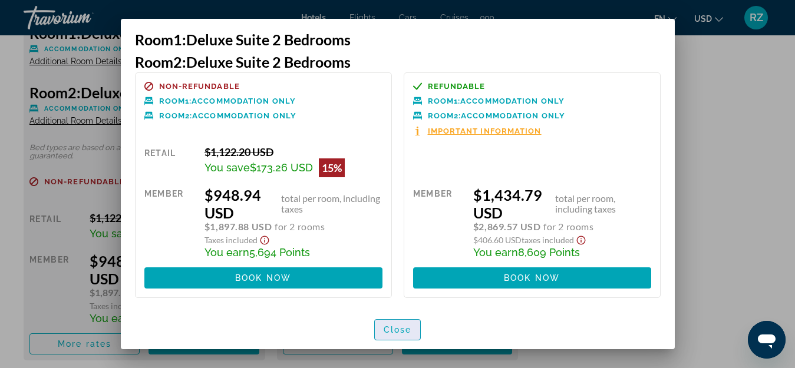
click at [399, 323] on span "button" at bounding box center [398, 330] width 46 height 28
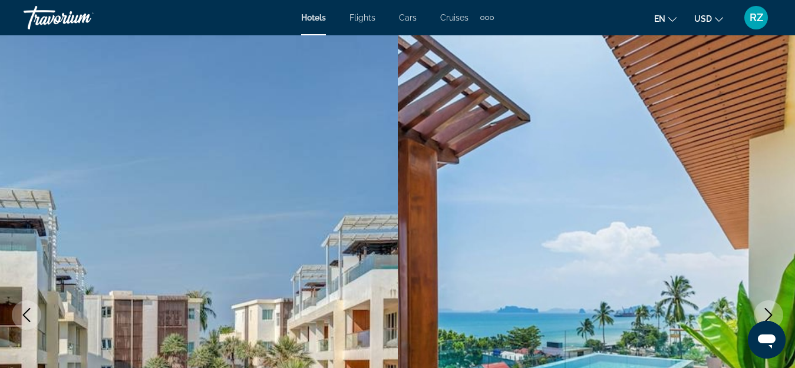
scroll to position [2003, 0]
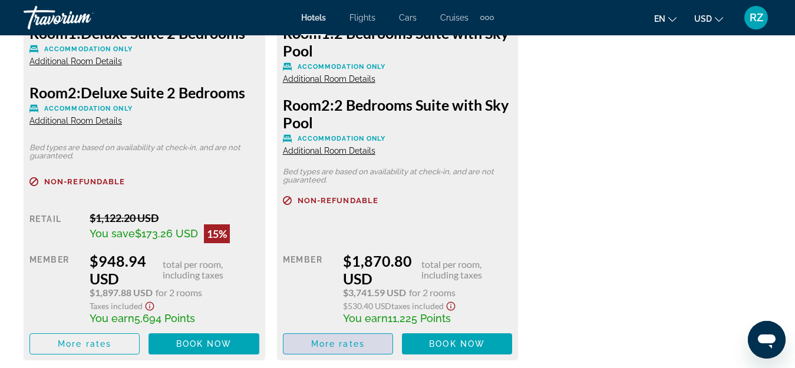
click at [360, 347] on span "More rates" at bounding box center [338, 343] width 54 height 9
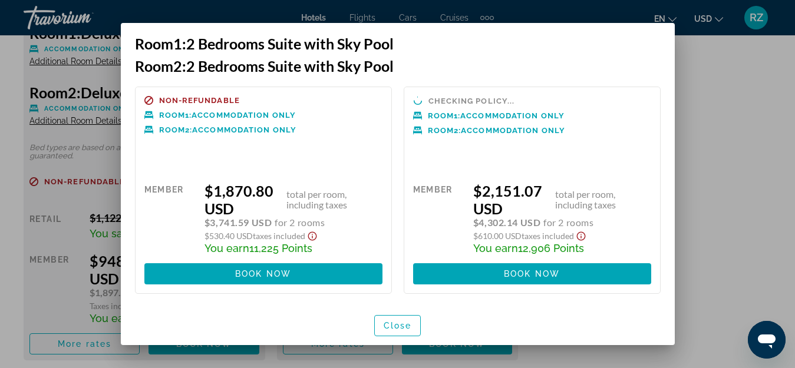
scroll to position [0, 0]
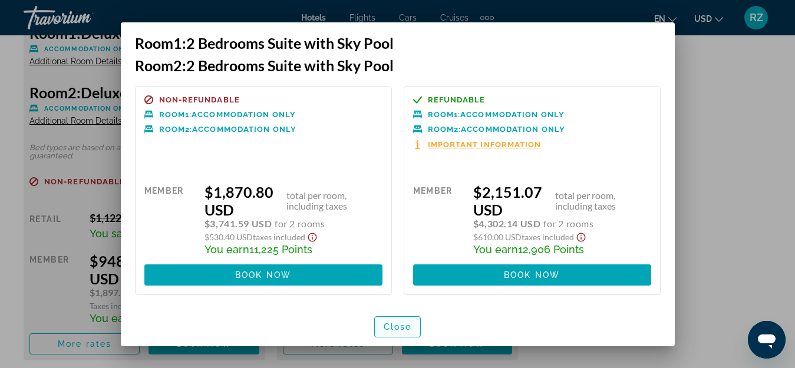
click at [400, 328] on span "Close" at bounding box center [397, 326] width 28 height 9
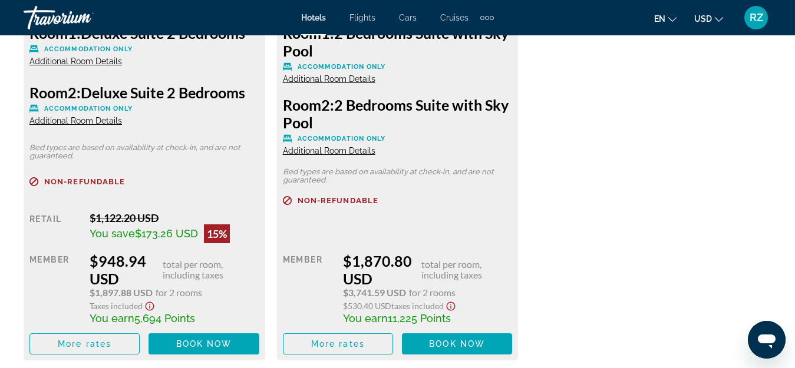
scroll to position [2003, 0]
click at [354, 342] on span "More rates" at bounding box center [338, 343] width 54 height 9
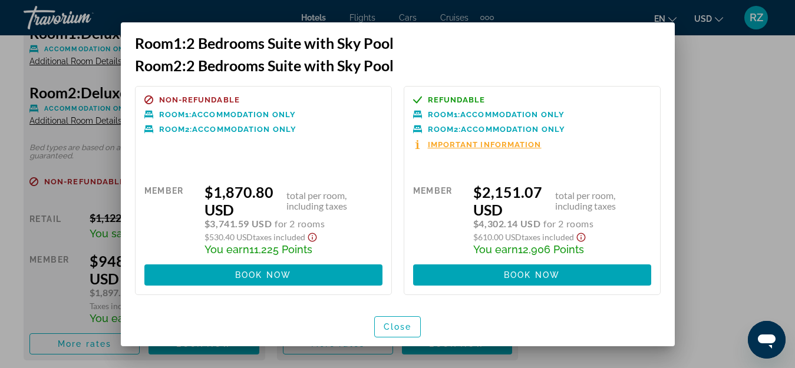
scroll to position [0, 0]
click at [679, 220] on div "Room 1: 2 Bedrooms Suite with Sky Pool Room 2: 2 Bedrooms Suite with Sky Pool N…" at bounding box center [397, 184] width 565 height 324
drag, startPoint x: 726, startPoint y: 201, endPoint x: 660, endPoint y: 220, distance: 68.5
click at [725, 200] on div at bounding box center [397, 184] width 795 height 368
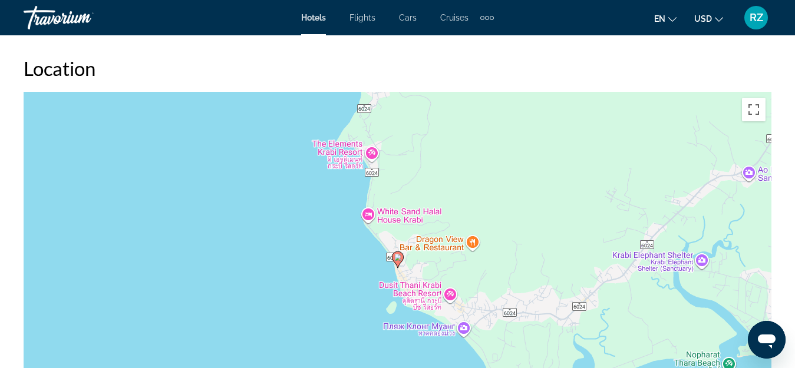
scroll to position [1296, 0]
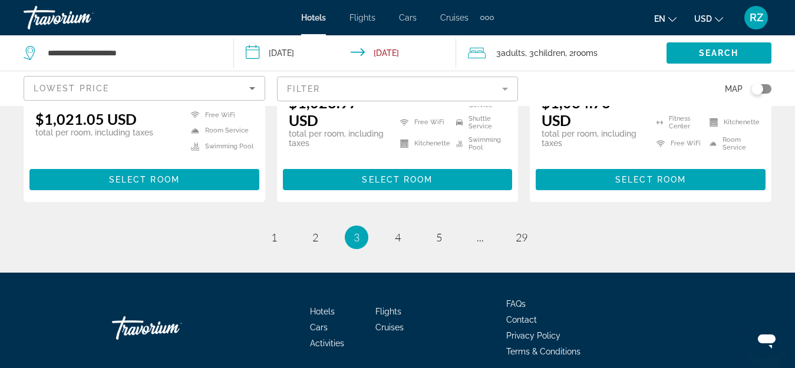
scroll to position [1743, 0]
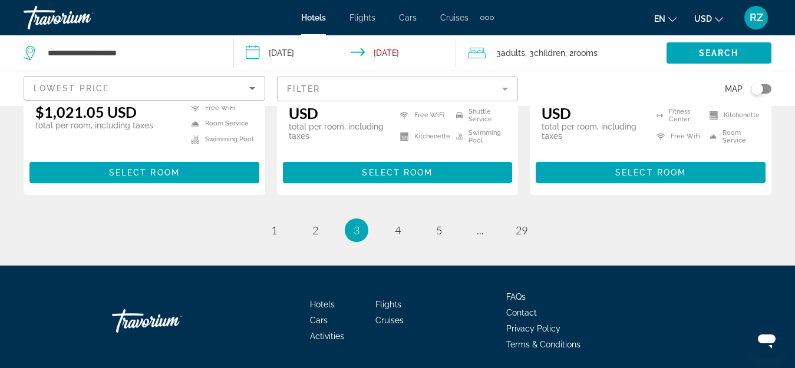
drag, startPoint x: 496, startPoint y: 292, endPoint x: 485, endPoint y: 288, distance: 11.2
click at [487, 289] on div "Hotels Flights Cars Cruises Activities FAQs Contact Privacy Policy Terms & Cond…" at bounding box center [398, 321] width 748 height 111
click at [485, 288] on div "Hotels Flights Cars Cruises Activities FAQs Contact Privacy Policy Terms & Cond…" at bounding box center [398, 321] width 748 height 111
click at [484, 289] on div "Hotels Flights Cars Cruises Activities FAQs Contact Privacy Policy Terms & Cond…" at bounding box center [398, 321] width 748 height 111
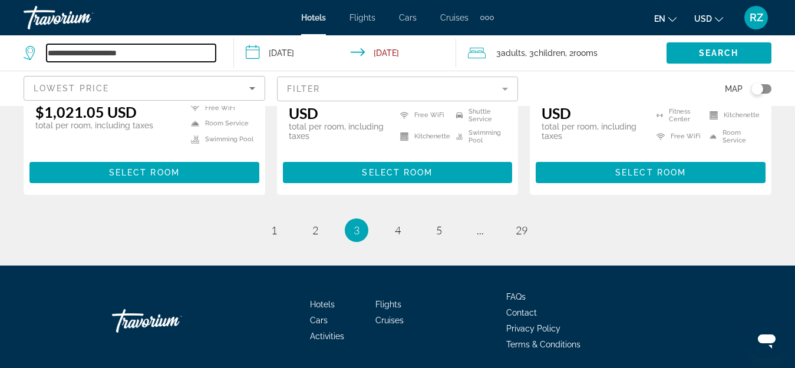
drag, startPoint x: 158, startPoint y: 51, endPoint x: 0, endPoint y: 32, distance: 158.9
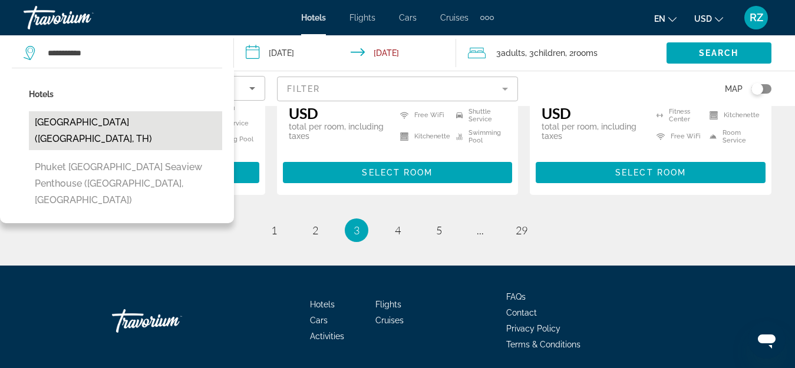
click at [142, 117] on button "[GEOGRAPHIC_DATA] ([GEOGRAPHIC_DATA], TH)" at bounding box center [125, 130] width 193 height 39
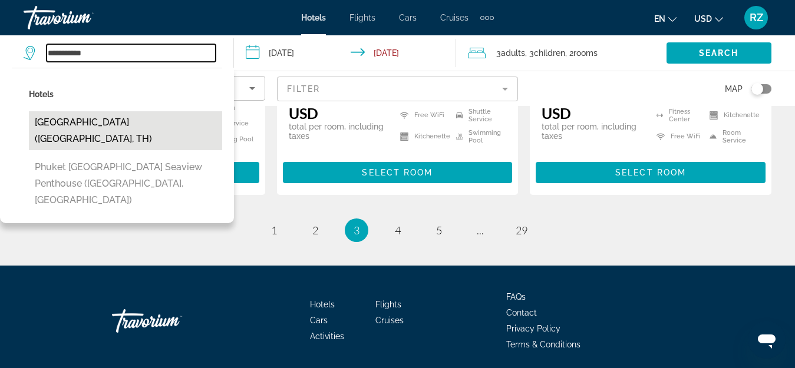
type input "**********"
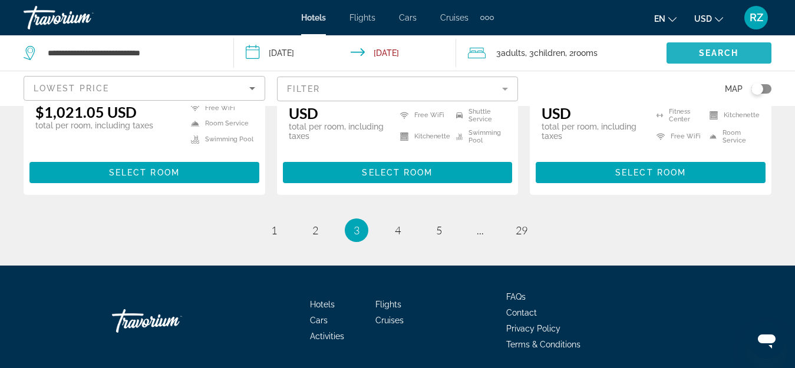
click at [712, 53] on span "Search" at bounding box center [719, 52] width 40 height 9
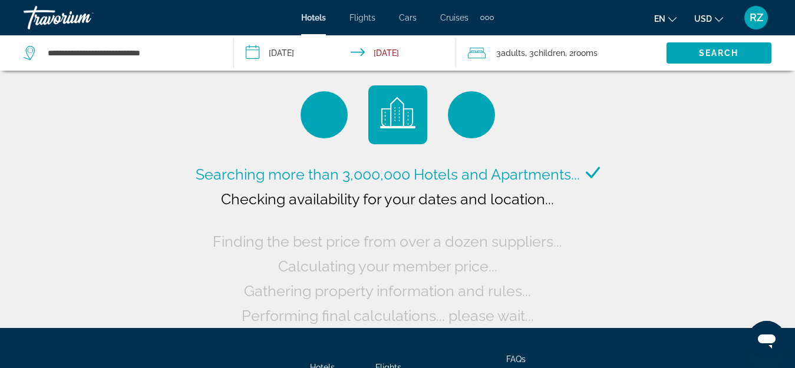
scroll to position [0, 0]
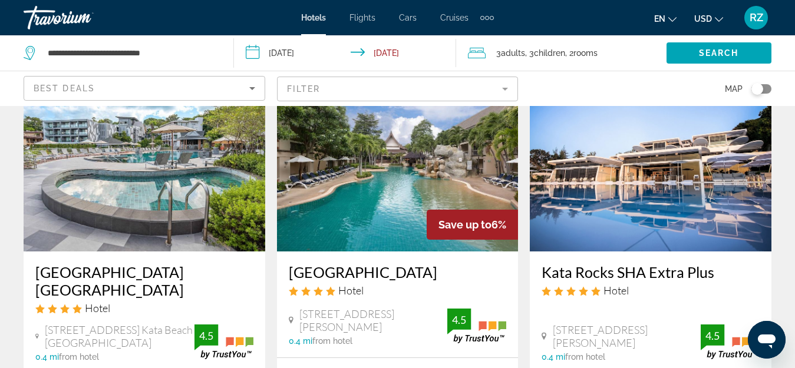
scroll to position [1060, 0]
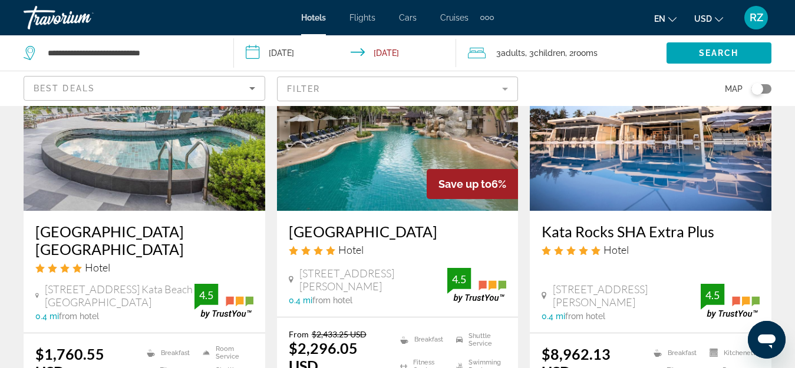
click at [329, 85] on mat-form-field "Filter" at bounding box center [398, 89] width 242 height 25
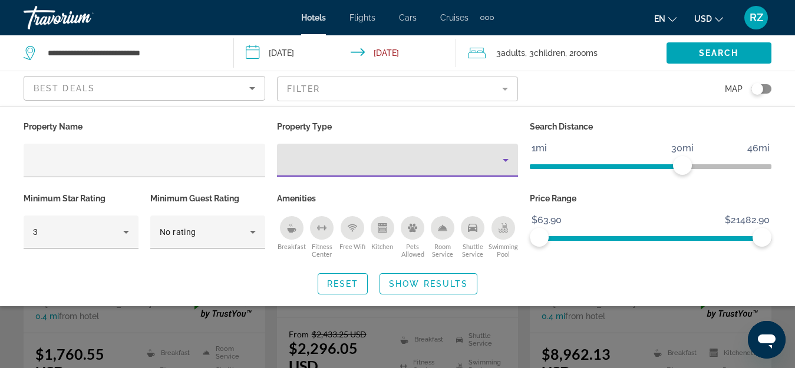
click at [330, 163] on div "Property type" at bounding box center [394, 160] width 217 height 14
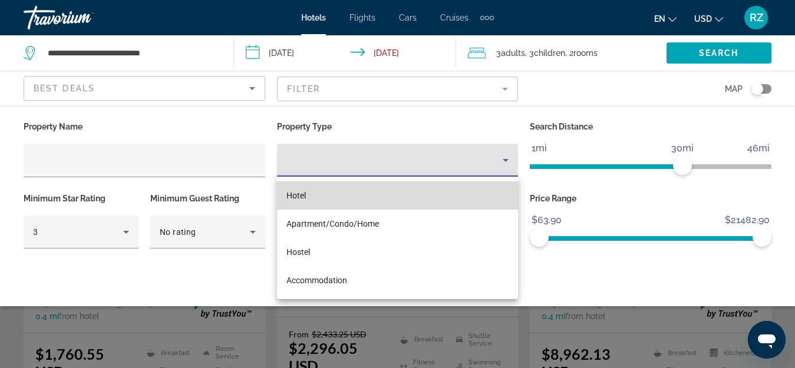
click at [336, 199] on mat-option "Hotel" at bounding box center [398, 195] width 242 height 28
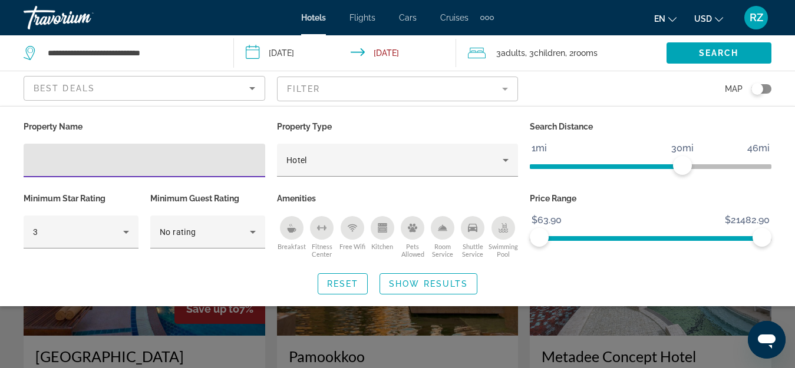
click at [70, 160] on input "Hotel Filters" at bounding box center [144, 161] width 223 height 14
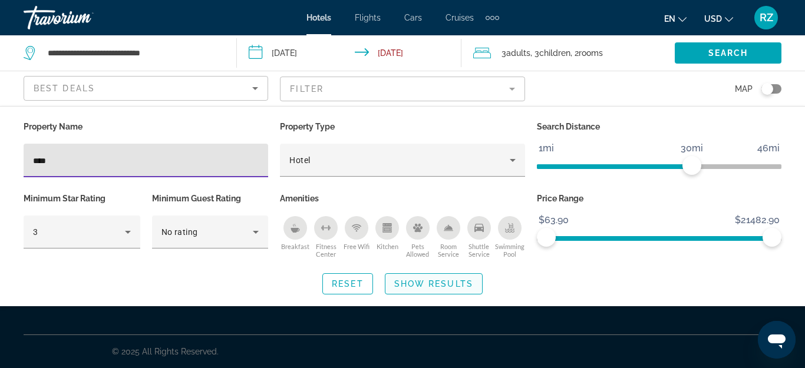
type input "****"
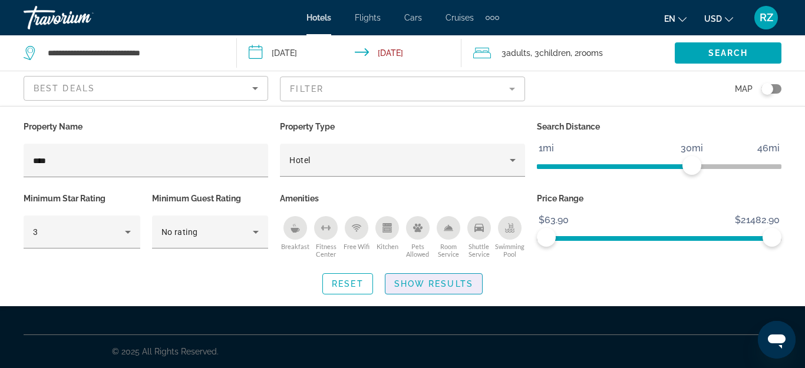
click at [429, 280] on span "Show Results" at bounding box center [433, 283] width 79 height 9
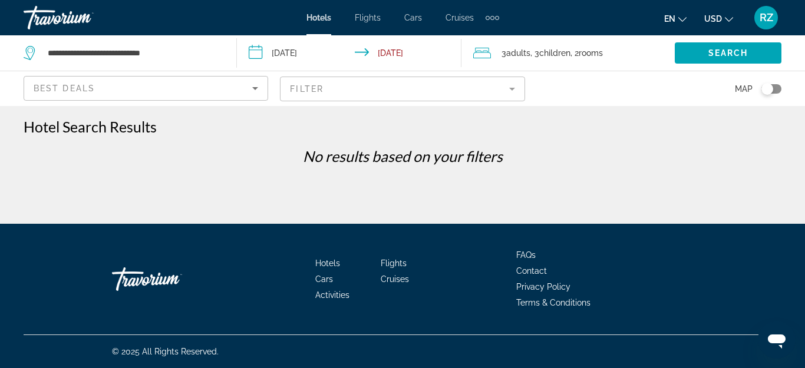
click at [130, 91] on div "Best Deals" at bounding box center [143, 88] width 219 height 14
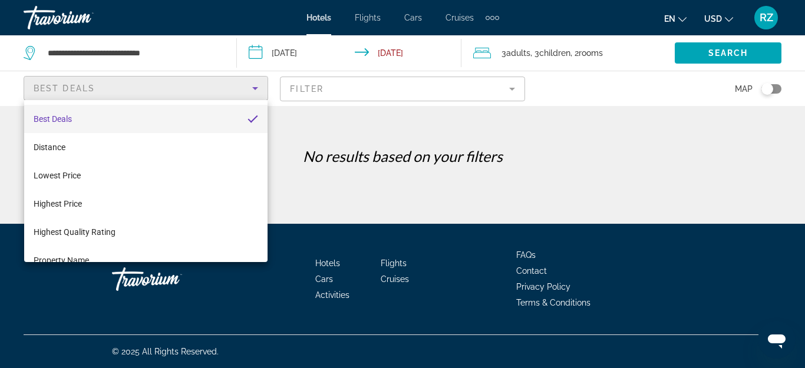
click at [130, 92] on div at bounding box center [402, 184] width 805 height 368
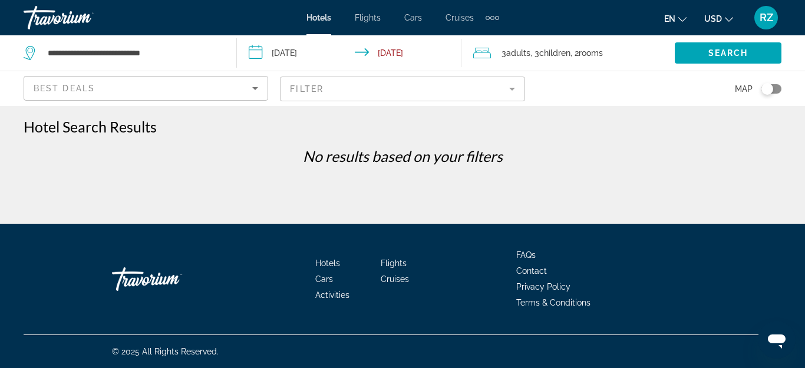
click at [361, 94] on mat-form-field "Filter" at bounding box center [402, 89] width 244 height 25
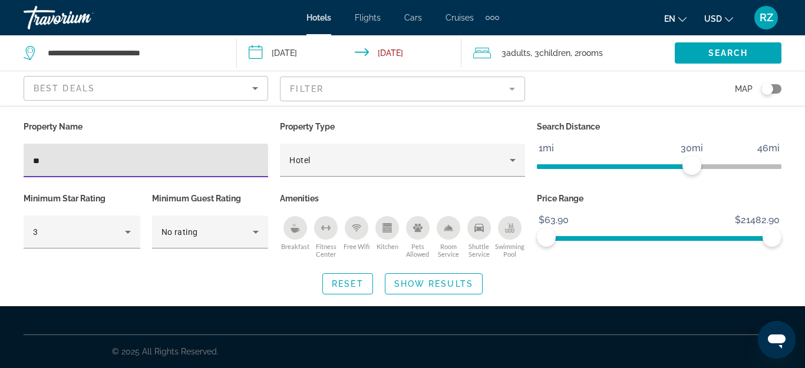
type input "*"
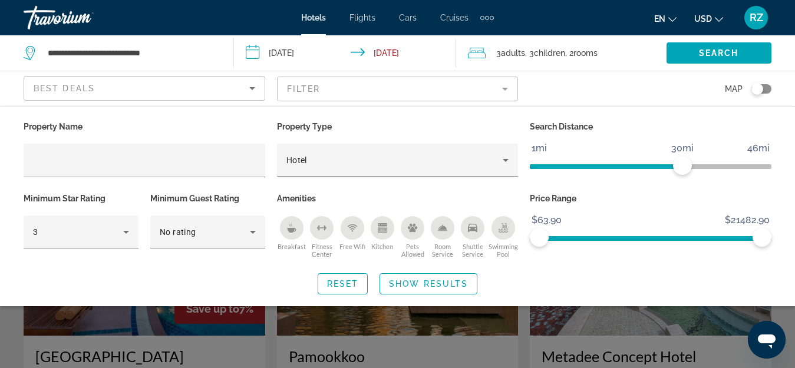
click at [553, 302] on div "Property Name Property Type Hotel Search Distance 1mi 46mi 30mi Minimum Star Ra…" at bounding box center [397, 206] width 795 height 200
click at [791, 326] on div "Search widget" at bounding box center [397, 272] width 795 height 191
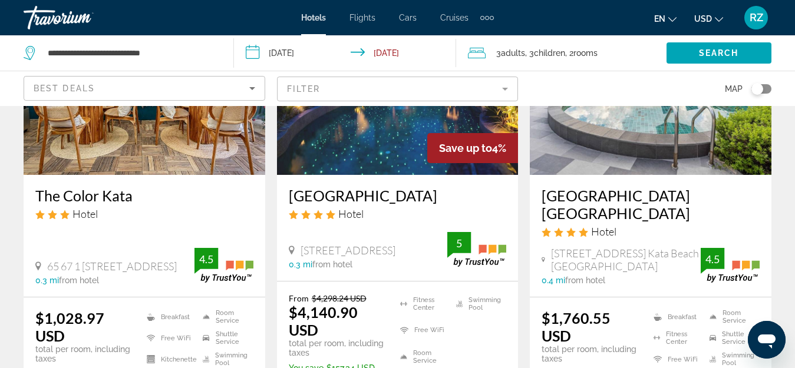
scroll to position [648, 0]
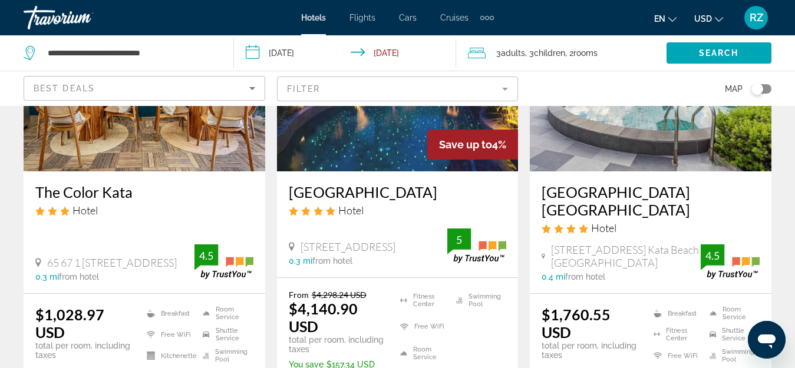
click at [293, 52] on input "**********" at bounding box center [347, 54] width 227 height 39
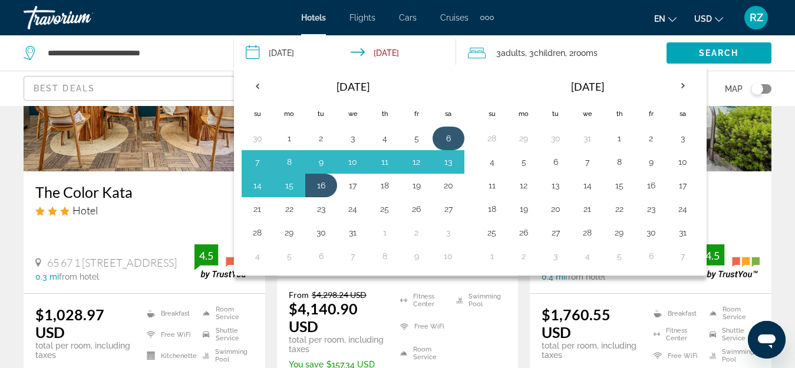
click at [445, 129] on td "6" at bounding box center [448, 139] width 32 height 24
click at [448, 160] on button "13" at bounding box center [448, 162] width 19 height 16
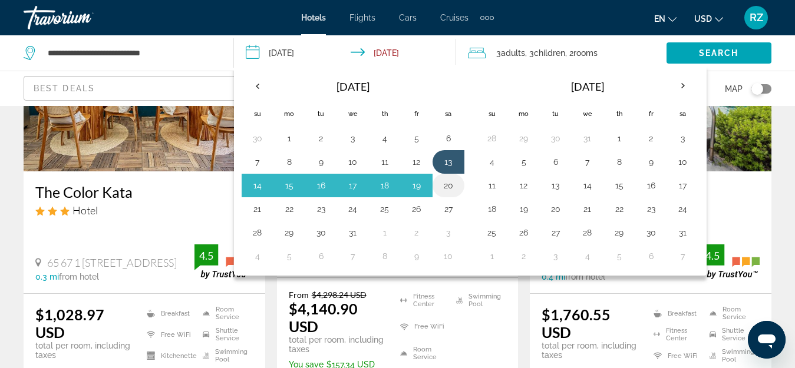
click at [445, 183] on button "20" at bounding box center [448, 185] width 19 height 16
type input "**********"
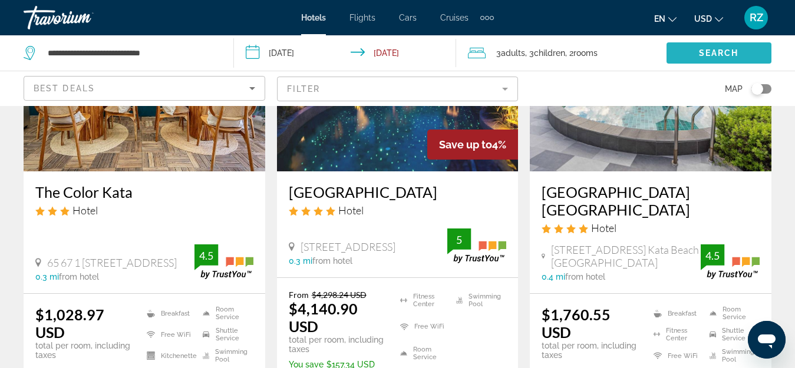
click at [723, 49] on span "Search" at bounding box center [719, 52] width 40 height 9
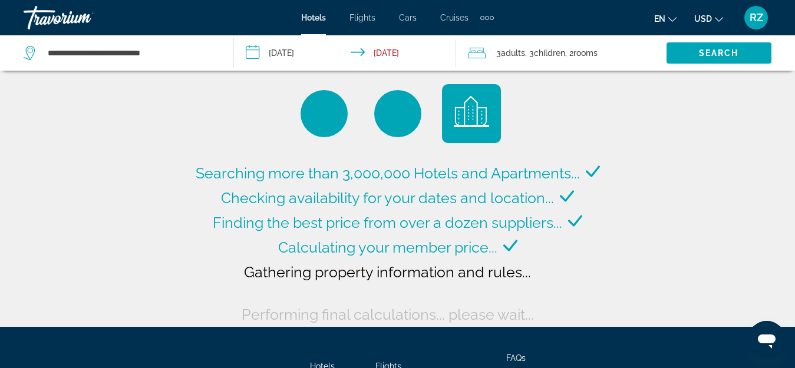
scroll to position [0, 0]
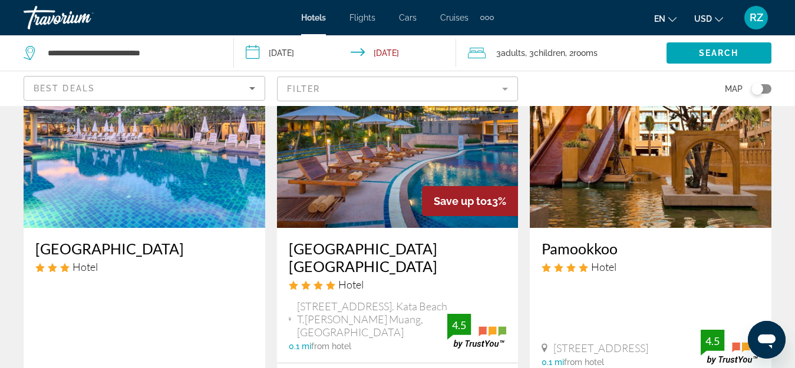
scroll to position [118, 0]
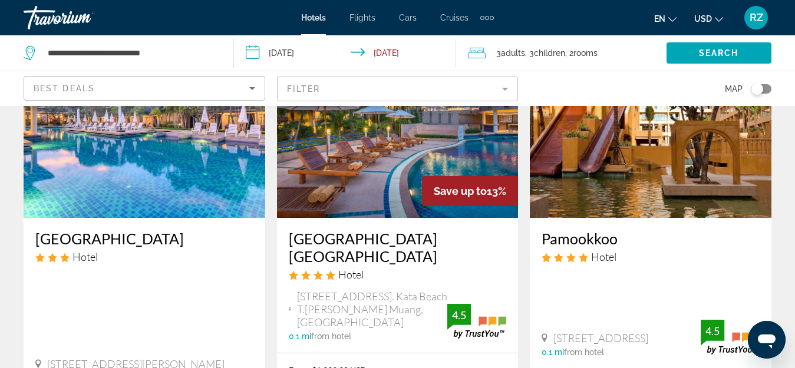
click at [178, 88] on div "Best Deals" at bounding box center [142, 88] width 216 height 14
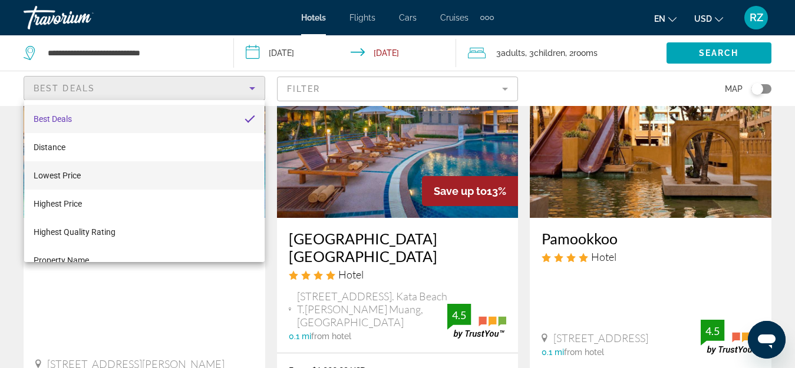
click at [158, 182] on mat-option "Lowest Price" at bounding box center [144, 175] width 240 height 28
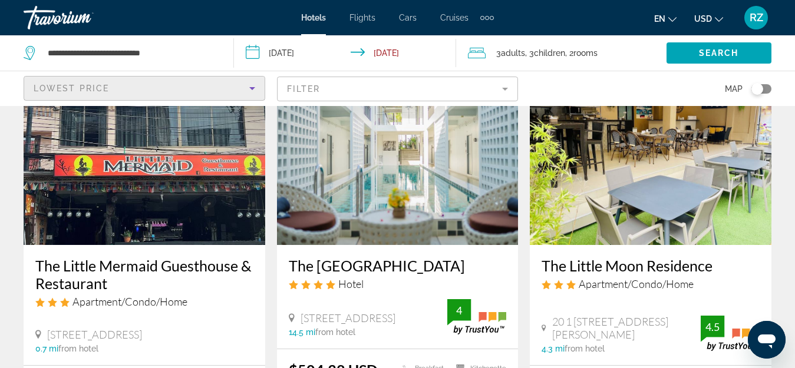
scroll to position [1702, 0]
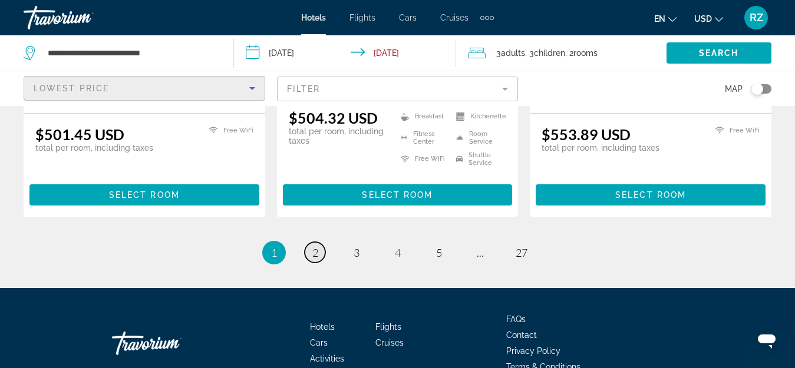
click at [317, 246] on span "2" at bounding box center [315, 252] width 6 height 13
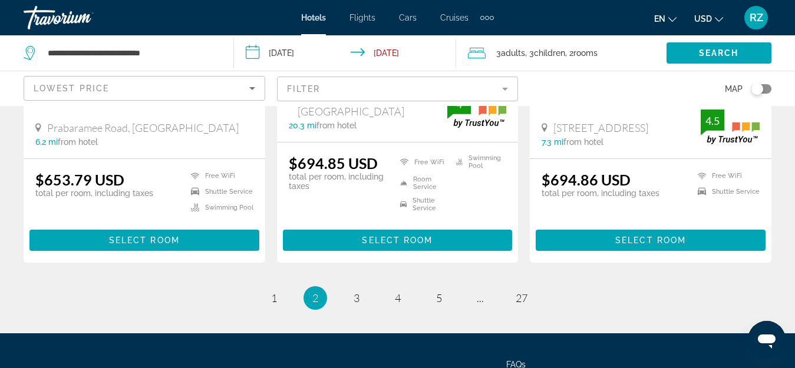
scroll to position [1738, 0]
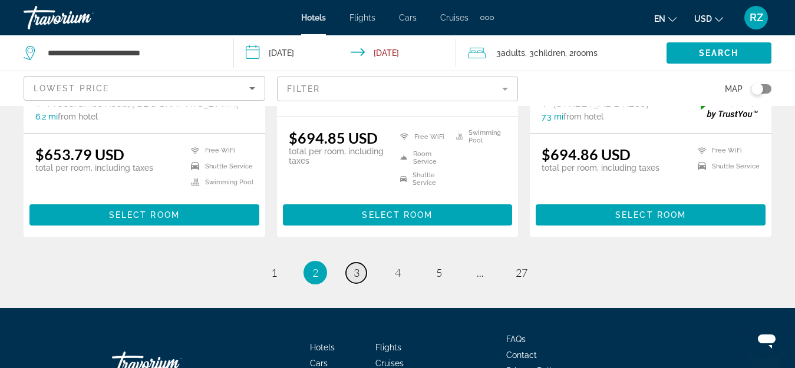
click at [355, 266] on span "3" at bounding box center [356, 272] width 6 height 13
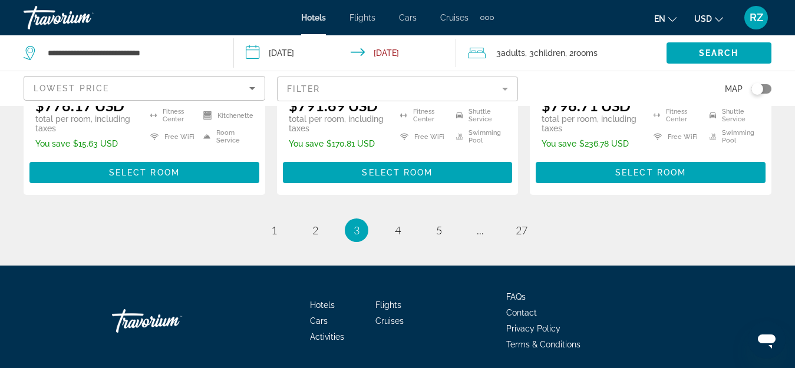
scroll to position [1754, 0]
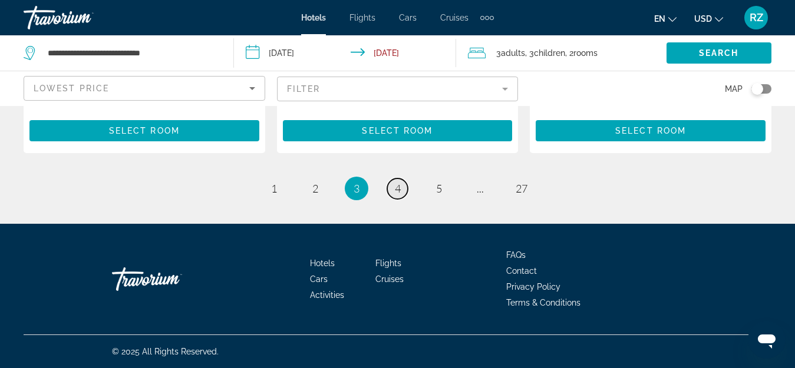
click at [395, 188] on span "4" at bounding box center [398, 188] width 6 height 13
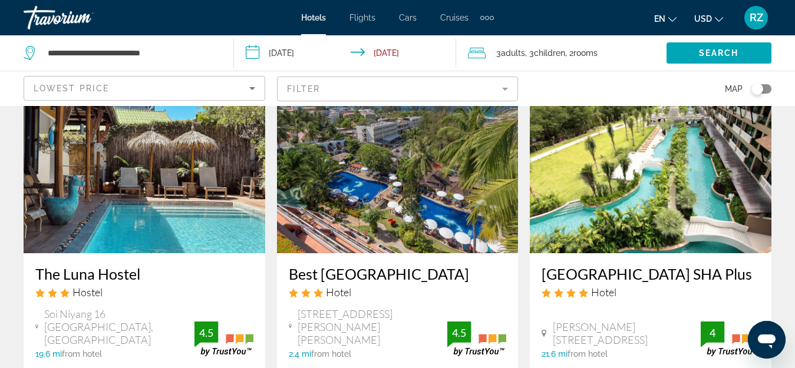
scroll to position [59, 0]
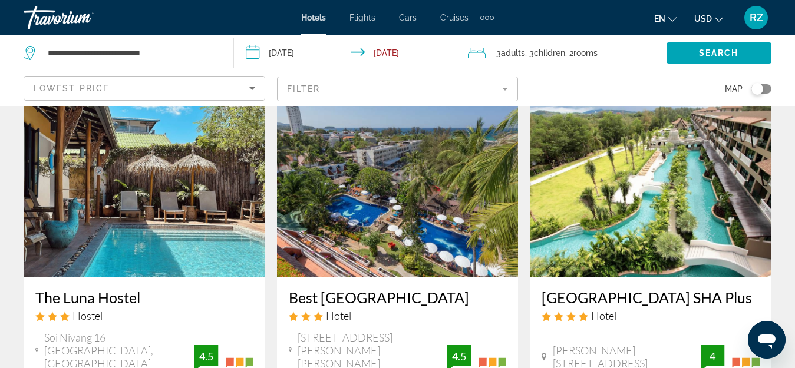
click at [320, 201] on img "Main content" at bounding box center [398, 182] width 242 height 188
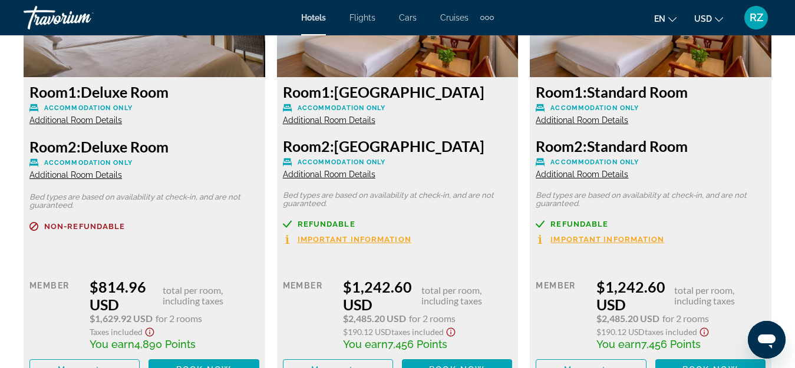
scroll to position [2062, 0]
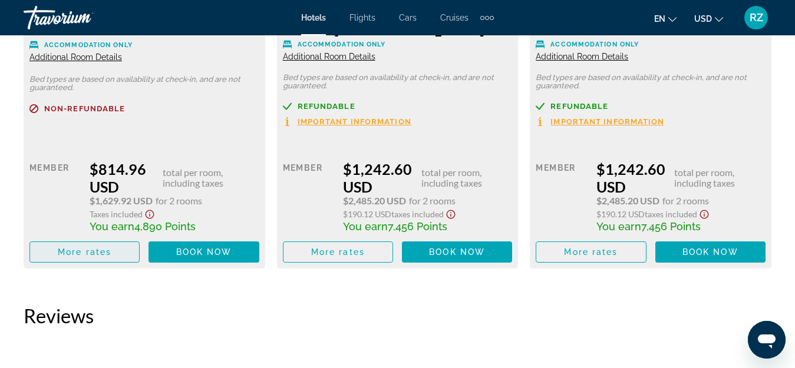
click at [93, 248] on span "More rates" at bounding box center [85, 251] width 54 height 9
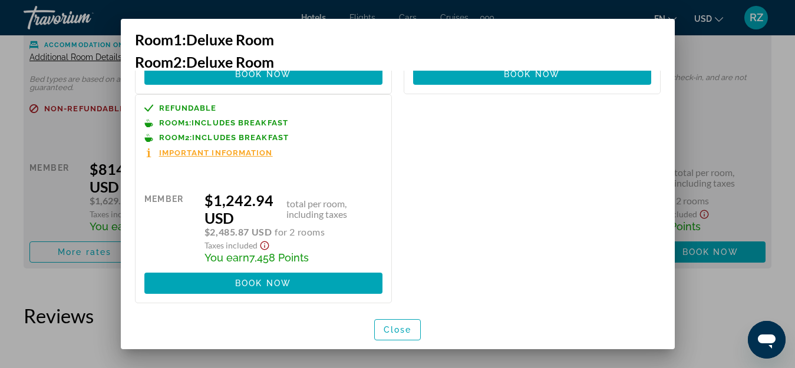
scroll to position [434, 0]
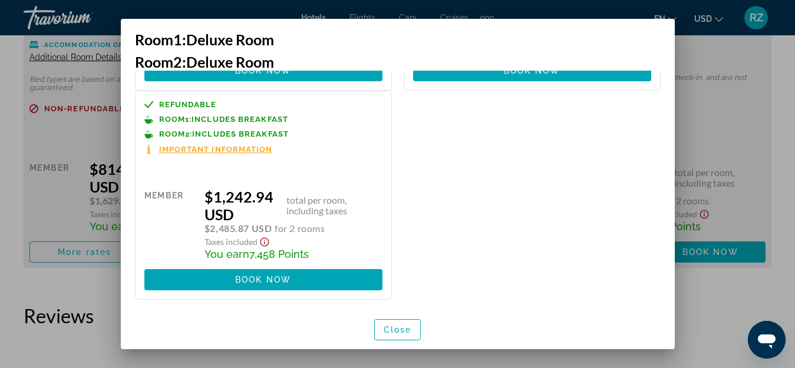
click at [742, 204] on div at bounding box center [397, 184] width 795 height 368
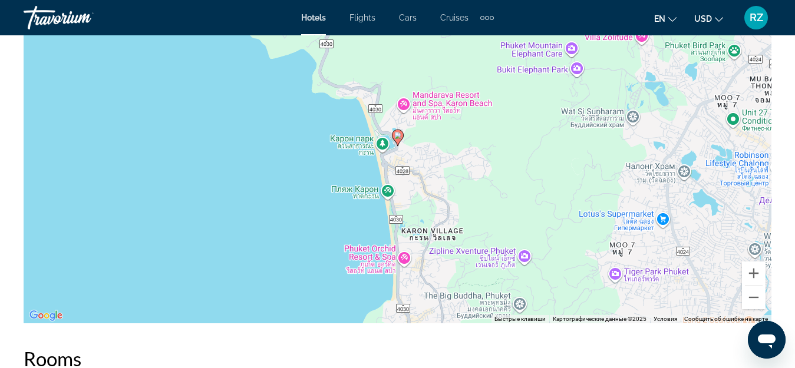
scroll to position [1414, 0]
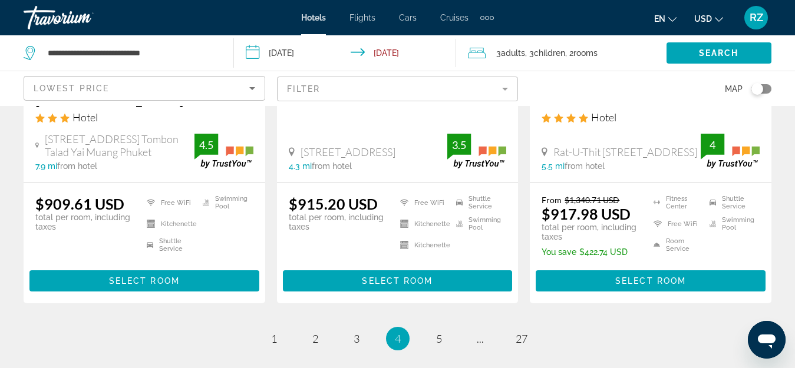
scroll to position [1590, 0]
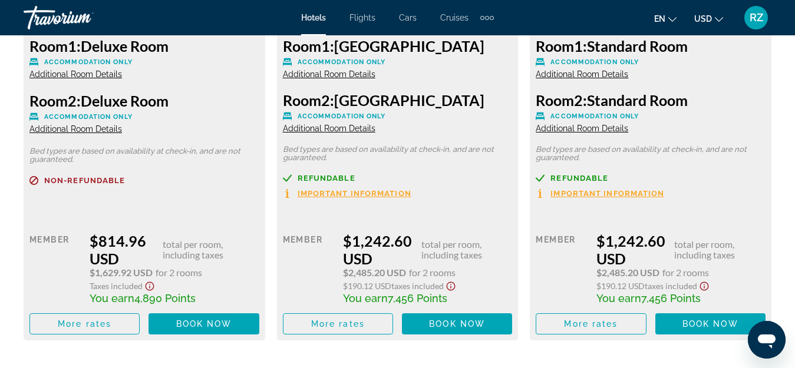
scroll to position [2019, 0]
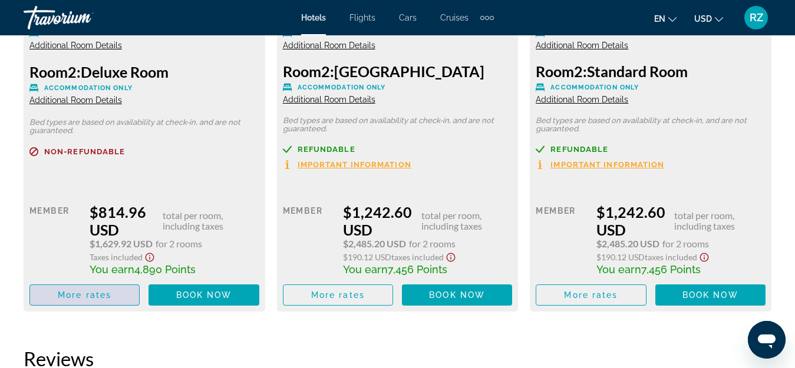
click at [90, 296] on span "More rates" at bounding box center [85, 294] width 54 height 9
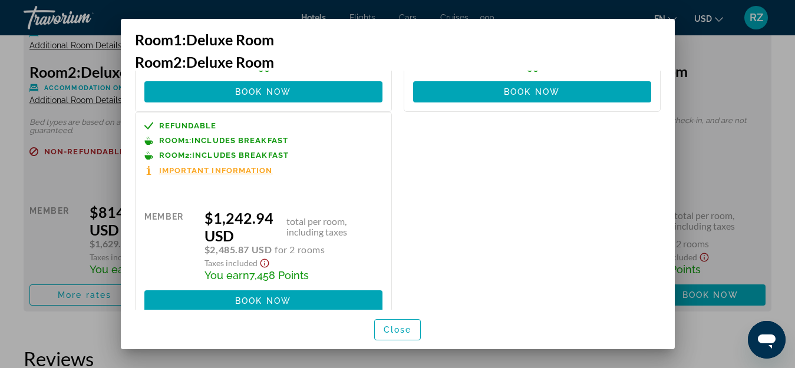
scroll to position [435, 0]
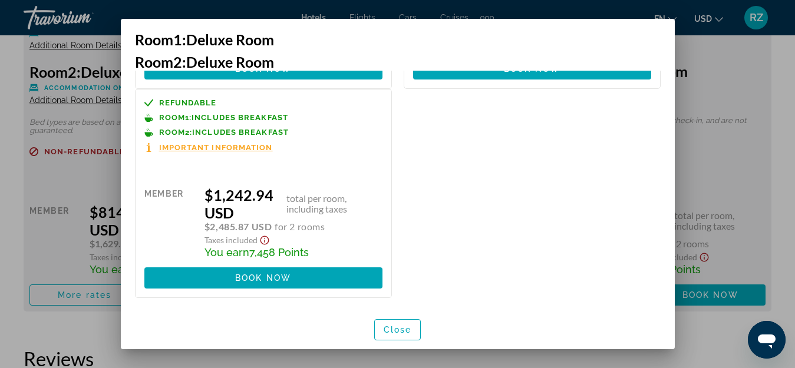
click at [789, 89] on div at bounding box center [397, 184] width 795 height 368
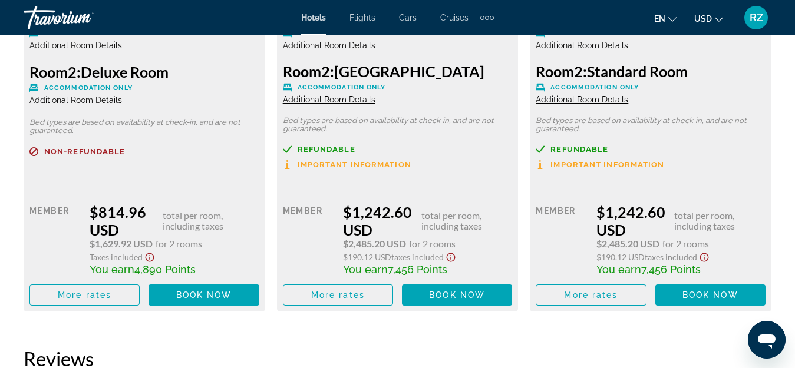
scroll to position [2019, 0]
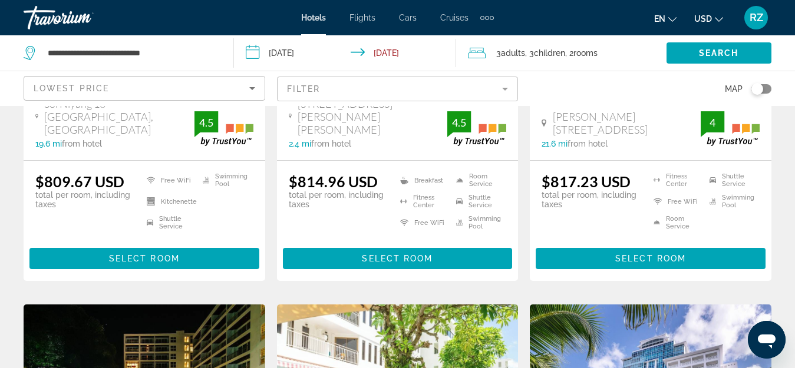
scroll to position [295, 0]
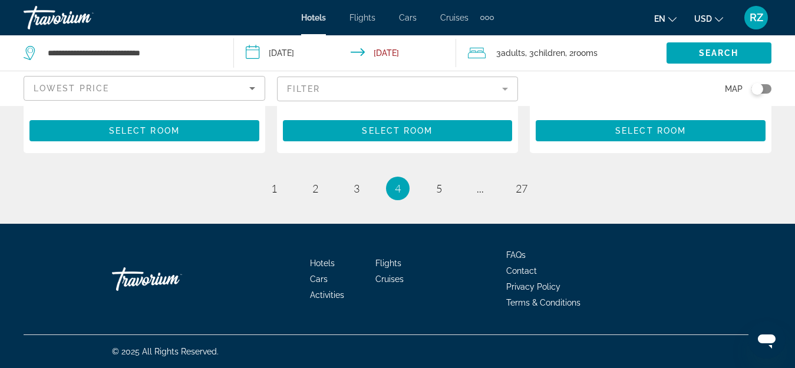
scroll to position [1798, 0]
click at [442, 190] on link "page 5" at bounding box center [438, 188] width 21 height 21
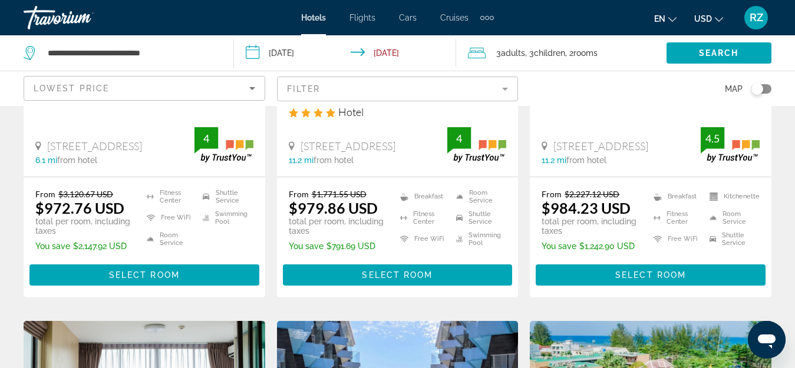
scroll to position [1178, 0]
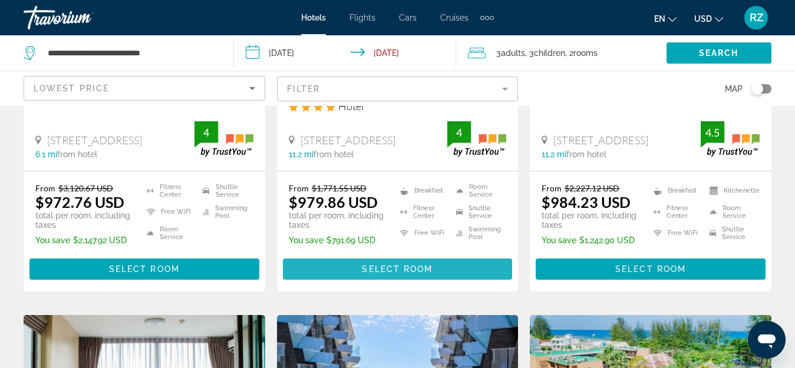
click at [418, 273] on span "Select Room" at bounding box center [397, 268] width 71 height 9
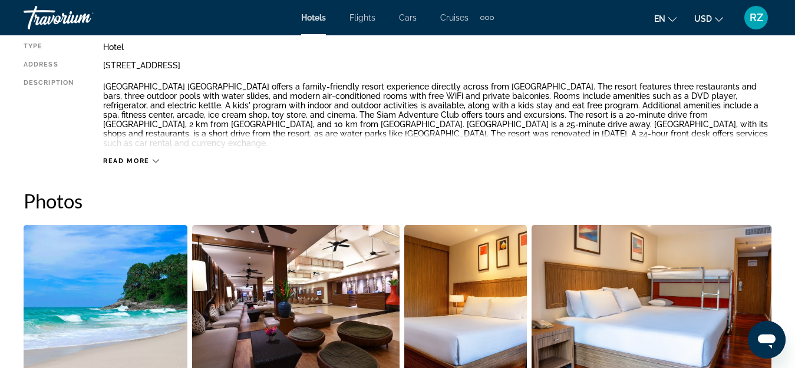
scroll to position [295, 0]
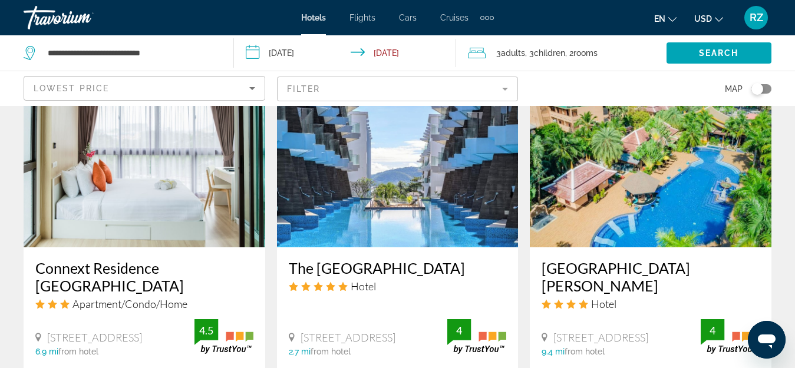
scroll to position [1414, 0]
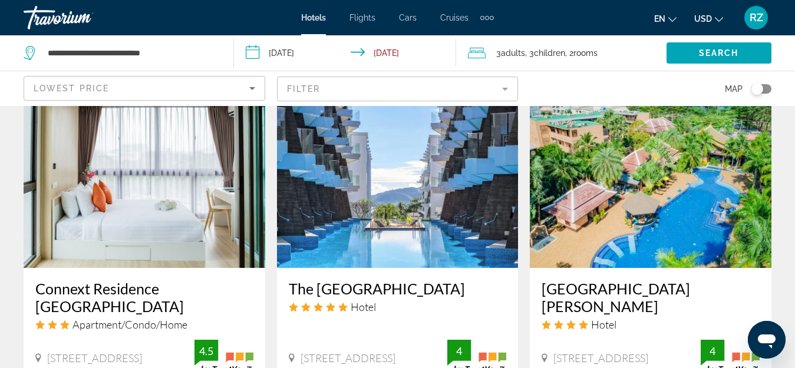
click at [451, 211] on img "Main content" at bounding box center [398, 174] width 242 height 188
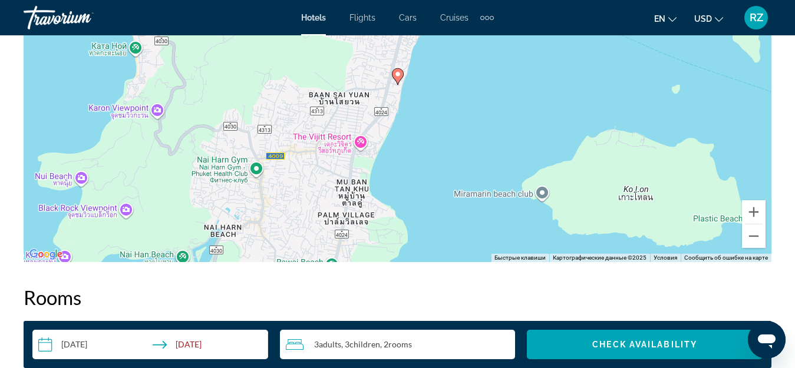
scroll to position [1414, 0]
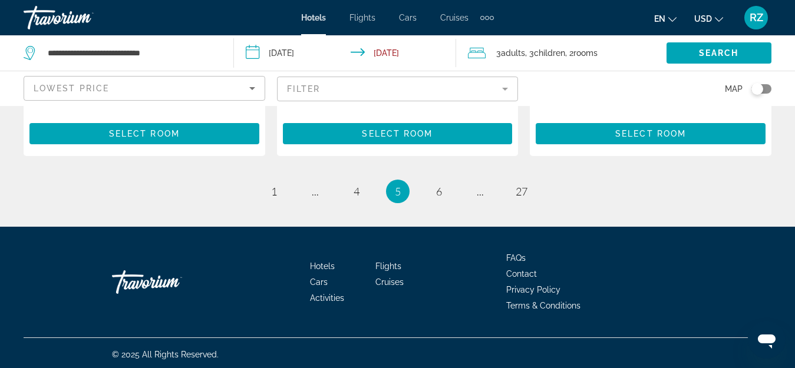
scroll to position [1772, 0]
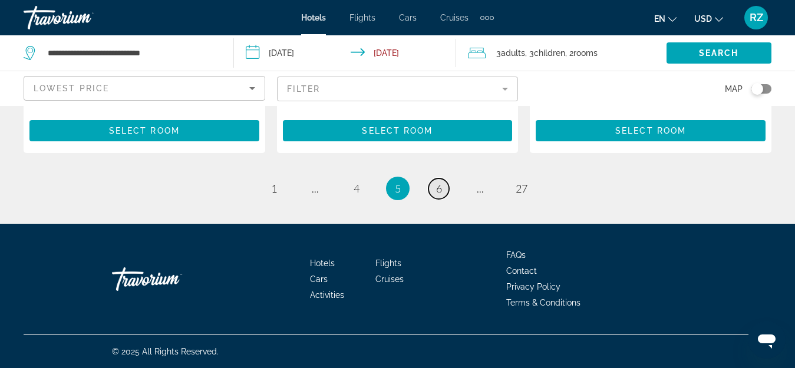
click at [436, 188] on span "6" at bounding box center [439, 188] width 6 height 13
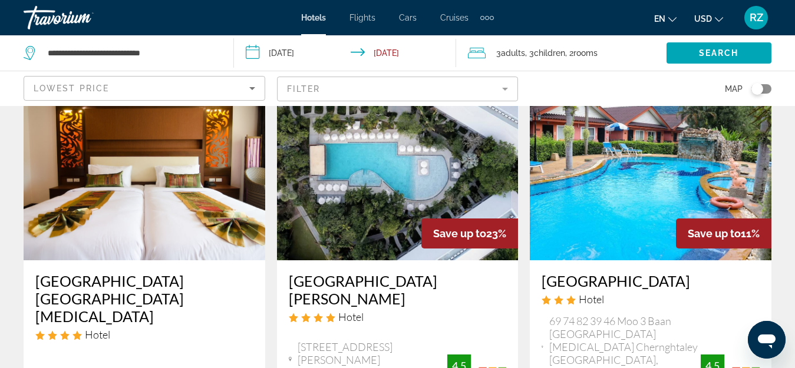
scroll to position [530, 0]
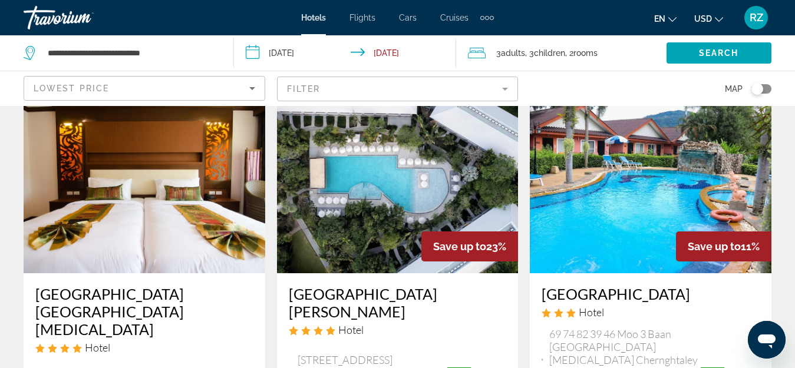
click at [343, 216] on img "Main content" at bounding box center [398, 179] width 242 height 188
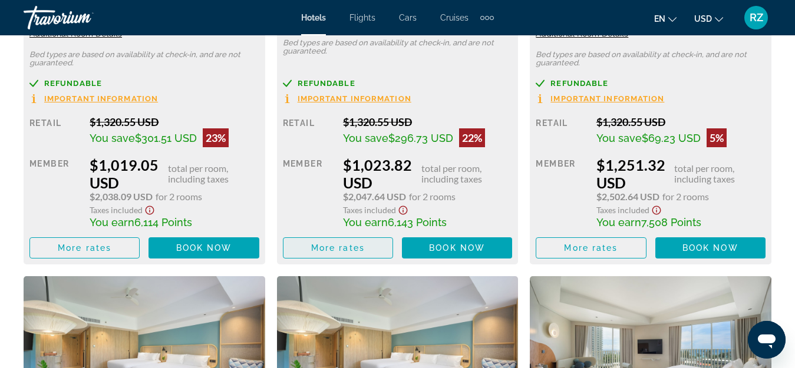
scroll to position [2121, 0]
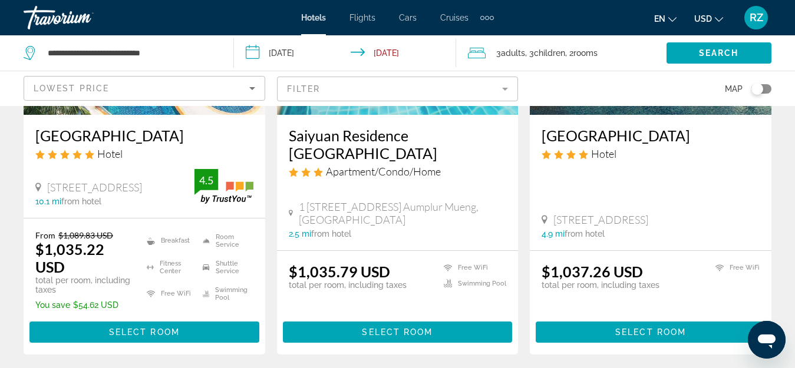
scroll to position [1649, 0]
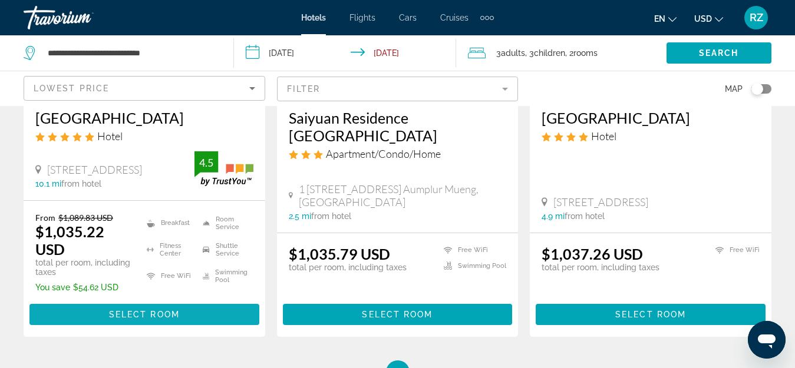
click at [194, 300] on span "Main content" at bounding box center [144, 314] width 230 height 28
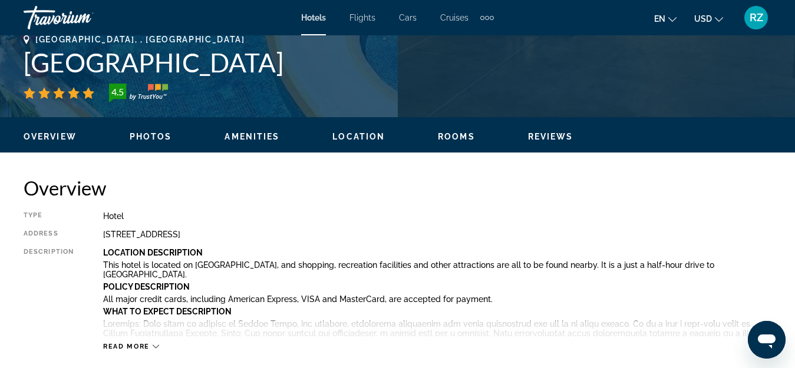
scroll to position [412, 0]
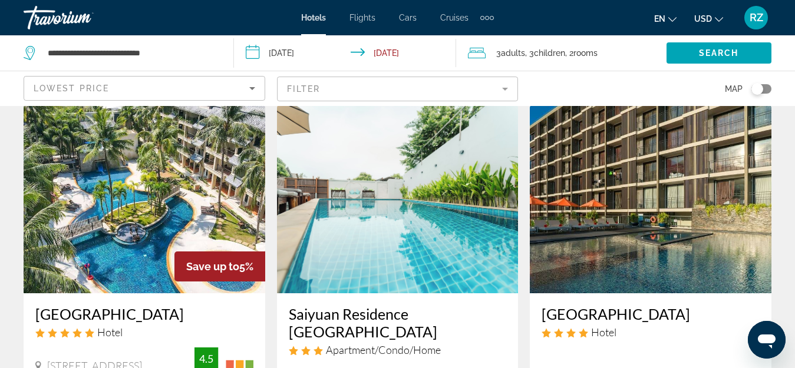
scroll to position [1795, 0]
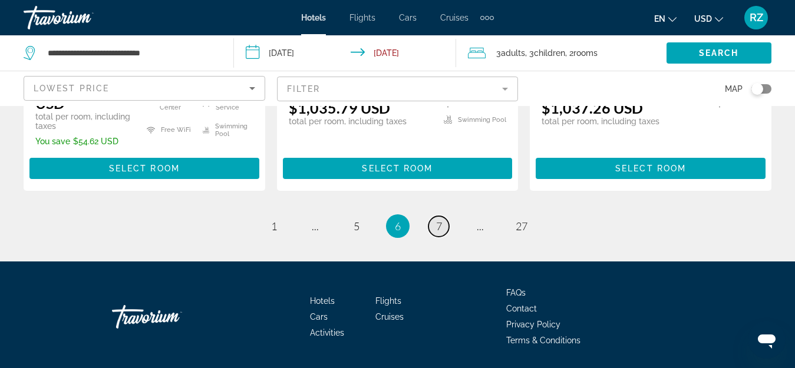
click at [439, 216] on link "page 7" at bounding box center [438, 226] width 21 height 21
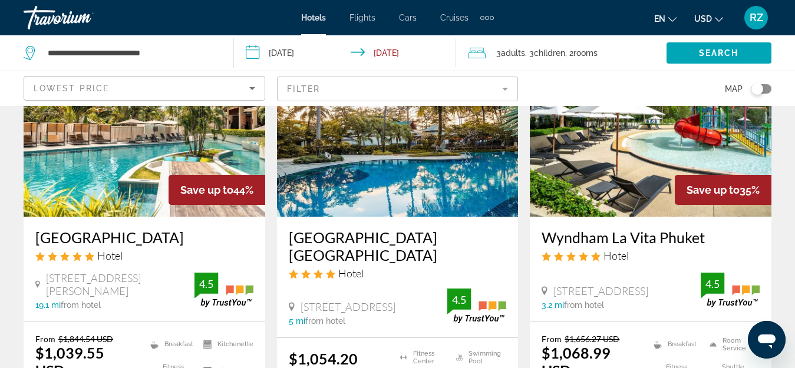
scroll to position [118, 0]
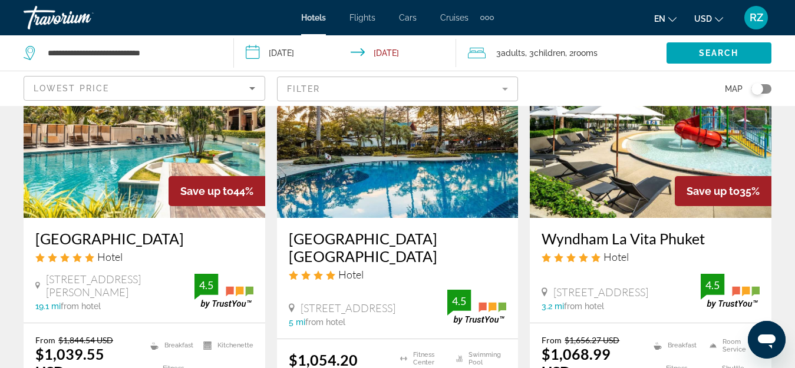
click at [95, 164] on img "Main content" at bounding box center [145, 123] width 242 height 188
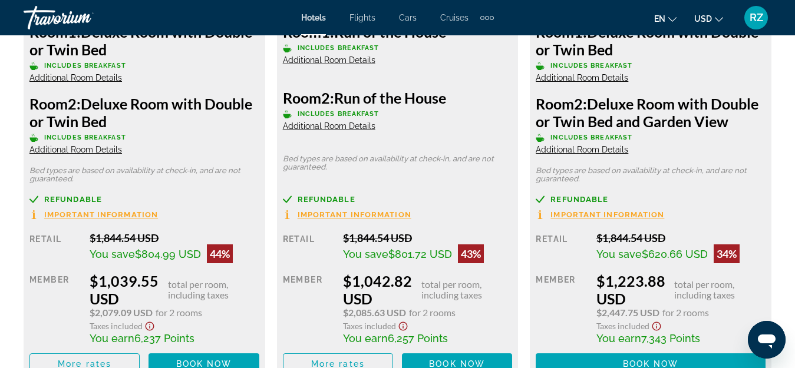
scroll to position [2062, 0]
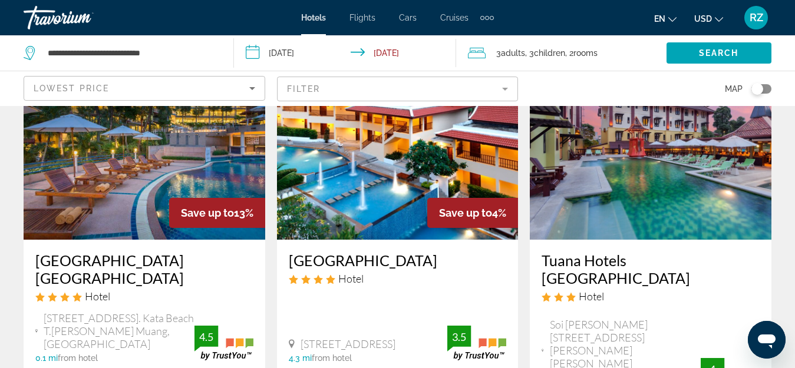
scroll to position [530, 0]
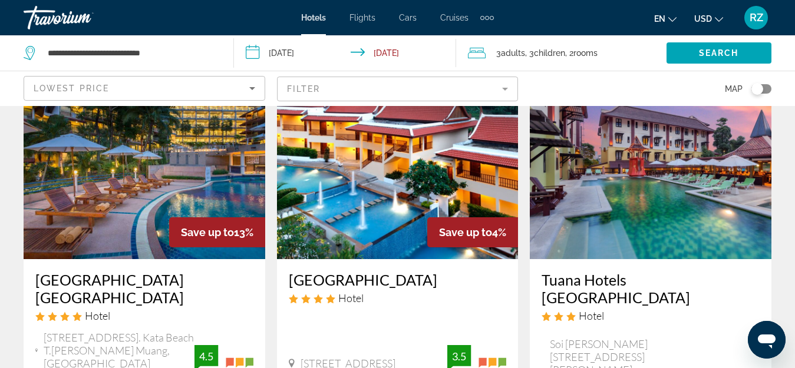
click at [148, 193] on img "Main content" at bounding box center [145, 165] width 242 height 188
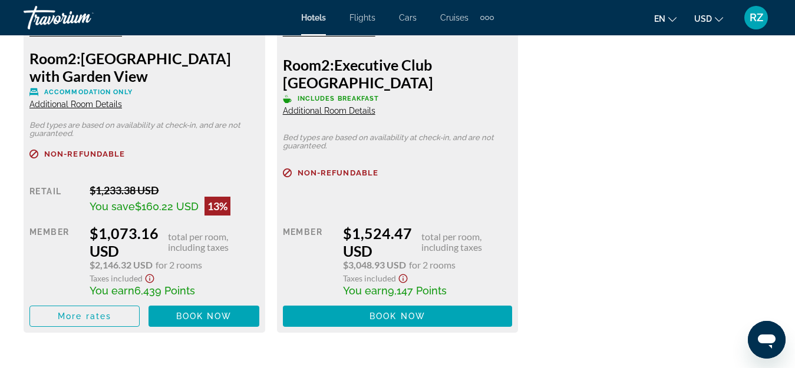
scroll to position [2062, 0]
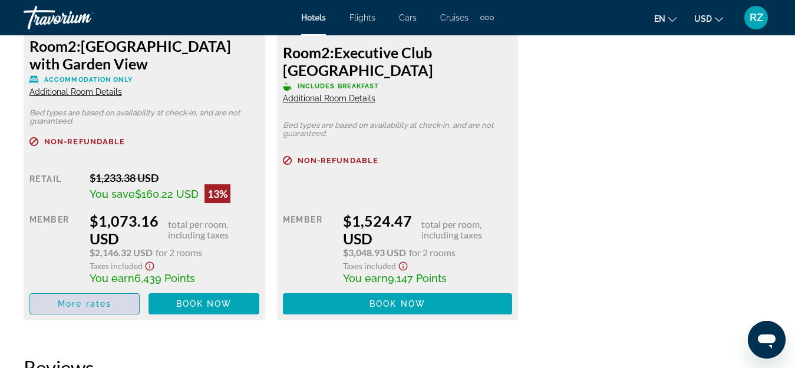
click at [104, 305] on span "More rates" at bounding box center [85, 303] width 54 height 9
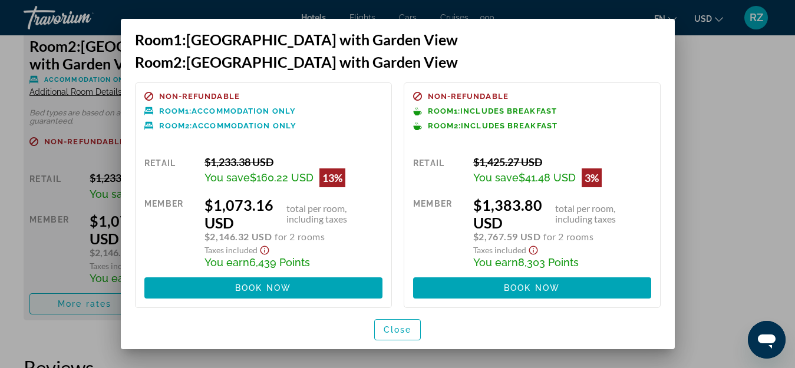
scroll to position [0, 0]
click at [730, 210] on div at bounding box center [397, 184] width 795 height 368
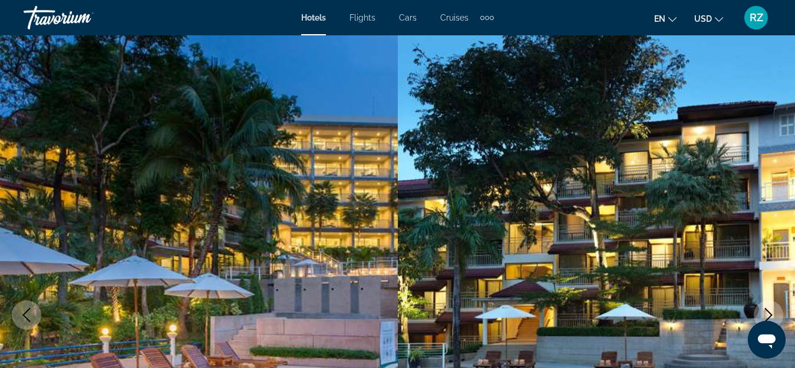
scroll to position [2062, 0]
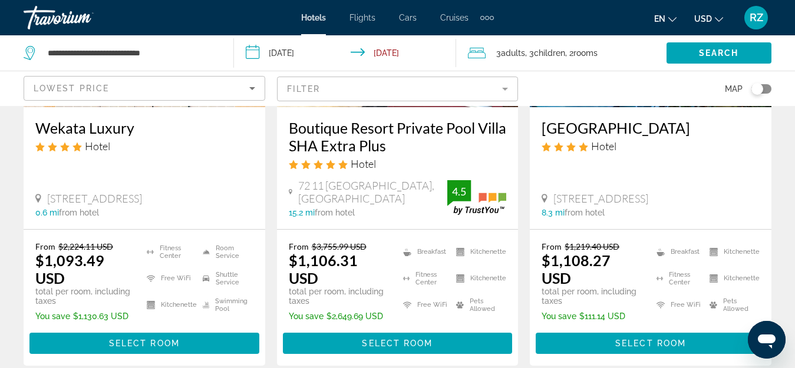
scroll to position [1708, 0]
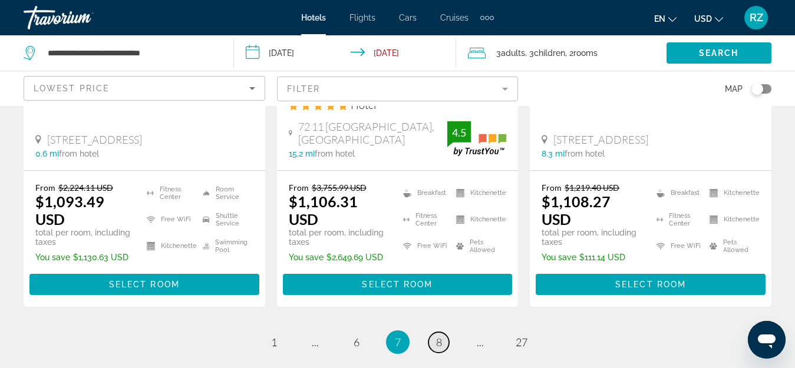
click at [439, 336] on span "8" at bounding box center [439, 342] width 6 height 13
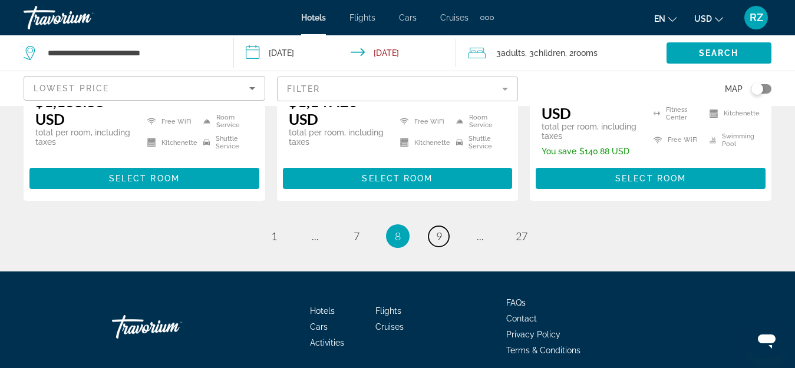
scroll to position [1767, 0]
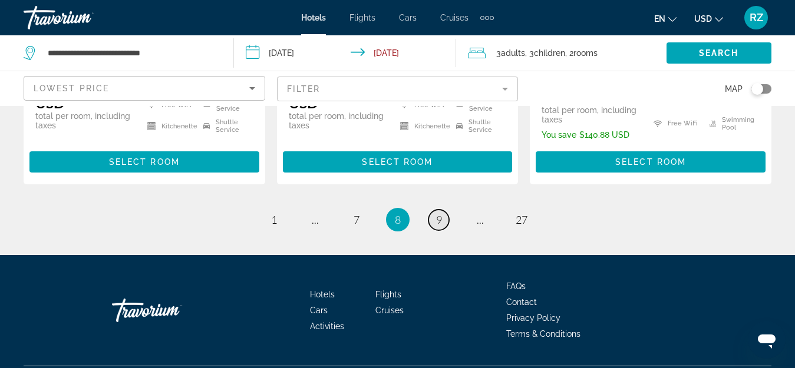
click at [440, 213] on span "9" at bounding box center [439, 219] width 6 height 13
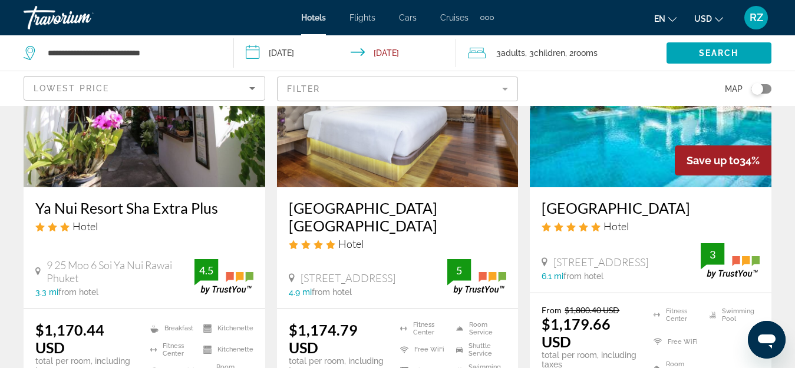
scroll to position [1178, 0]
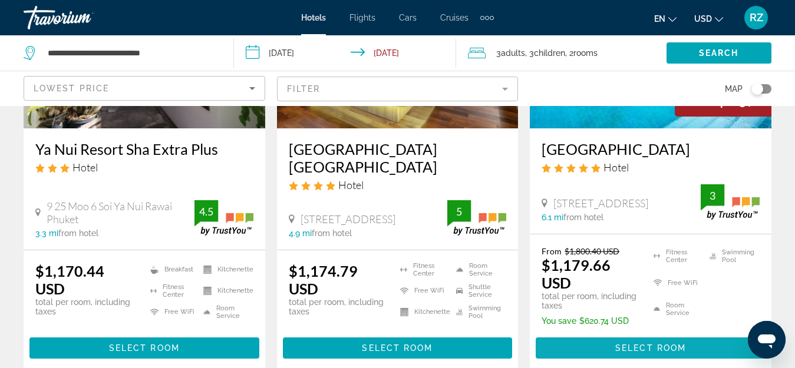
click at [601, 334] on span "Main content" at bounding box center [650, 348] width 230 height 28
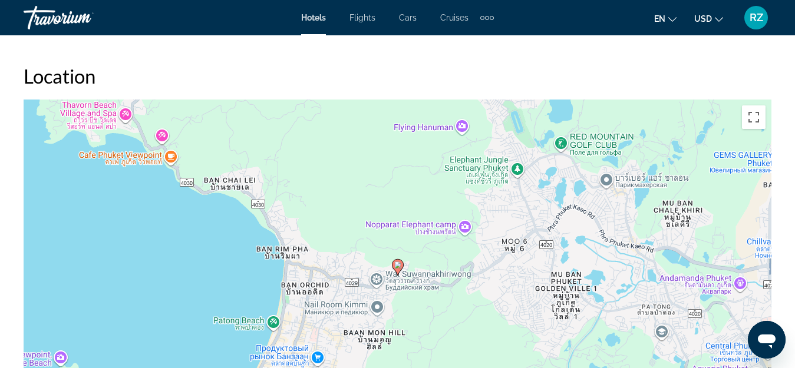
scroll to position [1296, 0]
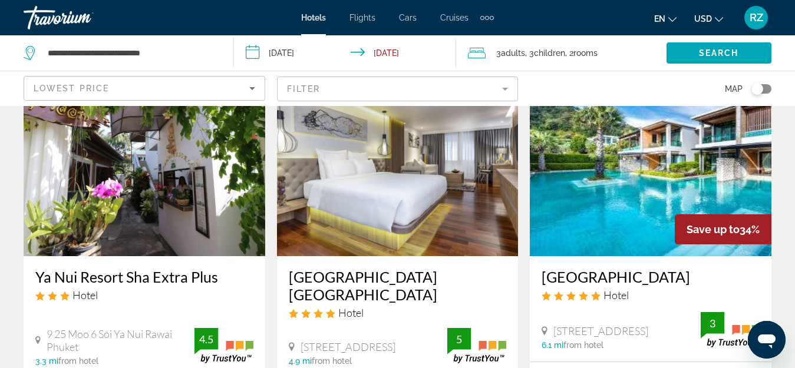
scroll to position [1119, 0]
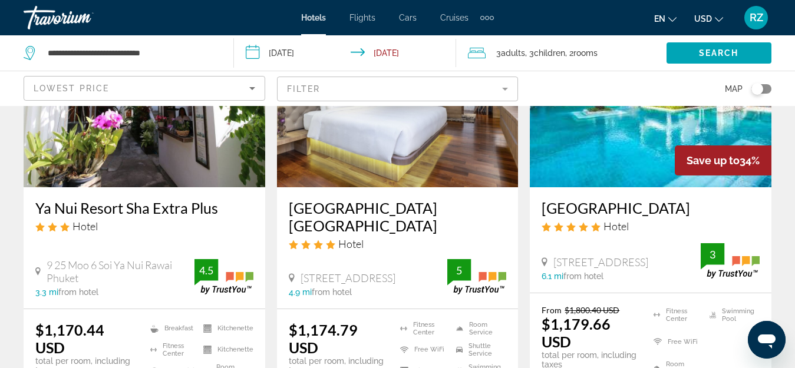
click at [340, 92] on mat-form-field "Filter" at bounding box center [398, 89] width 242 height 25
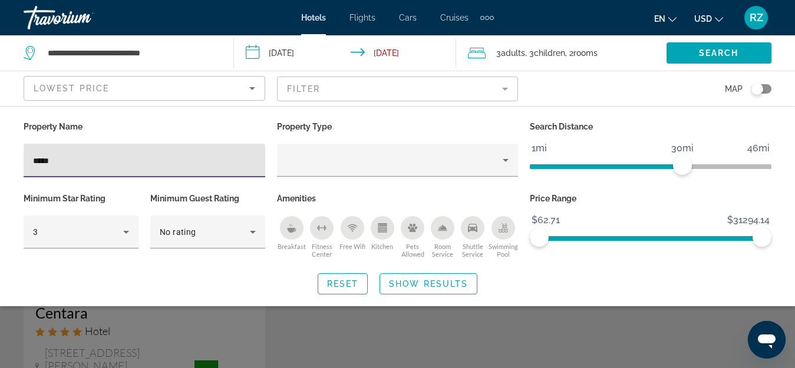
scroll to position [118, 0]
type input "*****"
click at [155, 320] on div "Search widget" at bounding box center [397, 272] width 795 height 191
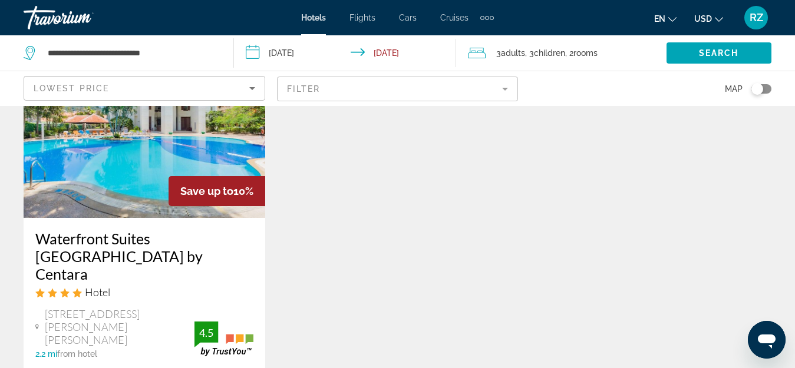
click at [114, 190] on img "Main content" at bounding box center [145, 123] width 242 height 188
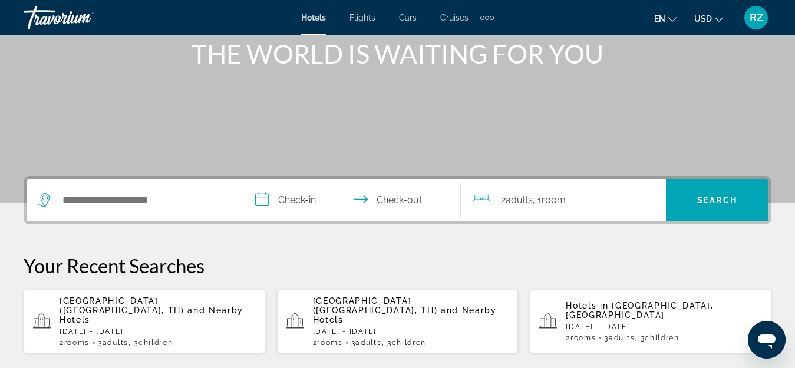
scroll to position [177, 0]
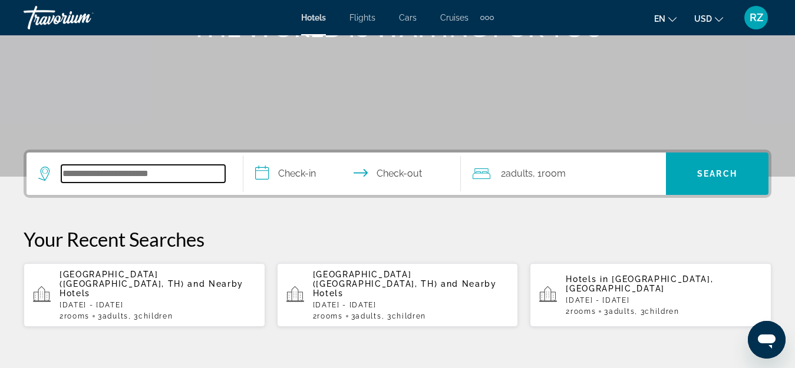
click at [141, 171] on input "Search widget" at bounding box center [143, 174] width 164 height 18
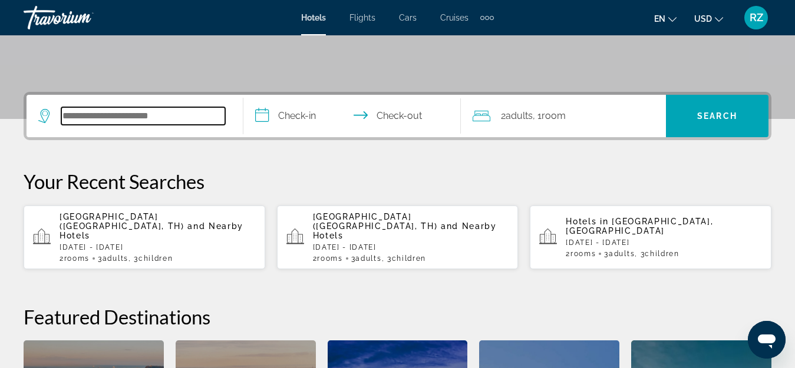
scroll to position [288, 0]
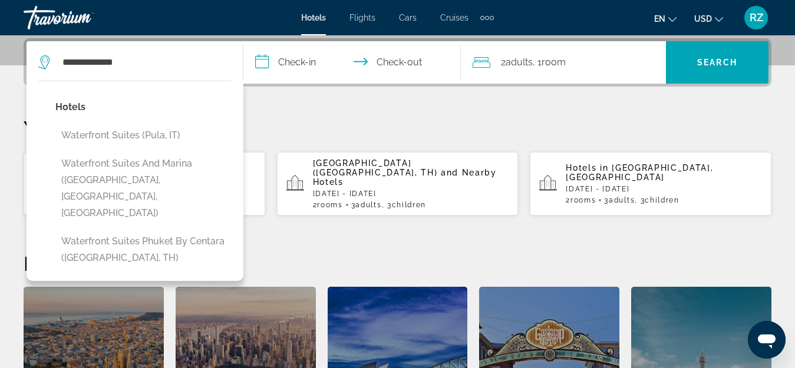
click at [203, 230] on button "Waterfront Suites Phuket by Centara ([GEOGRAPHIC_DATA], TH)" at bounding box center [143, 249] width 176 height 39
type input "**********"
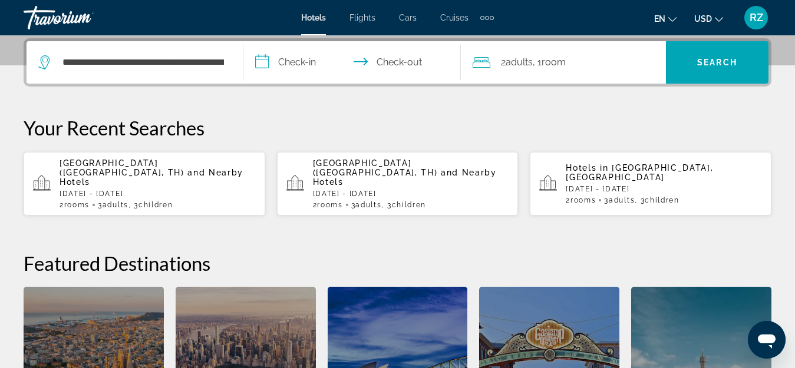
click at [292, 58] on input "**********" at bounding box center [353, 64] width 221 height 46
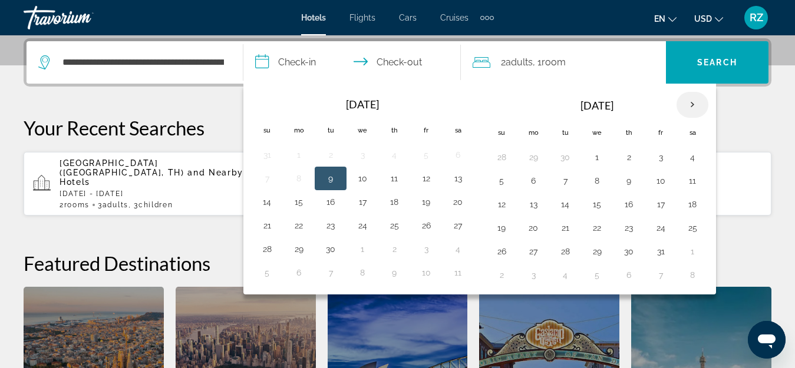
click at [696, 100] on th "Next month" at bounding box center [692, 105] width 32 height 26
drag, startPoint x: 524, startPoint y: 152, endPoint x: 570, endPoint y: 163, distance: 47.9
click at [531, 154] on button "1" at bounding box center [533, 157] width 19 height 16
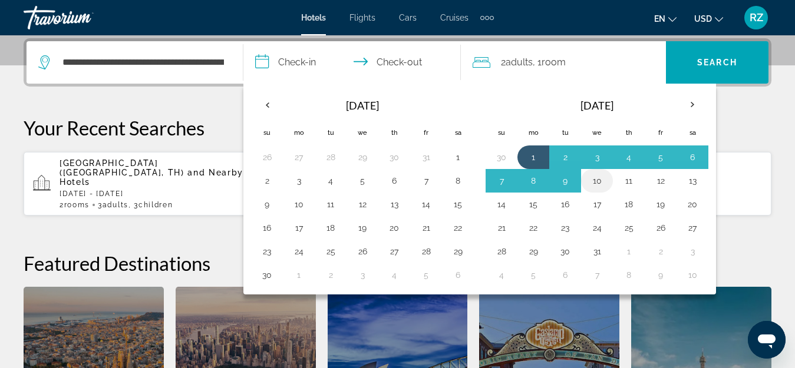
click at [599, 180] on button "10" at bounding box center [596, 181] width 19 height 16
type input "**********"
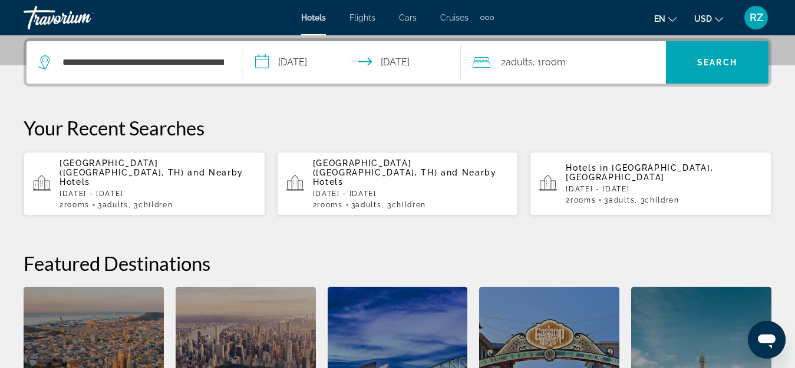
click at [565, 59] on span "Room" at bounding box center [553, 62] width 24 height 11
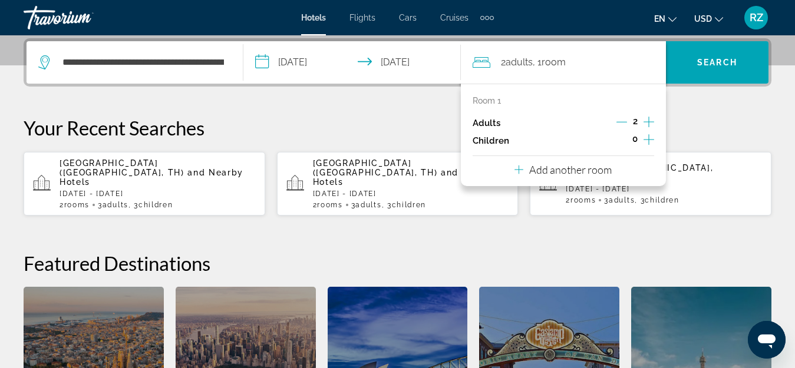
click at [646, 138] on icon "Increment children" at bounding box center [648, 140] width 11 height 14
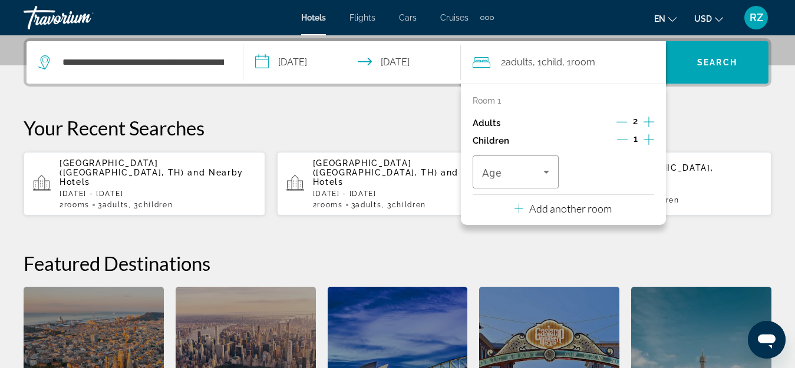
click at [646, 138] on icon "Increment children" at bounding box center [648, 140] width 11 height 14
click at [525, 182] on div "Travelers: 2 adults, 2 children" at bounding box center [516, 172] width 68 height 33
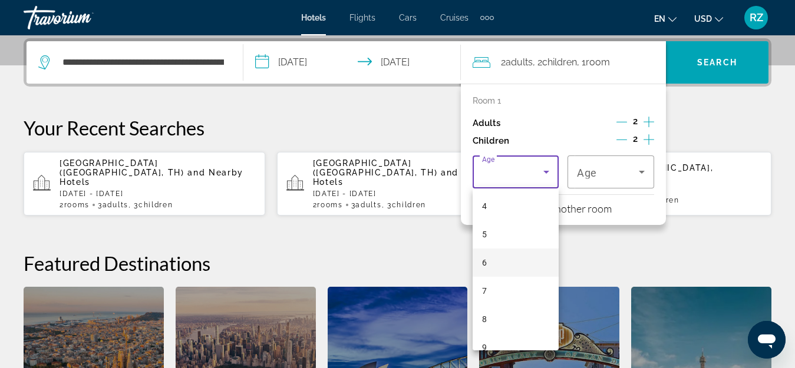
scroll to position [118, 0]
drag, startPoint x: 505, startPoint y: 285, endPoint x: 514, endPoint y: 267, distance: 19.5
click at [505, 284] on mat-option "7" at bounding box center [515, 287] width 87 height 28
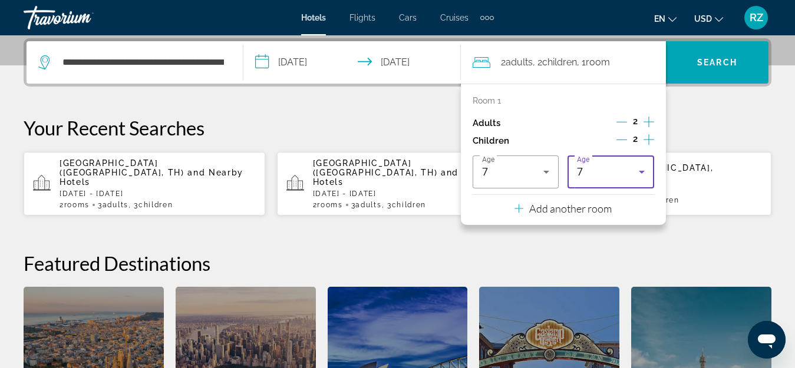
click at [614, 174] on div "7" at bounding box center [608, 172] width 62 height 14
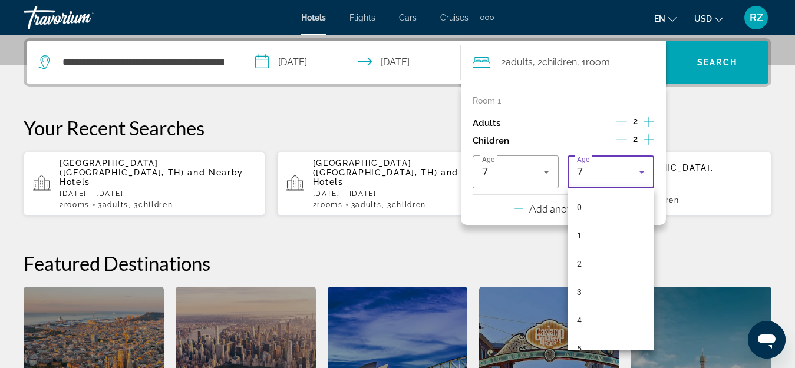
scroll to position [69, 0]
click at [615, 228] on mat-option "3" at bounding box center [610, 223] width 87 height 28
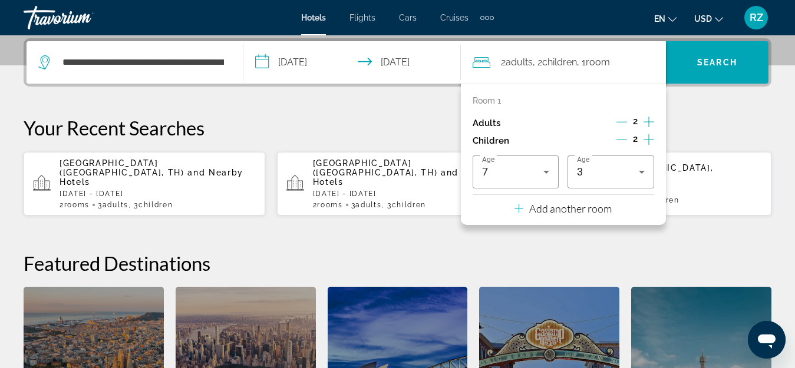
click at [562, 208] on p "Add another room" at bounding box center [570, 208] width 82 height 13
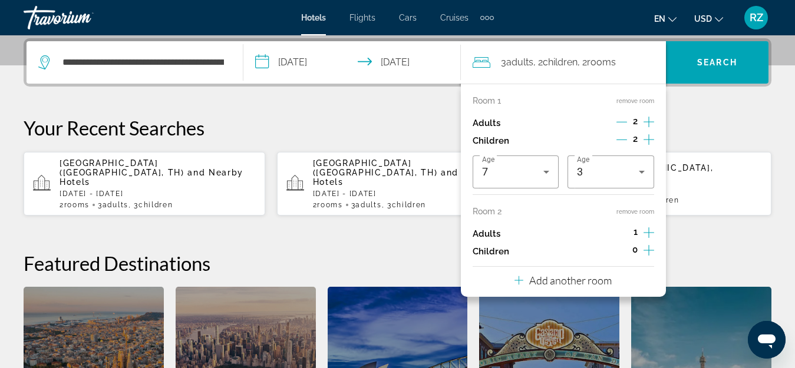
click at [647, 249] on icon "Increment children" at bounding box center [648, 250] width 11 height 14
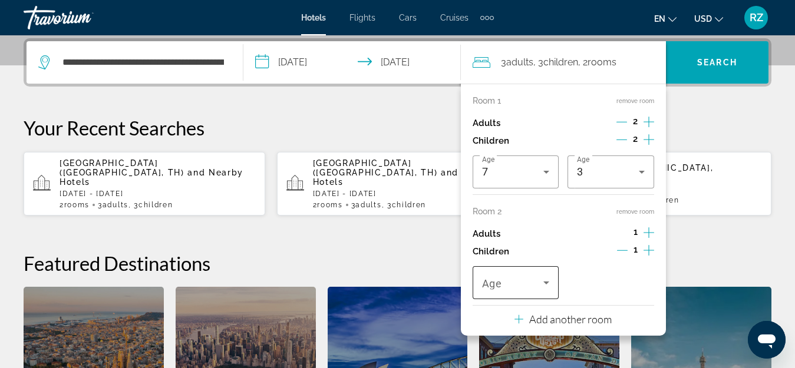
click at [511, 285] on span "Travelers: 3 adults, 3 children" at bounding box center [513, 283] width 62 height 14
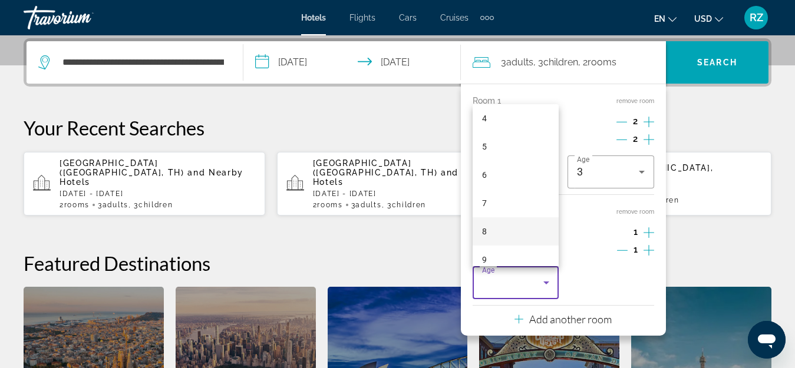
scroll to position [177, 0]
click at [511, 223] on mat-option "10" at bounding box center [515, 229] width 87 height 28
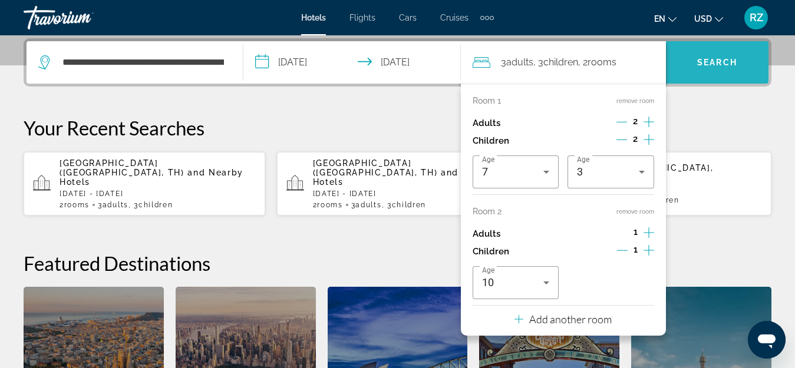
click at [715, 62] on span "Search" at bounding box center [717, 62] width 40 height 9
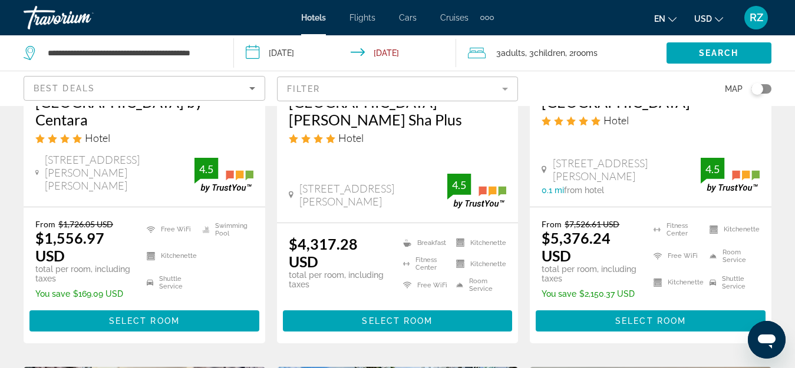
scroll to position [295, 0]
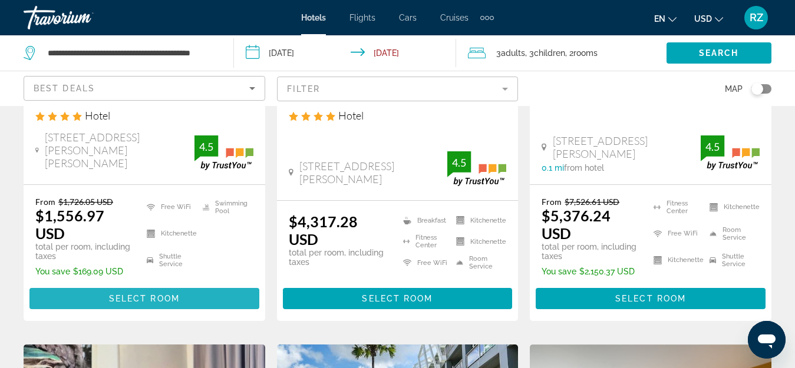
click at [184, 285] on span "Main content" at bounding box center [144, 299] width 230 height 28
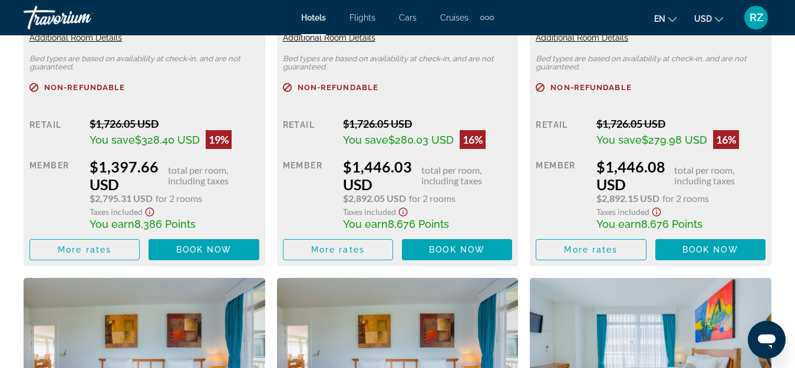
scroll to position [2121, 0]
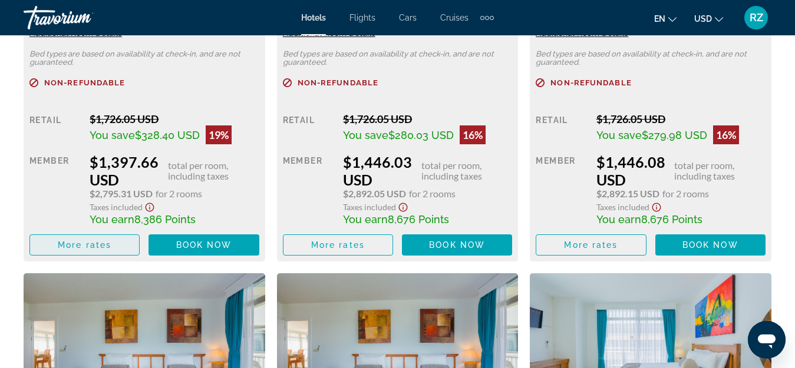
click at [81, 245] on span "More rates" at bounding box center [85, 244] width 54 height 9
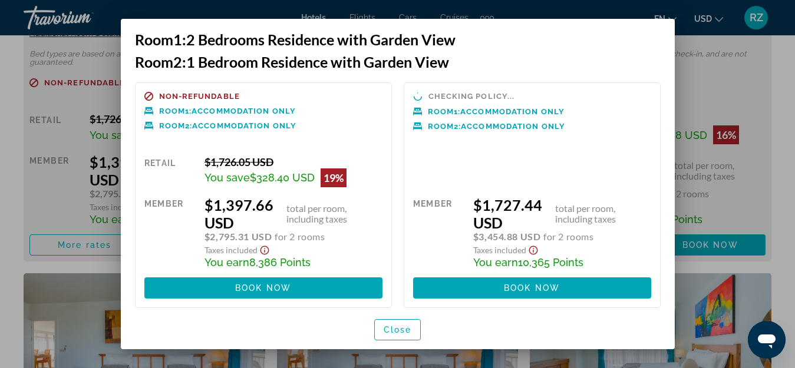
scroll to position [10, 0]
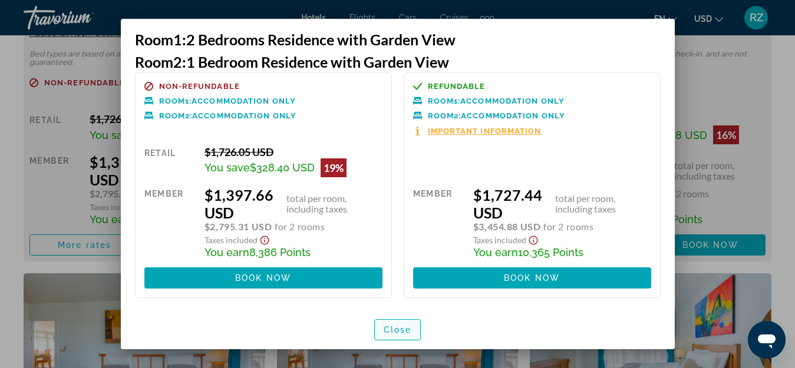
click at [389, 328] on span "Close" at bounding box center [397, 329] width 28 height 9
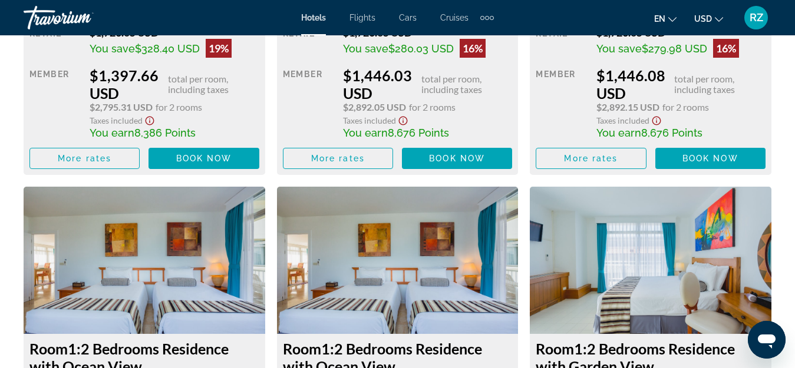
scroll to position [2180, 0]
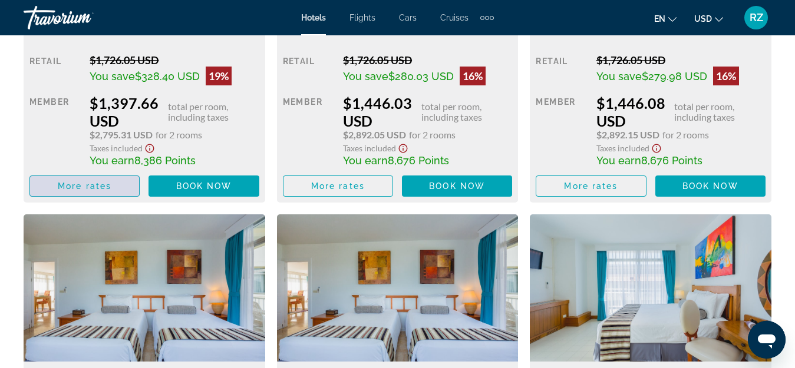
click at [112, 186] on span "Main content" at bounding box center [84, 186] width 109 height 28
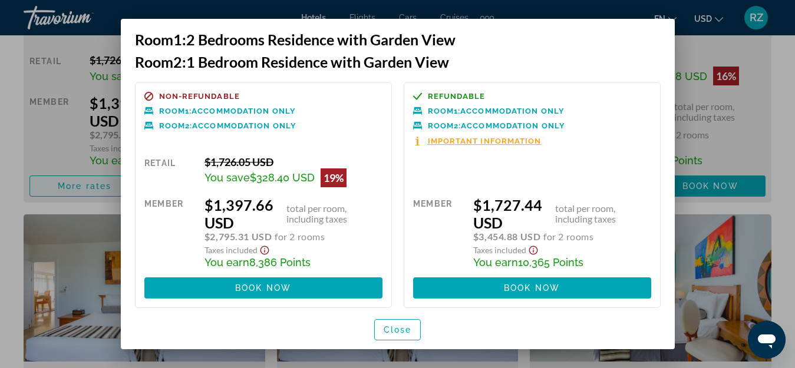
scroll to position [0, 0]
click at [791, 163] on div at bounding box center [397, 184] width 795 height 368
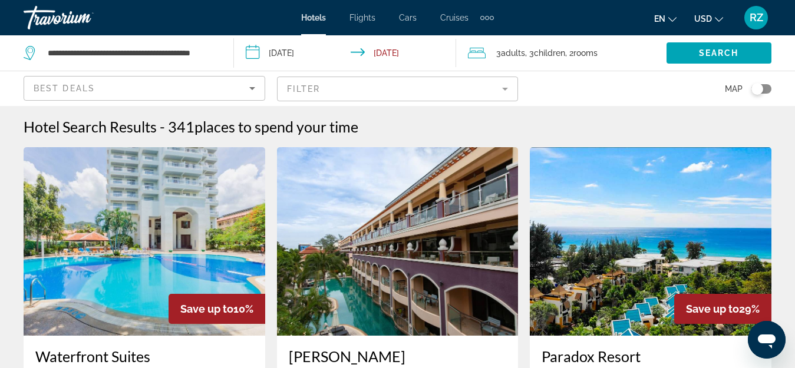
click at [190, 82] on div "Best Deals" at bounding box center [142, 88] width 216 height 14
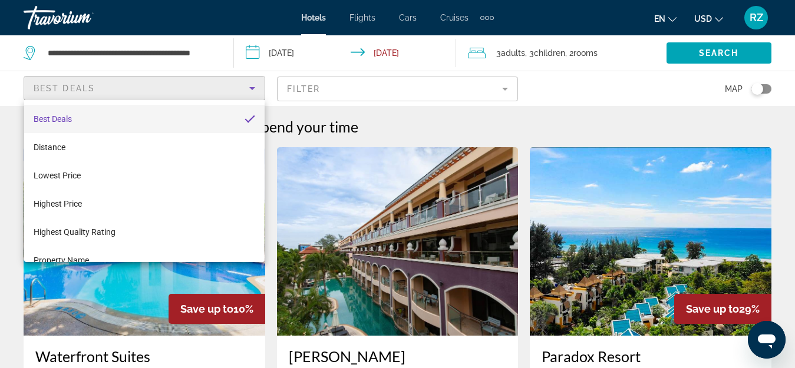
click at [190, 82] on div at bounding box center [397, 184] width 795 height 368
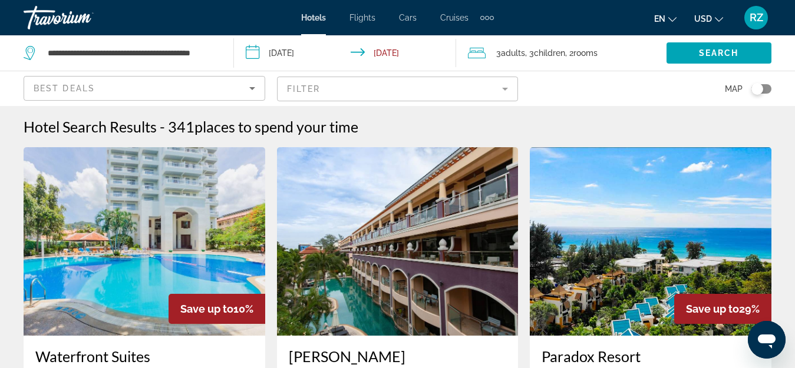
click at [327, 87] on mat-form-field "Filter" at bounding box center [398, 89] width 242 height 25
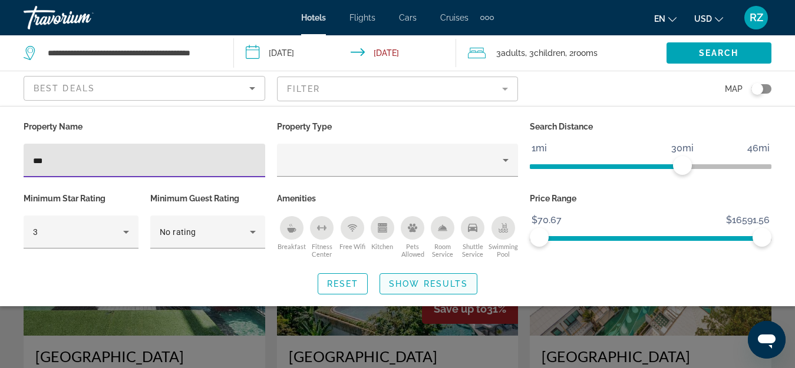
type input "***"
click at [429, 286] on span "Show Results" at bounding box center [428, 283] width 79 height 9
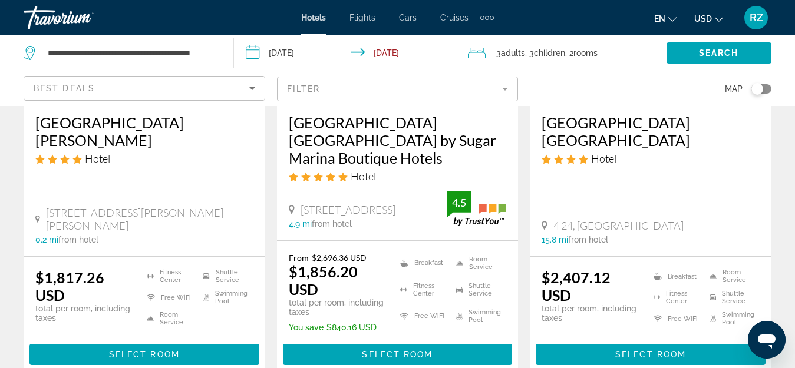
scroll to position [236, 0]
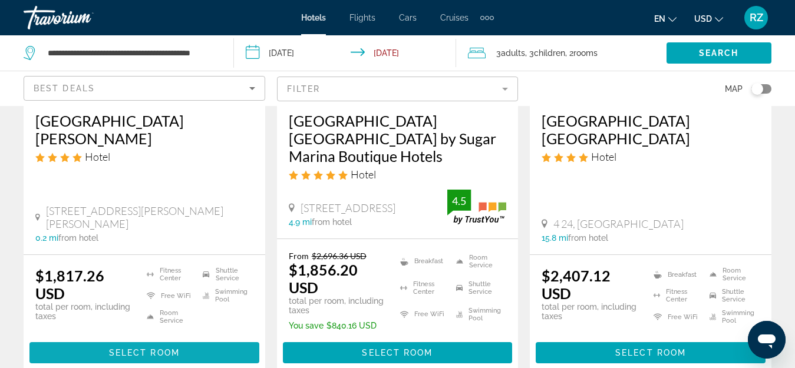
click at [147, 356] on span "Select Room" at bounding box center [144, 352] width 71 height 9
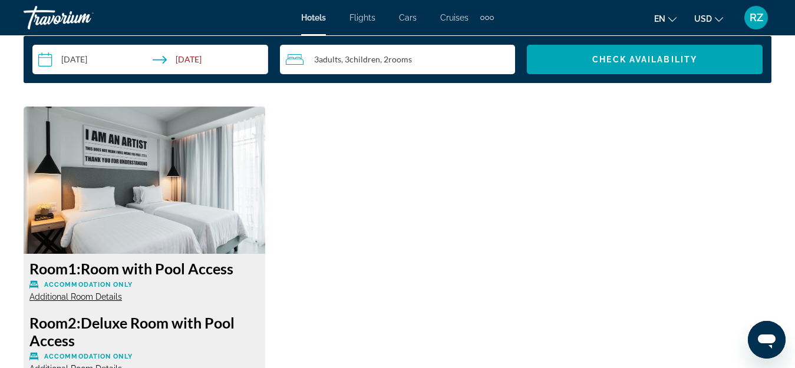
scroll to position [1590, 0]
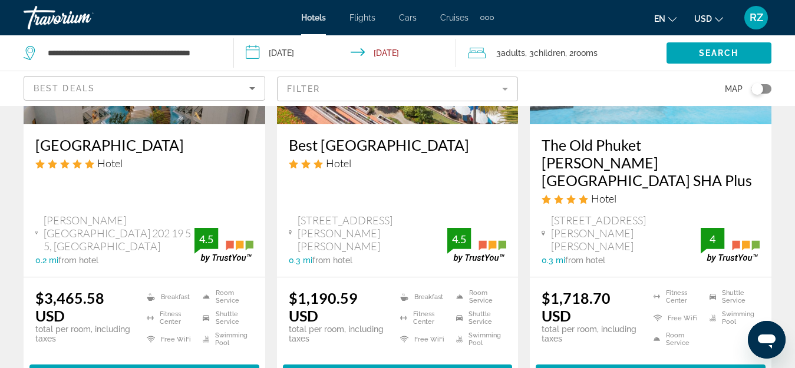
scroll to position [1803, 0]
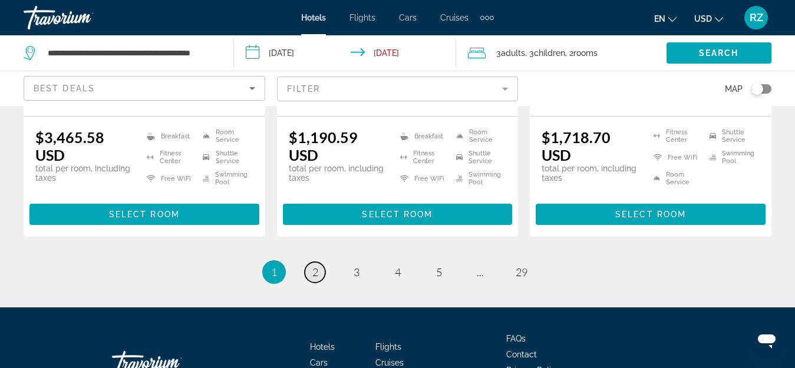
click at [317, 266] on span "2" at bounding box center [315, 272] width 6 height 13
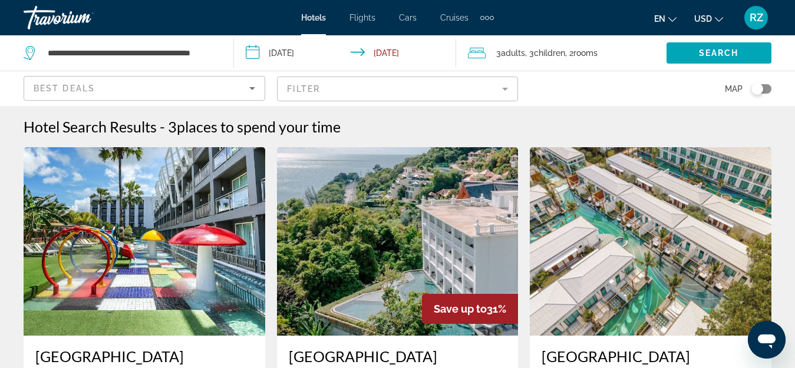
click at [353, 94] on mat-form-field "Filter" at bounding box center [398, 89] width 242 height 25
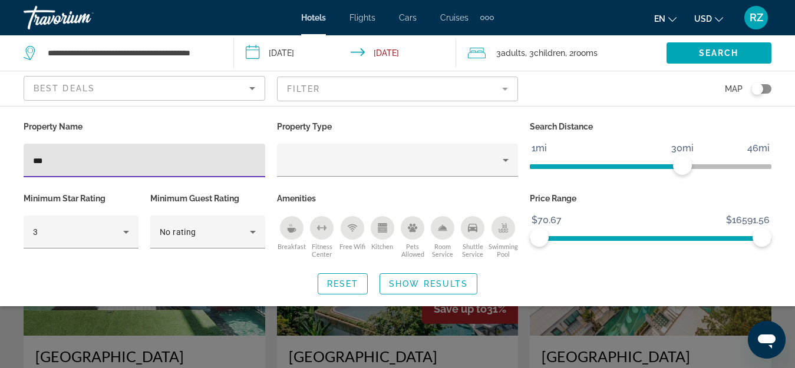
drag, startPoint x: 116, startPoint y: 166, endPoint x: 0, endPoint y: 158, distance: 116.3
click at [0, 158] on div "Property Name *** Property Type Search Distance 1mi 46mi 30mi Minimum Star Rati…" at bounding box center [397, 206] width 795 height 176
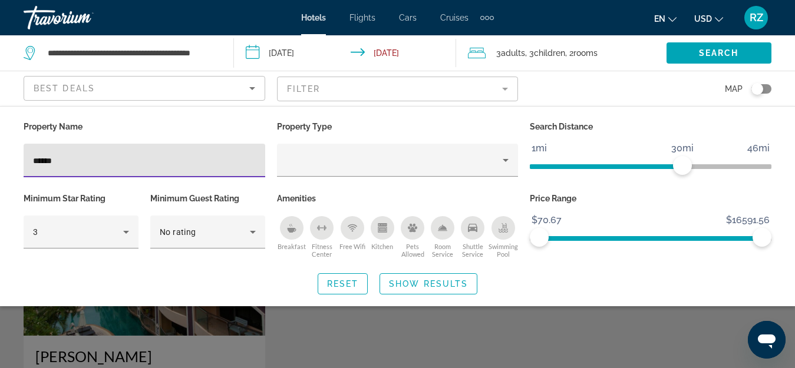
type input "******"
click at [115, 326] on div "Search widget" at bounding box center [397, 272] width 795 height 191
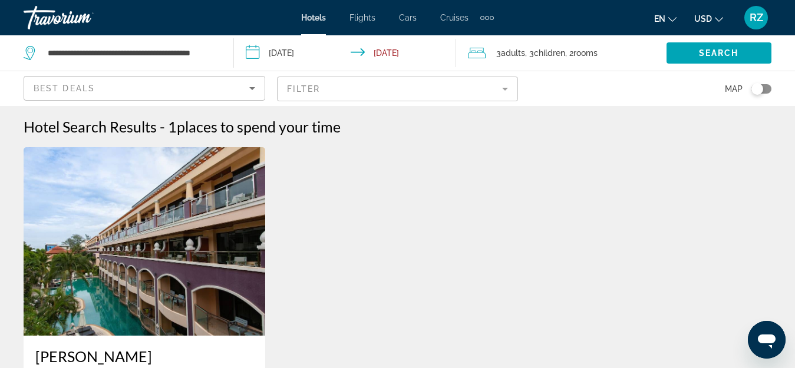
click at [151, 309] on img "Main content" at bounding box center [145, 241] width 242 height 188
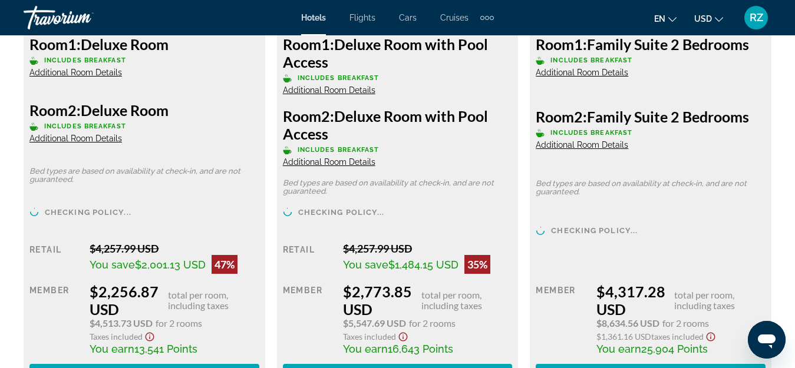
scroll to position [2003, 0]
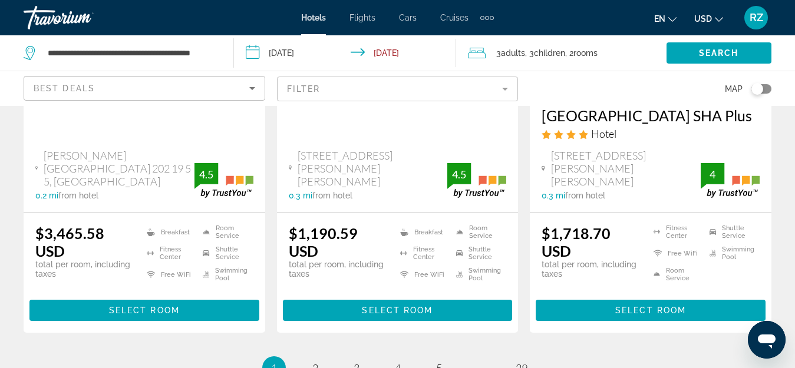
scroll to position [1803, 0]
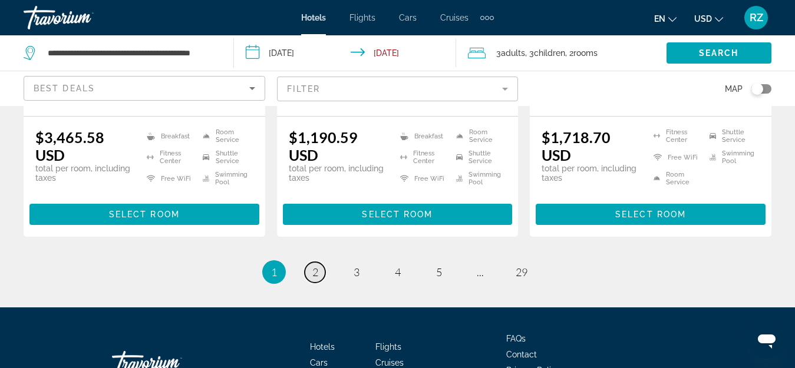
click at [317, 266] on span "2" at bounding box center [315, 272] width 6 height 13
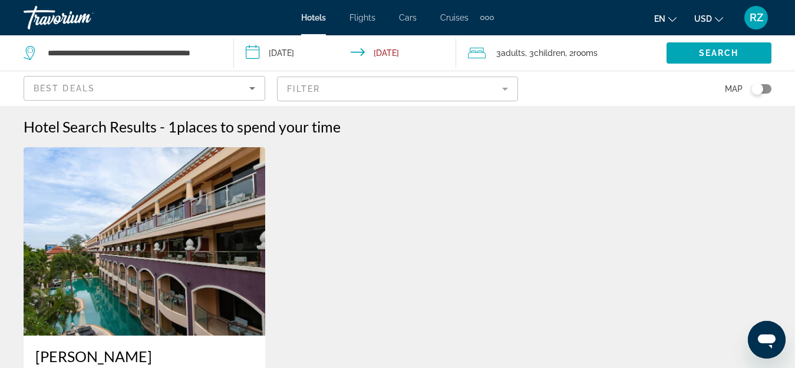
click at [334, 90] on mat-form-field "Filter" at bounding box center [398, 89] width 242 height 25
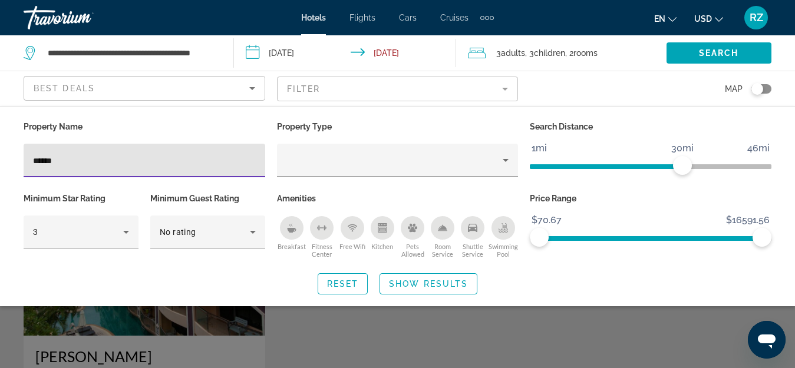
drag, startPoint x: 117, startPoint y: 154, endPoint x: 0, endPoint y: 138, distance: 118.2
click at [0, 141] on div "Property Name ****** Property Type Search Distance 1mi 46mi 30mi Minimum Star R…" at bounding box center [397, 206] width 795 height 176
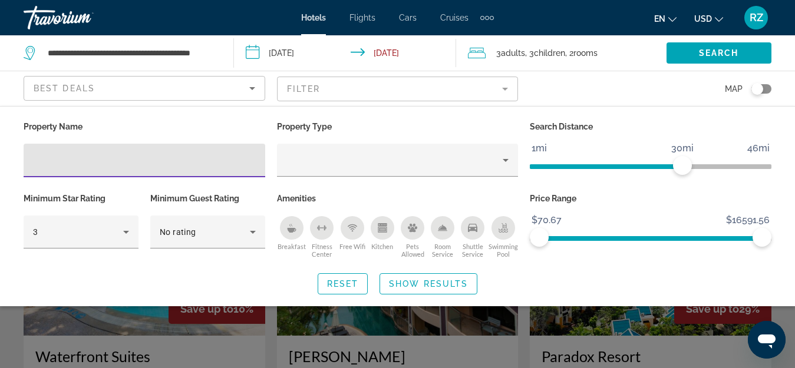
click at [789, 310] on div "Search widget" at bounding box center [397, 272] width 795 height 191
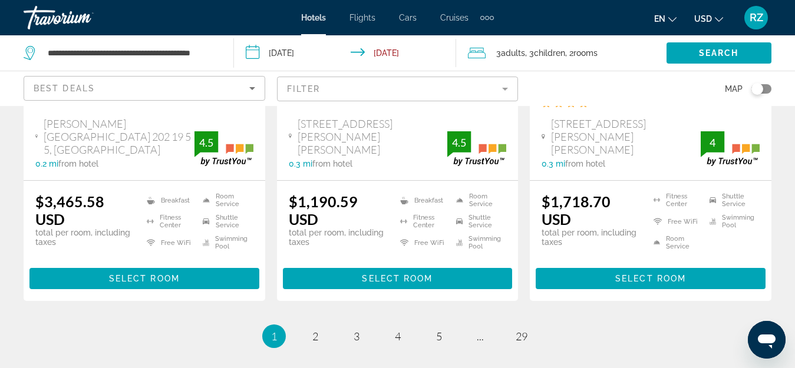
scroll to position [1767, 0]
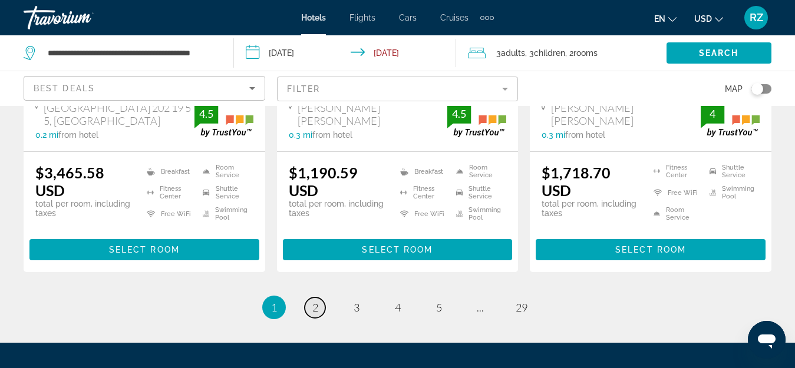
click at [320, 297] on link "page 2" at bounding box center [315, 307] width 21 height 21
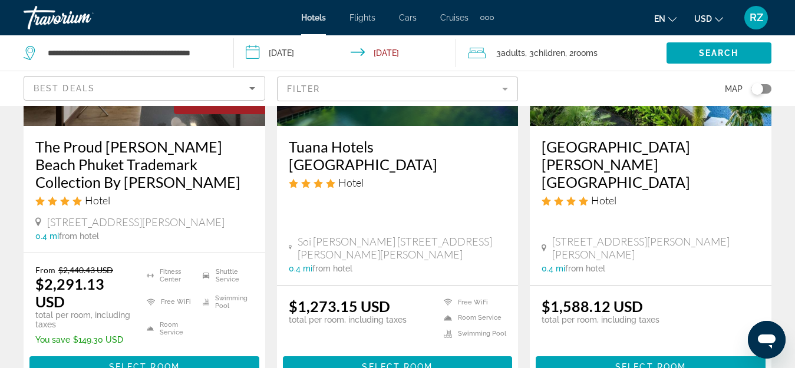
scroll to position [707, 0]
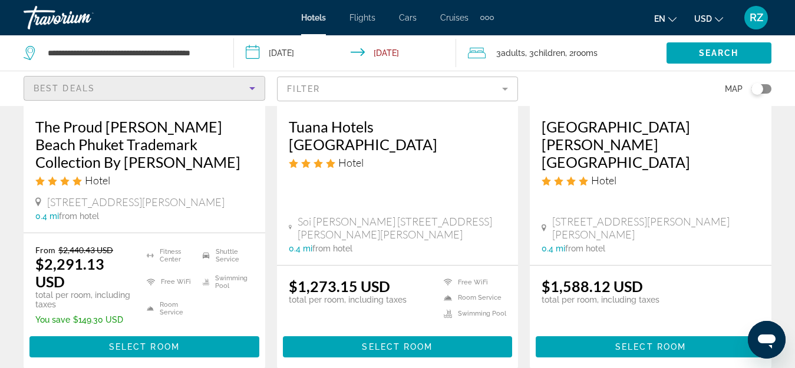
click at [94, 88] on span "Best Deals" at bounding box center [64, 88] width 61 height 9
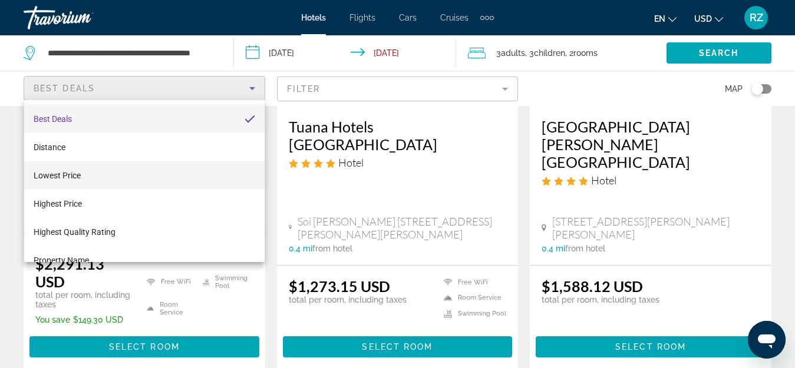
click at [104, 174] on mat-option "Lowest Price" at bounding box center [144, 175] width 240 height 28
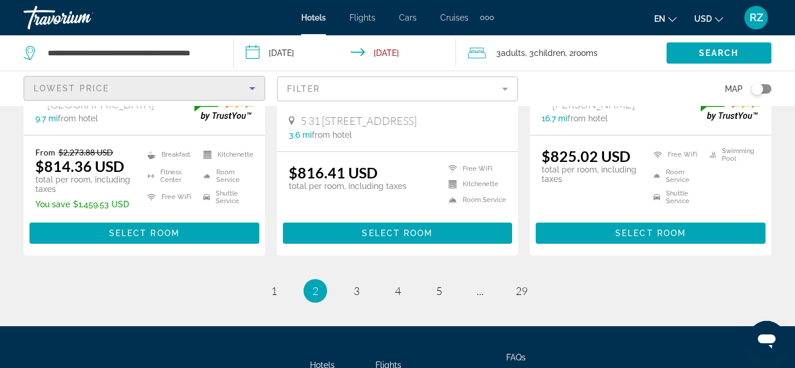
scroll to position [1755, 0]
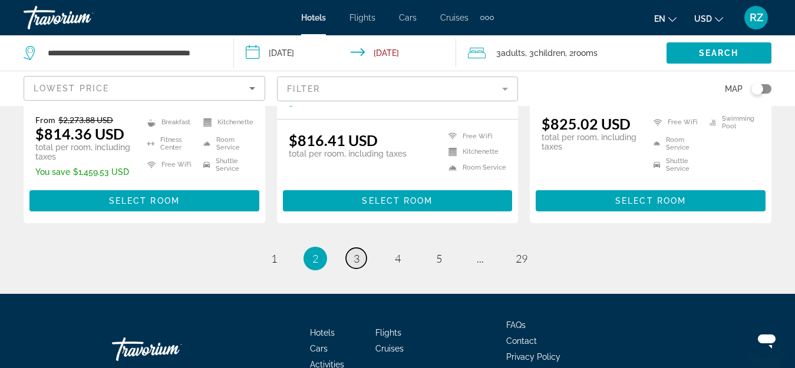
click at [361, 248] on link "page 3" at bounding box center [356, 258] width 21 height 21
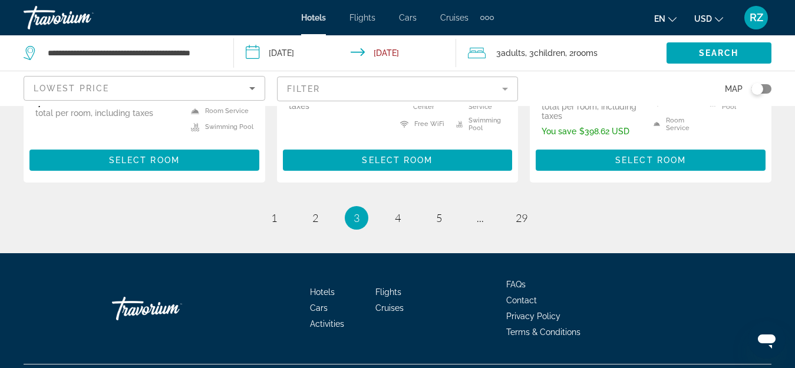
scroll to position [1754, 0]
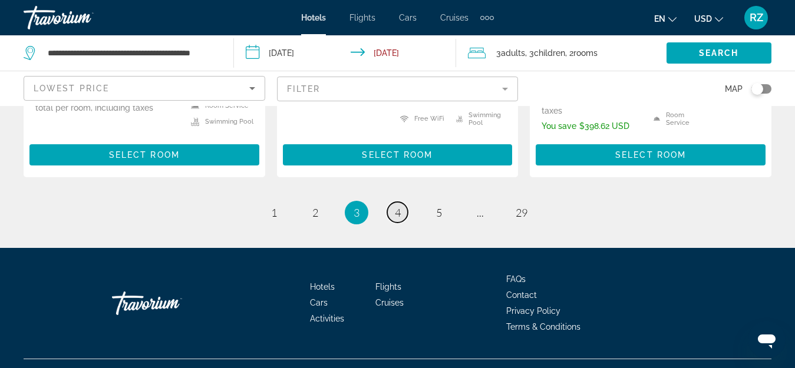
click at [395, 206] on span "4" at bounding box center [398, 212] width 6 height 13
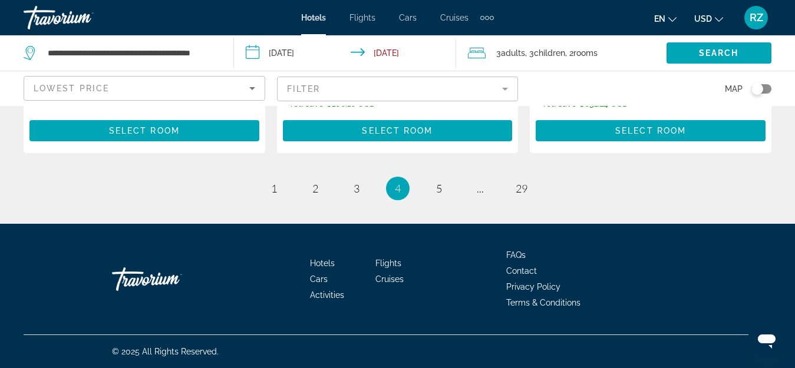
scroll to position [1831, 0]
click at [437, 187] on span "5" at bounding box center [439, 188] width 6 height 13
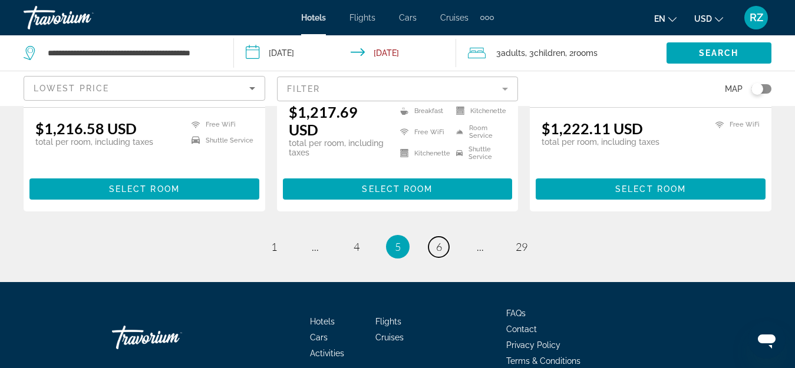
scroll to position [1788, 0]
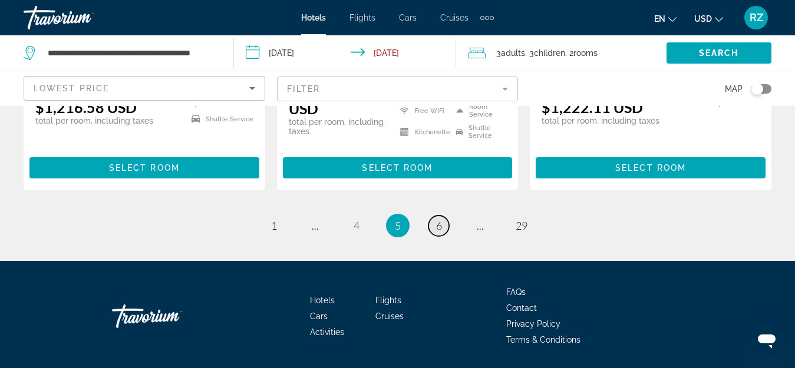
click at [433, 216] on link "page 6" at bounding box center [438, 226] width 21 height 21
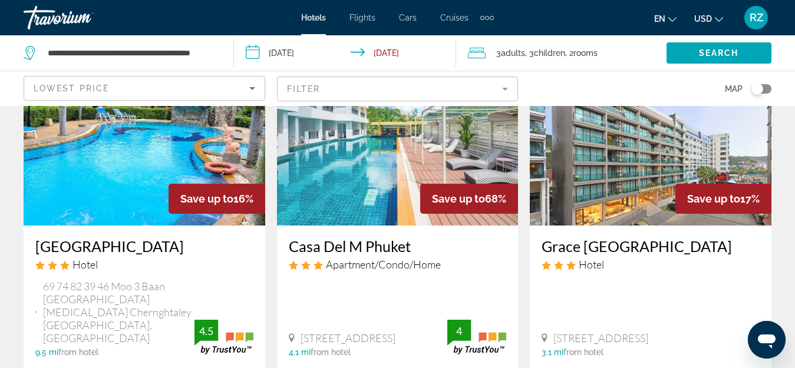
scroll to position [589, 0]
